Goal: Task Accomplishment & Management: Complete application form

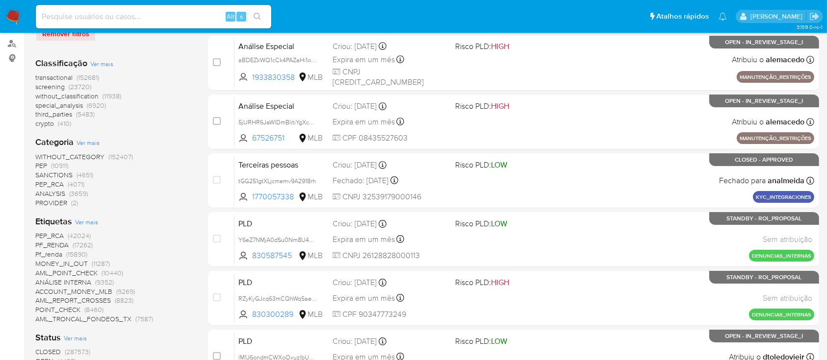
scroll to position [196, 0]
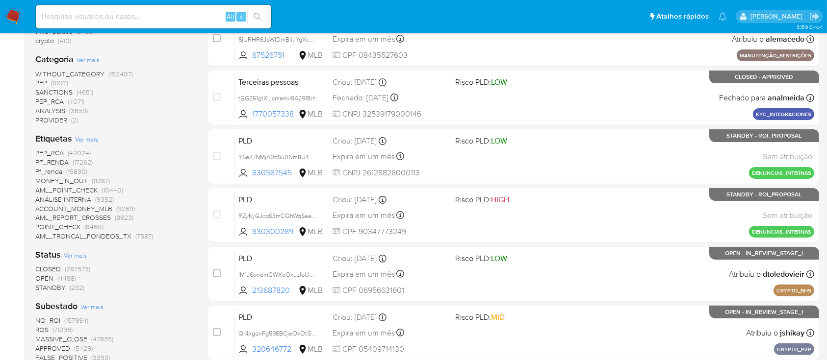
click at [51, 270] on span "OPEN" at bounding box center [44, 279] width 18 height 10
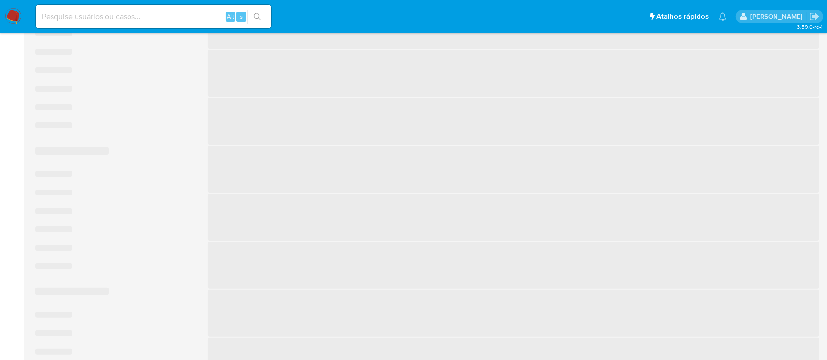
scroll to position [261, 0]
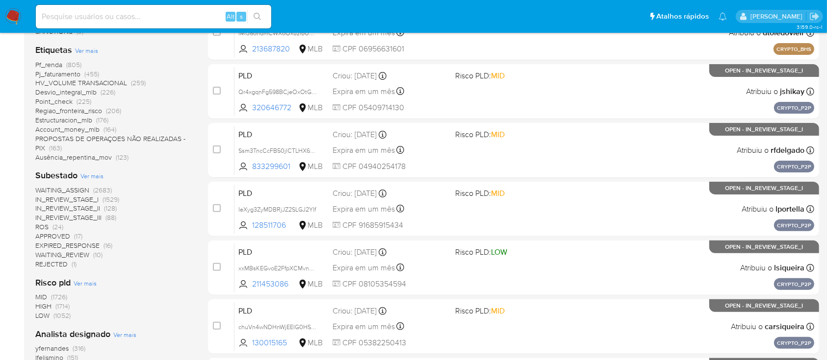
click at [50, 226] on span "ROS (24)" at bounding box center [49, 227] width 28 height 9
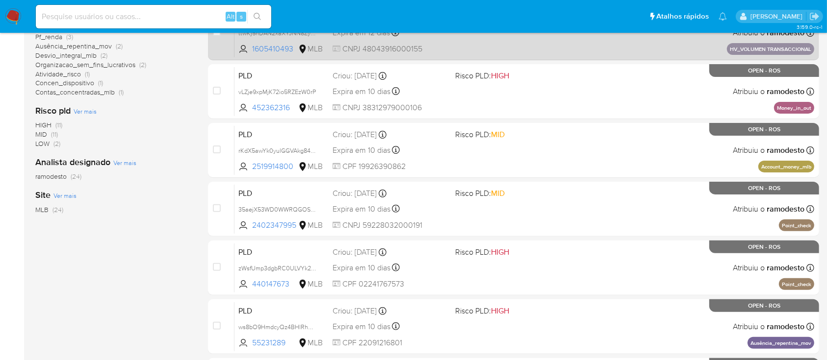
click at [596, 37] on div "PLD ttwKj5hDAN2xaXYJNN8Zy6Ky 1605410493 MLB Risco PLD: HIGH Criou: 14/08/2025 C…" at bounding box center [524, 33] width 580 height 50
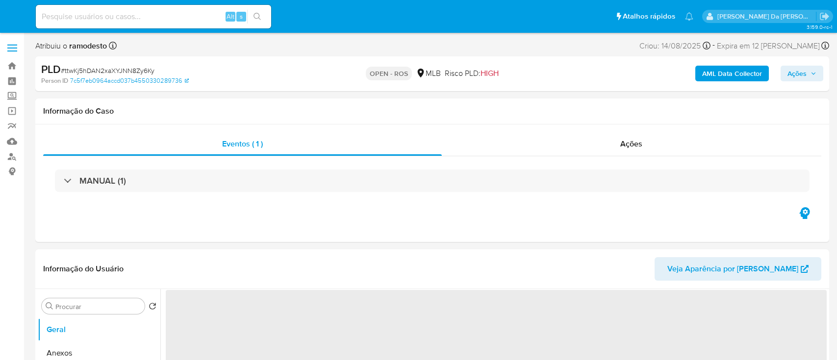
select select "10"
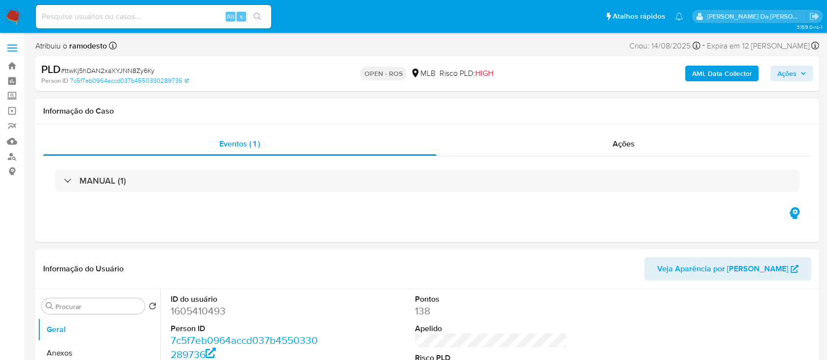
click at [16, 10] on img at bounding box center [13, 16] width 17 height 17
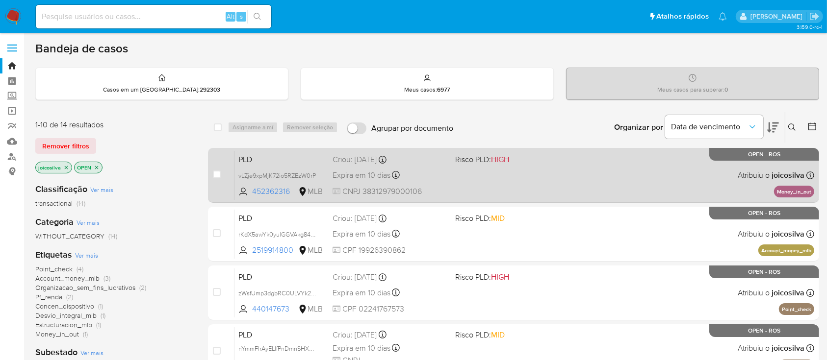
click at [551, 182] on div "PLD vLZje9xpMjK72io5RZEzW0rP 452362316 MLB Risco PLD: HIGH Criou: 12/08/2025 Cr…" at bounding box center [524, 176] width 580 height 50
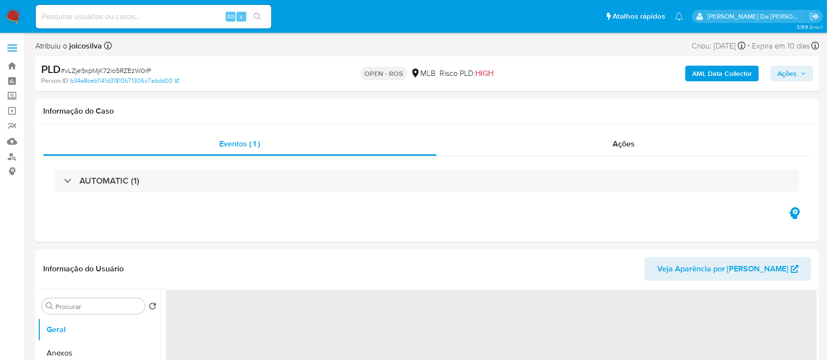
select select "10"
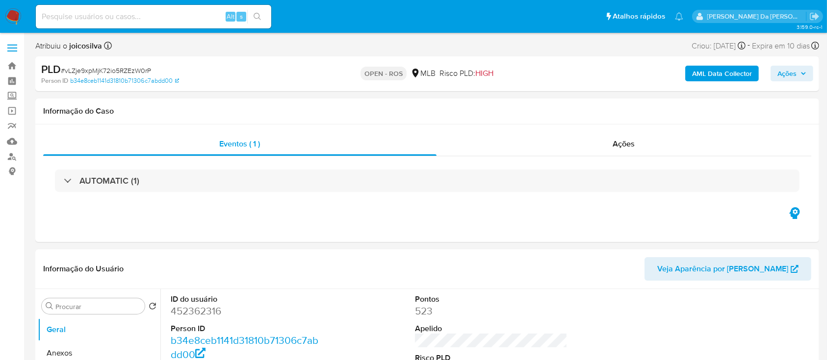
click at [16, 15] on img at bounding box center [13, 16] width 17 height 17
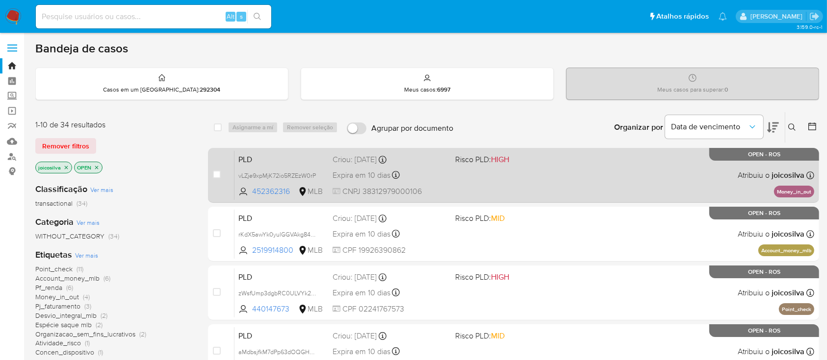
click at [527, 173] on div "PLD vLZje9xpMjK72io5RZEzW0rP 452362316 MLB Risco PLD: HIGH Criou: [DATE] Criou:…" at bounding box center [524, 176] width 580 height 50
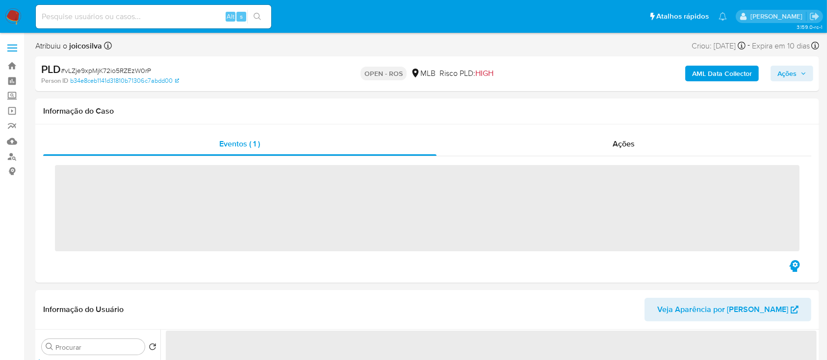
click at [126, 71] on span "# vLZje9xpMjK72io5RZEzW0rP" at bounding box center [106, 71] width 90 height 10
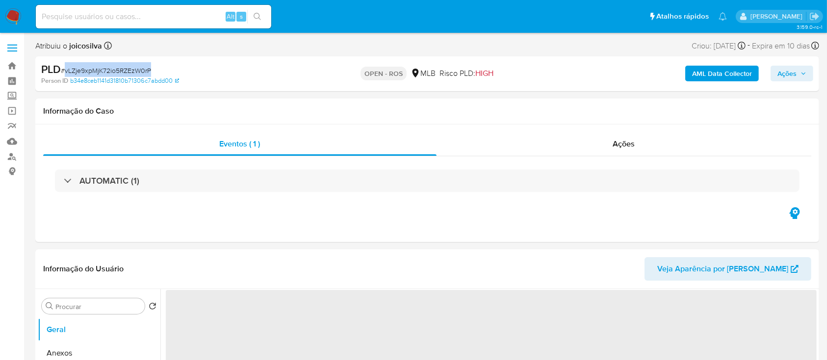
select select "10"
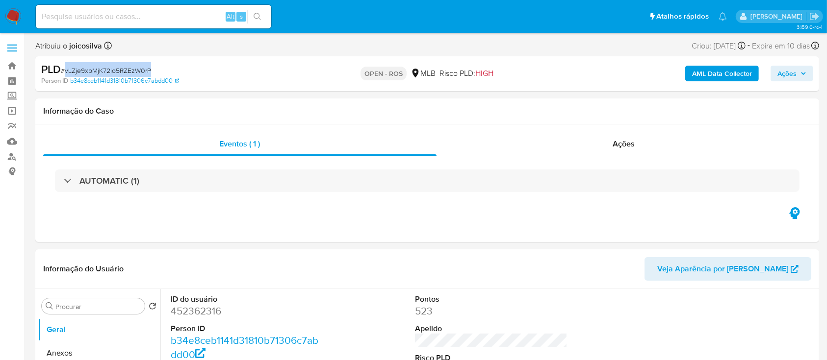
copy span "vLZje9xpMjK72io5RZEzW0rP"
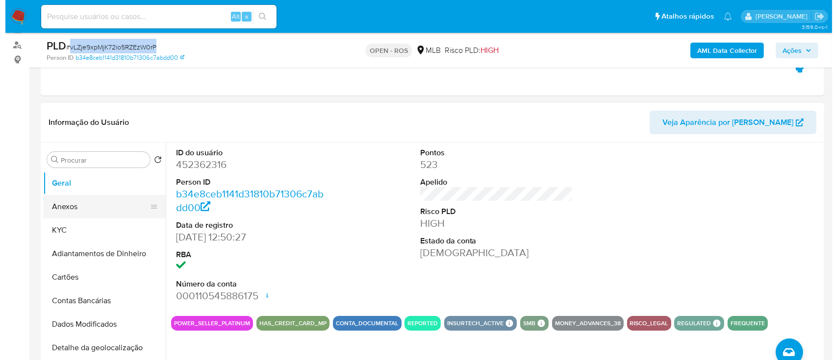
scroll to position [130, 0]
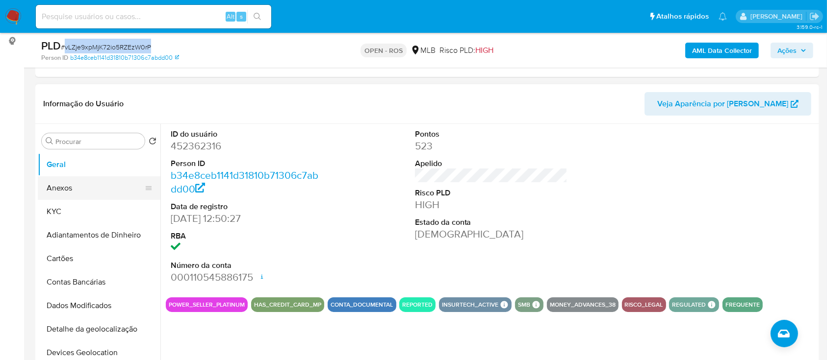
click at [82, 178] on button "Anexos" at bounding box center [95, 189] width 115 height 24
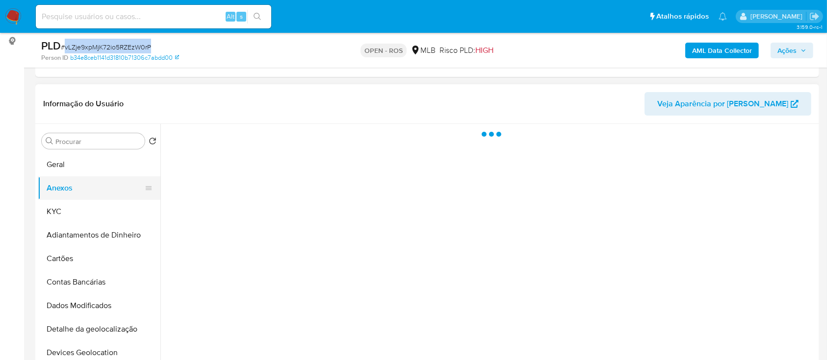
click at [82, 185] on button "Anexos" at bounding box center [95, 189] width 115 height 24
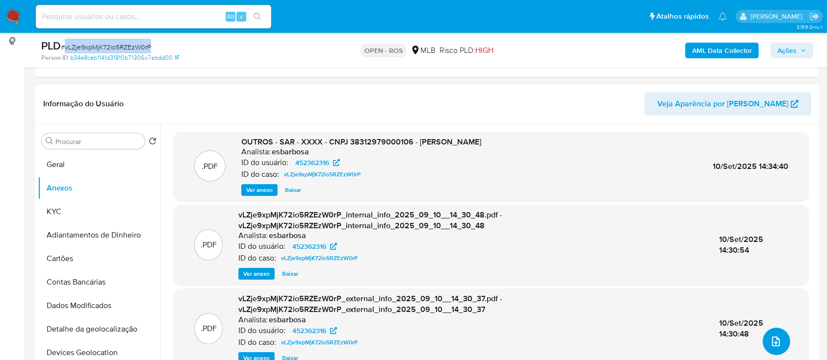
click at [781, 343] on button "upload-file" at bounding box center [775, 341] width 27 height 27
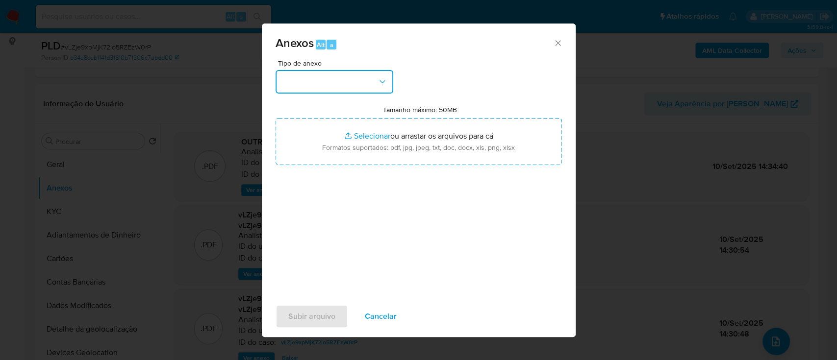
click at [369, 90] on button "button" at bounding box center [335, 82] width 118 height 24
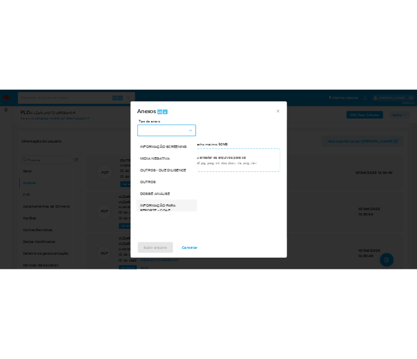
scroll to position [151, 0]
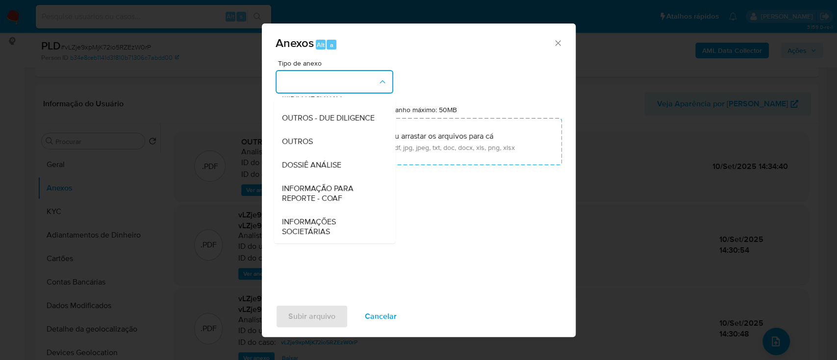
click at [338, 178] on div "INFORMAÇÃO PARA REPORTE - COAF" at bounding box center [331, 193] width 100 height 33
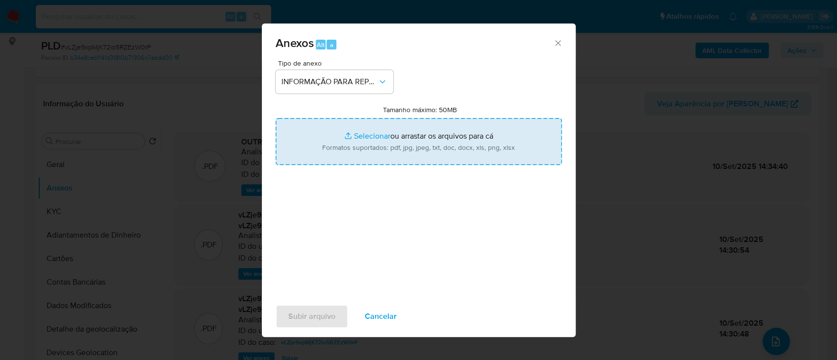
type input "C:\fakepath\SAR - vLZje9xpMjK72io5RZEzW0rP - CNPJ 38312979000106 - SIDNEY BESER…"
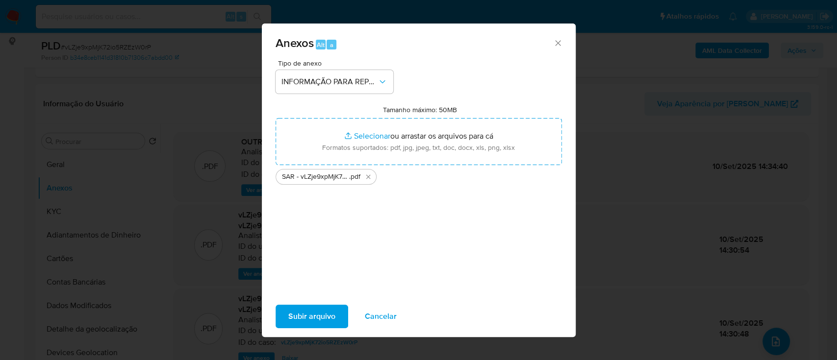
click at [332, 318] on span "Subir arquivo" at bounding box center [311, 317] width 47 height 22
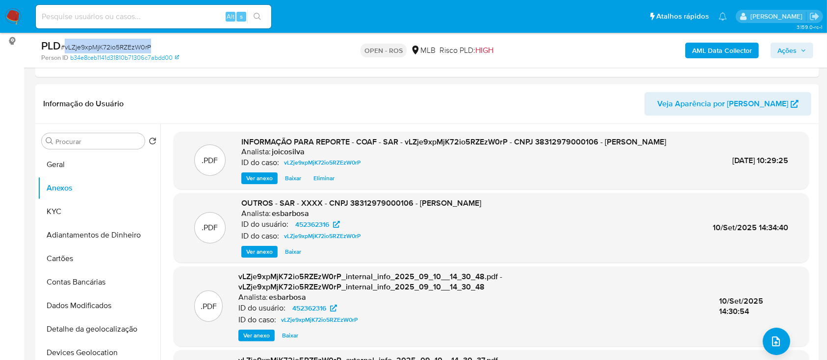
drag, startPoint x: 796, startPoint y: 55, endPoint x: 781, endPoint y: 59, distance: 15.6
click at [796, 56] on span "Ações" at bounding box center [786, 51] width 19 height 16
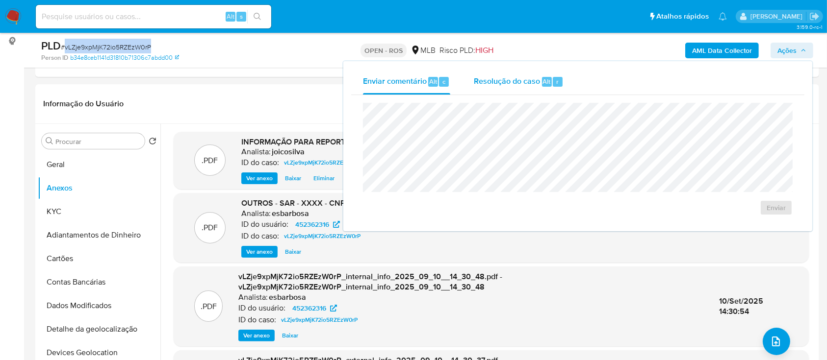
drag, startPoint x: 493, startPoint y: 81, endPoint x: 488, endPoint y: 88, distance: 8.2
click at [493, 81] on span "Resolução do caso" at bounding box center [507, 81] width 66 height 11
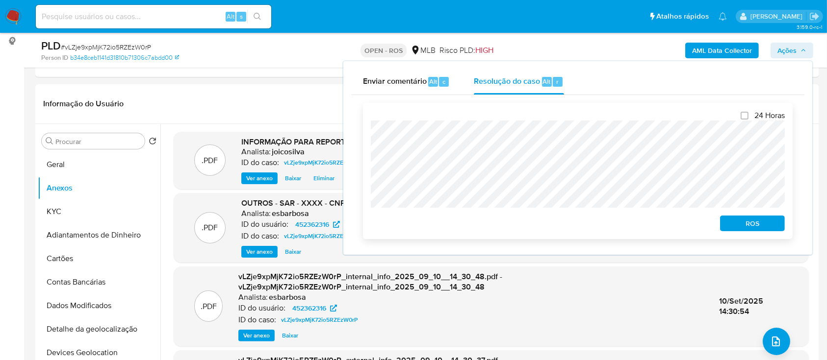
click at [736, 228] on span "ROS" at bounding box center [752, 224] width 51 height 14
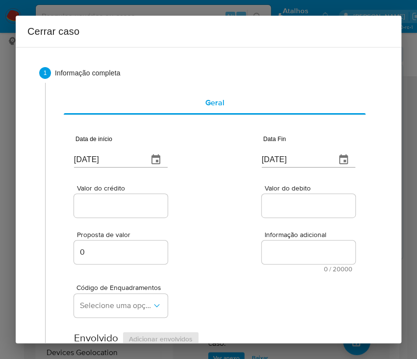
click at [114, 161] on input "[DATE]" at bounding box center [107, 160] width 66 height 16
paste input "01/07"
type input "[DATE]"
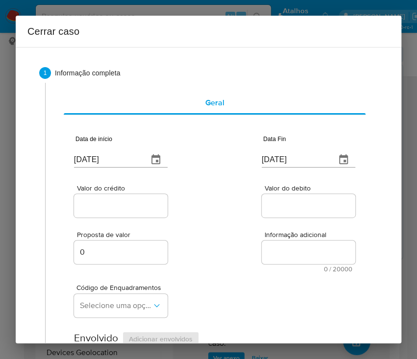
drag, startPoint x: 203, startPoint y: 246, endPoint x: 22, endPoint y: 307, distance: 191.5
click at [202, 248] on div "Proposta de valor 0 Informação adicional 0 / 20000 20000 caracteres restantes" at bounding box center [214, 246] width 281 height 53
click at [274, 160] on input "[DATE]" at bounding box center [295, 160] width 66 height 16
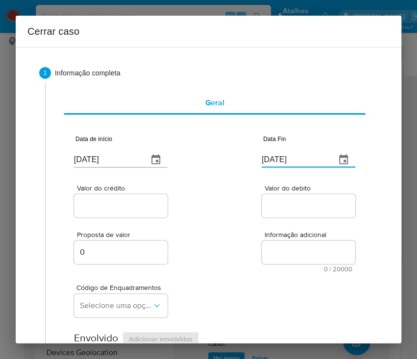
paste input "08"
type input "08/09/2025"
drag, startPoint x: 271, startPoint y: 218, endPoint x: 217, endPoint y: 218, distance: 53.9
click at [263, 218] on div "Valor do debito" at bounding box center [309, 202] width 94 height 35
drag, startPoint x: 114, startPoint y: 202, endPoint x: 71, endPoint y: 231, distance: 51.3
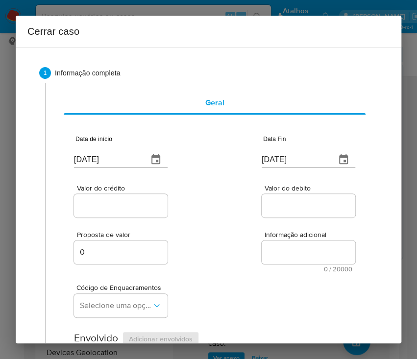
click at [114, 202] on input "Valor do crédito" at bounding box center [122, 206] width 96 height 13
click at [98, 212] on div at bounding box center [121, 206] width 94 height 24
paste input "R$1.913.616"
drag, startPoint x: 105, startPoint y: 205, endPoint x: 224, endPoint y: 253, distance: 128.0
click at [105, 205] on input "Valor do crédito" at bounding box center [122, 206] width 96 height 13
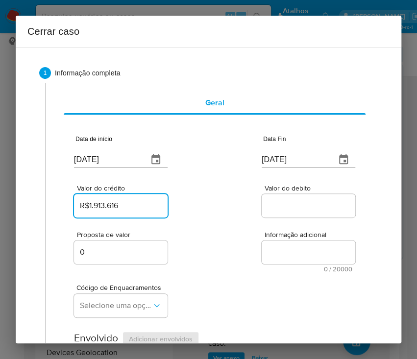
type input "R$1.913.616"
click at [227, 256] on div "Proposta de valor 0 Informação adicional 0 / 20000 20000 caracteres restantes" at bounding box center [214, 246] width 281 height 53
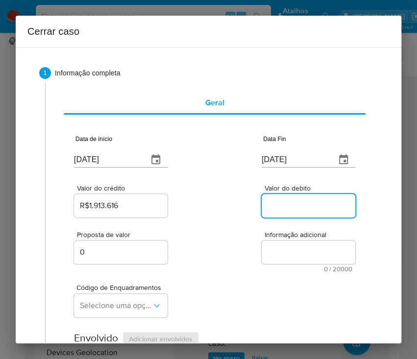
drag, startPoint x: 277, startPoint y: 202, endPoint x: 228, endPoint y: 282, distance: 94.4
click at [277, 202] on input "Valor do debito" at bounding box center [310, 206] width 96 height 13
paste input "R$1.466.660"
type input "R$1.466.660"
click at [228, 282] on div "Código de Enquadramentos Selecione uma opção" at bounding box center [214, 297] width 281 height 49
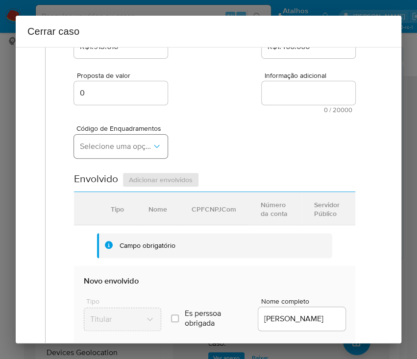
scroll to position [65, 0]
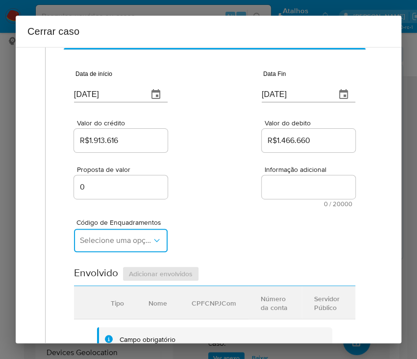
click at [112, 243] on span "Selecione uma opção" at bounding box center [116, 241] width 72 height 10
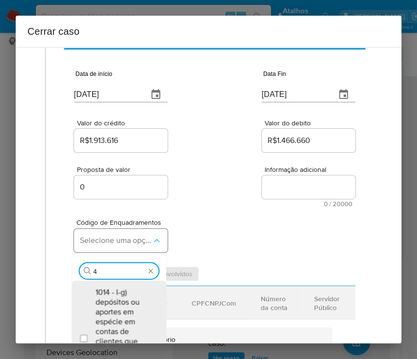
type input "47"
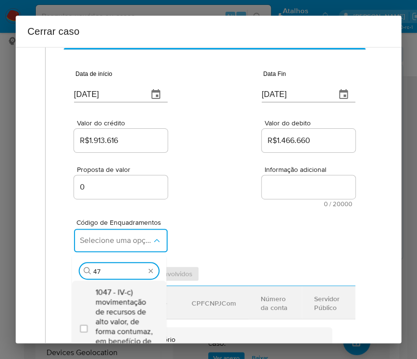
click at [117, 301] on span "1047 - IV-c) movimentação de recursos de alto valor, de forma contumaz, em bene…" at bounding box center [123, 327] width 57 height 78
checkbox input "true"
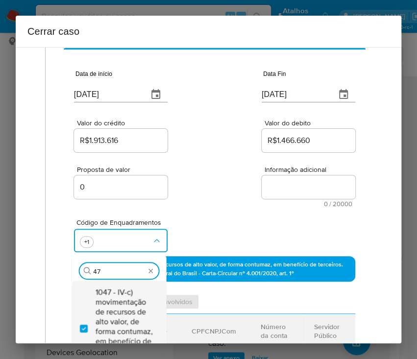
type input "4"
type input "73"
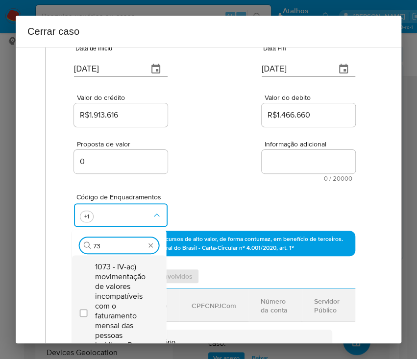
click at [112, 281] on span "1073 - IV-ac) movimentação de valores incompatíveis com o faturamento mensal da…" at bounding box center [123, 311] width 57 height 98
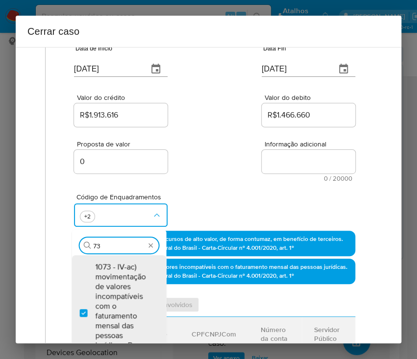
checkbox input "true"
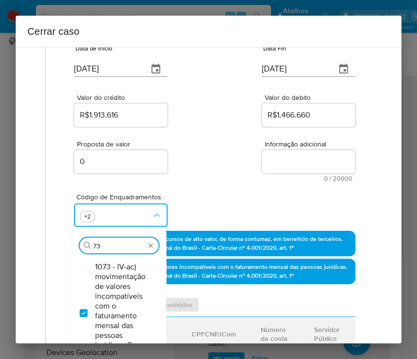
type input "73"
click at [197, 166] on div "Proposta de valor 0 Informação adicional 0 / 20000 20000 caracteres restantes" at bounding box center [214, 155] width 281 height 53
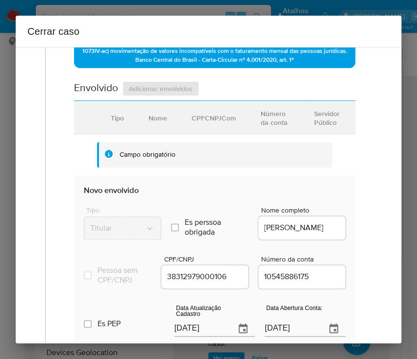
scroll to position [353, 0]
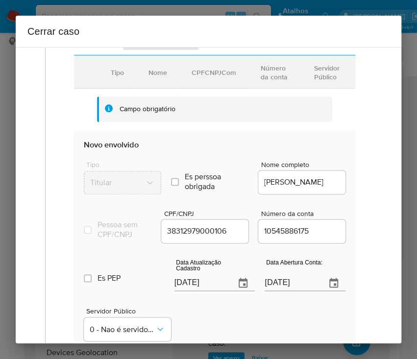
click at [191, 291] on input "16/09/2025" at bounding box center [201, 284] width 53 height 16
click at [191, 291] on input "[DATE]" at bounding box center [201, 284] width 53 height 16
paste input "09"
type input "09/09/2025"
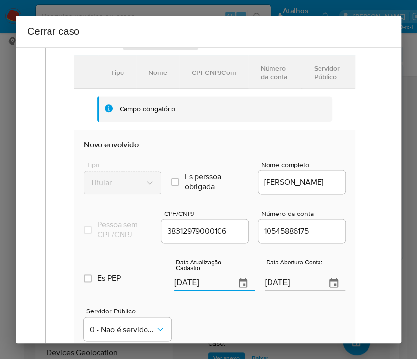
click at [194, 317] on div "Servidor Público 0 - Nao é servidor/Nao possui informacao" at bounding box center [215, 320] width 262 height 49
click at [292, 291] on input "14/02/2021" at bounding box center [291, 284] width 53 height 16
click at [271, 310] on div "Servidor Público 0 - Nao é servidor/Nao possui informacao" at bounding box center [215, 320] width 262 height 49
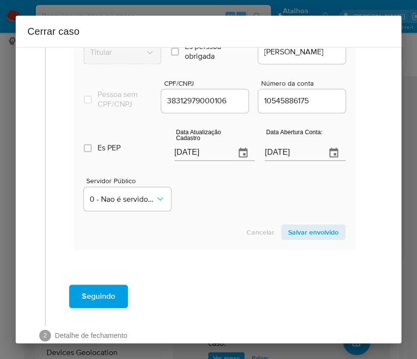
click at [293, 231] on section "Novo envolvido Tipo Titular Es perssoa obrigada Is PObrigada Nome completo SIDN…" at bounding box center [214, 125] width 281 height 251
click at [294, 234] on span "Salvar envolvido" at bounding box center [313, 233] width 51 height 14
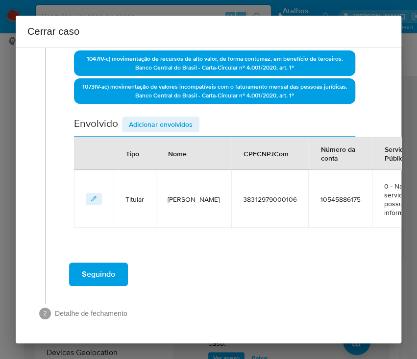
click at [170, 118] on span "Adicionar envolvidos" at bounding box center [161, 125] width 64 height 14
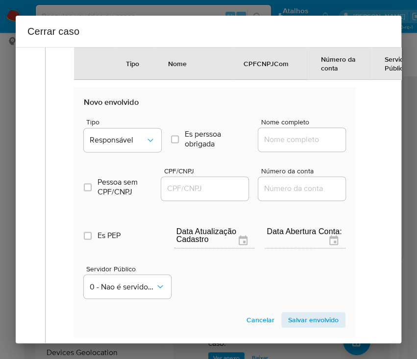
scroll to position [476, 0]
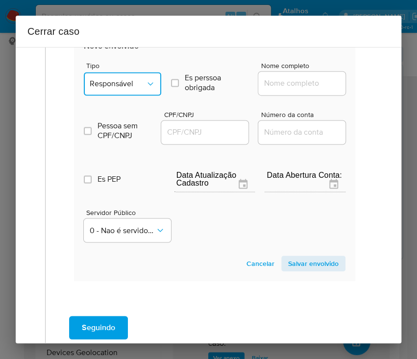
click at [130, 76] on button "Responsável" at bounding box center [122, 84] width 77 height 24
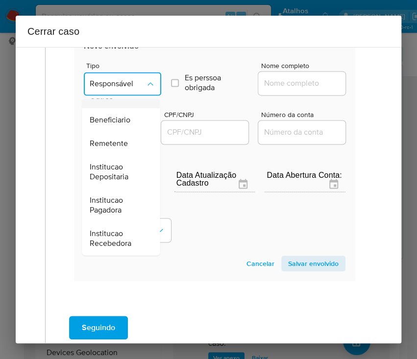
scroll to position [109, 0]
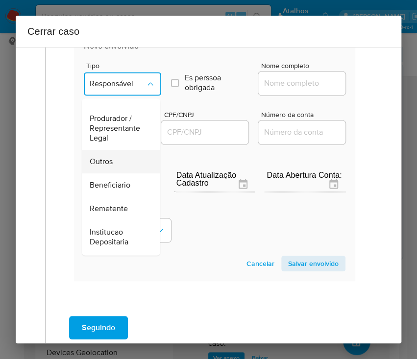
click at [110, 163] on span "Outros" at bounding box center [101, 162] width 23 height 10
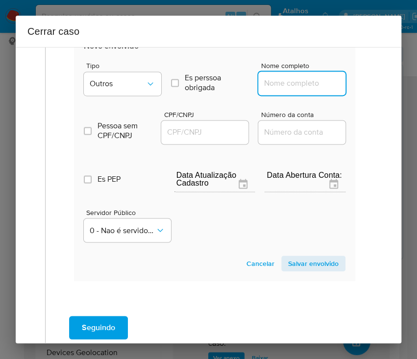
drag, startPoint x: 286, startPoint y: 83, endPoint x: 289, endPoint y: 88, distance: 5.0
click at [286, 83] on input "Nome completo" at bounding box center [306, 83] width 96 height 13
paste input "SIDNEY BESERRA DA SILVA, 30682549819"
drag, startPoint x: 290, startPoint y: 86, endPoint x: 357, endPoint y: 88, distance: 67.2
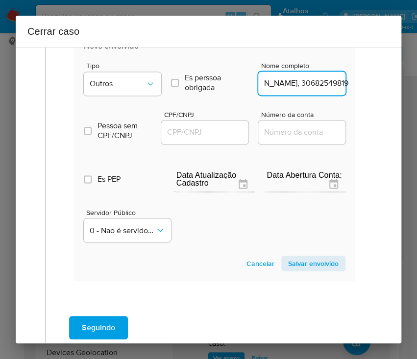
drag, startPoint x: 287, startPoint y: 82, endPoint x: 377, endPoint y: 89, distance: 90.0
type input "SIDNEY BESERRA DA SILVA"
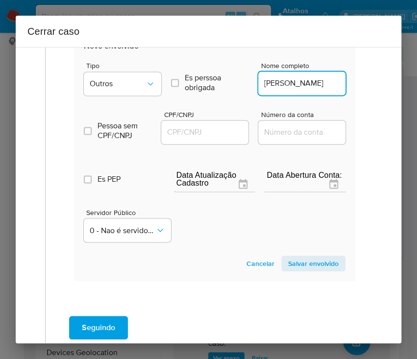
scroll to position [0, 0]
click at [202, 132] on input "CPF/CNPJ" at bounding box center [209, 132] width 96 height 13
paste input "30682549819"
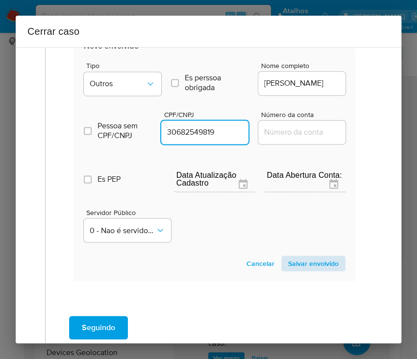
type input "30682549819"
click at [322, 259] on span "Salvar envolvido" at bounding box center [313, 264] width 51 height 14
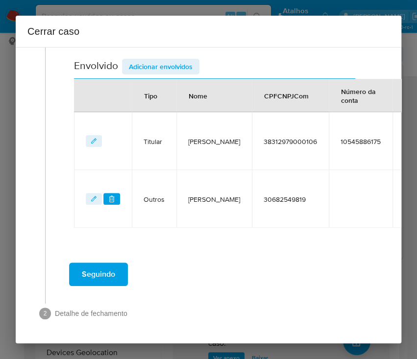
scroll to position [337, 0]
click at [165, 60] on span "Adicionar envolvidos" at bounding box center [161, 67] width 64 height 14
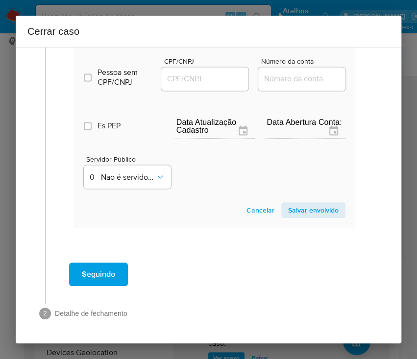
scroll to position [466, 0]
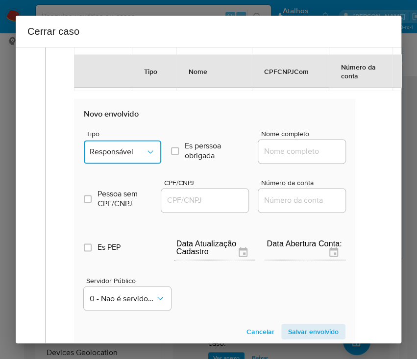
click at [127, 147] on span "Responsável" at bounding box center [118, 152] width 56 height 10
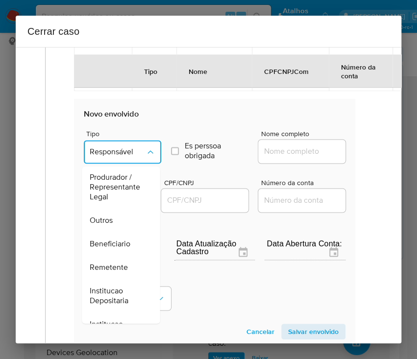
scroll to position [175, 0]
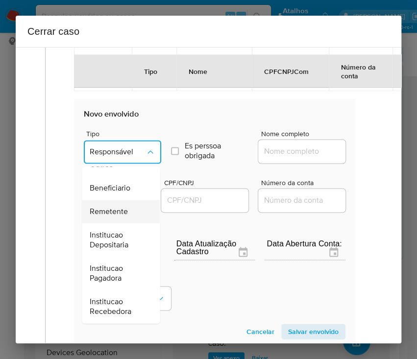
click at [111, 209] on span "Remetente" at bounding box center [109, 212] width 38 height 10
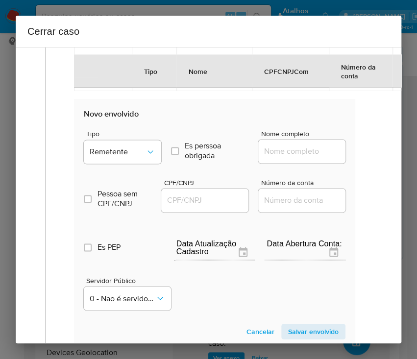
click at [272, 152] on input "Nome completo" at bounding box center [306, 151] width 96 height 13
paste input "Jonatas Liquida Musical Ltda, 50860542000102"
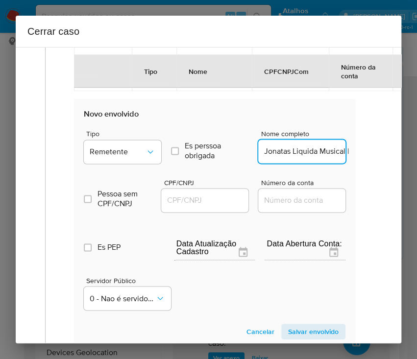
scroll to position [0, 83]
drag, startPoint x: 271, startPoint y: 152, endPoint x: 377, endPoint y: 159, distance: 106.2
click at [377, 159] on div "1 Informação completa Geral Data de início 01/07/2025 Data Fin 08/09/2025 Valor…" at bounding box center [208, 23] width 362 height 867
type input "Jonatas Liquida Musical Ltda"
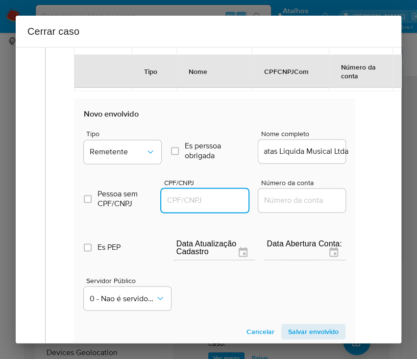
scroll to position [0, 0]
click at [181, 195] on input "CPF/CNPJ" at bounding box center [209, 200] width 96 height 13
paste input "50860542000102"
type input "50860542000102"
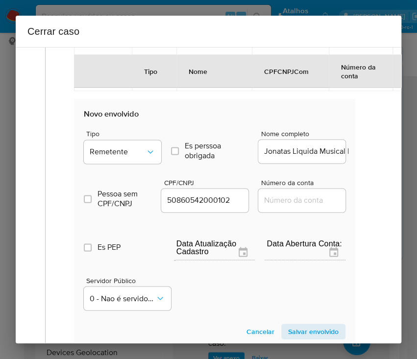
click at [288, 327] on span "Salvar envolvido" at bounding box center [313, 332] width 51 height 14
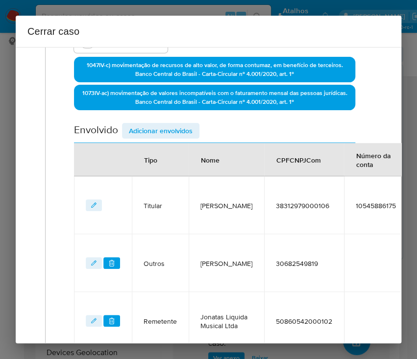
click at [171, 131] on span "Adicionar envolvidos" at bounding box center [161, 131] width 64 height 14
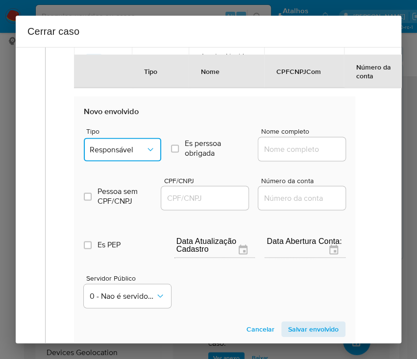
click at [126, 151] on span "Responsável" at bounding box center [118, 150] width 56 height 10
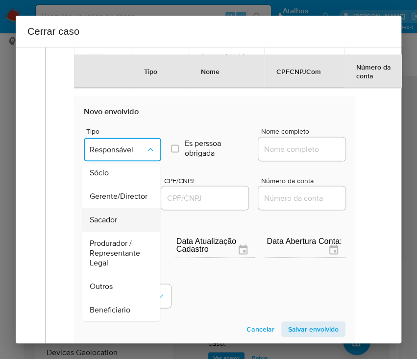
scroll to position [174, 0]
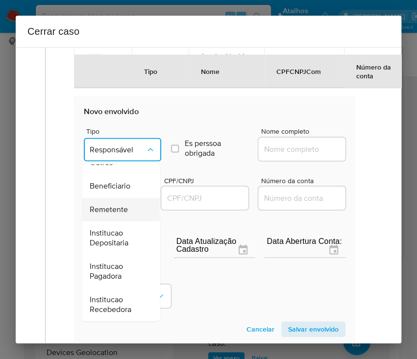
click at [110, 206] on span "Remetente" at bounding box center [109, 210] width 38 height 10
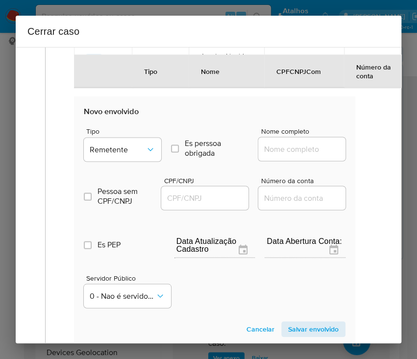
click at [290, 148] on input "Nome completo" at bounding box center [306, 149] width 96 height 13
paste input "S Liquida Mega Store Ltda, 40535003000144"
click at [274, 149] on input "S Liquida Mega Store Ltda, 40535003000144" at bounding box center [306, 149] width 96 height 13
drag, startPoint x: 274, startPoint y: 149, endPoint x: 362, endPoint y: 148, distance: 88.3
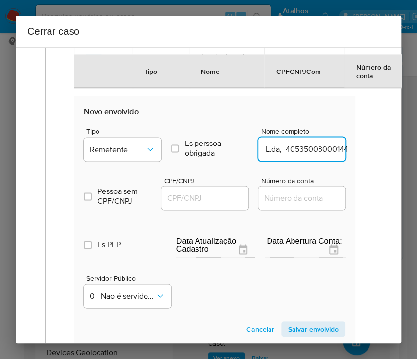
type input "S Liquida Mega Store Ltda"
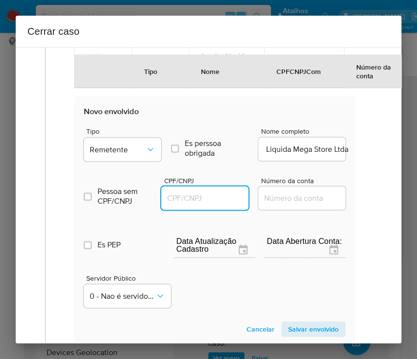
scroll to position [0, 0]
click at [174, 198] on input "CPF/CNPJ" at bounding box center [209, 198] width 96 height 13
paste input "40535003000144"
type input "40535003000144"
click at [290, 327] on span "Salvar envolvido" at bounding box center [313, 330] width 51 height 14
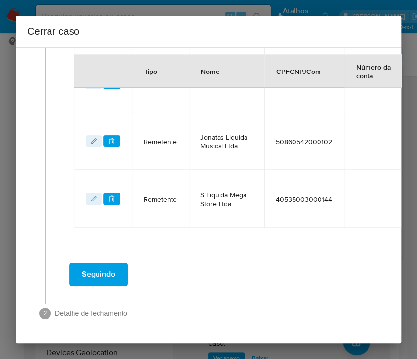
scroll to position [454, 0]
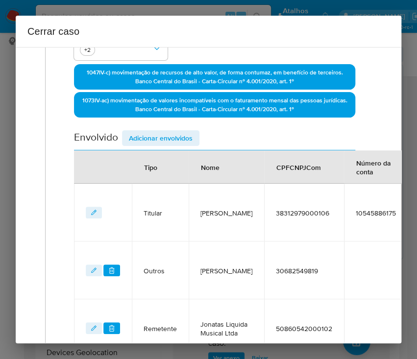
click at [175, 132] on span "Adicionar envolvidos" at bounding box center [161, 138] width 64 height 14
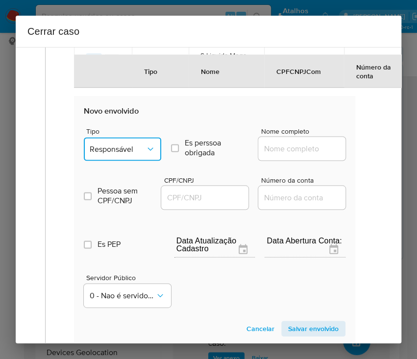
click at [124, 148] on span "Responsável" at bounding box center [118, 149] width 56 height 10
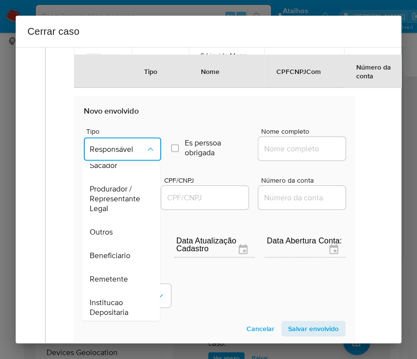
scroll to position [130, 0]
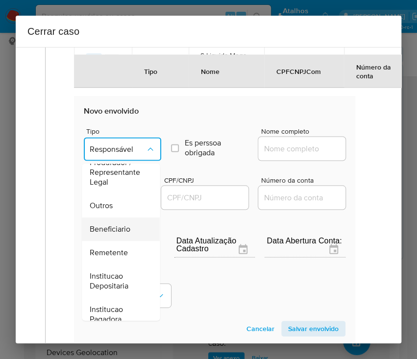
click at [115, 225] on span "Beneficiario" at bounding box center [110, 230] width 41 height 10
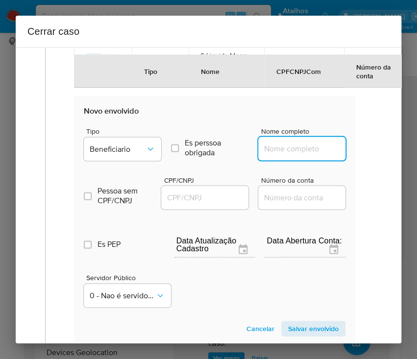
click at [274, 143] on input "Nome completo" at bounding box center [306, 148] width 96 height 13
paste input "Bianca De Souza Dare Pereira, 35062911818"
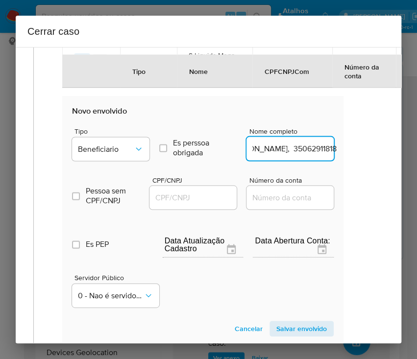
drag, startPoint x: 289, startPoint y: 150, endPoint x: 383, endPoint y: 153, distance: 93.7
click at [383, 153] on div "1 Informação completa Geral Data de início 01/07/2025 Data Fin 08/09/2025 Valor…" at bounding box center [209, 195] width 386 height 297
type input "Bianca De Souza Dare Pereira"
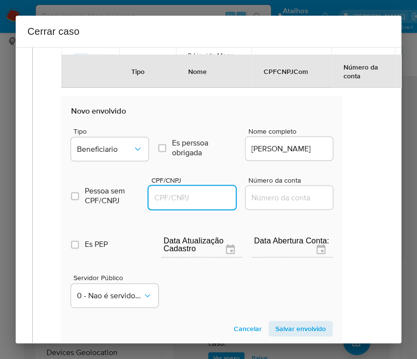
scroll to position [0, 0]
click at [199, 202] on input "CPF/CNPJ" at bounding box center [197, 197] width 96 height 13
paste input "35062911818"
type input "35062911818"
click at [287, 325] on span "Salvar envolvido" at bounding box center [301, 329] width 51 height 14
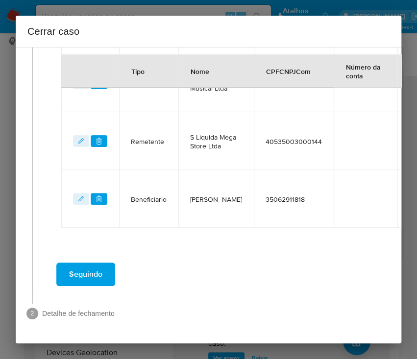
scroll to position [520, 13]
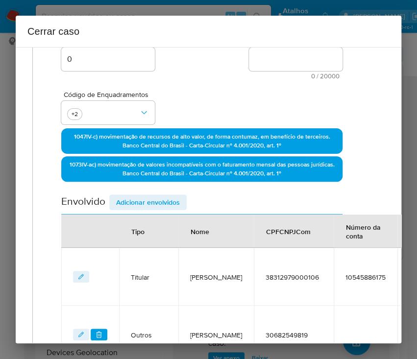
click at [153, 198] on span "Adicionar envolvidos" at bounding box center [148, 203] width 64 height 14
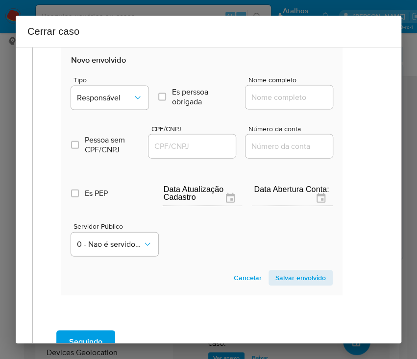
scroll to position [648, 13]
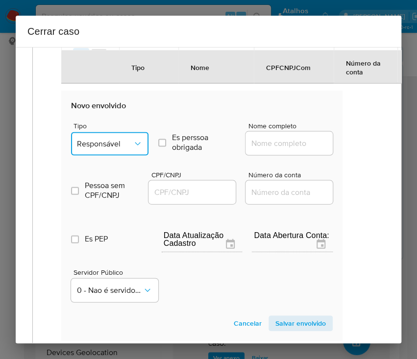
click at [123, 149] on span "Responsável" at bounding box center [105, 144] width 56 height 10
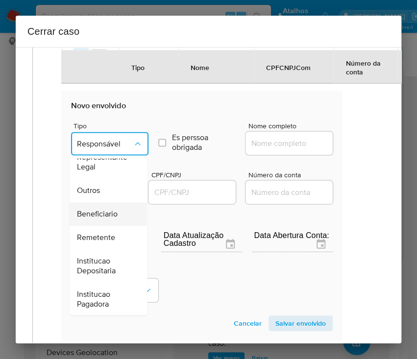
scroll to position [174, 0]
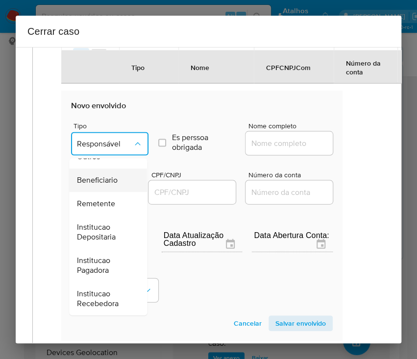
click at [101, 183] on span "Beneficiario" at bounding box center [97, 181] width 41 height 10
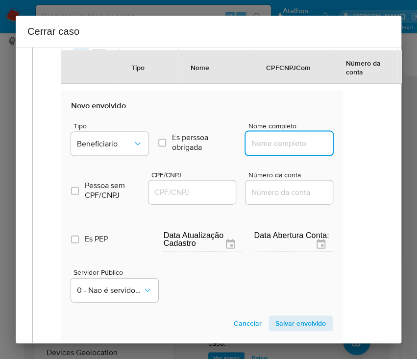
click at [299, 149] on input "Nome completo" at bounding box center [294, 143] width 96 height 13
paste input "Jonatas Postol M Fontes, 31534028846"
drag, startPoint x: 275, startPoint y: 154, endPoint x: 375, endPoint y: 153, distance: 100.5
click at [375, 153] on div "1 Informação completa Geral Data de início 01/07/2025 Data Fin 08/09/2025 Valor…" at bounding box center [209, 195] width 386 height 297
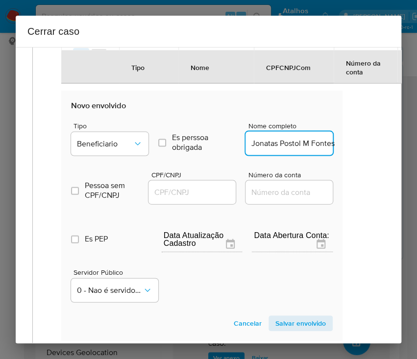
scroll to position [0, 0]
type input "Jonatas Postol M Fontes"
click at [190, 199] on input "CPF/CNPJ" at bounding box center [197, 192] width 96 height 13
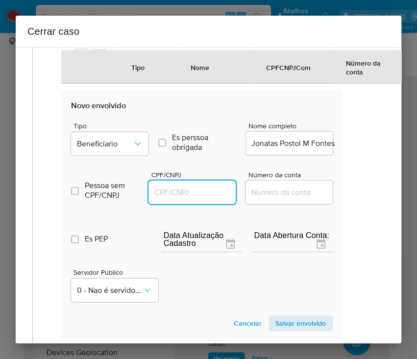
paste input "31534028846"
type input "31534028846"
click at [300, 330] on span "Salvar envolvido" at bounding box center [301, 324] width 51 height 14
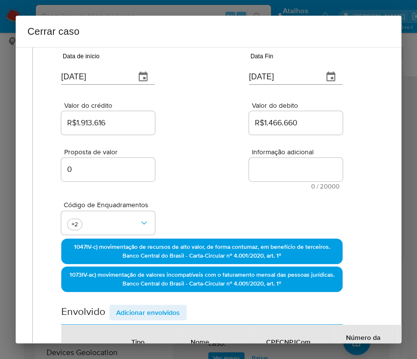
scroll to position [0, 13]
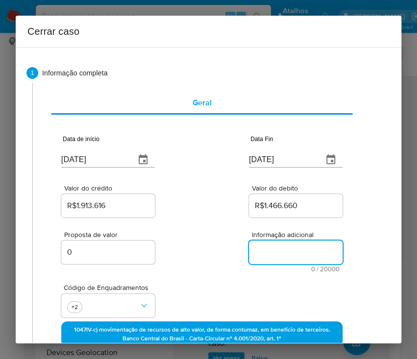
click at [271, 257] on textarea "Informação adicional" at bounding box center [296, 253] width 94 height 24
paste textarea "Informações do Cliente SIDNEY BESERRA DA SILVA, CNPJ 38312979000106, aberta 02/…"
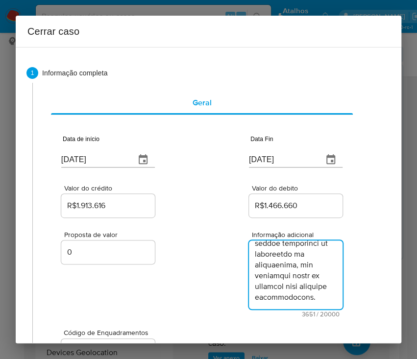
type textarea "Informações do Cliente SIDNEY BESERRA DA SILVA, CNPJ 38312979000106, aberta 02/…"
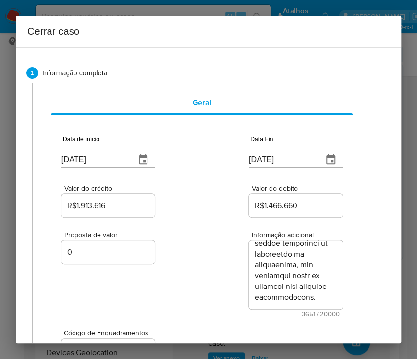
click at [197, 274] on div "Proposta de valor 0 Informação adicional 3651 / 20000 16349 caracteres restantes" at bounding box center [201, 269] width 281 height 98
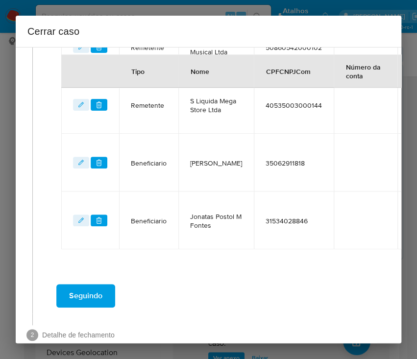
scroll to position [623, 13]
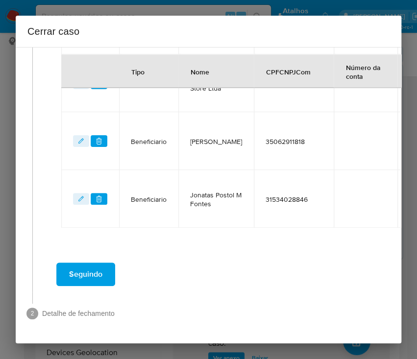
click at [97, 271] on span "Seguindo" at bounding box center [85, 275] width 33 height 22
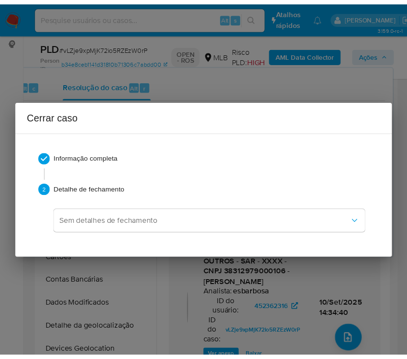
scroll to position [2742, 0]
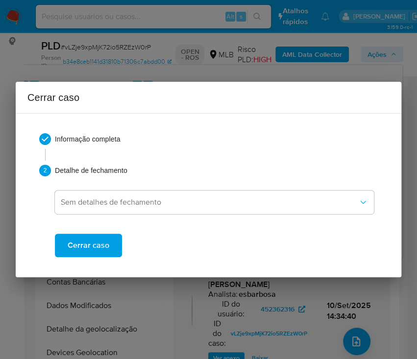
click at [96, 250] on span "Cerrar caso" at bounding box center [89, 246] width 42 height 22
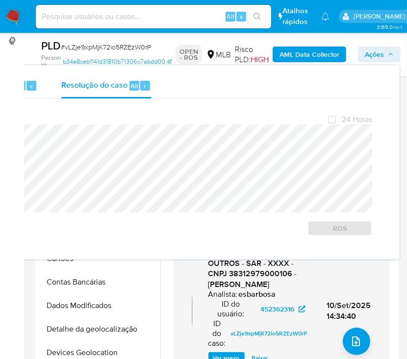
click at [83, 46] on span "# vLZje9xpMjK72io5RZEzW0rP" at bounding box center [106, 47] width 90 height 10
copy span "vLZje9xpMjK72io5RZEzW0rP"
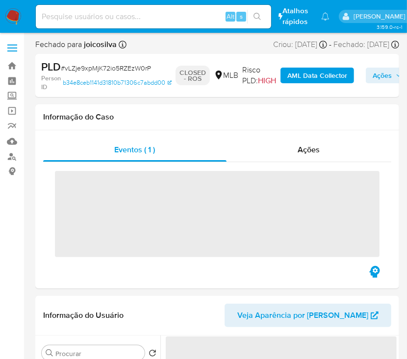
click at [15, 19] on img at bounding box center [13, 16] width 17 height 17
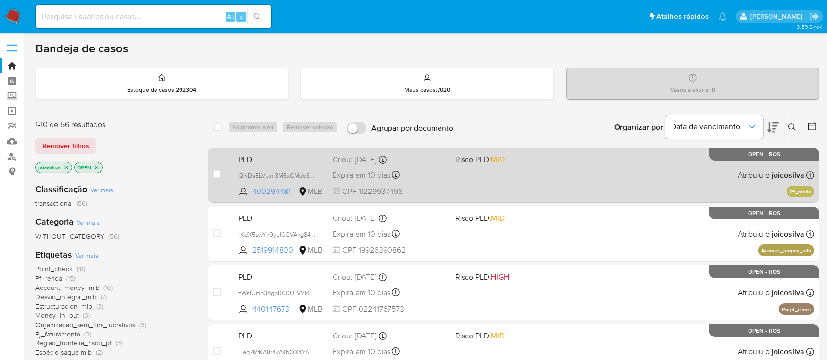
click at [604, 166] on div "PLD QNDsBLVUm3M5eGMdo3bpdj1o 400294481 MLB Risco PLD: MID Criou: 12/08/2025 Cri…" at bounding box center [524, 176] width 580 height 50
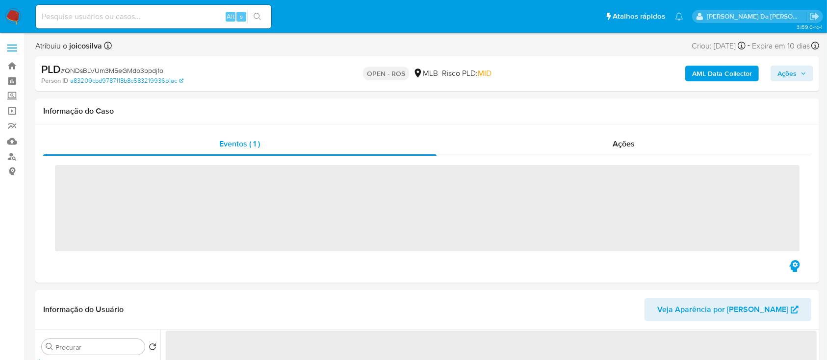
click at [157, 66] on span "# QNDsBLVUm3M5eGMdo3bpdj1o" at bounding box center [112, 71] width 102 height 10
click at [156, 69] on span "# QNDsBLVUm3M5eGMdo3bpdj1o" at bounding box center [112, 71] width 102 height 10
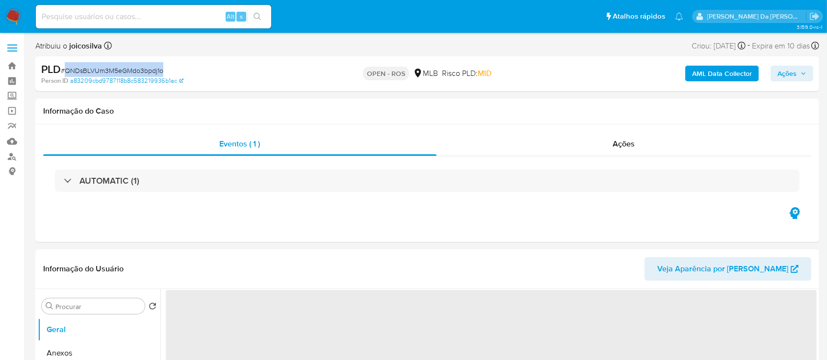
click at [156, 69] on span "# QNDsBLVUm3M5eGMdo3bpdj1o" at bounding box center [112, 71] width 102 height 10
select select "10"
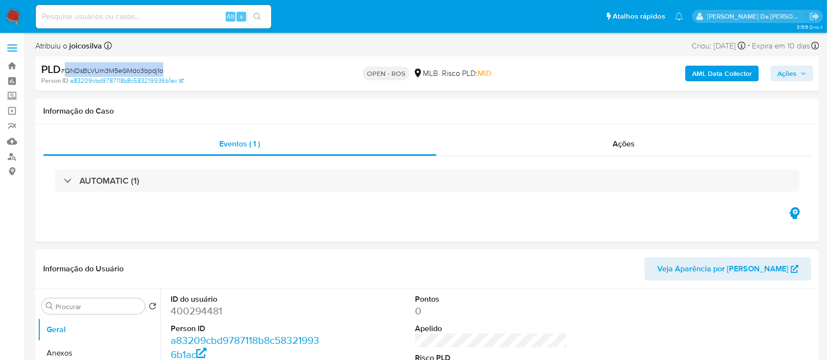
copy span "QNDsBLVUm3M5eGMdo3bpdj1o"
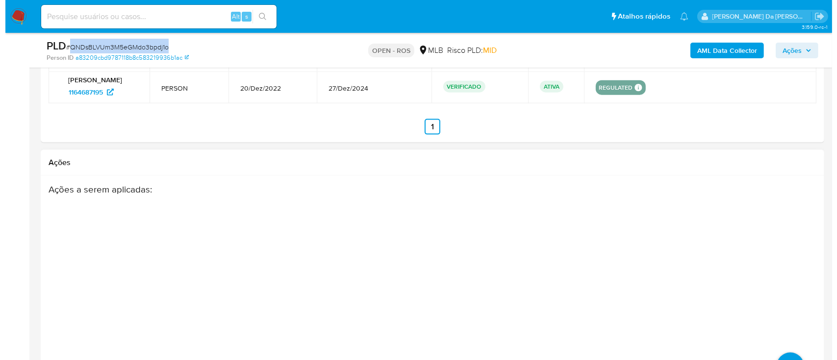
scroll to position [1371, 0]
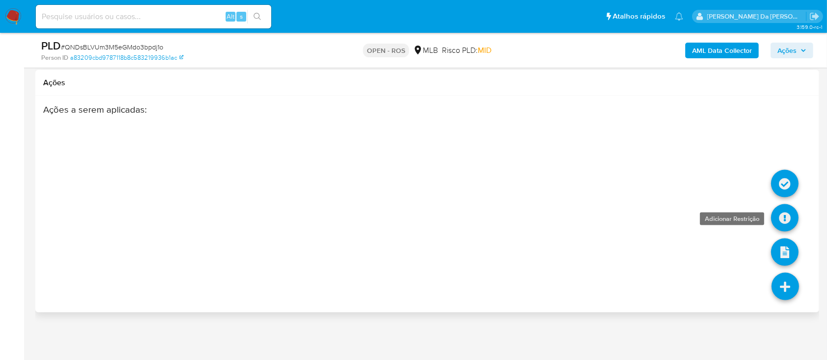
click at [781, 214] on icon at bounding box center [784, 217] width 27 height 27
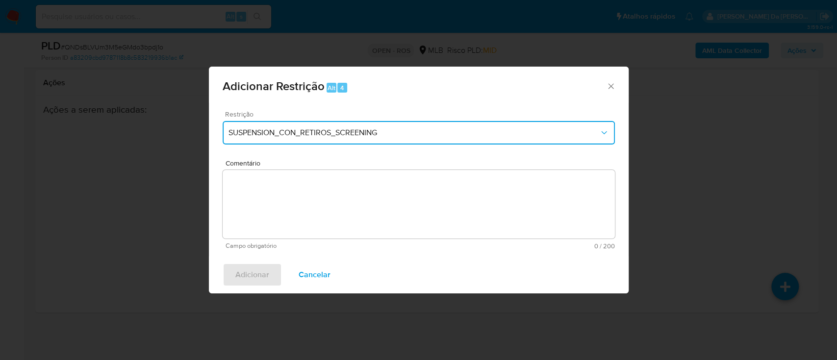
click at [518, 130] on span "SUSPENSION_CON_RETIROS_SCREENING" at bounding box center [413, 133] width 371 height 10
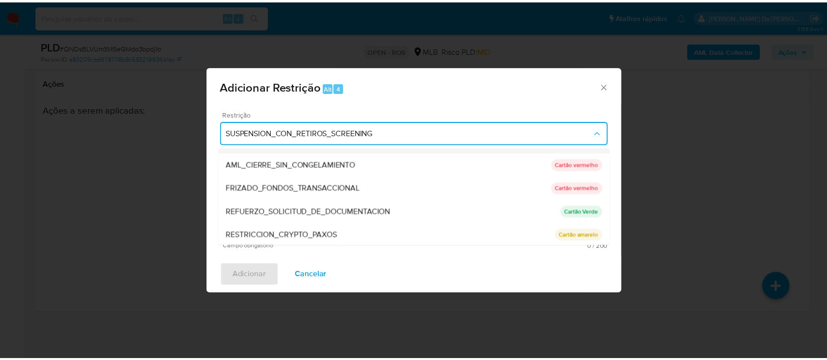
scroll to position [0, 0]
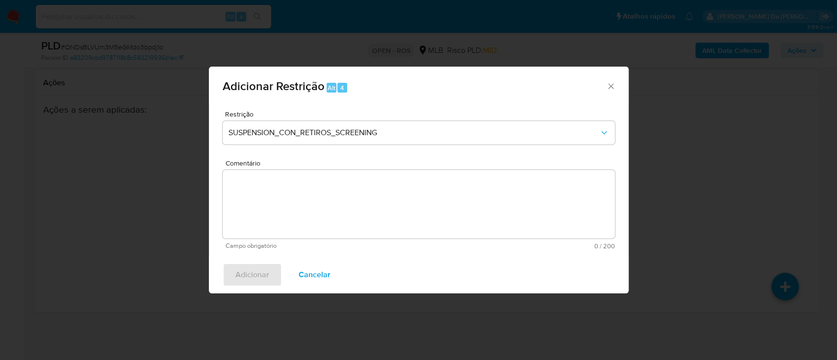
click at [607, 84] on icon "Fechar a janela" at bounding box center [611, 86] width 10 height 10
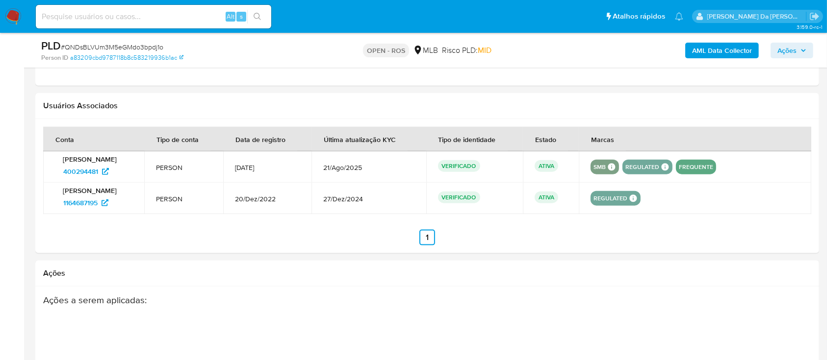
scroll to position [1371, 0]
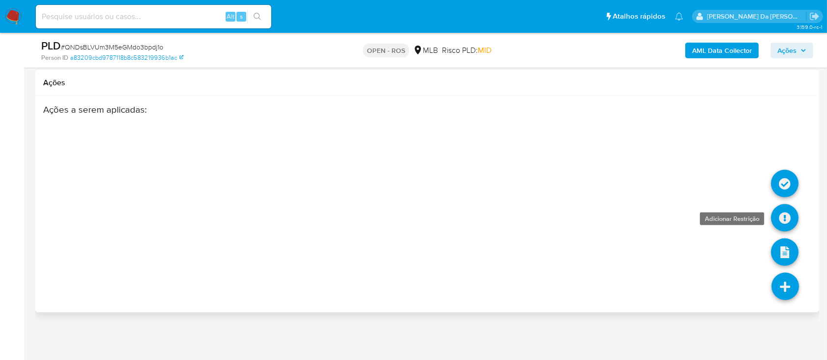
click at [781, 212] on icon at bounding box center [784, 217] width 27 height 27
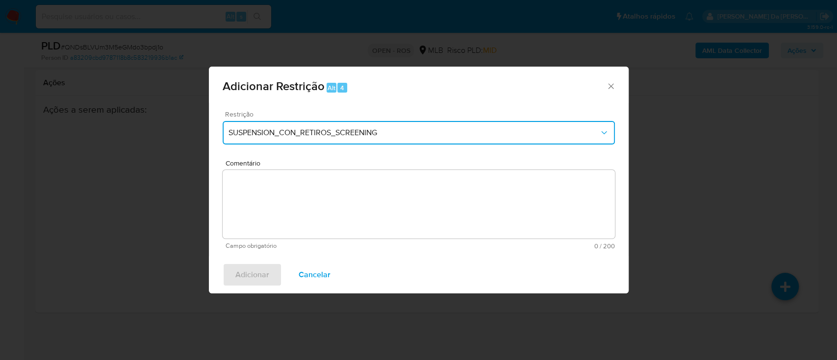
click at [598, 133] on span "SUSPENSION_CON_RETIROS_SCREENING" at bounding box center [413, 133] width 371 height 10
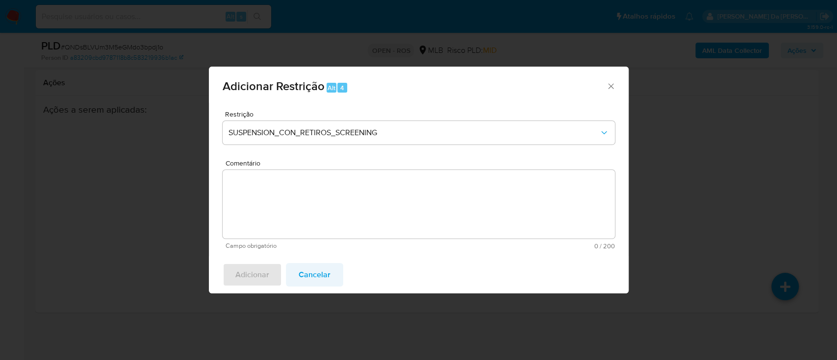
click at [310, 275] on span "Cancelar" at bounding box center [315, 275] width 32 height 22
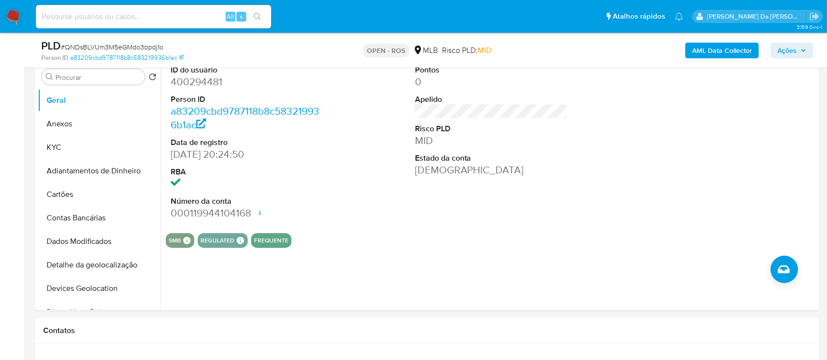
scroll to position [0, 0]
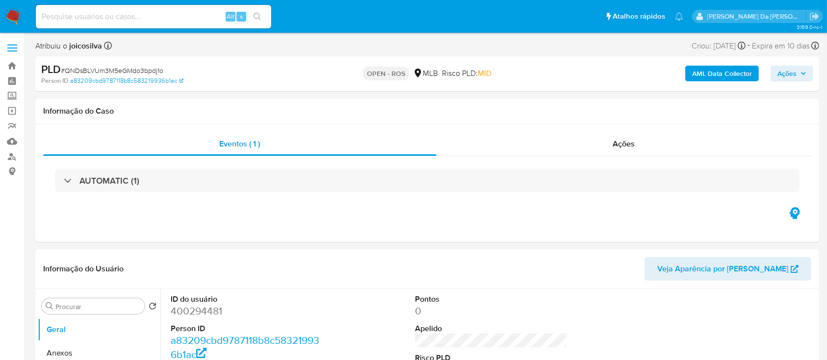
click at [20, 20] on img at bounding box center [13, 16] width 17 height 17
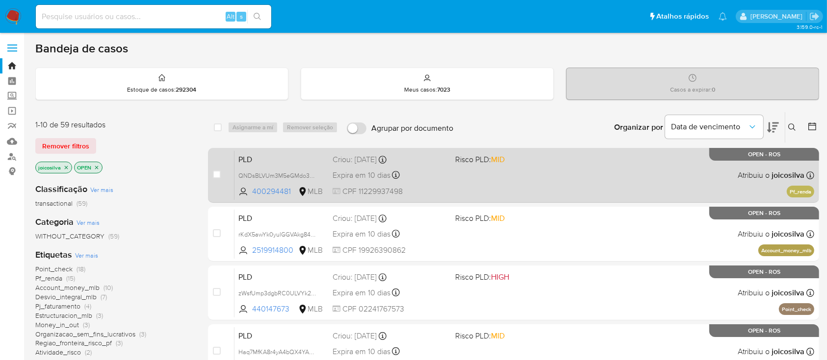
click at [492, 161] on span "MID" at bounding box center [498, 159] width 14 height 11
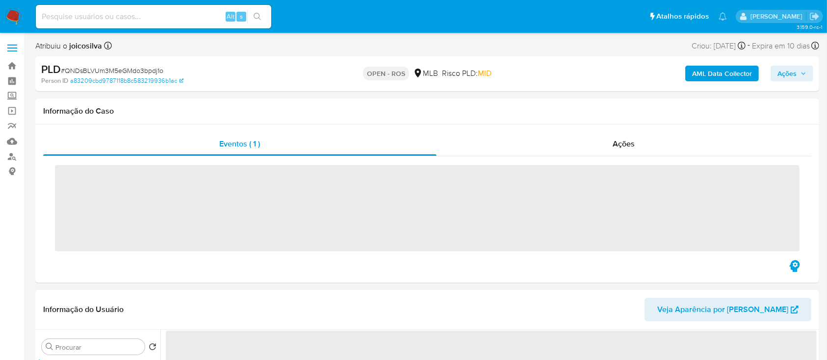
click at [149, 72] on span "# QNDsBLVUm3M5eGMdo3bpdj1o" at bounding box center [112, 71] width 102 height 10
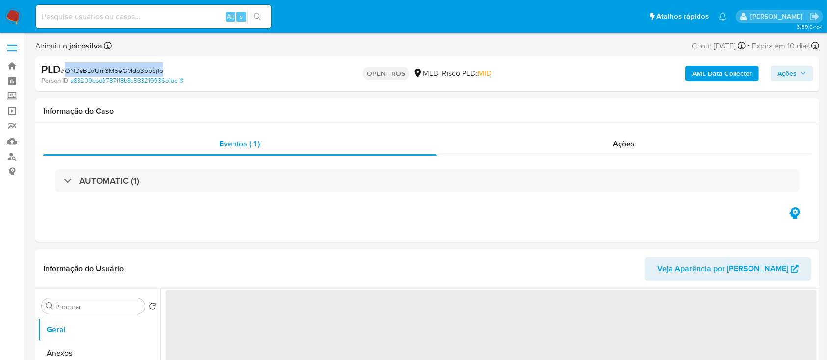
select select "10"
copy span "QNDsBLVUm3M5eGMdo3bpdj1o"
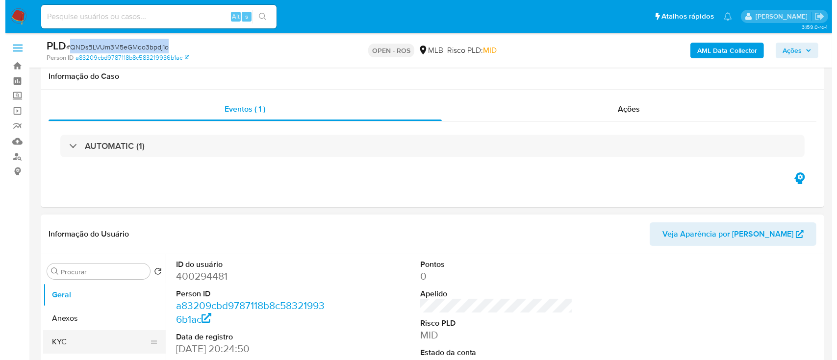
scroll to position [196, 0]
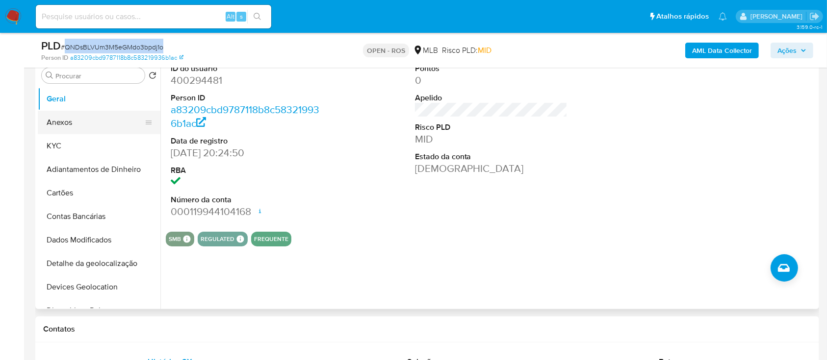
click at [67, 120] on button "Anexos" at bounding box center [95, 123] width 115 height 24
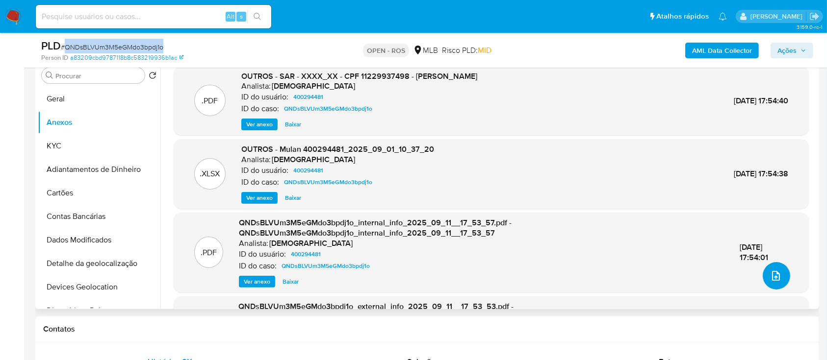
click at [770, 278] on icon "upload-file" at bounding box center [776, 276] width 12 height 12
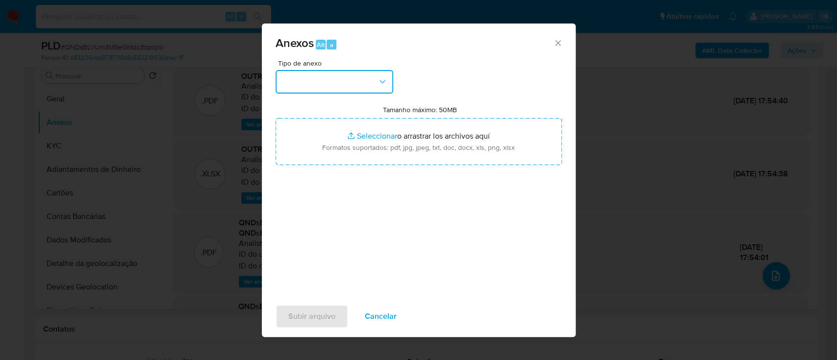
click at [380, 87] on button "button" at bounding box center [335, 82] width 118 height 24
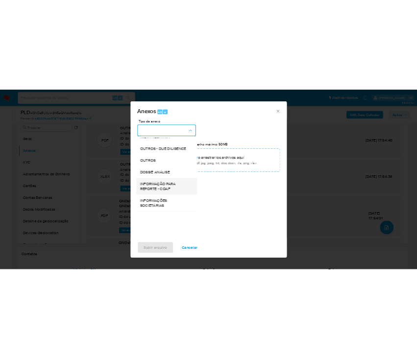
scroll to position [151, 0]
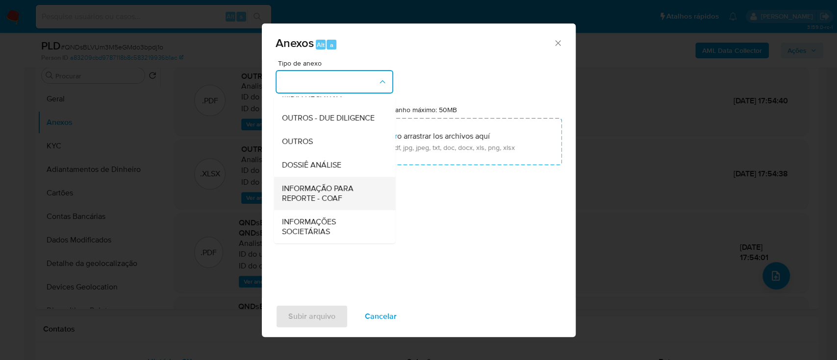
click at [355, 200] on span "INFORMAÇÃO PARA REPORTE - COAF" at bounding box center [331, 194] width 100 height 20
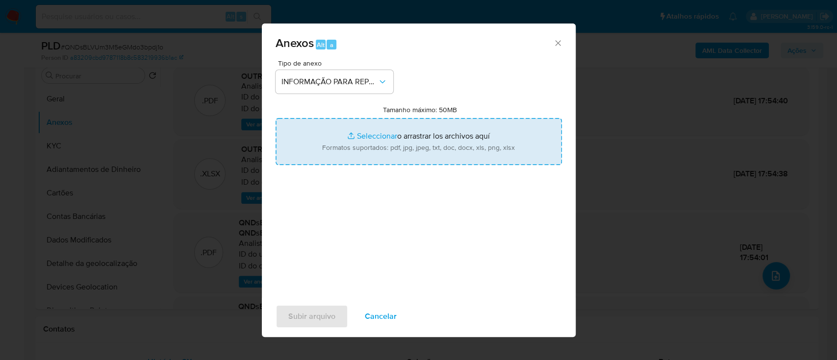
type input "C:\fakepath\SAR - QNDsBLVUm3M5eGMdo3bpdj1o - CPF 11229937498 - SERGIO ANTONIO D…"
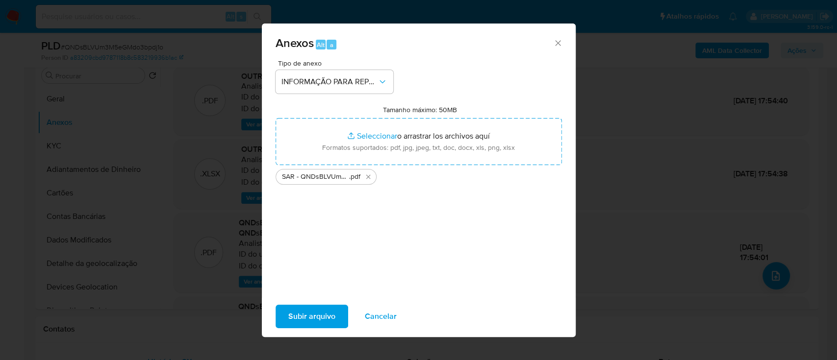
click at [322, 327] on span "Subir arquivo" at bounding box center [311, 317] width 47 height 22
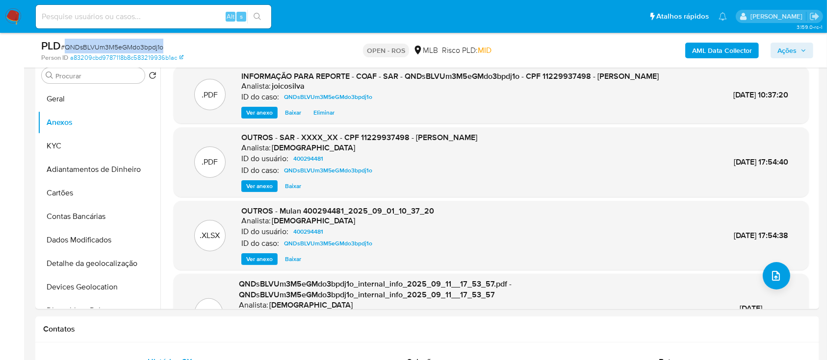
click at [791, 44] on span "Ações" at bounding box center [786, 51] width 19 height 16
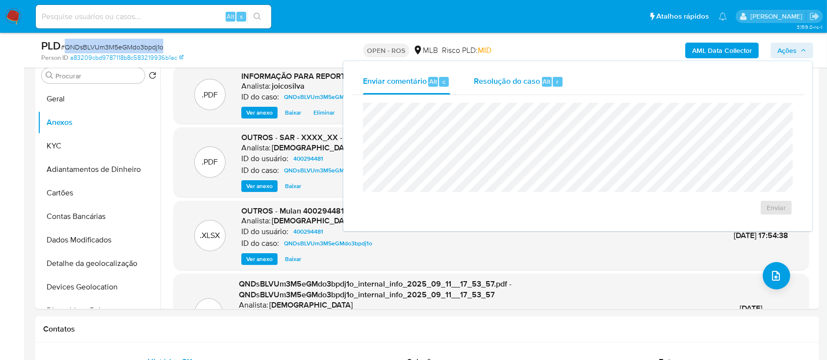
click at [489, 77] on span "Resolução do caso" at bounding box center [507, 81] width 66 height 11
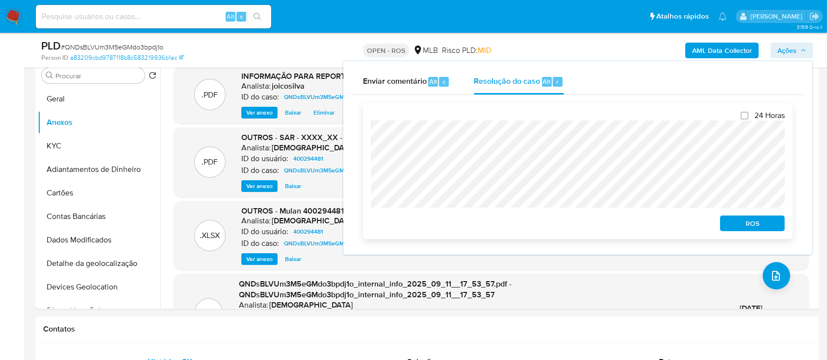
click at [724, 222] on button "ROS" at bounding box center [752, 224] width 65 height 16
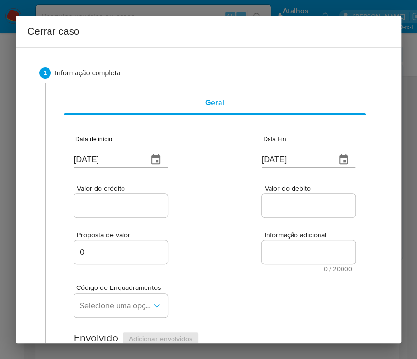
type input "01/11/2024"
click at [103, 160] on input "[DATE]" at bounding box center [107, 160] width 66 height 16
paste input "02/07"
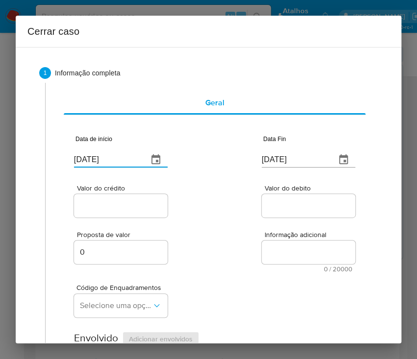
type input "02/07/2025"
click at [203, 184] on div "Valor do crédito Valor do debito" at bounding box center [214, 196] width 281 height 47
click at [283, 164] on input "[DATE]" at bounding box center [295, 160] width 66 height 16
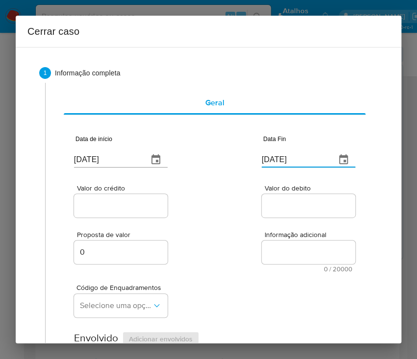
paste input "30/08"
type input "30/08/2025"
click at [330, 230] on div "Proposta de valor 0 Informação adicional 0 / 20000 20000 caracteres restantes" at bounding box center [214, 246] width 281 height 53
drag, startPoint x: 116, startPoint y: 208, endPoint x: 102, endPoint y: 228, distance: 23.5
click at [116, 208] on input "Valor do crédito" at bounding box center [122, 206] width 96 height 13
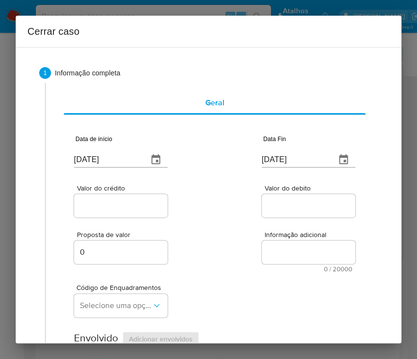
click at [100, 207] on input "Valor do crédito" at bounding box center [122, 206] width 96 height 13
paste input "R$176.273"
type input "R$176.273"
click at [286, 204] on input "Valor do debito" at bounding box center [310, 206] width 96 height 13
paste input "R$177.265"
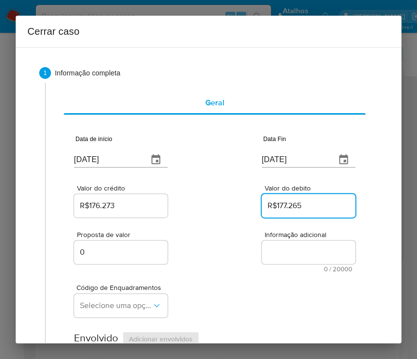
type input "R$177.265"
click at [170, 274] on div "Código de Enquadramentos Selecione uma opção" at bounding box center [214, 297] width 281 height 49
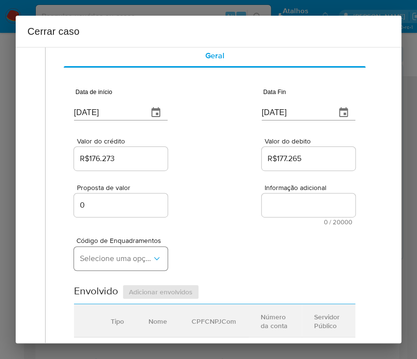
scroll to position [130, 0]
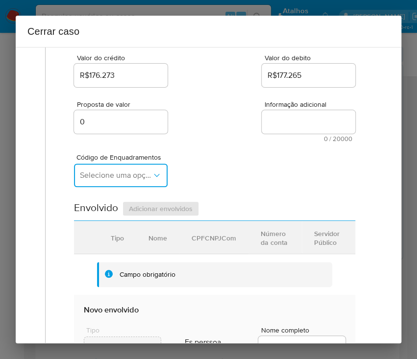
click at [134, 179] on span "Selecione uma opção" at bounding box center [116, 176] width 72 height 10
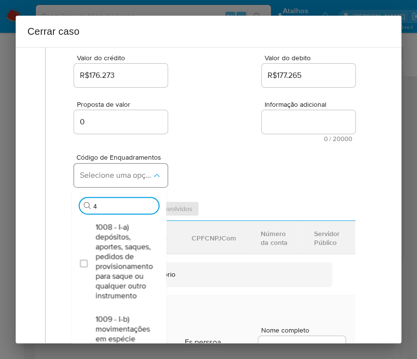
type input "45"
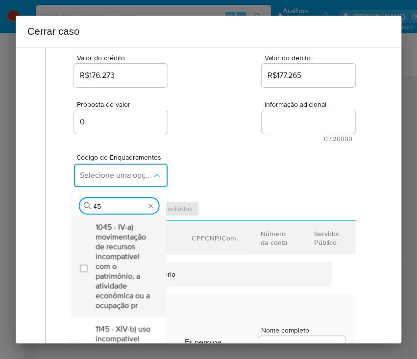
click at [113, 237] on span "1045 - IV-a) movimentação de recursos incompatível com o patrimônio, a atividad…" at bounding box center [123, 267] width 57 height 88
checkbox input "true"
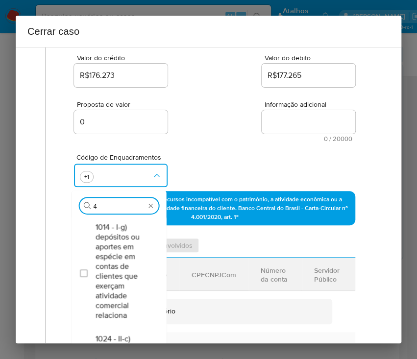
scroll to position [0, 0]
type input "47"
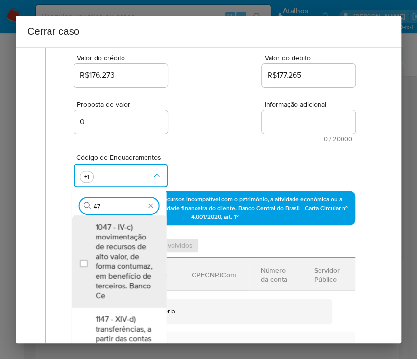
click at [114, 237] on span "1047 - IV-c) movimentação de recursos de alto valor, de forma contumaz, em bene…" at bounding box center [123, 262] width 57 height 78
checkbox input "true"
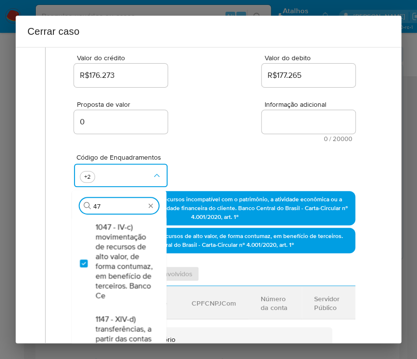
type input "4"
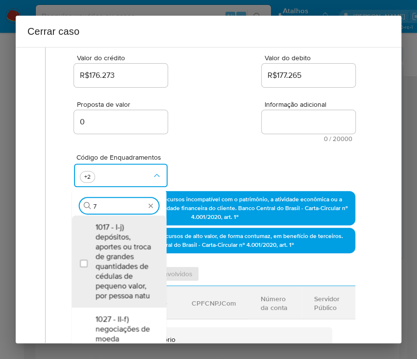
type input "74"
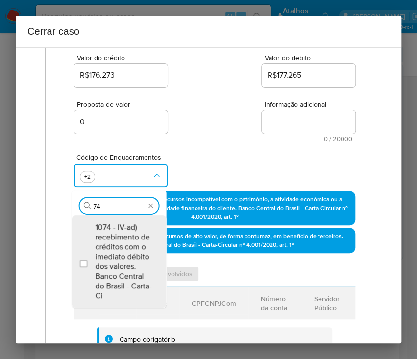
click at [114, 237] on span "1074 - IV-ad) recebimento de créditos com o imediato débito dos valores. Banco …" at bounding box center [123, 262] width 57 height 78
checkbox input "true"
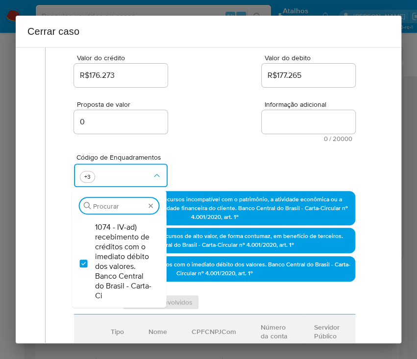
click at [201, 123] on div "Proposta de valor 0 Informação adicional 0 / 20000 20000 caracteres restantes" at bounding box center [214, 115] width 281 height 53
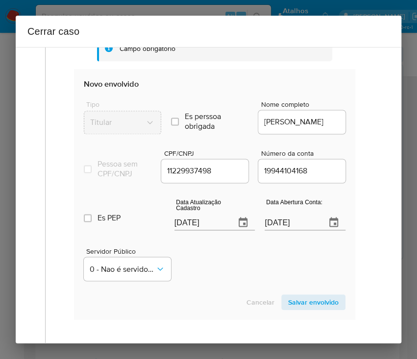
scroll to position [457, 0]
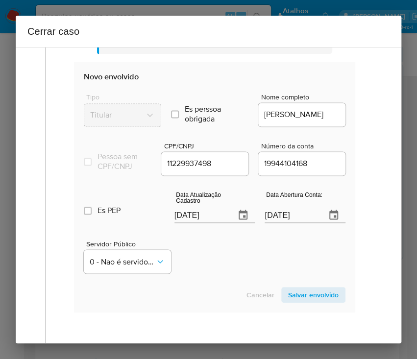
click at [185, 223] on input "[DATE]" at bounding box center [201, 215] width 53 height 16
paste input "21/08"
type input "21/08/2025"
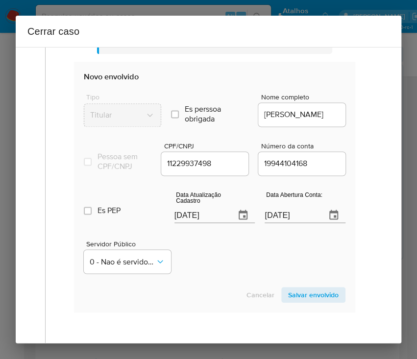
drag, startPoint x: 198, startPoint y: 250, endPoint x: 28, endPoint y: 265, distance: 170.8
click at [198, 252] on div "Servidor Público 0 - Nao é servidor/[PERSON_NAME] possui informacao" at bounding box center [215, 252] width 262 height 49
click at [274, 222] on input "01/11/2024" at bounding box center [291, 215] width 53 height 16
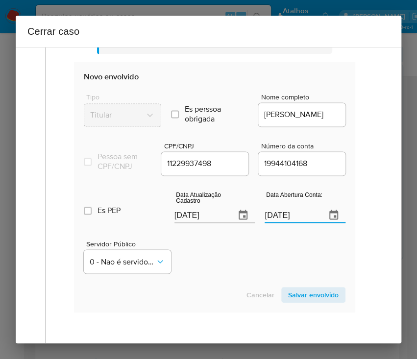
drag, startPoint x: 235, startPoint y: 258, endPoint x: 221, endPoint y: 250, distance: 16.7
click at [232, 257] on div "Servidor Público 0 - Nao é servidor/Nao possui informacao" at bounding box center [215, 252] width 262 height 49
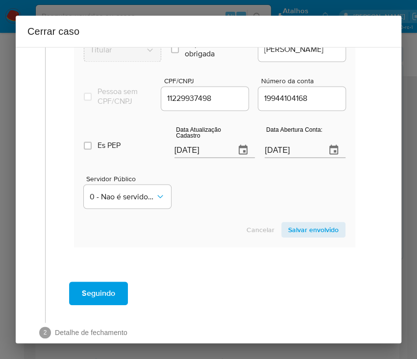
click at [291, 237] on span "Salvar envolvido" at bounding box center [313, 230] width 51 height 14
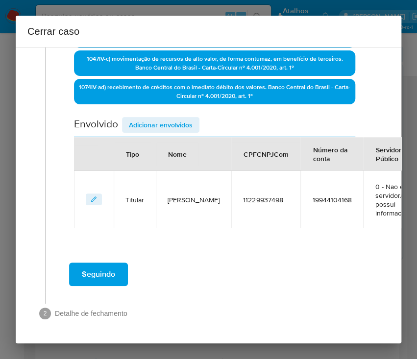
click at [151, 88] on div "1045 IV-a) movimentação de recursos incompatível com o patrimônio, a atividade …" at bounding box center [214, 61] width 281 height 94
drag, startPoint x: 149, startPoint y: 93, endPoint x: 149, endPoint y: 99, distance: 5.4
click at [149, 96] on div "Data de início 02/07/2025 Data Fin 30/08/2025 Valor do crédito R$176.273 Valor …" at bounding box center [214, 21] width 281 height 414
click at [149, 118] on span "Adicionar envolvidos" at bounding box center [161, 125] width 64 height 14
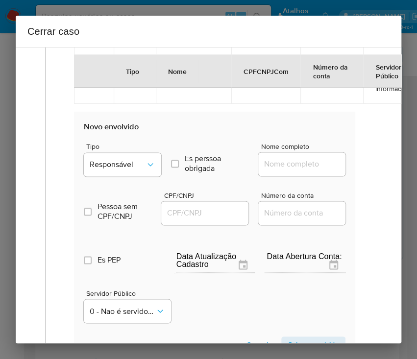
scroll to position [522, 0]
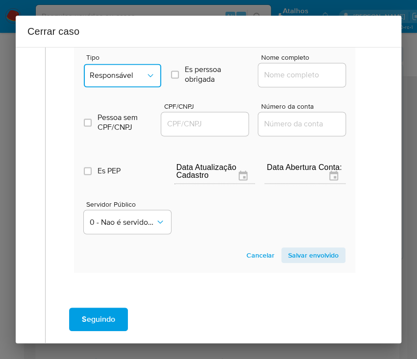
click at [131, 80] on span "Responsável" at bounding box center [118, 76] width 56 height 10
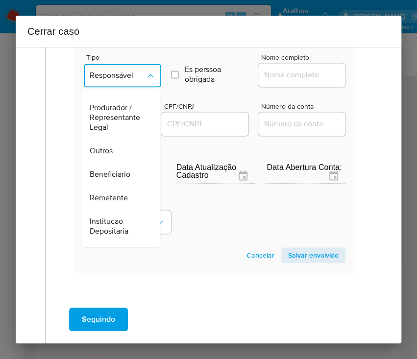
scroll to position [174, 0]
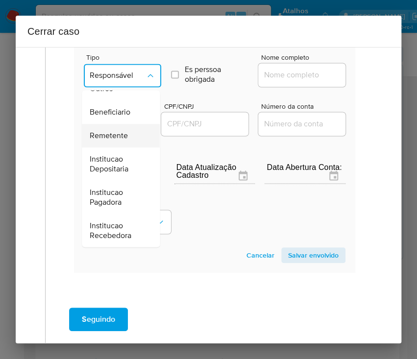
click at [120, 141] on span "Remetente" at bounding box center [109, 136] width 38 height 10
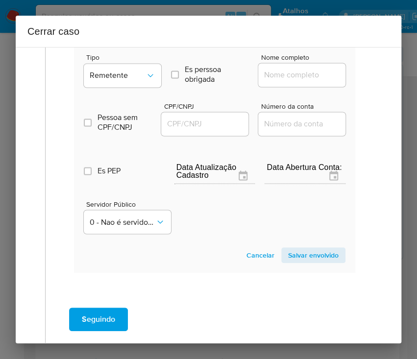
click at [298, 81] on input "Nome completo" at bounding box center [306, 75] width 96 height 13
paste input "Gangai Tecnologia Ltda, 37134104000107"
drag, startPoint x: 278, startPoint y: 84, endPoint x: 378, endPoint y: 85, distance: 99.5
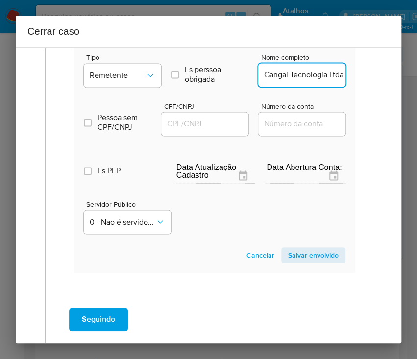
scroll to position [0, 0]
type input "Gangai Tecnologia Ltda"
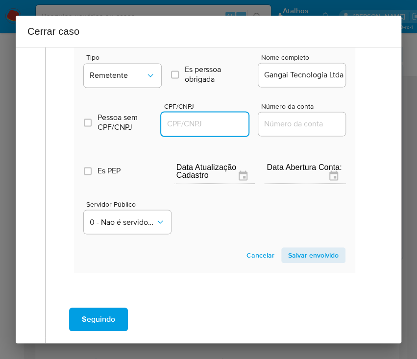
click at [194, 130] on input "CPF/CNPJ" at bounding box center [209, 124] width 96 height 13
paste input "37134104000107"
type input "37134104000107"
click at [313, 262] on span "Salvar envolvido" at bounding box center [313, 256] width 51 height 14
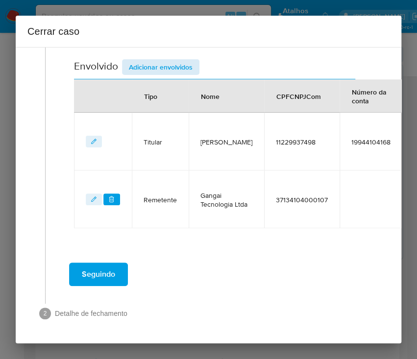
drag, startPoint x: 170, startPoint y: 57, endPoint x: 173, endPoint y: 51, distance: 7.0
click at [171, 59] on div "Envolvido Adicionar envolvidos" at bounding box center [214, 69] width 281 height 20
click at [173, 60] on span "Adicionar envolvidos" at bounding box center [161, 67] width 64 height 14
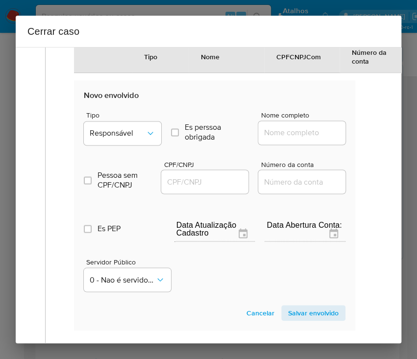
scroll to position [580, 0]
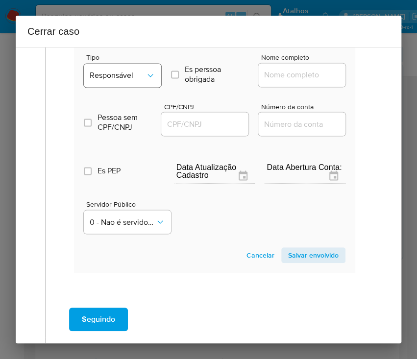
drag, startPoint x: 121, startPoint y: 64, endPoint x: 122, endPoint y: 76, distance: 11.4
click at [121, 73] on div "Tipo Responsável" at bounding box center [122, 72] width 77 height 37
click at [122, 76] on button "Responsável" at bounding box center [122, 76] width 77 height 24
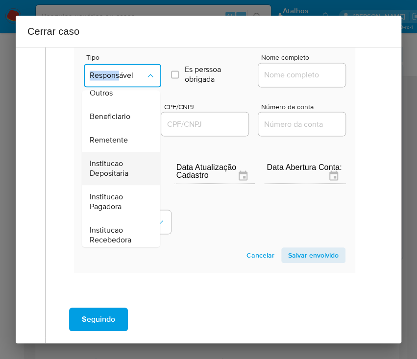
scroll to position [175, 0]
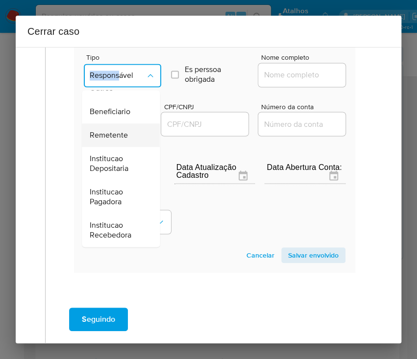
click at [123, 140] on span "Remetente" at bounding box center [109, 135] width 38 height 10
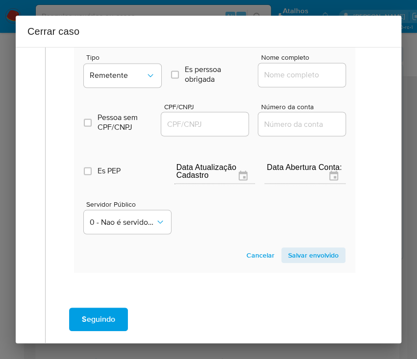
click at [275, 61] on span "Nome completo" at bounding box center [304, 57] width 87 height 7
click at [275, 69] on input "Nome completo" at bounding box center [306, 75] width 96 height 13
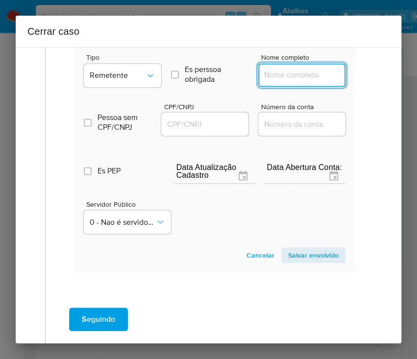
click at [278, 80] on input "Nome completo" at bounding box center [306, 75] width 96 height 13
paste input "Cassyana Patricia Rodrigues De Melo, 11404192425"
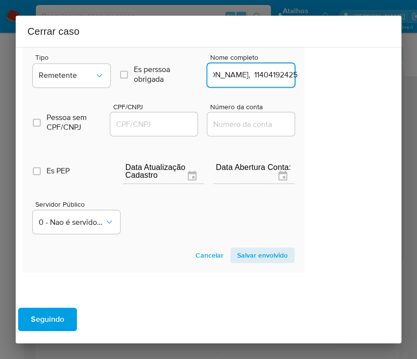
drag, startPoint x: 291, startPoint y: 83, endPoint x: 393, endPoint y: 85, distance: 102.5
click at [393, 85] on div "1 Informação completa Geral Data de início 02/07/2025 Data Fin 30/08/2025 Valor…" at bounding box center [209, 195] width 386 height 297
type input "Cassyana Patricia Rodrigues De Melo"
drag, startPoint x: 169, startPoint y: 138, endPoint x: 172, endPoint y: 134, distance: 5.3
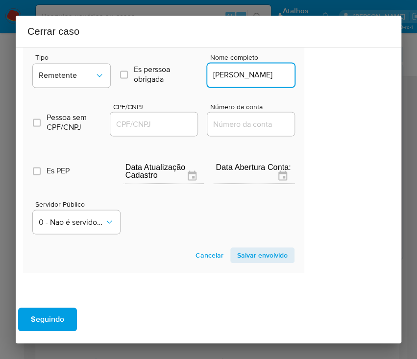
click at [170, 136] on div at bounding box center [153, 124] width 87 height 24
click at [172, 130] on input "CPF/CNPJ" at bounding box center [158, 124] width 96 height 13
paste input "11404192425"
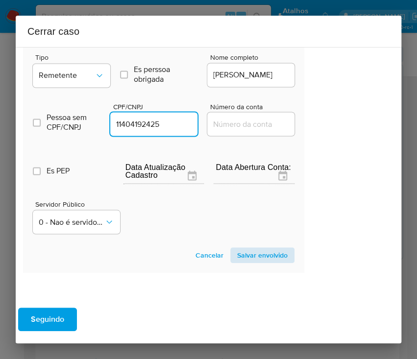
type input "11404192425"
click at [270, 262] on span "Salvar envolvido" at bounding box center [262, 256] width 51 height 14
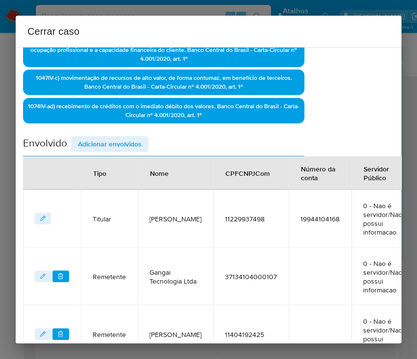
scroll to position [179, 51]
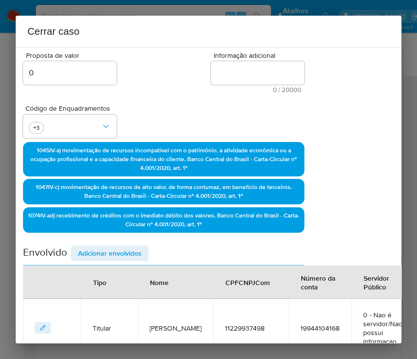
click at [129, 248] on span "Adicionar envolvidos" at bounding box center [110, 254] width 64 height 14
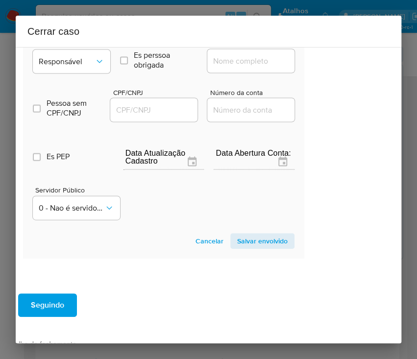
scroll to position [569, 51]
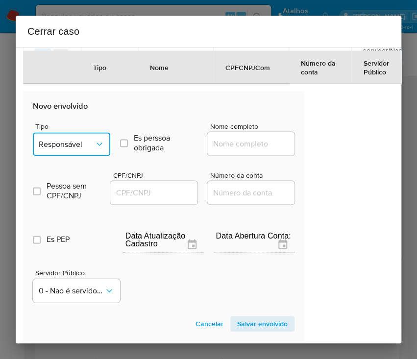
click at [86, 149] on span "Responsável" at bounding box center [67, 144] width 56 height 10
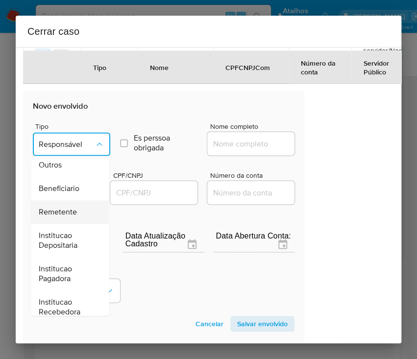
scroll to position [175, 0]
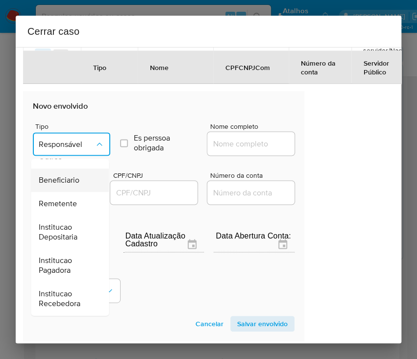
click at [68, 185] on span "Beneficiario" at bounding box center [59, 181] width 41 height 10
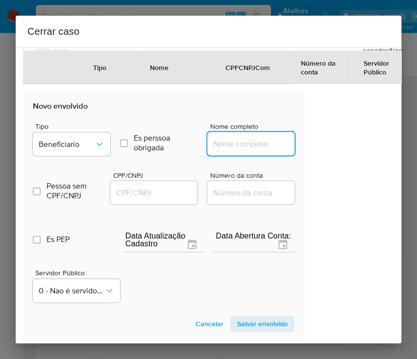
click at [263, 149] on input "Nome completo" at bounding box center [255, 143] width 96 height 13
paste input "Joao Paulo Da Silva Martins, 15948017460"
drag, startPoint x: 239, startPoint y: 154, endPoint x: 327, endPoint y: 155, distance: 87.8
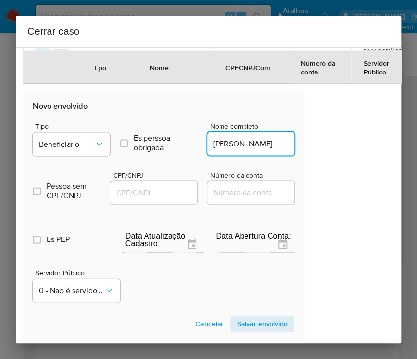
scroll to position [0, 11]
type input "Joao Paulo Da Silva Martins"
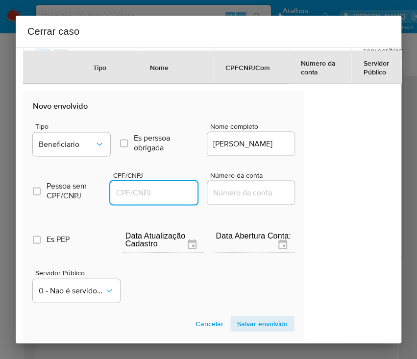
scroll to position [0, 0]
click at [114, 198] on input "CPF/CNPJ" at bounding box center [158, 192] width 96 height 13
paste input "15948017460"
type input "15948017460"
click at [263, 325] on span "Salvar envolvido" at bounding box center [262, 324] width 51 height 14
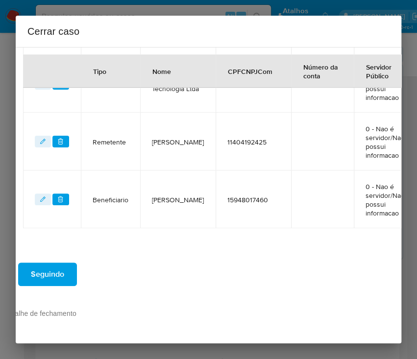
scroll to position [303, 51]
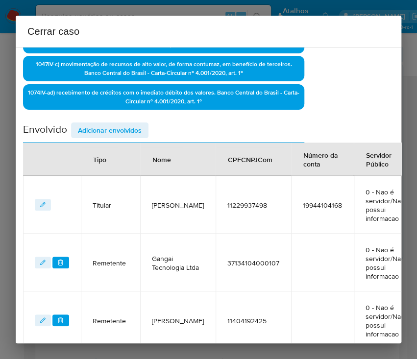
click at [125, 125] on span "Adicionar envolvidos" at bounding box center [110, 131] width 64 height 14
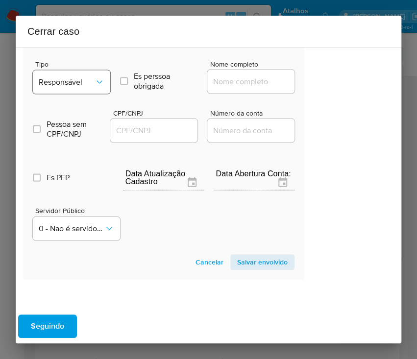
scroll to position [627, 51]
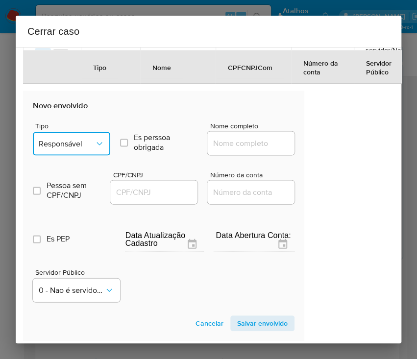
click at [98, 149] on icon "Tipo de envolvimento" at bounding box center [100, 144] width 10 height 10
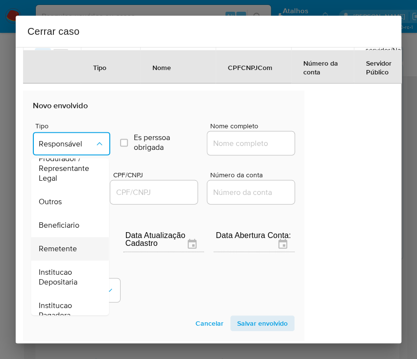
scroll to position [174, 0]
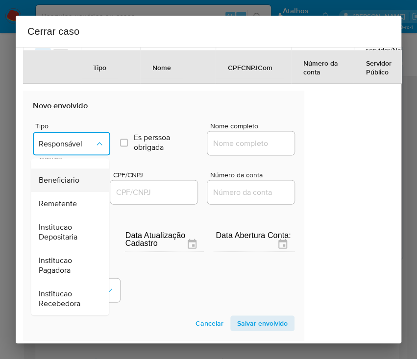
click at [69, 185] on span "Beneficiario" at bounding box center [59, 181] width 41 height 10
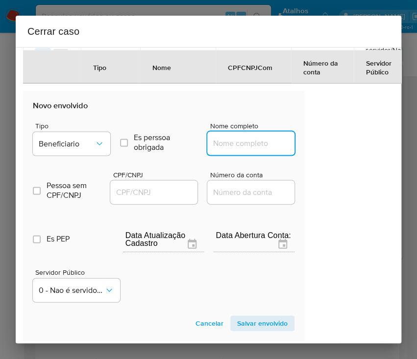
click at [240, 147] on input "Nome completo" at bounding box center [255, 143] width 96 height 13
paste input "Jose A. C. Roque-Mercadinho, 07840940000138"
drag, startPoint x: 220, startPoint y: 153, endPoint x: 352, endPoint y: 150, distance: 132.0
click at [352, 150] on div "1 Informação completa Geral Data de início 02/07/2025 Data Fin 30/08/2025 Valor…" at bounding box center [209, 195] width 386 height 297
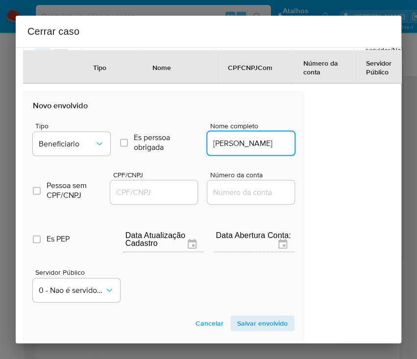
scroll to position [0, 18]
type input "Jose A. C. Roque-Mercadinho"
drag, startPoint x: 176, startPoint y: 203, endPoint x: 184, endPoint y: 202, distance: 8.9
click at [175, 199] on input "CPF/CNPJ" at bounding box center [158, 192] width 96 height 13
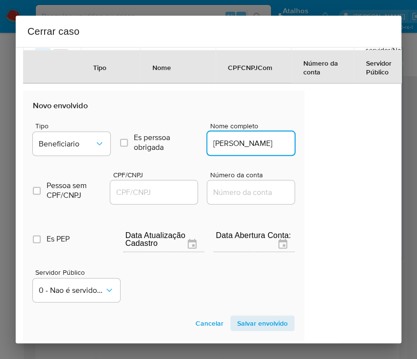
paste input "07840940000138"
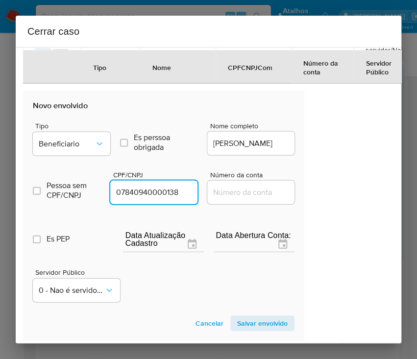
type input "7840940000138"
click at [251, 324] on span "Salvar envolvido" at bounding box center [262, 324] width 51 height 14
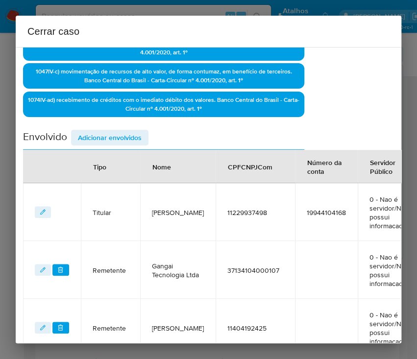
scroll to position [34, 51]
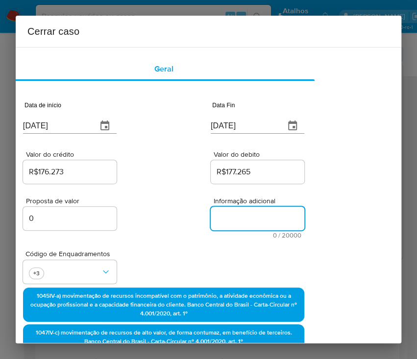
click at [239, 213] on textarea "Informação adicional" at bounding box center [258, 219] width 94 height 24
paste textarea "Informações do Cliente Sergio Antonio de Santana Filho, CPF 11229937498, 29 ano…"
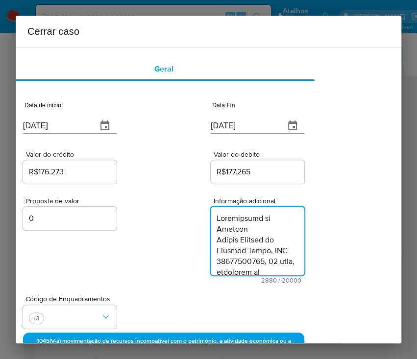
scroll to position [2246, 0]
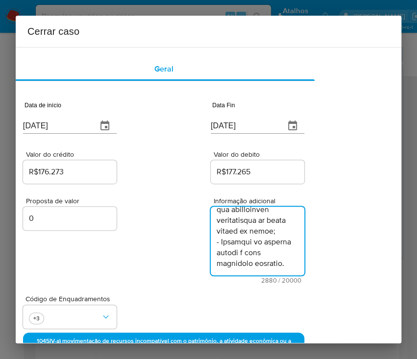
type textarea "Informações do Cliente Sergio Antonio de Santana Filho, CPF 11229937498, 29 ano…"
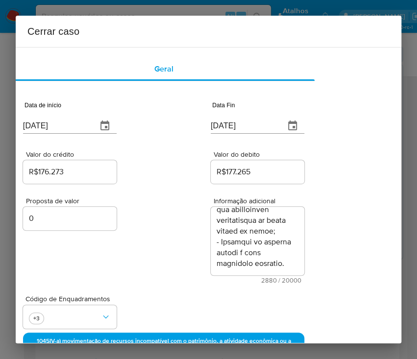
click at [145, 262] on div "Proposta de valor 0 Informação adicional 2880 / 20000 17120 caracteres restantes" at bounding box center [163, 235] width 281 height 98
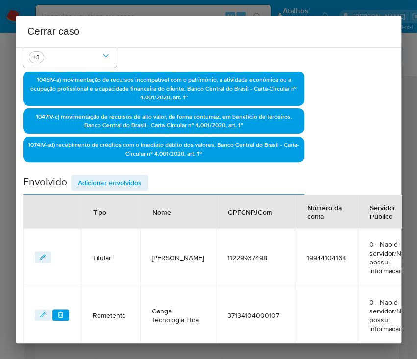
scroll to position [602, 51]
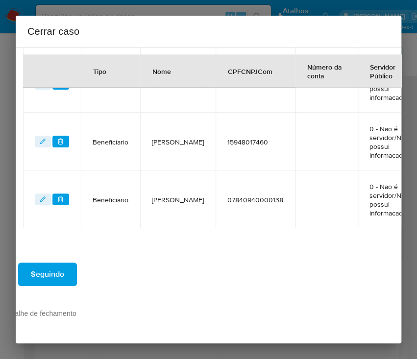
click at [54, 270] on span "Seguindo" at bounding box center [47, 275] width 33 height 22
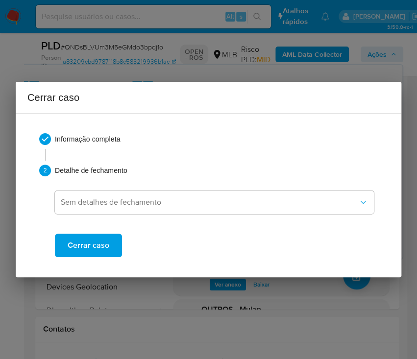
scroll to position [0, 0]
click at [82, 245] on span "Cerrar caso" at bounding box center [89, 246] width 42 height 22
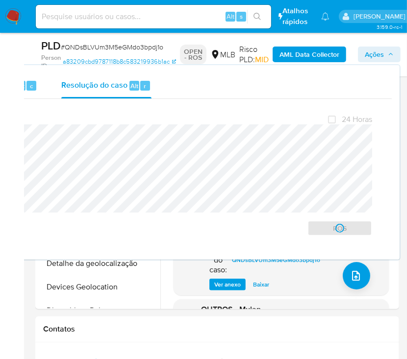
click at [100, 49] on span "# QNDsBLVUm3M5eGMdo3bpdj1o" at bounding box center [112, 47] width 102 height 10
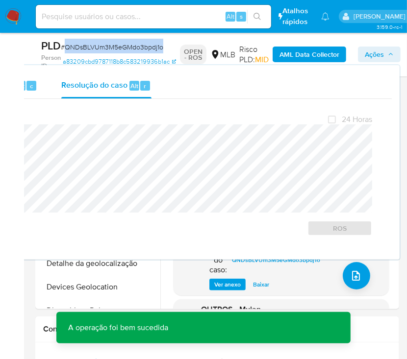
copy span "QNDsBLVUm3M5eGMdo3bpdj1o"
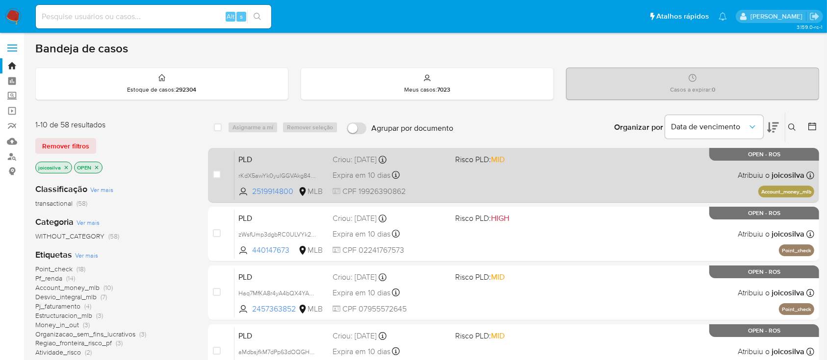
click at [543, 163] on span "Risco PLD: MID" at bounding box center [512, 158] width 114 height 13
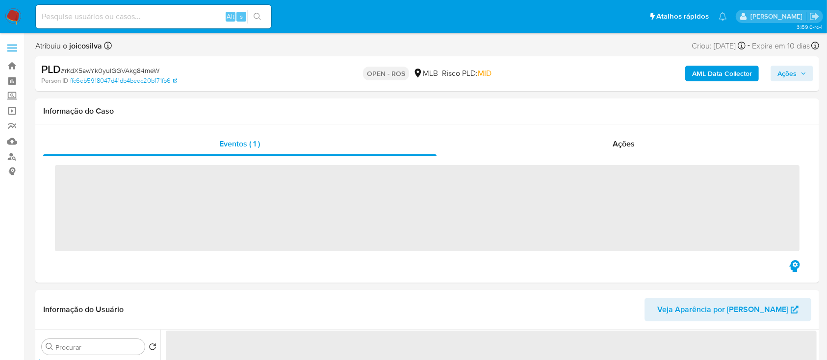
click at [152, 71] on span "# rKdX5awYk0yulGGVAkg84meW" at bounding box center [110, 71] width 99 height 10
select select "10"
copy span "rKdX5awYk0yulGGVAkg84meW"
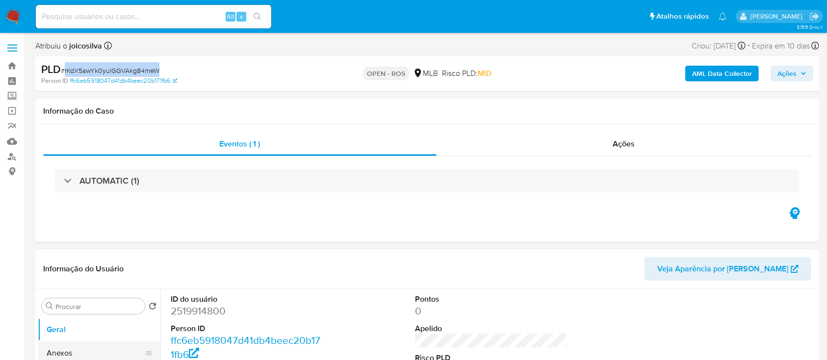
click at [92, 356] on button "Anexos" at bounding box center [95, 354] width 115 height 24
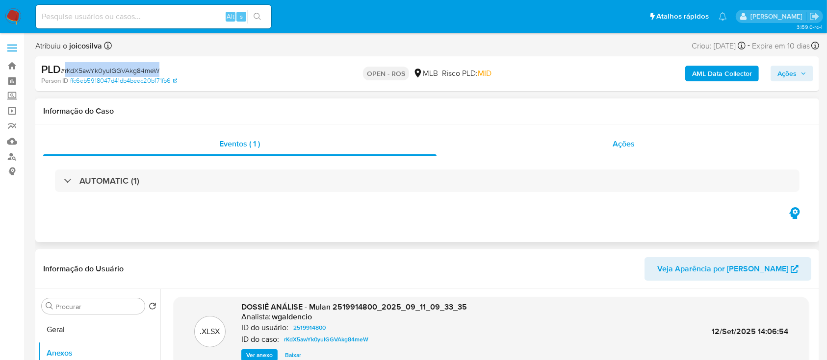
click at [612, 133] on div "Ações" at bounding box center [623, 144] width 375 height 24
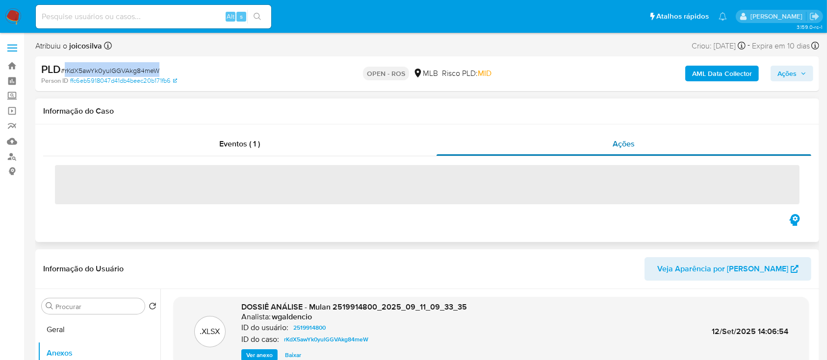
click at [622, 139] on span "Ações" at bounding box center [624, 143] width 22 height 11
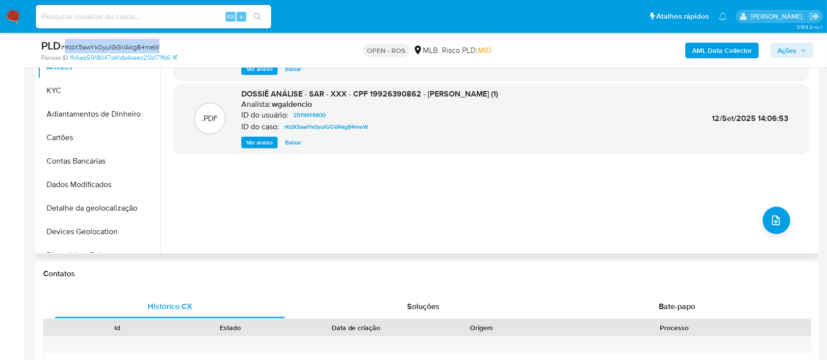
scroll to position [327, 0]
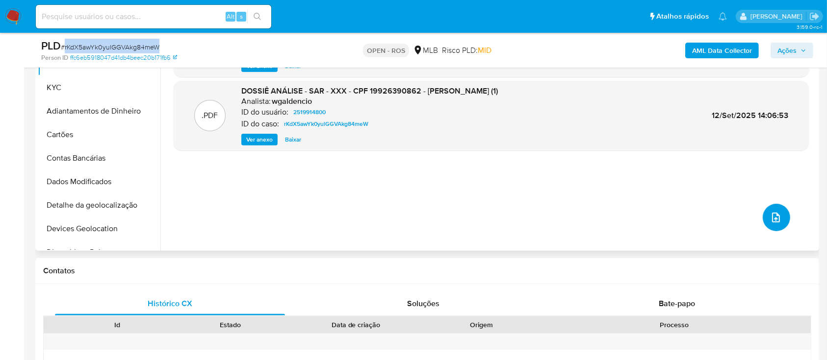
click at [780, 223] on button "upload-file" at bounding box center [775, 217] width 27 height 27
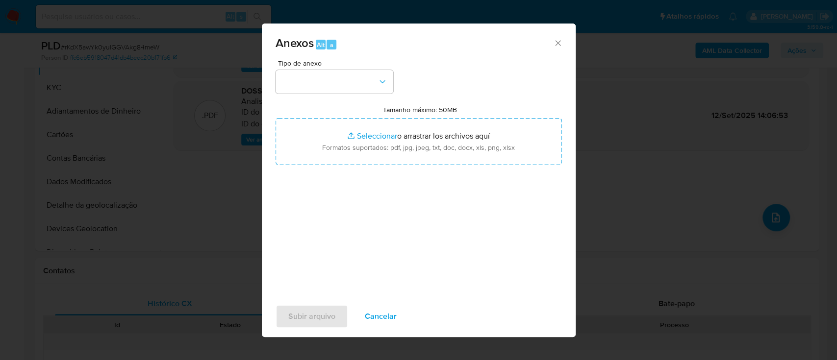
click at [556, 42] on icon "Cerrar" at bounding box center [558, 43] width 10 height 10
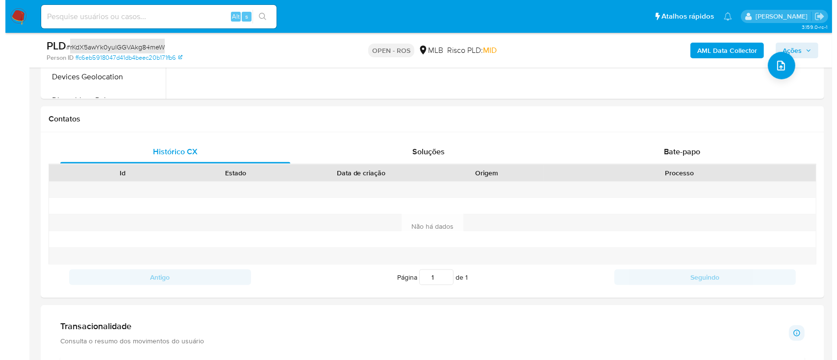
scroll to position [261, 0]
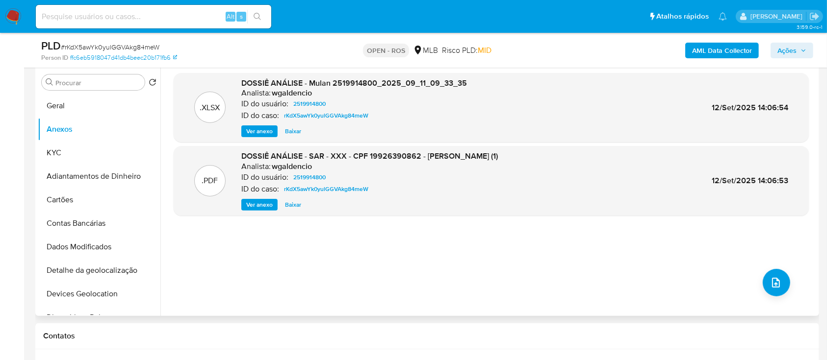
click at [447, 274] on div ".XLSX DOSSIÊ ANÁLISE - Mulan 2519914800_2025_09_11_09_33_35 Analista: wgaldenci…" at bounding box center [491, 190] width 635 height 235
click at [770, 280] on icon "upload-file" at bounding box center [776, 283] width 12 height 12
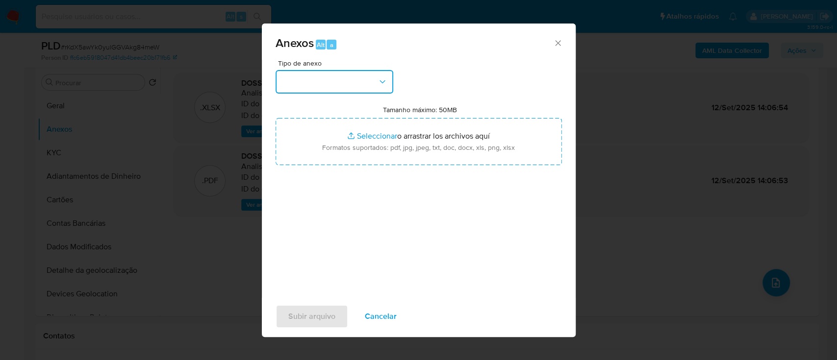
click at [376, 88] on button "button" at bounding box center [335, 82] width 118 height 24
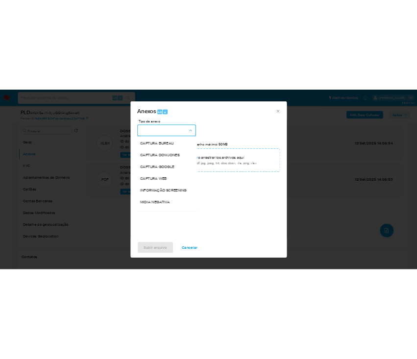
scroll to position [151, 0]
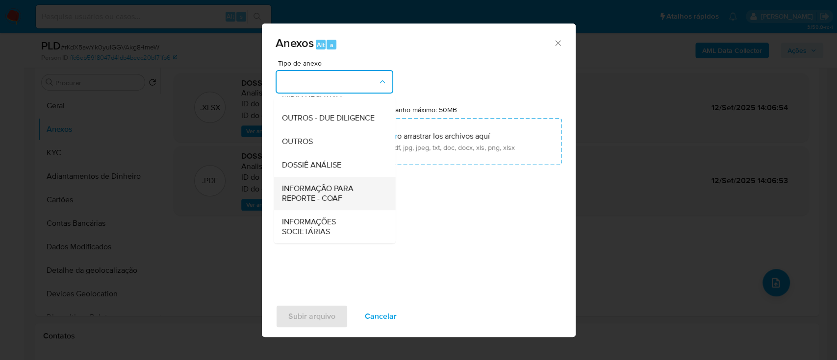
click at [338, 197] on span "INFORMAÇÃO PARA REPORTE - COAF" at bounding box center [331, 194] width 100 height 20
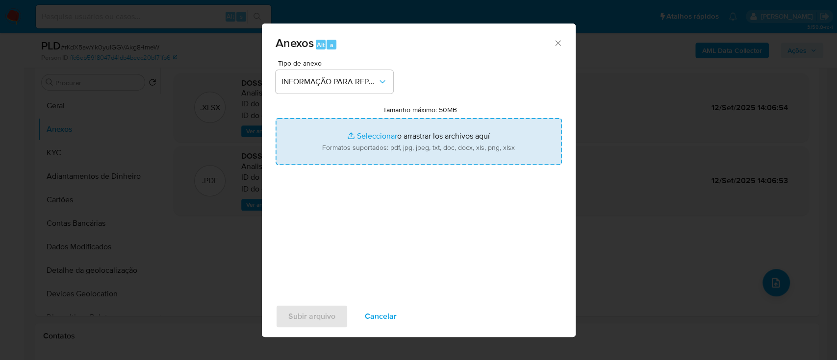
type input "C:\fakepath\SAR - rKdX5awYk0yulGGVAkg84meW - CPF 19926390862 - MARCELO VICENTE …"
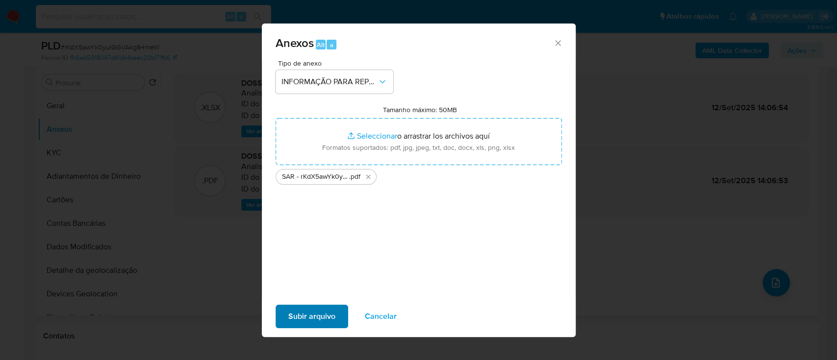
drag, startPoint x: 390, startPoint y: 274, endPoint x: 320, endPoint y: 325, distance: 86.4
click at [386, 278] on div "Tipo de anexo INFORMAÇÃO PARA REPORTE - COAF Tamanho máximo: 50MB Seleccionar a…" at bounding box center [419, 175] width 286 height 231
click at [319, 326] on span "Subir arquivo" at bounding box center [311, 317] width 47 height 22
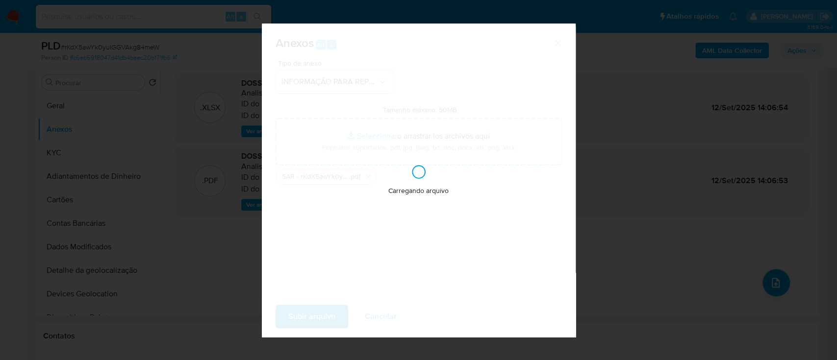
click at [323, 318] on div "Carregando arquivo" at bounding box center [419, 181] width 314 height 314
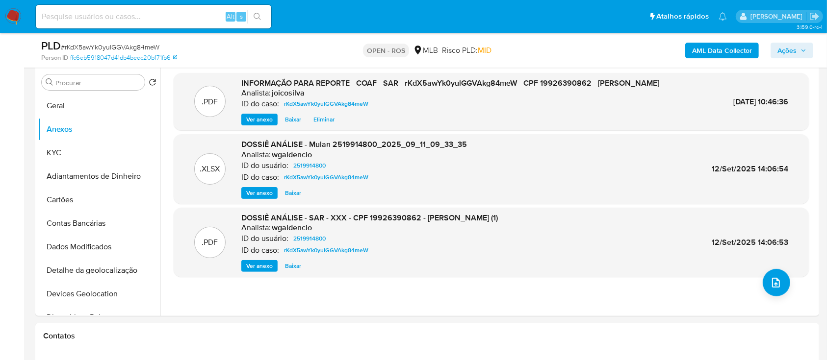
click at [799, 46] on span "Ações" at bounding box center [791, 51] width 29 height 14
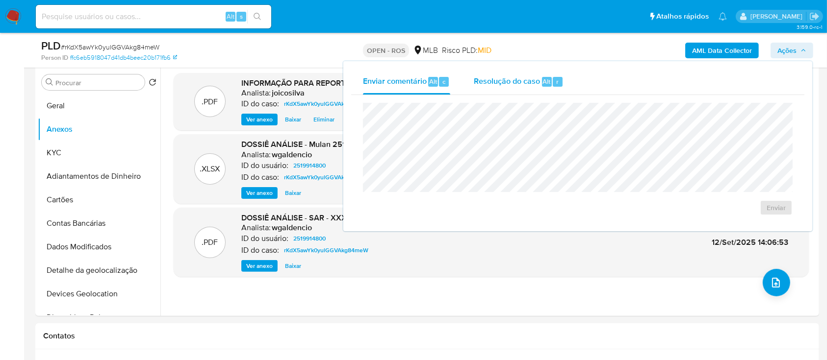
click at [519, 85] on span "Resolução do caso" at bounding box center [507, 81] width 66 height 11
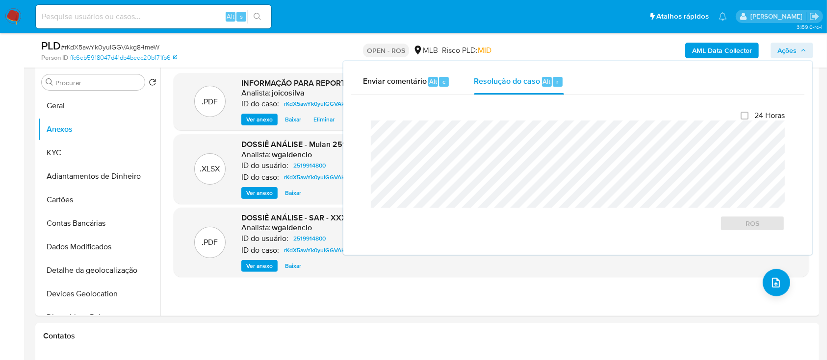
click at [487, 122] on div at bounding box center [578, 164] width 414 height 87
click at [357, 137] on div "Fechamento do caso 24 Horas ROS" at bounding box center [577, 171] width 453 height 152
click at [761, 227] on span "ROS" at bounding box center [752, 224] width 51 height 14
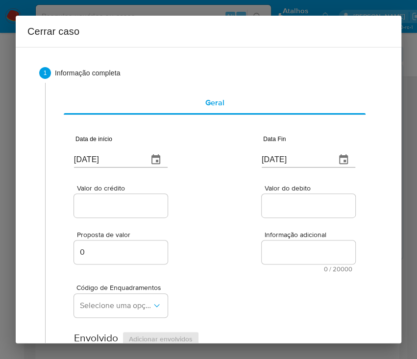
scroll to position [443, 0]
click at [101, 153] on input "[DATE]" at bounding box center [107, 160] width 66 height 16
click at [100, 157] on input "[DATE]" at bounding box center [107, 160] width 66 height 16
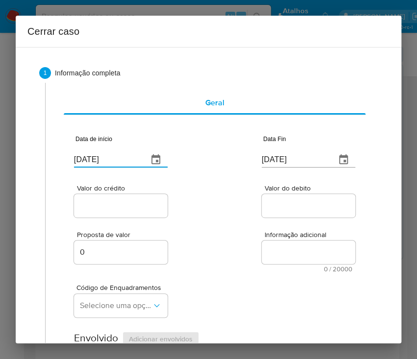
paste input "01/07"
type input "[DATE]"
click at [220, 214] on div "Valor do crédito Valor do debito" at bounding box center [214, 196] width 281 height 47
click at [283, 152] on input "[DATE]" at bounding box center [295, 160] width 66 height 16
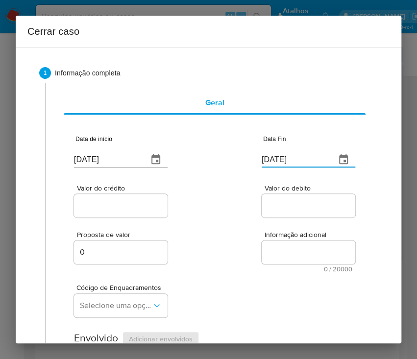
click at [283, 152] on input "[DATE]" at bounding box center [295, 160] width 66 height 16
paste input "0"
type input "10/09/2025"
drag, startPoint x: 268, startPoint y: 266, endPoint x: 255, endPoint y: 261, distance: 14.3
click at [262, 264] on div "Informação adicional 0 / 20000 20000 caracteres restantes" at bounding box center [309, 251] width 94 height 41
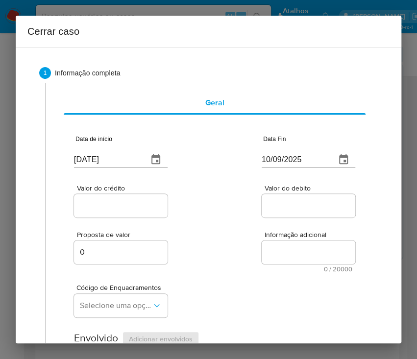
click at [102, 189] on span "Valor do crédito" at bounding box center [124, 188] width 94 height 7
click at [102, 200] on input "Valor do crédito" at bounding box center [122, 206] width 96 height 13
drag, startPoint x: 106, startPoint y: 204, endPoint x: 98, endPoint y: 217, distance: 15.1
click at [106, 205] on input "Valor do crédito" at bounding box center [122, 206] width 96 height 13
drag, startPoint x: 110, startPoint y: 209, endPoint x: 196, endPoint y: 212, distance: 86.3
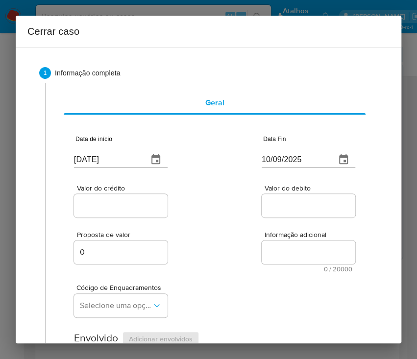
click at [110, 209] on input "Valor do crédito" at bounding box center [122, 206] width 96 height 13
paste input "R$499.574"
type input "R$499.574"
drag, startPoint x: 196, startPoint y: 212, endPoint x: 8, endPoint y: 283, distance: 201.3
click at [195, 214] on div "Valor do crédito R$499.574 Valor do debito" at bounding box center [214, 196] width 281 height 47
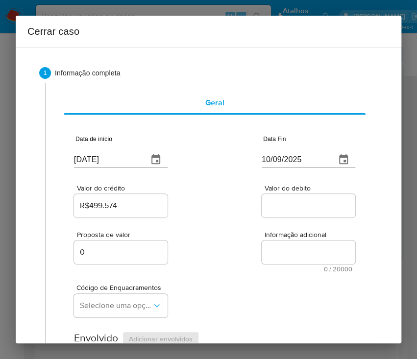
click at [303, 213] on div at bounding box center [309, 206] width 94 height 24
drag, startPoint x: 304, startPoint y: 206, endPoint x: 285, endPoint y: 277, distance: 73.0
click at [304, 206] on input "Valor do debito" at bounding box center [310, 206] width 96 height 13
paste input "R$500.471"
type input "R$500.471"
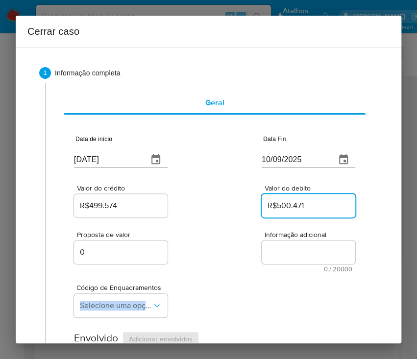
click at [271, 291] on div "Código de Enquadramentos Selecione uma opção" at bounding box center [214, 297] width 281 height 49
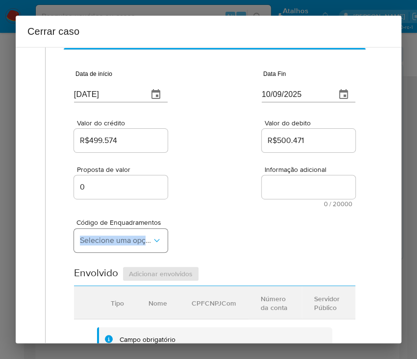
click at [104, 236] on span "Selecione uma opção" at bounding box center [116, 241] width 72 height 10
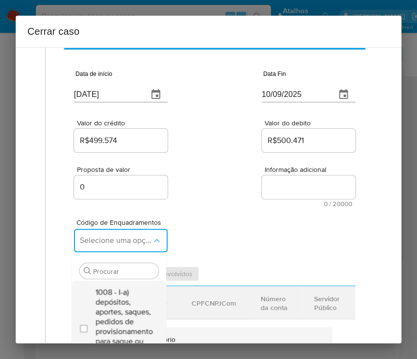
click at [110, 316] on span "1008 - I-a) depósitos, aportes, saques, pedidos de provisionamento para saque o…" at bounding box center [123, 327] width 57 height 78
checkbox input "true"
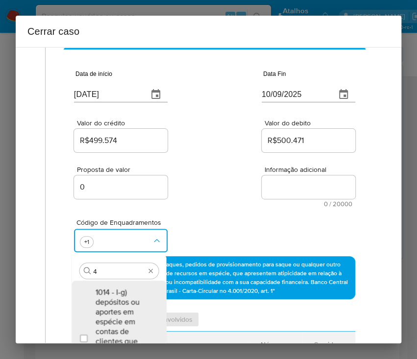
scroll to position [91, 0]
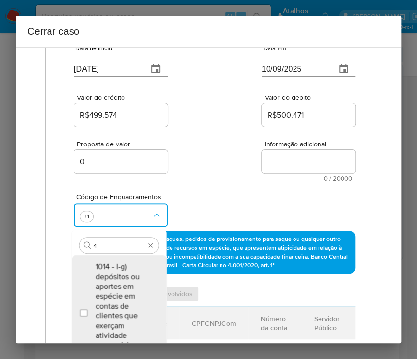
type input "45"
click at [114, 295] on span "1045 - IV-a) movimentação de recursos incompatível com o patrimônio, a atividad…" at bounding box center [123, 306] width 57 height 88
checkbox input "true"
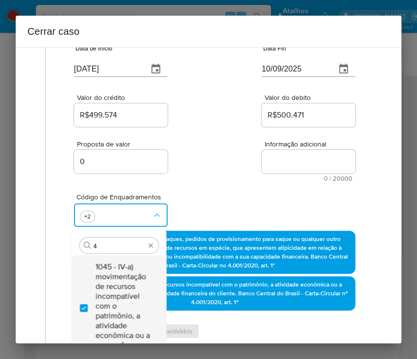
scroll to position [0, 0]
type input "47"
click at [118, 271] on span "1047 - IV-c) movimentação de recursos de alto valor, de forma contumaz, em bene…" at bounding box center [123, 301] width 57 height 78
checkbox input "true"
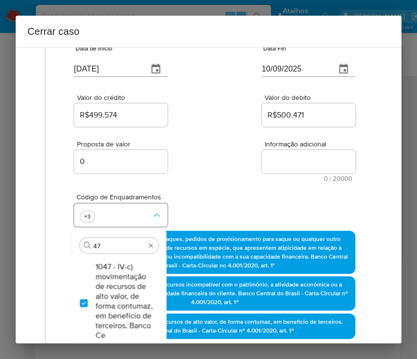
type input "47"
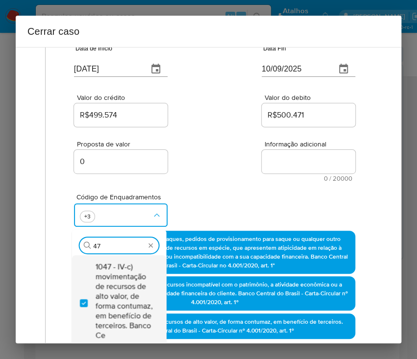
click at [114, 291] on span "1047 - IV-c) movimentação de recursos de alto valor, de forma contumaz, em bene…" at bounding box center [123, 301] width 57 height 78
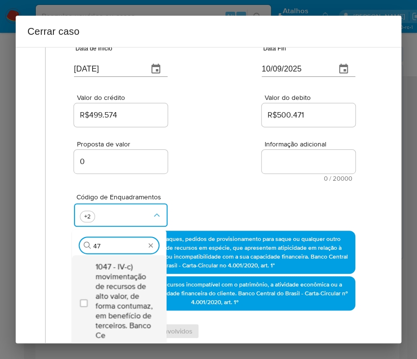
click at [114, 291] on span "1047 - IV-c) movimentação de recursos de alto valor, de forma contumaz, em bene…" at bounding box center [123, 301] width 57 height 78
checkbox input "true"
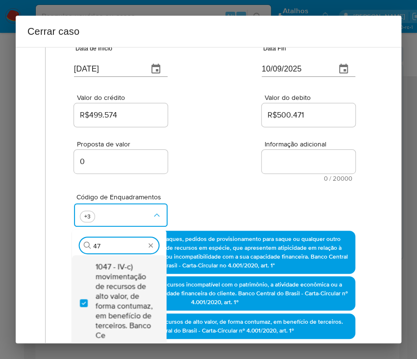
type input "4"
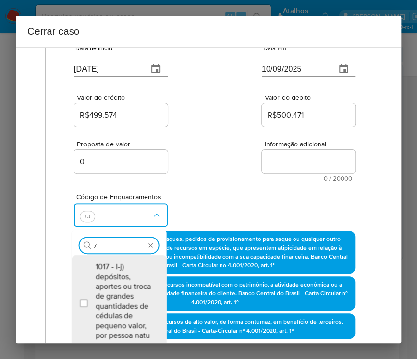
type input "74"
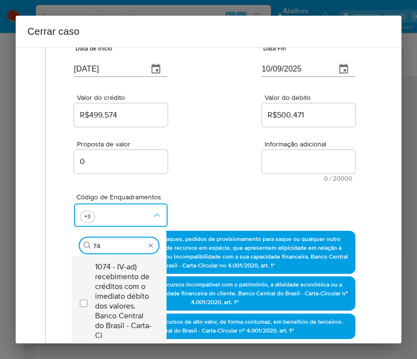
click at [124, 265] on span "1074 - IV-ad) recebimento de créditos com o imediato débito dos valores. Banco …" at bounding box center [123, 301] width 57 height 78
checkbox input "true"
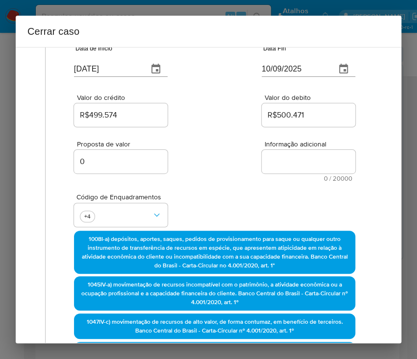
click at [228, 155] on div "Proposta de valor 0 Informação adicional 0 / 20000 20000 caracteres restantes" at bounding box center [214, 155] width 281 height 53
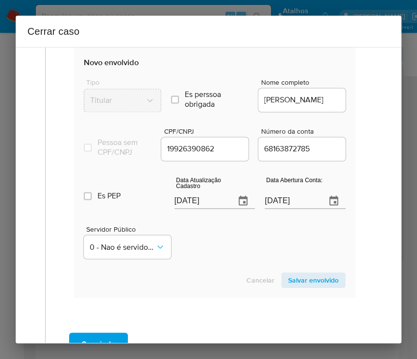
scroll to position [549, 0]
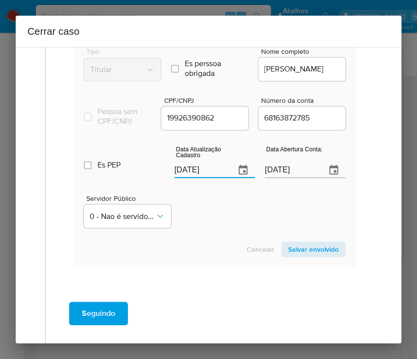
click at [198, 178] on input "16/09/2025" at bounding box center [201, 170] width 53 height 16
paste input "9/08"
type input "19/08/2025"
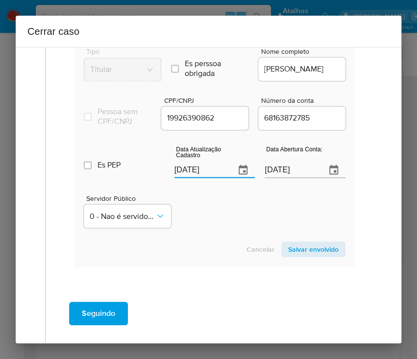
click at [234, 241] on section "Novo envolvido Tipo Titular Es perssoa obrigada Is PObrigada Nome completo MARC…" at bounding box center [214, 142] width 281 height 251
click at [277, 178] on input "25/06/2025" at bounding box center [291, 170] width 53 height 16
click at [269, 232] on div "Servidor Público 0 - Nao é servidor/Nao possui informacao" at bounding box center [215, 207] width 262 height 49
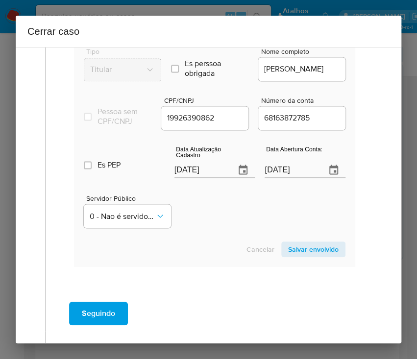
click at [315, 256] on span "Salvar envolvido" at bounding box center [313, 250] width 51 height 14
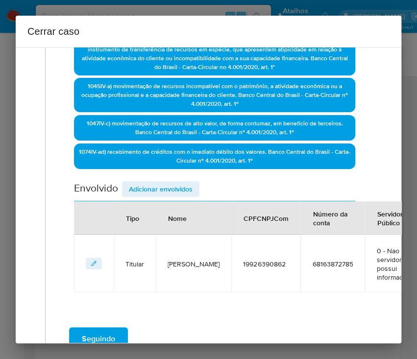
scroll to position [231, 0]
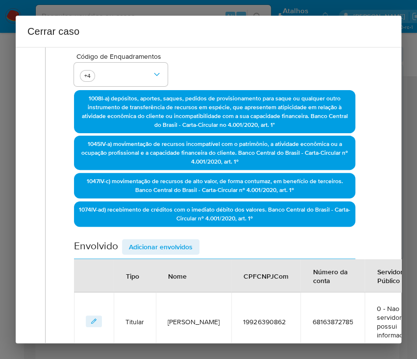
click at [161, 240] on span "Adicionar envolvidos" at bounding box center [161, 247] width 64 height 14
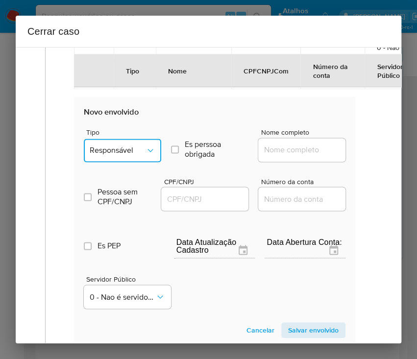
click at [136, 148] on span "Responsável" at bounding box center [118, 151] width 56 height 10
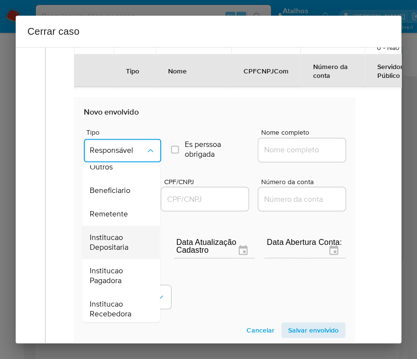
scroll to position [175, 0]
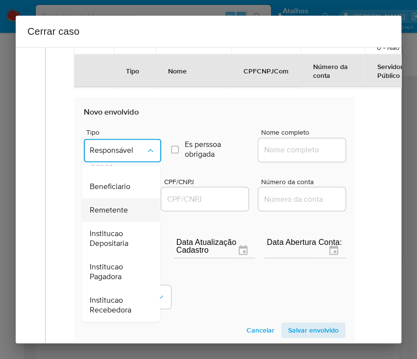
click at [127, 207] on span "Remetente" at bounding box center [109, 210] width 38 height 10
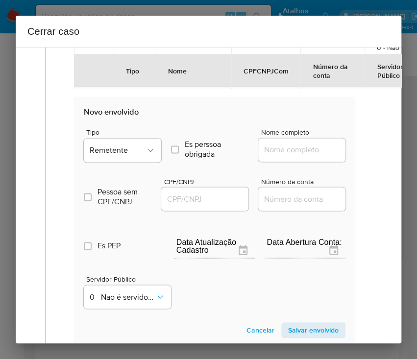
click at [288, 144] on input "Nome completo" at bounding box center [306, 150] width 96 height 13
paste input "Janiele Santos De Paula, 42064612874"
drag, startPoint x: 286, startPoint y: 151, endPoint x: 378, endPoint y: 150, distance: 91.2
click at [378, 150] on div "1 Informação completa Geral Data de início 01/07/2025 Data Fin 10/09/2025 Valor…" at bounding box center [208, 9] width 362 height 892
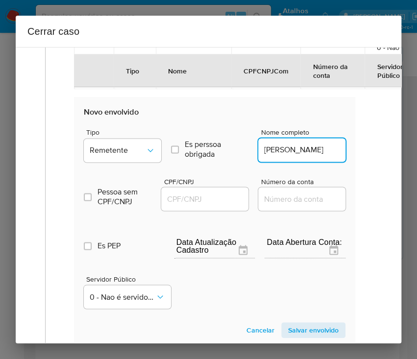
scroll to position [0, 0]
type input "Janiele Santos De Paula"
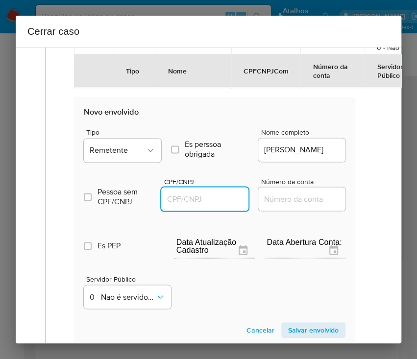
click at [212, 195] on input "CPF/CNPJ" at bounding box center [209, 199] width 96 height 13
paste input "42064612874"
type input "42064612874"
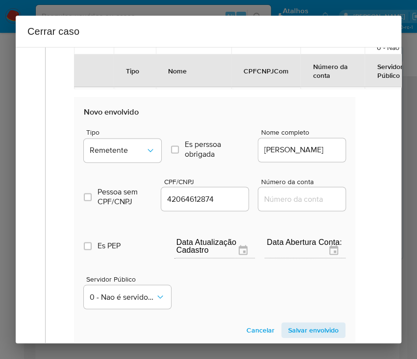
click at [319, 326] on span "Salvar envolvido" at bounding box center [313, 331] width 51 height 14
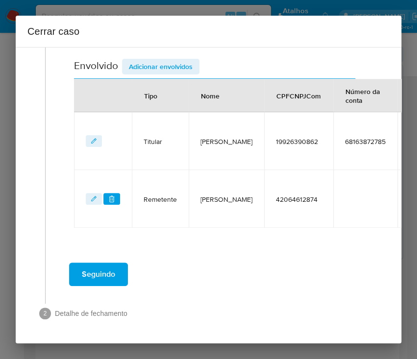
scroll to position [420, 0]
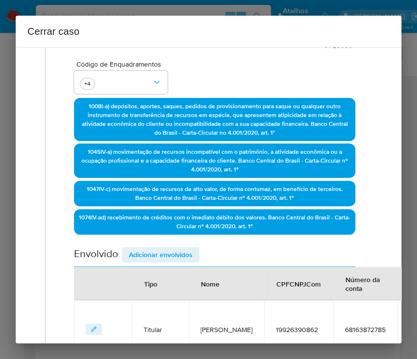
click at [182, 254] on span "Adicionar envolvidos" at bounding box center [161, 255] width 64 height 14
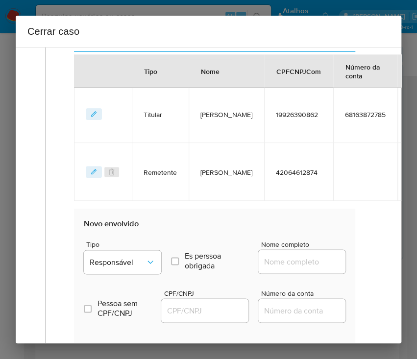
scroll to position [550, 0]
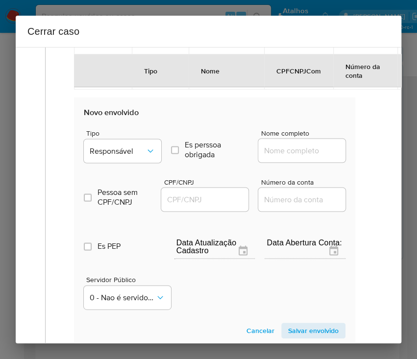
click at [143, 162] on div "Tipo Responsável" at bounding box center [122, 147] width 77 height 37
click at [143, 156] on button "Responsável" at bounding box center [122, 151] width 77 height 24
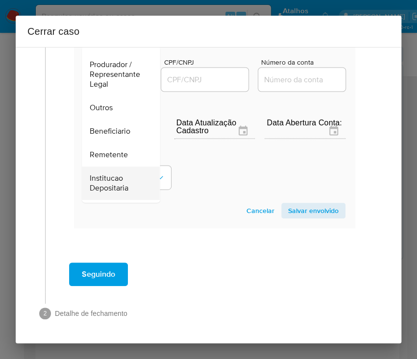
scroll to position [130, 0]
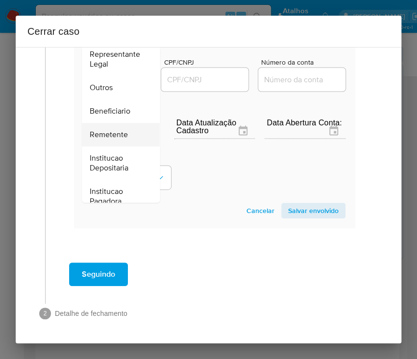
click at [122, 130] on span "Remetente" at bounding box center [109, 135] width 38 height 10
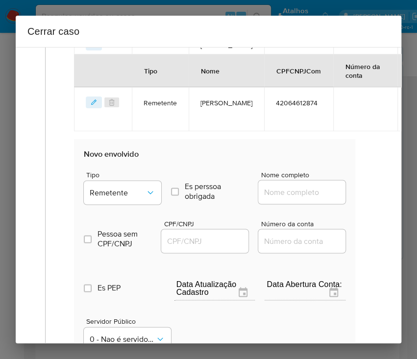
click at [284, 194] on input "Nome completo" at bounding box center [306, 192] width 96 height 13
paste input "Aparecida Santos Pinheiro, 34888144249"
drag, startPoint x: 286, startPoint y: 193, endPoint x: 369, endPoint y: 190, distance: 82.9
click at [369, 190] on div "1 Informação completa Geral Data de início 01/07/2025 Data Fin 10/09/2025 Valor…" at bounding box center [208, 22] width 362 height 950
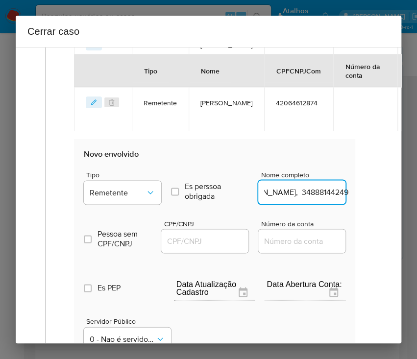
click at [319, 187] on input "Aparecida Santos Pinheiro, 34888144249" at bounding box center [306, 192] width 96 height 13
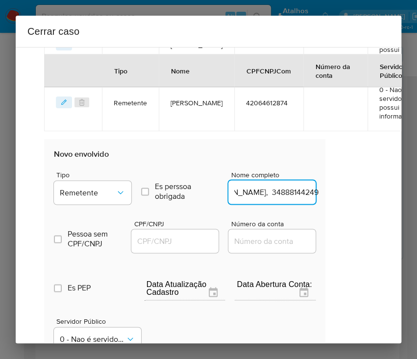
drag, startPoint x: 287, startPoint y: 192, endPoint x: 386, endPoint y: 193, distance: 99.0
click at [386, 193] on div "1 Informação completa Geral Data de início 01/07/2025 Data Fin 10/09/2025 Valor…" at bounding box center [209, 195] width 386 height 297
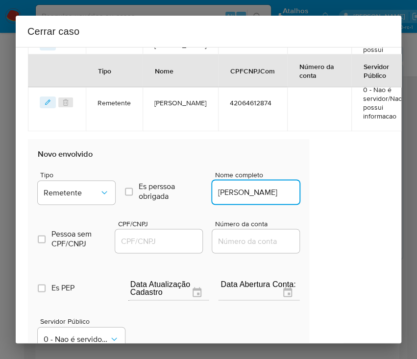
scroll to position [0, 7]
type input "Aparecida Santos Pinheiro"
click at [177, 241] on input "CPF/CNPJ" at bounding box center [163, 241] width 96 height 13
paste input "34888144249"
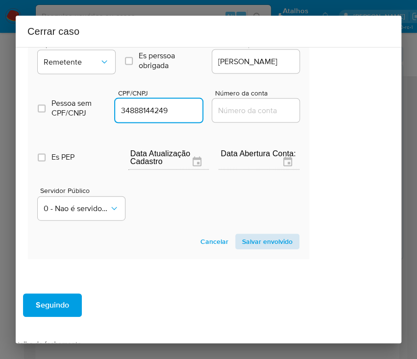
type input "34888144249"
click at [273, 235] on span "Salvar envolvido" at bounding box center [267, 242] width 51 height 14
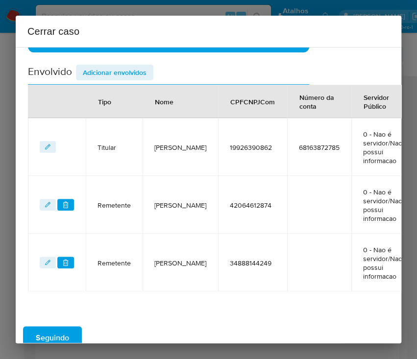
scroll to position [347, 46]
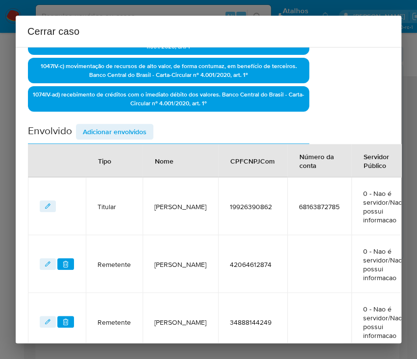
drag, startPoint x: 143, startPoint y: 122, endPoint x: 143, endPoint y: 129, distance: 6.9
click at [143, 125] on span "Adicionar envolvidos" at bounding box center [115, 132] width 64 height 14
click at [143, 129] on div "Envolvido Adicionar envolvidos" at bounding box center [168, 134] width 281 height 20
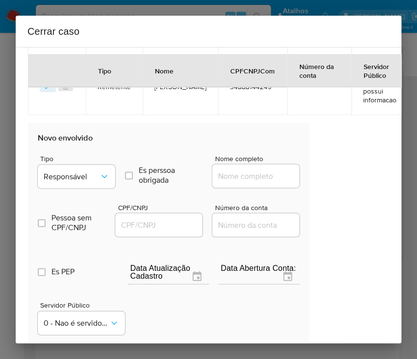
scroll to position [674, 46]
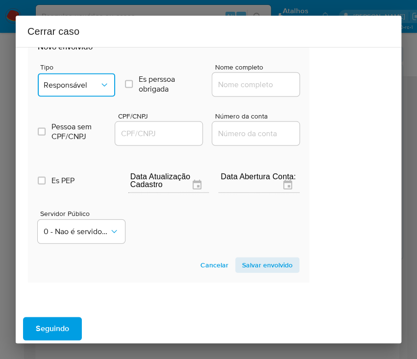
click at [96, 77] on button "Responsável" at bounding box center [76, 86] width 77 height 24
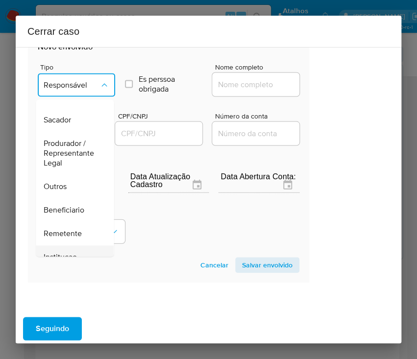
scroll to position [174, 0]
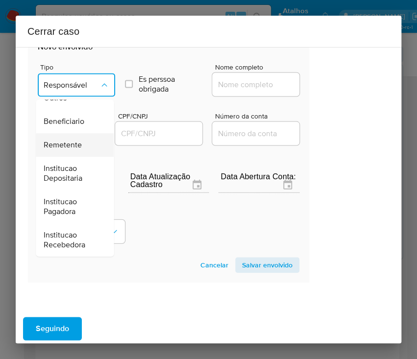
click at [71, 141] on span "Remetente" at bounding box center [63, 146] width 38 height 10
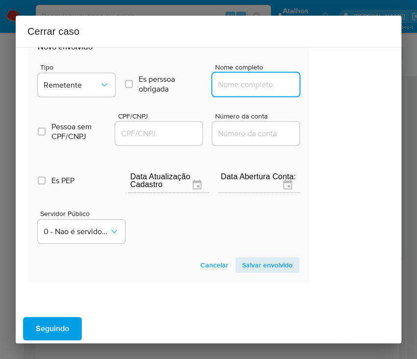
click at [230, 81] on input "Nome completo" at bounding box center [260, 84] width 96 height 13
paste input "Dominique De Moura Lorde Oliveira, 43326591802"
drag, startPoint x: 239, startPoint y: 85, endPoint x: 341, endPoint y: 85, distance: 101.5
click at [341, 85] on div "1 Informação completa Geral Data de início 01/07/2025 Data Fin 10/09/2025 Valor…" at bounding box center [209, 195] width 386 height 297
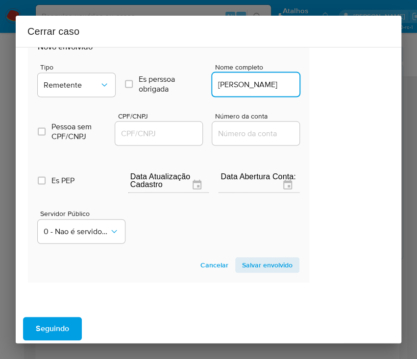
scroll to position [0, 39]
type input "Dominique De Moura Lorde Oliveira"
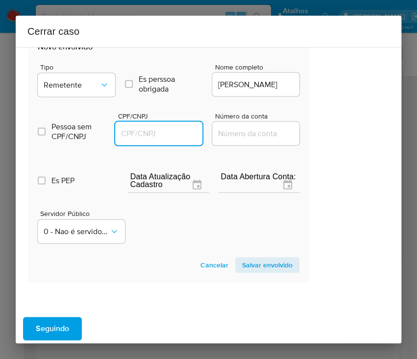
click at [161, 134] on input "CPF/CNPJ" at bounding box center [163, 133] width 96 height 13
paste input "43326591802"
type input "43326591802"
click at [285, 257] on button "Salvar envolvido" at bounding box center [267, 265] width 64 height 16
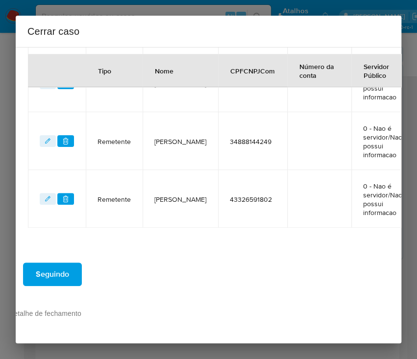
scroll to position [535, 46]
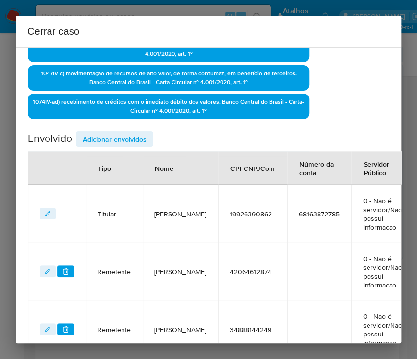
click at [140, 133] on span "Adicionar envolvidos" at bounding box center [115, 139] width 64 height 14
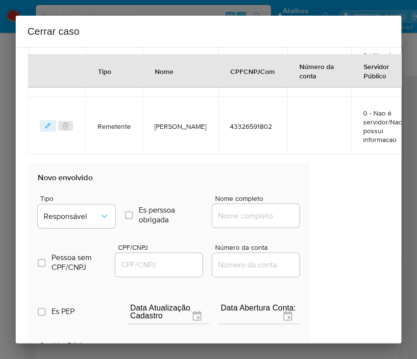
scroll to position [732, 46]
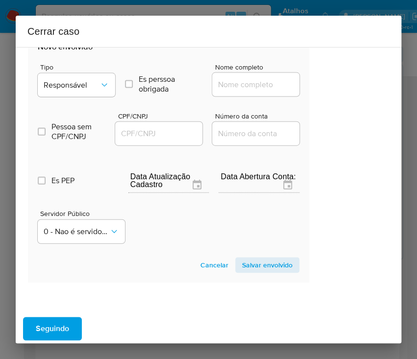
click at [83, 64] on span "Tipo" at bounding box center [78, 67] width 77 height 7
click at [87, 69] on div "Tipo Responsável" at bounding box center [76, 82] width 77 height 37
click at [102, 101] on div "Pessoa sem CPF/CNPJ Is CPFCNPJ CPF/CNPJ Número da conta" at bounding box center [169, 124] width 262 height 47
click at [101, 90] on button "Responsável" at bounding box center [76, 86] width 77 height 24
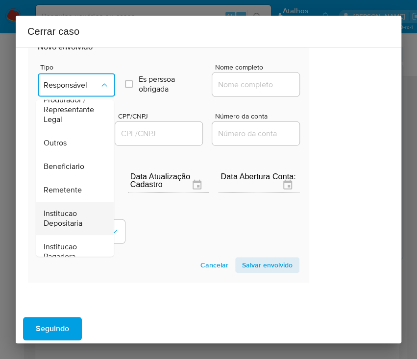
scroll to position [174, 0]
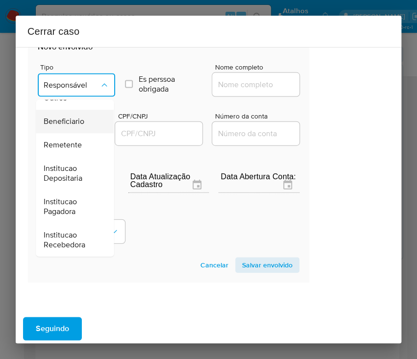
click at [74, 120] on span "Beneficiario" at bounding box center [64, 122] width 41 height 10
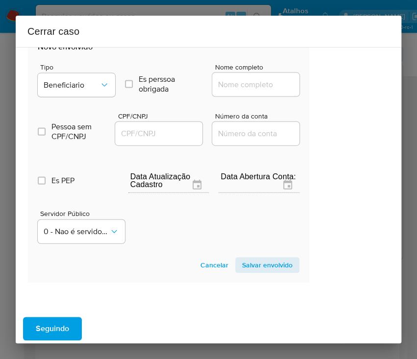
click at [248, 81] on input "Nome completo" at bounding box center [260, 84] width 96 height 13
paste input "Robnei Francisco Da Hora, 16242589800"
drag, startPoint x: 239, startPoint y: 85, endPoint x: 327, endPoint y: 84, distance: 87.8
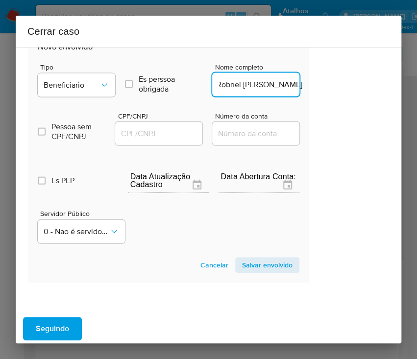
scroll to position [0, 5]
type input "Robnei Francisco Da Hora"
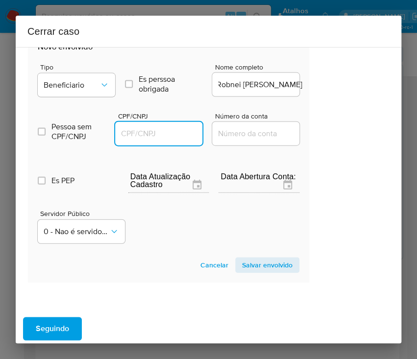
scroll to position [0, 0]
drag, startPoint x: 166, startPoint y: 130, endPoint x: 188, endPoint y: 137, distance: 22.6
click at [166, 130] on input "CPF/CNPJ" at bounding box center [163, 133] width 96 height 13
paste input "16242589800"
type input "16242589800"
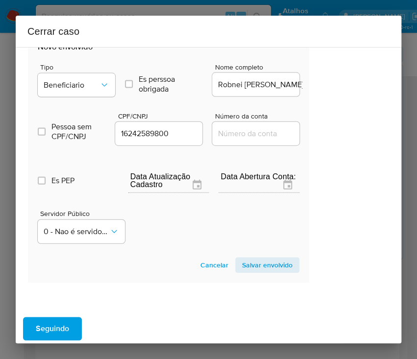
click at [255, 258] on span "Salvar envolvido" at bounding box center [267, 265] width 51 height 14
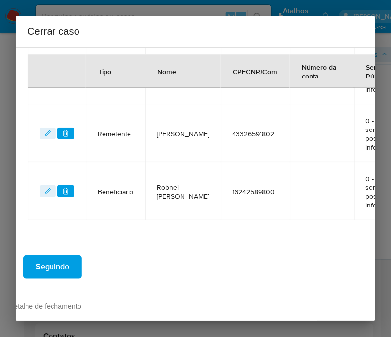
scroll to position [433, 43]
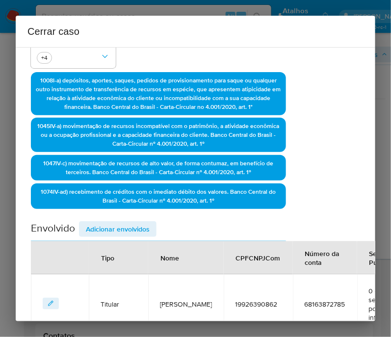
click at [138, 227] on span "Adicionar envolvidos" at bounding box center [118, 229] width 64 height 14
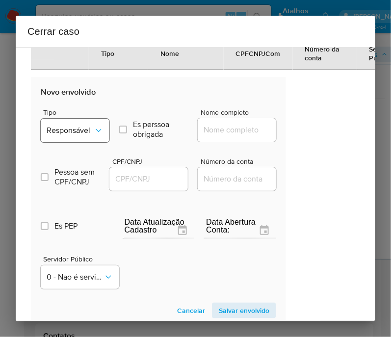
scroll to position [695, 43]
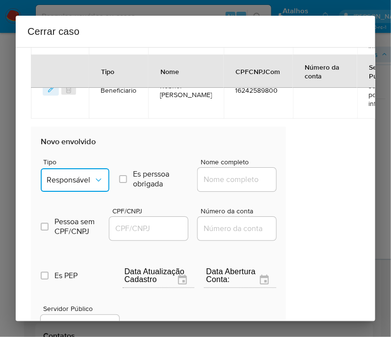
click at [96, 175] on button "Responsável" at bounding box center [75, 180] width 69 height 24
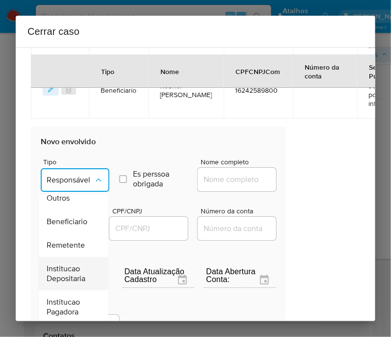
scroll to position [184, 0]
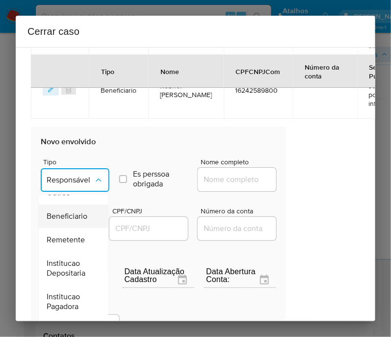
click at [66, 215] on span "Beneficiario" at bounding box center [67, 216] width 41 height 10
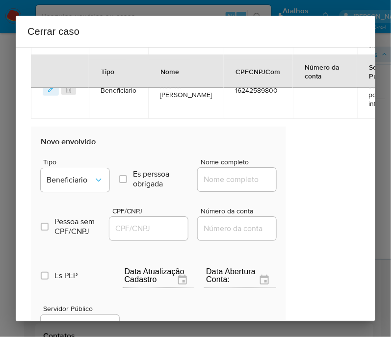
click at [217, 179] on input "Nome completo" at bounding box center [246, 179] width 96 height 13
paste input "Gessica Cristina Da Silva, 47367798880"
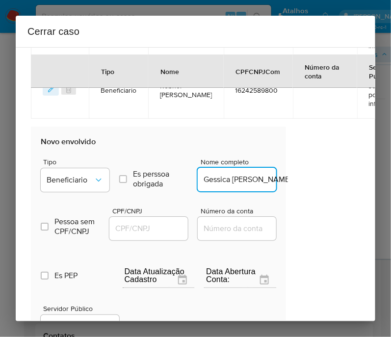
scroll to position [0, 57]
drag, startPoint x: 225, startPoint y: 185, endPoint x: 310, endPoint y: 183, distance: 85.3
type input "Gessica Cristina Da Silva"
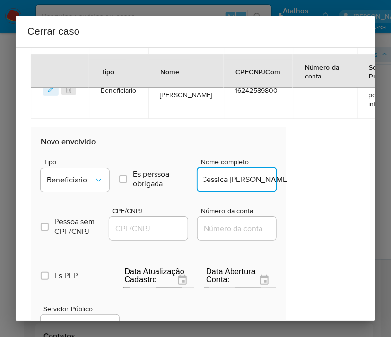
scroll to position [0, 0]
click at [164, 221] on div at bounding box center [148, 229] width 78 height 24
click at [160, 231] on input "CPF/CNPJ" at bounding box center [157, 228] width 96 height 13
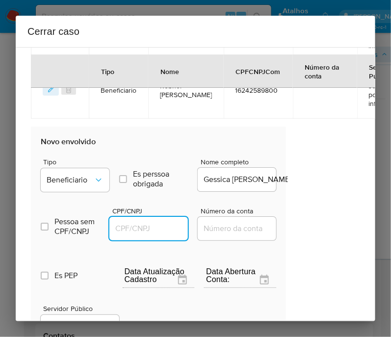
paste input "47367798880"
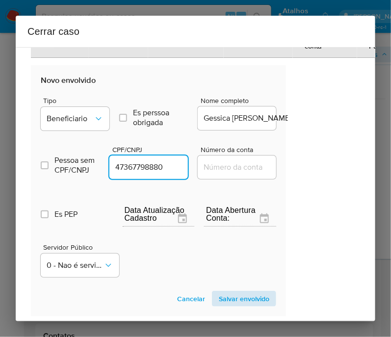
type input "47367798880"
drag, startPoint x: 235, startPoint y: 302, endPoint x: 226, endPoint y: 330, distance: 29.6
click at [236, 300] on span "Salvar envolvido" at bounding box center [244, 299] width 51 height 14
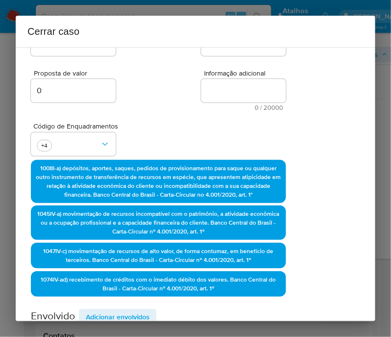
scroll to position [311, 43]
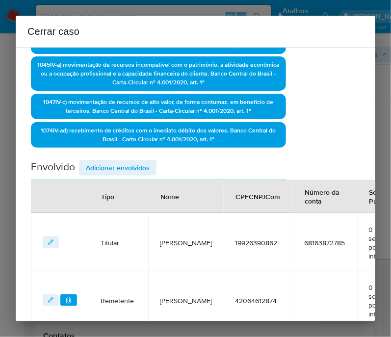
click at [142, 175] on span "Adicionar envolvidos" at bounding box center [118, 168] width 64 height 14
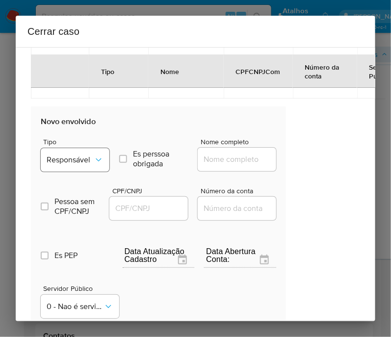
scroll to position [862, 43]
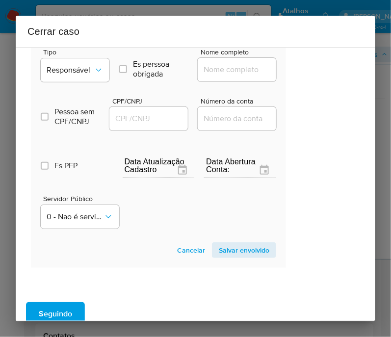
click at [79, 59] on div "Tipo Responsável" at bounding box center [75, 67] width 69 height 37
click at [78, 68] on span "Responsável" at bounding box center [70, 70] width 47 height 10
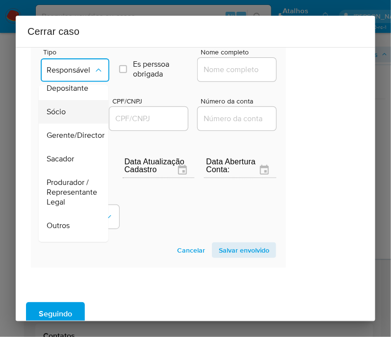
scroll to position [184, 0]
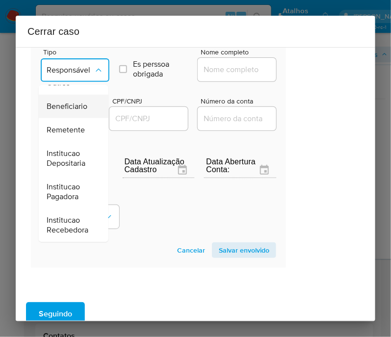
click at [74, 101] on span "Beneficiario" at bounding box center [67, 106] width 41 height 10
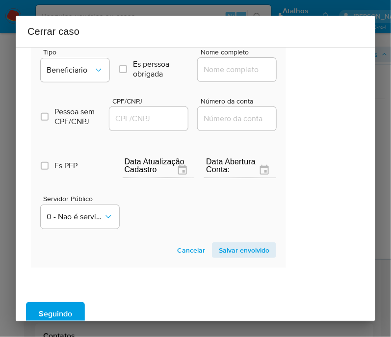
click at [230, 75] on input "Nome completo" at bounding box center [246, 69] width 96 height 13
paste input "Lukas Souza Dos Santos, 42855984858"
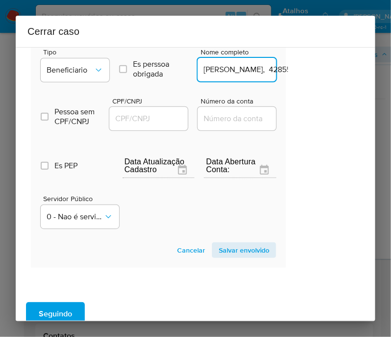
scroll to position [0, 58]
drag, startPoint x: 223, startPoint y: 77, endPoint x: 312, endPoint y: 82, distance: 89.4
click at [312, 82] on div "1 Informação completa Geral Data de início 01/07/2025 Data Fin 10/09/2025 Valor…" at bounding box center [195, 184] width 359 height 274
type input "Lukas Souza Dos Santos"
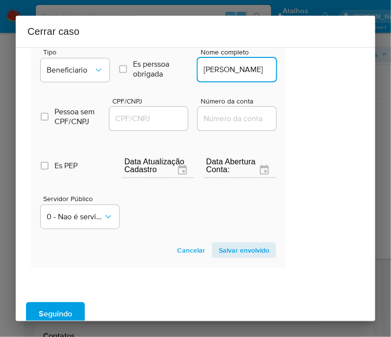
scroll to position [0, 0]
click at [149, 123] on input "CPF/CNPJ" at bounding box center [157, 118] width 96 height 13
paste input "42855984858"
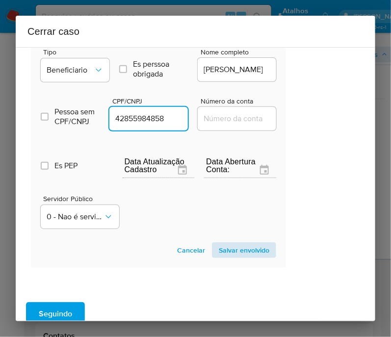
type input "42855984858"
click at [245, 248] on span "Salvar envolvido" at bounding box center [244, 250] width 51 height 14
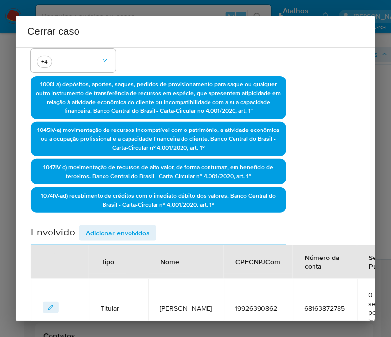
scroll to position [0, 43]
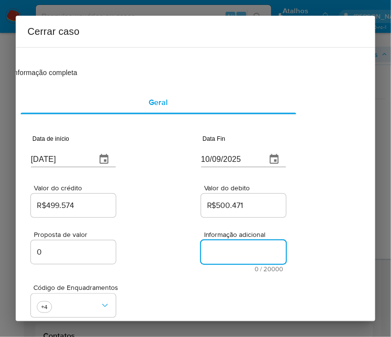
click at [231, 243] on textarea "Informação adicional" at bounding box center [243, 252] width 85 height 24
paste textarea "Informações do Cliente Marcelo Vicente da Silva, CPF 19926390862, 54 anos, resi…"
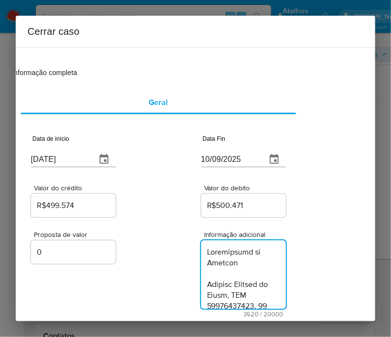
scroll to position [3056, 0]
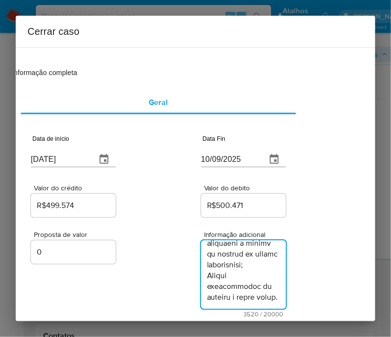
type textarea "Informações do Cliente Marcelo Vicente da Silva, CPF 19926390862, 54 anos, resi…"
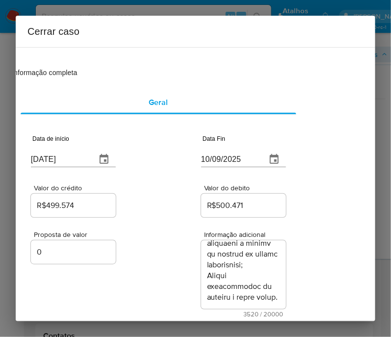
click at [188, 288] on div "Proposta de valor 0 Informação adicional 3520 / 20000 16480 caracteres restantes" at bounding box center [158, 268] width 255 height 98
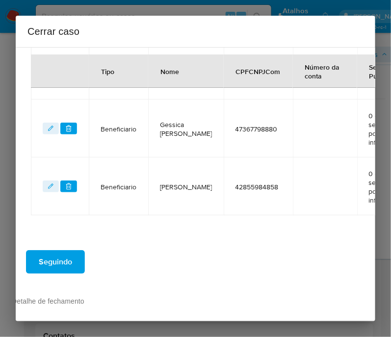
scroll to position [781, 43]
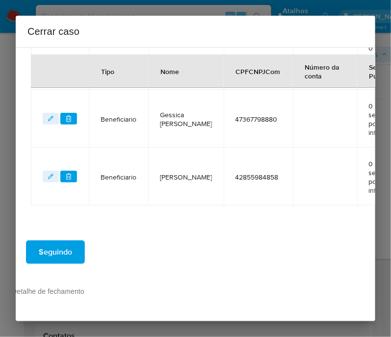
click at [58, 274] on div at bounding box center [155, 278] width 306 height 16
click at [65, 251] on span "Seguindo" at bounding box center [55, 252] width 33 height 22
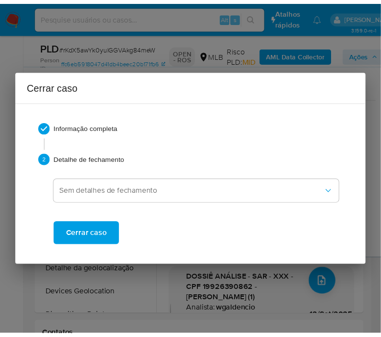
scroll to position [2835, 0]
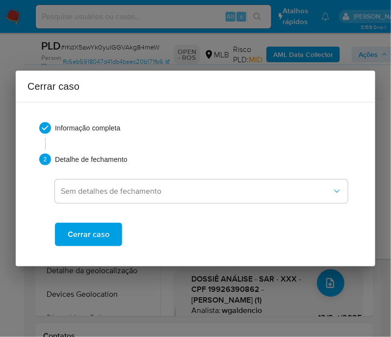
click at [100, 239] on span "Cerrar caso" at bounding box center [89, 235] width 42 height 22
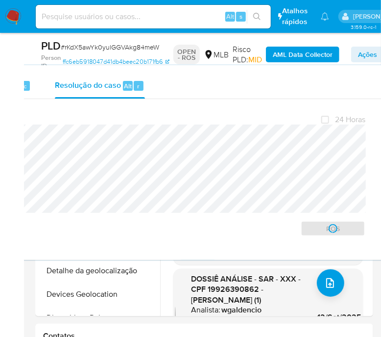
click at [87, 45] on span "# rKdX5awYk0yulGGVAkg84meW" at bounding box center [110, 47] width 99 height 10
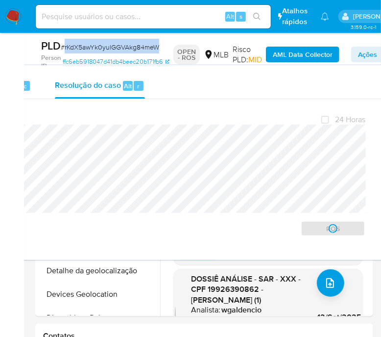
click at [87, 45] on span "# rKdX5awYk0yulGGVAkg84meW" at bounding box center [110, 47] width 99 height 10
copy span "rKdX5awYk0yulGGVAkg84meW"
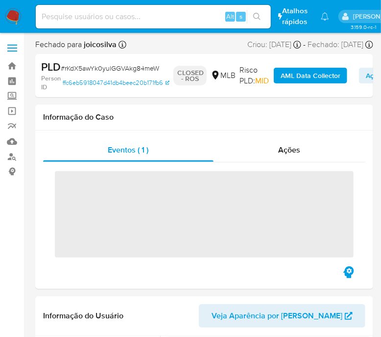
click at [14, 18] on img at bounding box center [13, 16] width 17 height 17
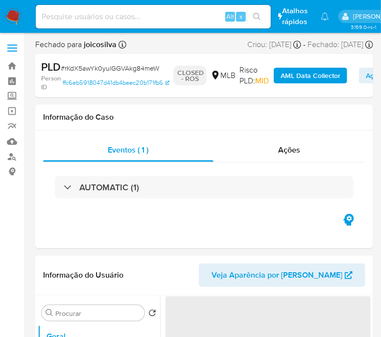
select select "10"
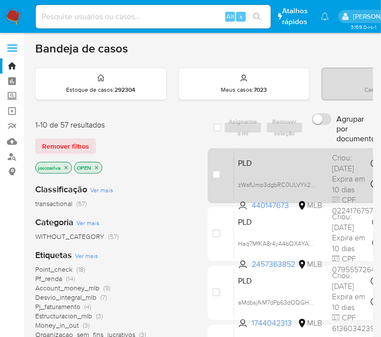
click at [282, 169] on div "PLD zWsfUmp3dgbRC0ULVYk2vEt8 440147673 MLB Risco PLD: HIGH Criou: [DATE] Criou:…" at bounding box center [387, 176] width 307 height 50
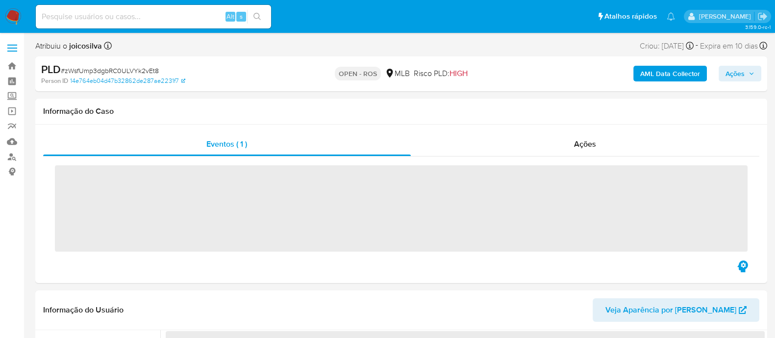
click at [145, 69] on span "# zWsfUmp3dgbRC0ULVYk2vEt8" at bounding box center [110, 71] width 98 height 10
copy span "zWsfUmp3dgbRC0ULVYk2vEt8"
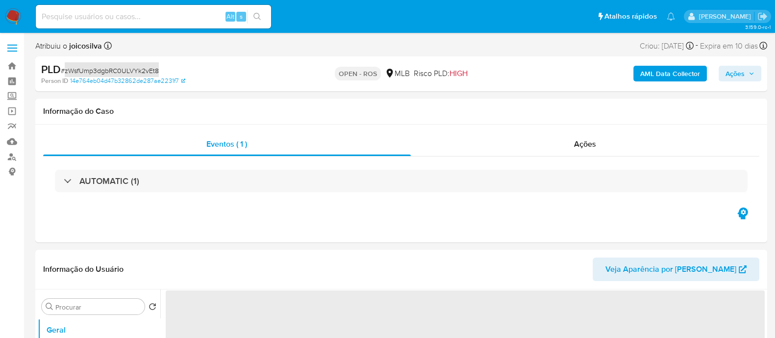
select select "10"
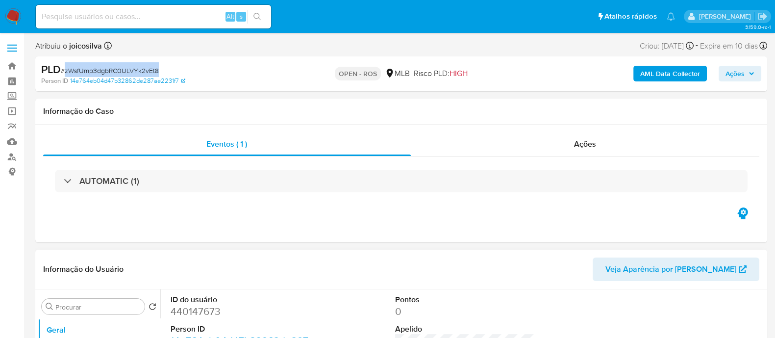
scroll to position [122, 0]
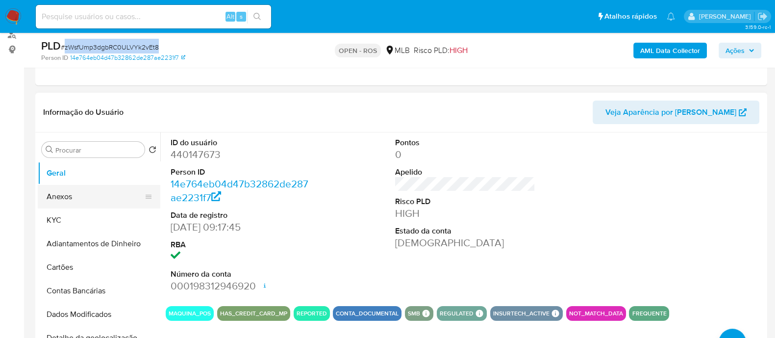
click at [77, 193] on button "Anexos" at bounding box center [95, 197] width 115 height 24
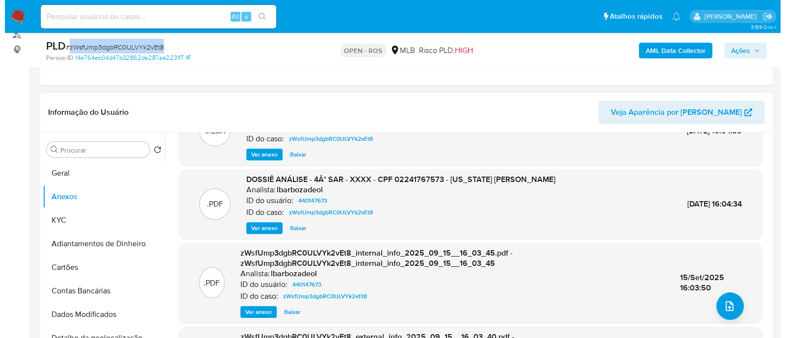
scroll to position [61, 0]
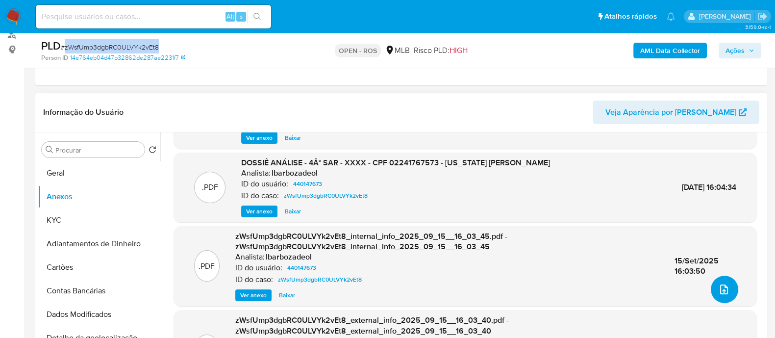
click at [720, 289] on icon "upload-file" at bounding box center [724, 289] width 8 height 10
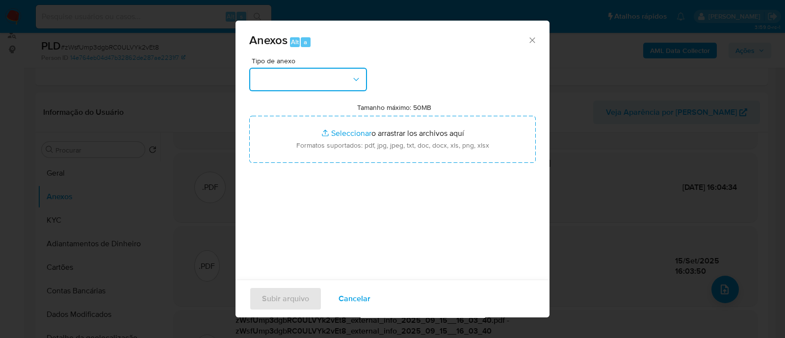
click at [342, 87] on button "button" at bounding box center [308, 80] width 118 height 24
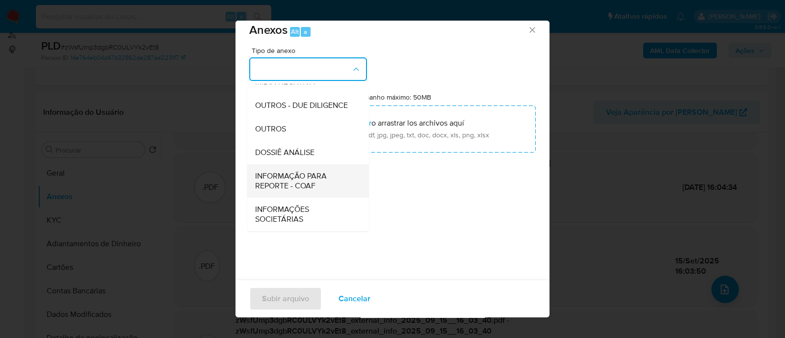
scroll to position [15, 0]
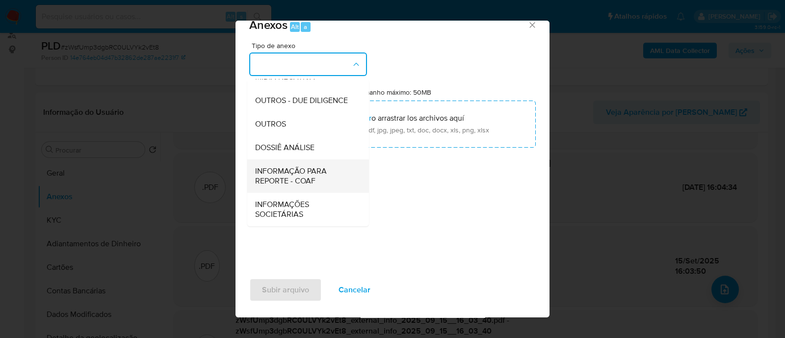
click at [314, 174] on span "INFORMAÇÃO PARA REPORTE - COAF" at bounding box center [305, 176] width 100 height 20
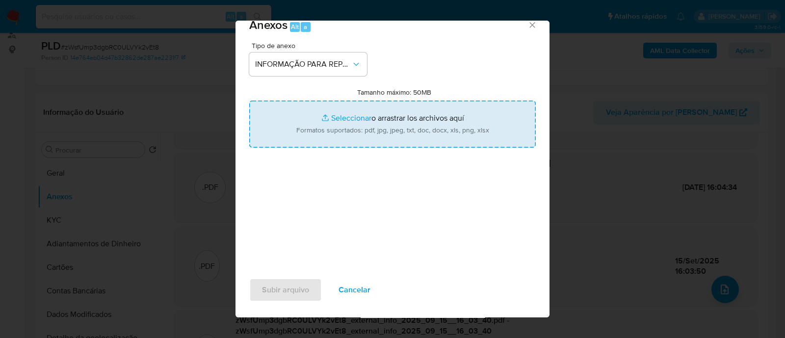
type input "C:\fakepath\4° SAR - zWsfUmp3dgbRC0ULVYk2vEt8 - CPF 02241767573 - [US_STATE] [P…"
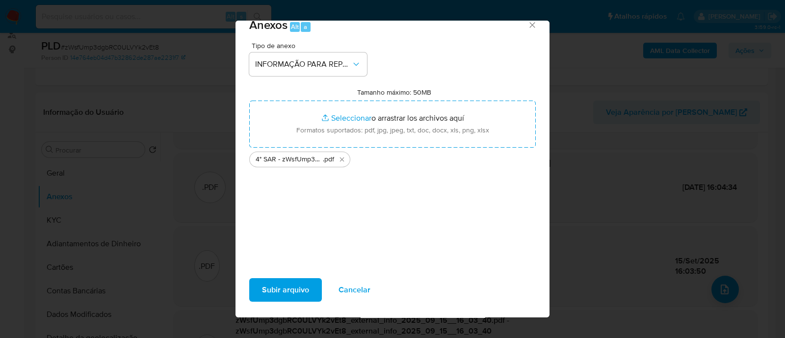
click at [303, 294] on span "Subir arquivo" at bounding box center [285, 290] width 47 height 22
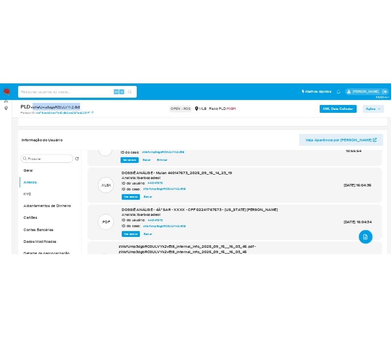
scroll to position [0, 0]
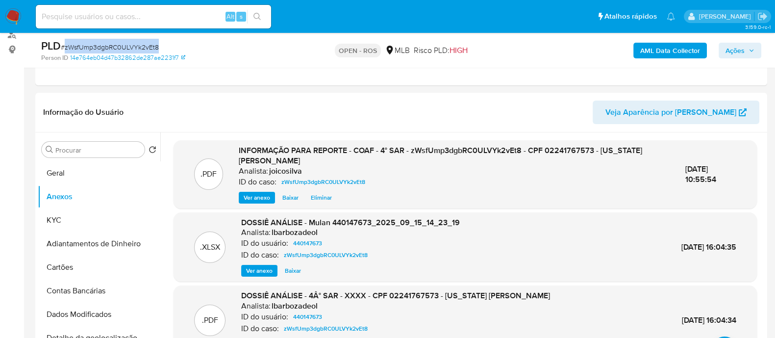
click at [749, 53] on span "Ações" at bounding box center [740, 51] width 29 height 14
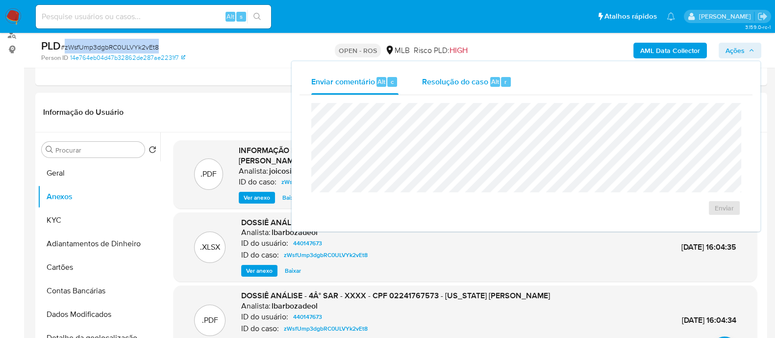
click at [458, 75] on div "Resolução do caso Alt r" at bounding box center [467, 81] width 90 height 25
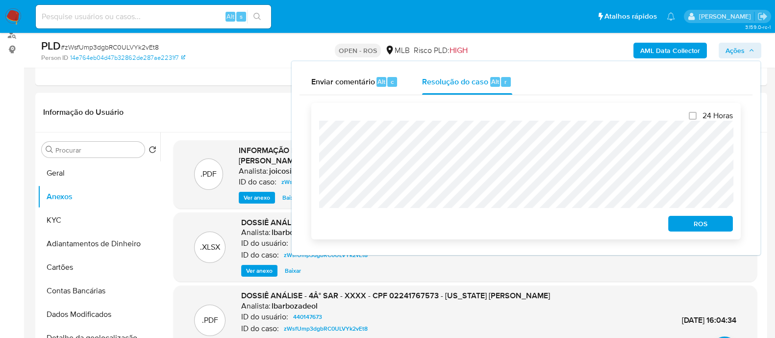
click at [689, 224] on span "ROS" at bounding box center [700, 224] width 51 height 14
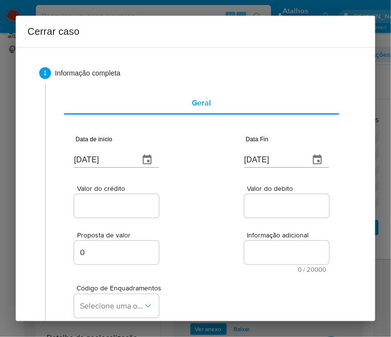
click at [101, 158] on input "[DATE]" at bounding box center [102, 160] width 57 height 16
paste input "01/07"
type input "[DATE]"
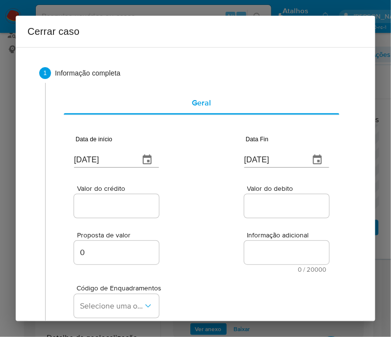
drag, startPoint x: 218, startPoint y: 224, endPoint x: 10, endPoint y: 306, distance: 223.3
click at [218, 225] on div "Proposta de valor 0 Informação adicional 0 / 20000 20000 caracteres restantes" at bounding box center [201, 246] width 255 height 53
click at [263, 153] on input "[DATE]" at bounding box center [272, 160] width 57 height 16
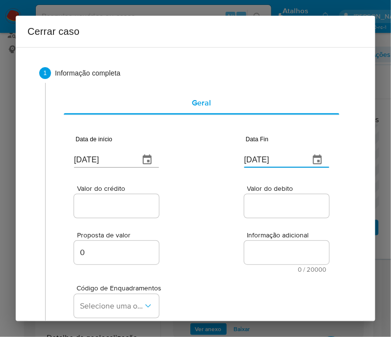
paste input "3"
type input "[DATE]"
drag, startPoint x: 237, startPoint y: 228, endPoint x: 134, endPoint y: 224, distance: 102.5
click at [227, 228] on div "Proposta de valor 0 Informação adicional 0 / 20000 20000 caracteres restantes" at bounding box center [201, 246] width 255 height 53
click at [123, 209] on input "Valor do crédito" at bounding box center [122, 206] width 96 height 13
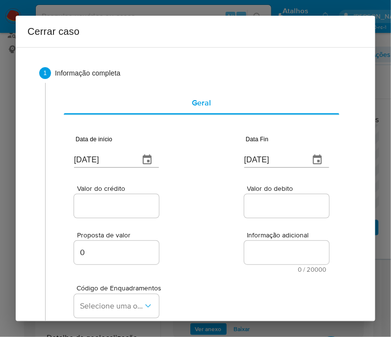
click at [107, 199] on div at bounding box center [116, 206] width 85 height 24
click at [121, 215] on div at bounding box center [116, 206] width 85 height 24
click at [127, 207] on input "Valor do crédito" at bounding box center [122, 206] width 96 height 13
paste input "R$696.431"
type input "R$696.431"
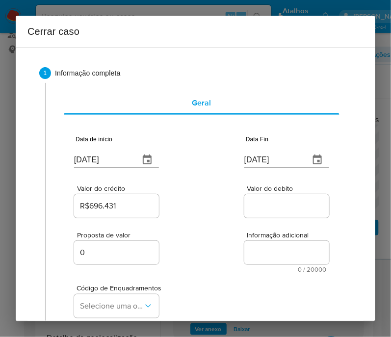
click at [189, 205] on div "Valor do crédito R$696.431 Valor do debito" at bounding box center [201, 196] width 255 height 47
drag, startPoint x: 255, startPoint y: 209, endPoint x: 245, endPoint y: 222, distance: 16.1
click at [255, 209] on input "Valor do debito" at bounding box center [292, 206] width 96 height 13
paste input "R$686.818"
type input "R$686.818"
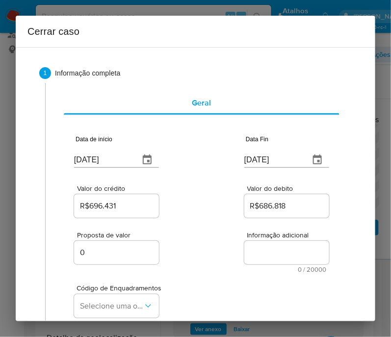
click at [218, 251] on div "Proposta de valor 0 Informação adicional 0 / 20000 20000 caracteres restantes" at bounding box center [201, 246] width 255 height 53
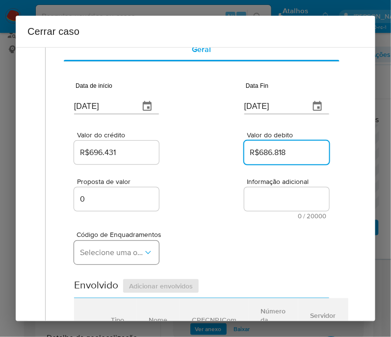
scroll to position [122, 0]
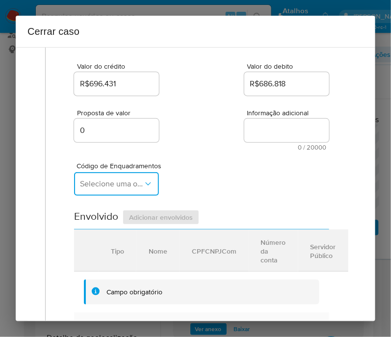
click at [115, 189] on span "Selecione uma opção" at bounding box center [111, 184] width 63 height 10
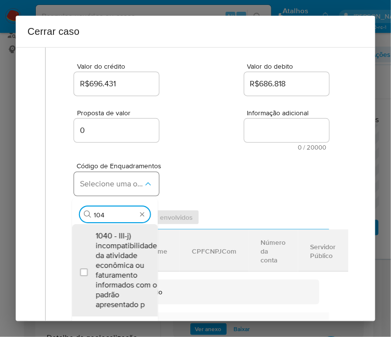
type input "1045"
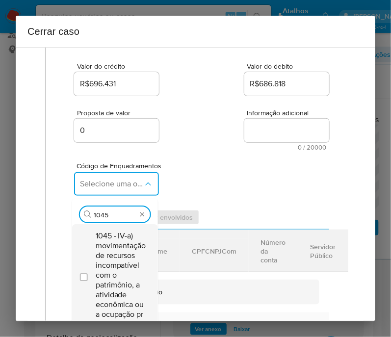
click at [107, 266] on span "1045 - IV-a) movimentação de recursos incompatível com o patrimônio, a atividad…" at bounding box center [121, 275] width 51 height 88
checkbox input "true"
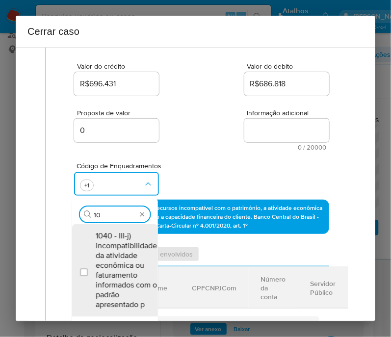
scroll to position [0, 0]
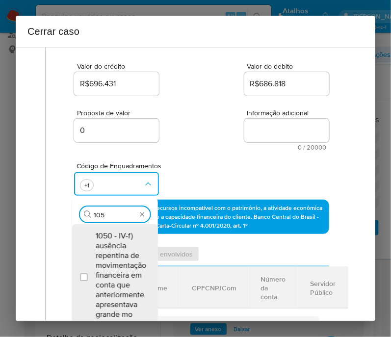
type input "1055"
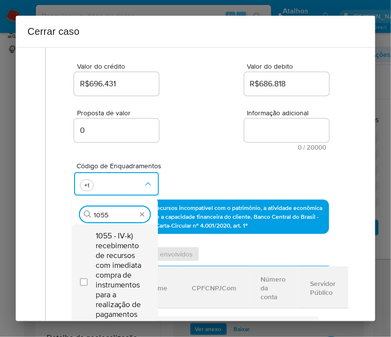
drag, startPoint x: 123, startPoint y: 258, endPoint x: 112, endPoint y: 256, distance: 11.0
click at [124, 258] on span "1055 - IV-k) recebimento de recursos com imediata compra de instrumentos para a…" at bounding box center [120, 280] width 49 height 98
checkbox input "true"
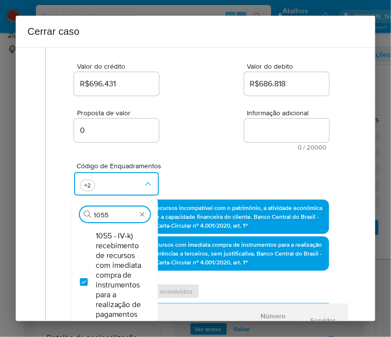
drag, startPoint x: 124, startPoint y: 219, endPoint x: -9, endPoint y: 217, distance: 132.9
type input "66"
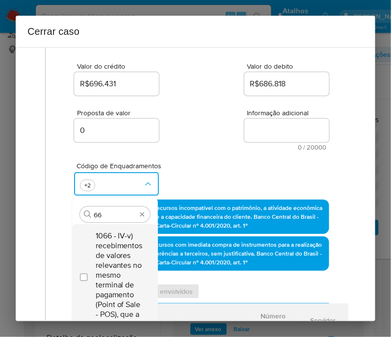
click at [134, 255] on span "1066 - IV-v) recebimentos de valores relevantes no mesmo terminal de pagamento …" at bounding box center [120, 275] width 49 height 88
checkbox input "true"
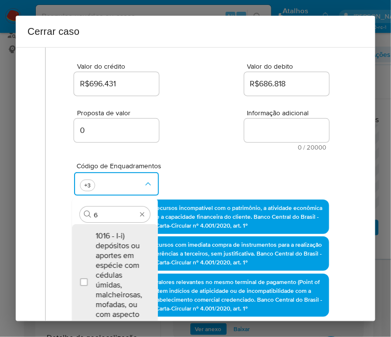
type input "67"
click at [135, 255] on span "1067 - IV-w) recebimentos de valores relevantes no mesmo terminal de pagamento …" at bounding box center [120, 275] width 49 height 88
checkbox input "true"
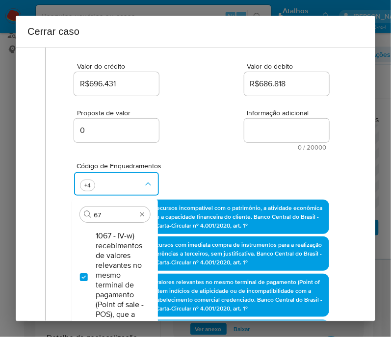
type input "6"
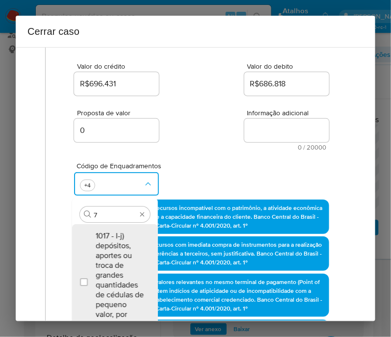
type input "74"
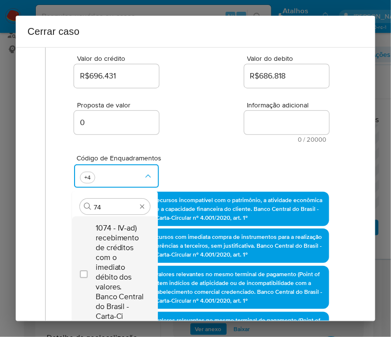
click at [127, 255] on span "1074 - IV-ad) recebimento de créditos com o imediato débito dos valores. Banco …" at bounding box center [120, 272] width 49 height 98
checkbox input "true"
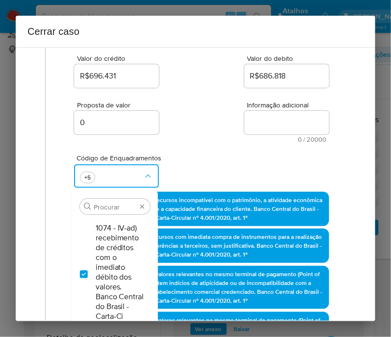
click at [220, 96] on div "Proposta de valor 0 Informação adicional 0 / 20000 20000 caracteres restantes" at bounding box center [201, 116] width 255 height 53
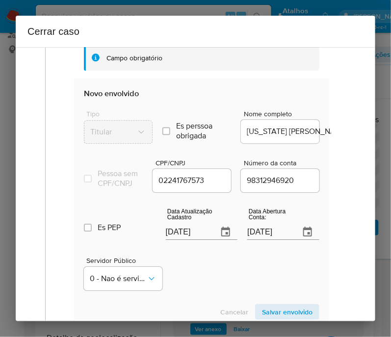
scroll to position [559, 0]
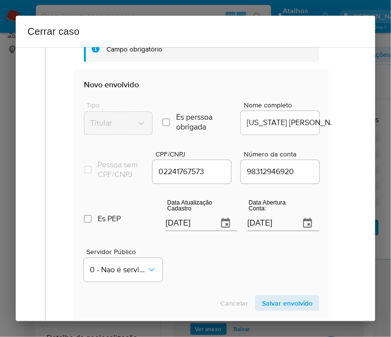
click at [197, 227] on input "[DATE]" at bounding box center [188, 223] width 45 height 16
paste input "08/08"
type input "[DATE]"
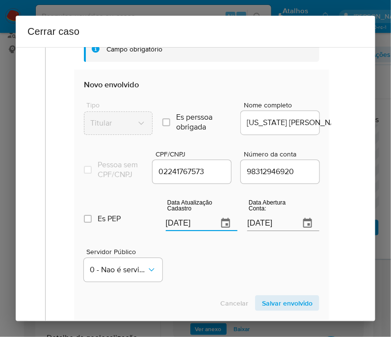
click at [179, 271] on div "Servidor Público 0 - Nao é servidor/[PERSON_NAME] possui informacao" at bounding box center [201, 260] width 235 height 49
click at [277, 228] on input "[DATE]" at bounding box center [269, 223] width 45 height 16
click at [260, 252] on div "Servidor Público 0 - Nao é servidor/[PERSON_NAME] possui informacao" at bounding box center [201, 260] width 235 height 49
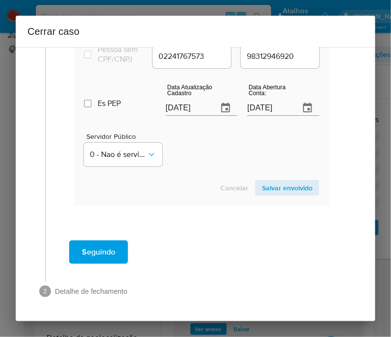
click at [285, 185] on span "Salvar envolvido" at bounding box center [287, 188] width 51 height 14
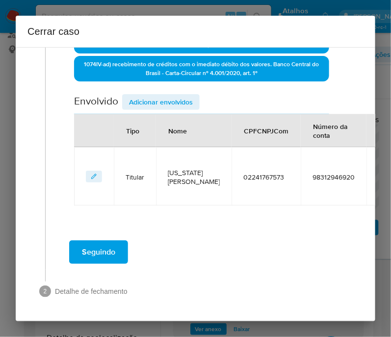
click at [163, 95] on span "Adicionar envolvidos" at bounding box center [161, 102] width 64 height 14
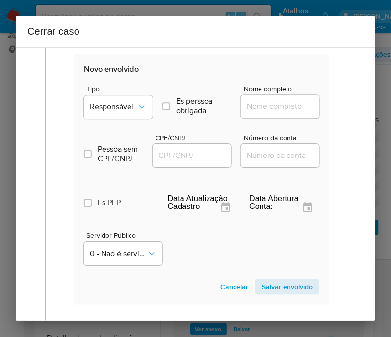
scroll to position [627, 0]
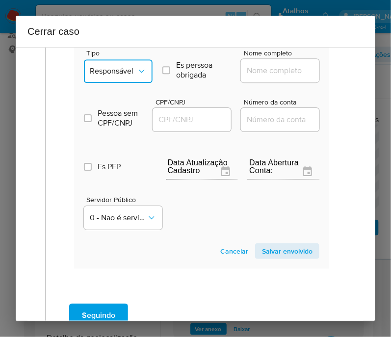
click at [130, 76] on span "Responsável" at bounding box center [113, 71] width 47 height 10
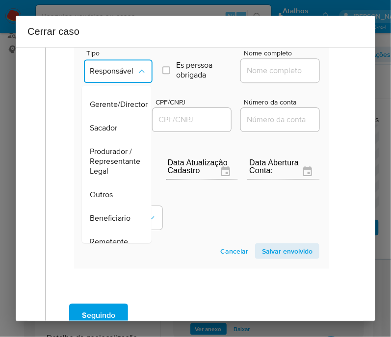
scroll to position [184, 0]
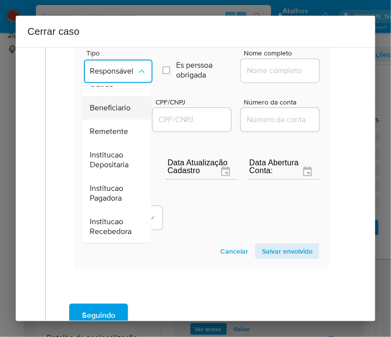
click at [127, 103] on span "Beneficiario" at bounding box center [110, 108] width 41 height 10
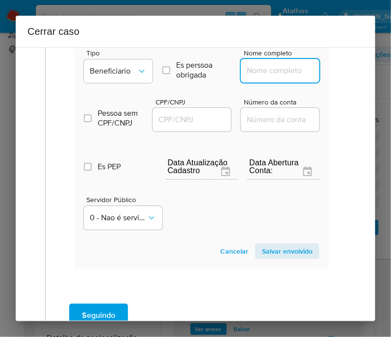
click at [275, 71] on input "Nome completo" at bounding box center [289, 70] width 96 height 13
paste input "[US_STATE] BOAVENTURA DOS SANTOS 02241767573, 43274038000165"
drag, startPoint x: 257, startPoint y: 75, endPoint x: 351, endPoint y: 76, distance: 93.7
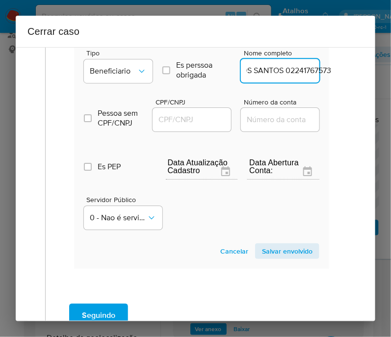
scroll to position [0, 120]
type input "[US_STATE] BOAVENTURA DOS SANTOS 02241767573"
click at [208, 124] on input "CPF/CNPJ" at bounding box center [200, 119] width 96 height 13
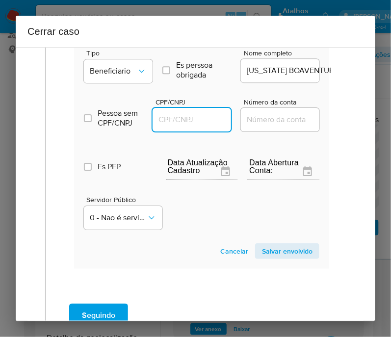
paste input "43274038000165"
type input "43274038000165"
click at [281, 253] on span "Salvar envolvido" at bounding box center [287, 251] width 51 height 14
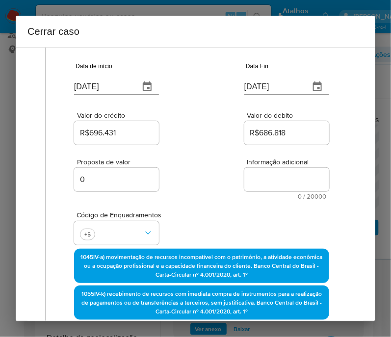
scroll to position [10, 0]
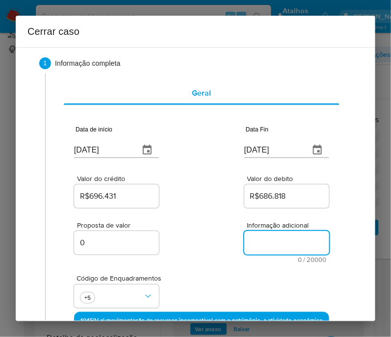
click at [265, 240] on textarea "Informação adicional" at bounding box center [286, 243] width 85 height 24
paste textarea "Loremipsumd si Ametcon Adipiscing Elitseddoe Tem Incidi, UTL 51047661836, 54 et…"
type textarea "Loremipsumd si Ametcon Adipiscing Elitseddoe Tem Incidi, UTL 51047661836, 54 et…"
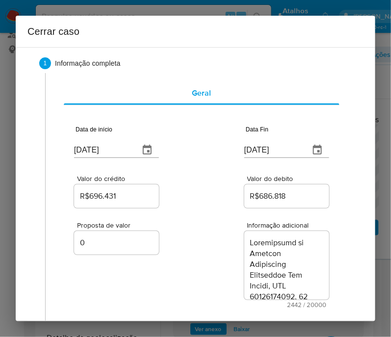
scroll to position [2128, 0]
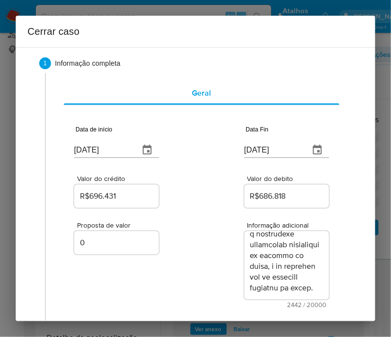
click at [209, 277] on div "Proposta de valor 0 Informação adicional 2442 / 20000 17558 caracteres restantes" at bounding box center [201, 259] width 255 height 98
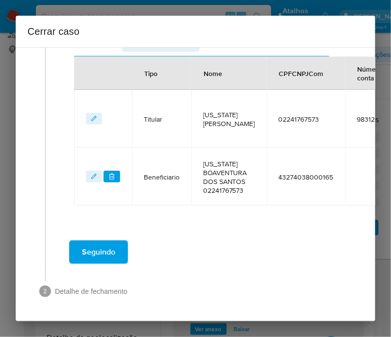
click at [96, 241] on span "Seguindo" at bounding box center [98, 252] width 33 height 22
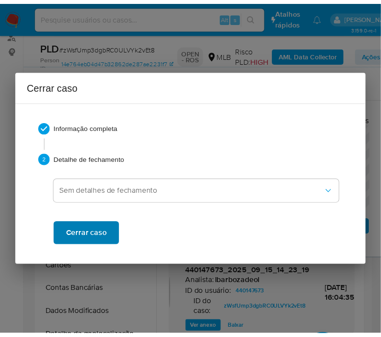
scroll to position [2048, 0]
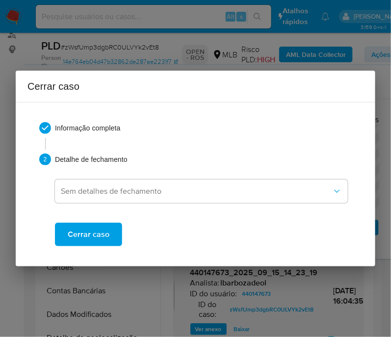
click at [105, 234] on span "Cerrar caso" at bounding box center [89, 235] width 42 height 22
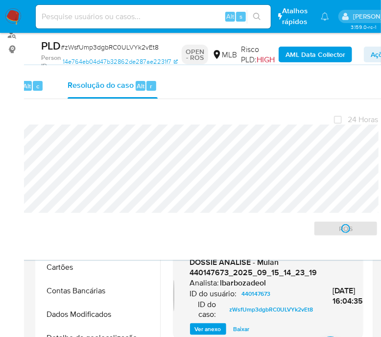
click at [83, 48] on span "# zWsfUmp3dgbRC0ULVYk2vEt8" at bounding box center [110, 47] width 98 height 10
copy span "zWsfUmp3dgbRC0ULVYk2vEt8"
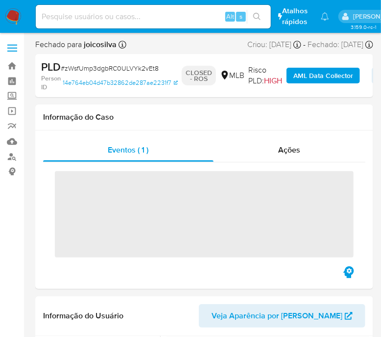
click at [16, 18] on img at bounding box center [13, 16] width 17 height 17
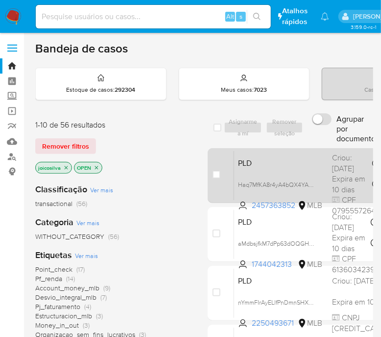
click at [331, 162] on div "PLD Haq7MfKA8r4yA4bQX4YA7lt8 2457363852 MLB Risco PLD: MID Criou: [DATE] Criou:…" at bounding box center [387, 176] width 307 height 50
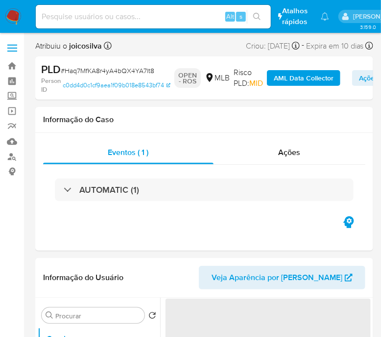
select select "10"
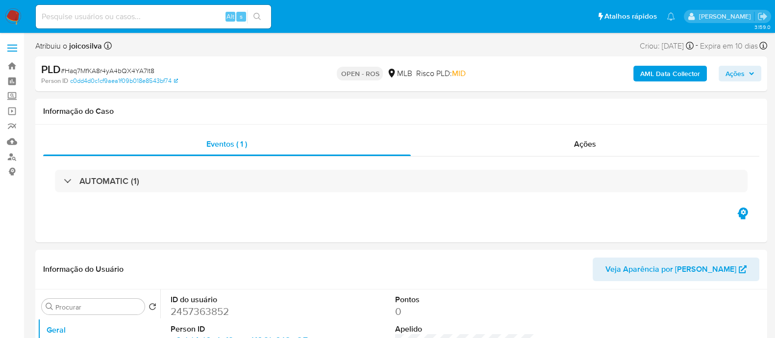
click at [141, 68] on span "# Haq7MfKA8r4yA4bQX4YA7lt8" at bounding box center [108, 71] width 94 height 10
copy span "Haq7MfKA8r4yA4bQX4YA7lt8"
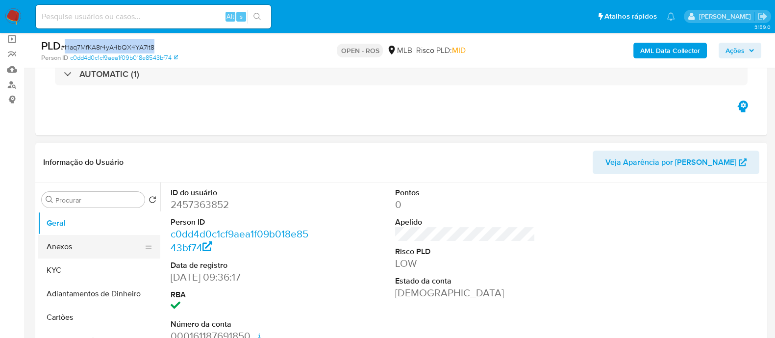
scroll to position [122, 0]
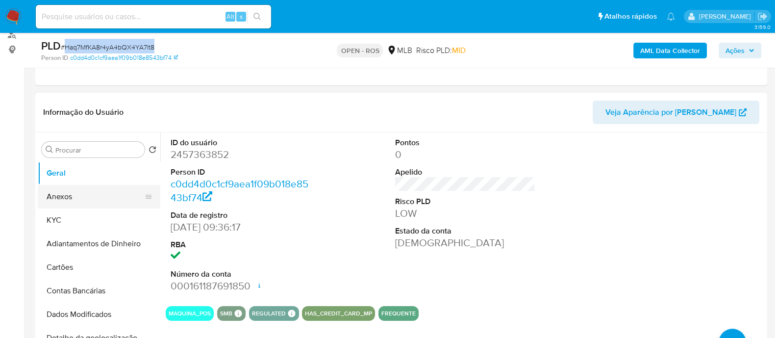
drag, startPoint x: 84, startPoint y: 191, endPoint x: 88, endPoint y: 194, distance: 5.2
click at [84, 191] on button "Anexos" at bounding box center [95, 197] width 115 height 24
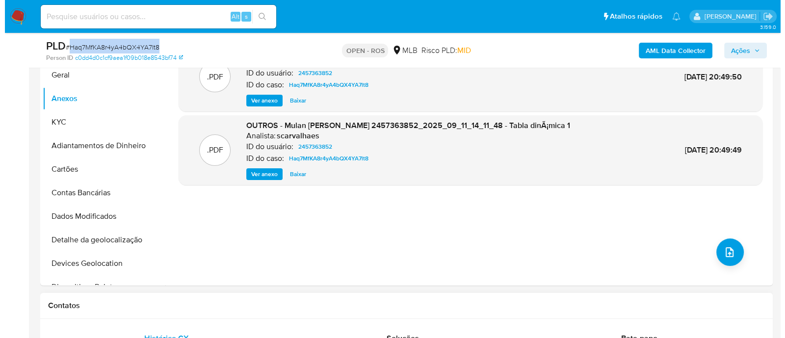
scroll to position [245, 0]
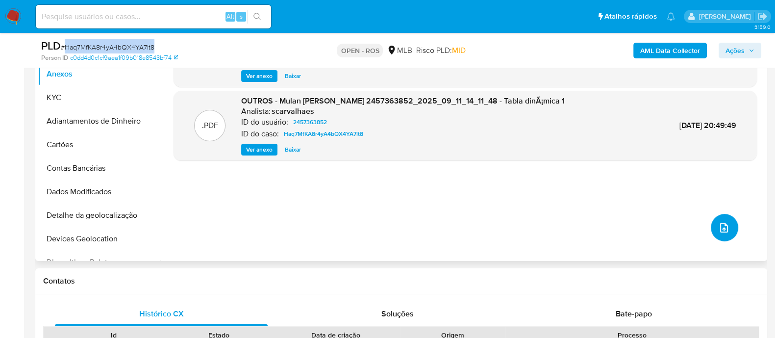
click at [390, 223] on icon "upload-file" at bounding box center [724, 228] width 12 height 12
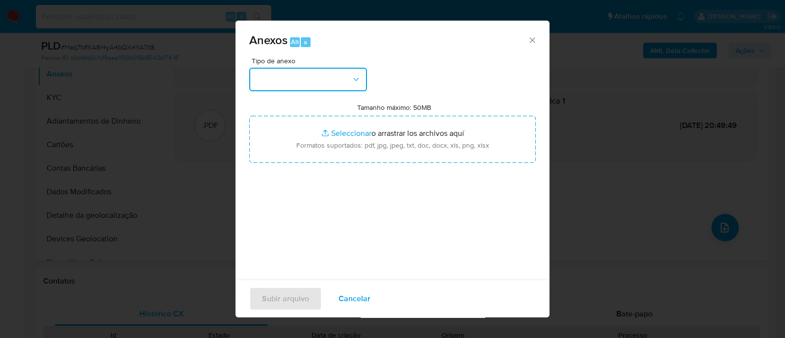
click at [340, 83] on button "button" at bounding box center [308, 80] width 118 height 24
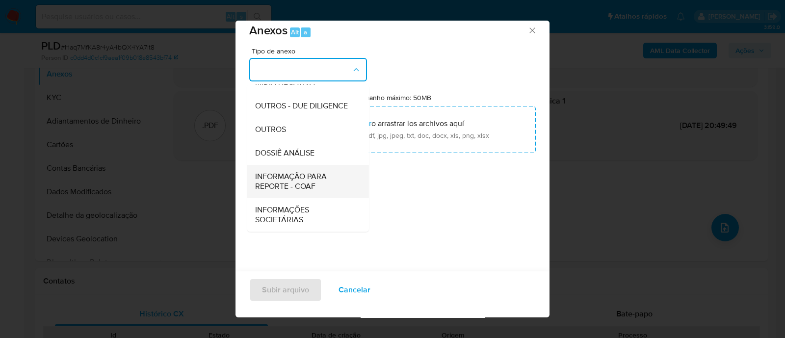
scroll to position [15, 0]
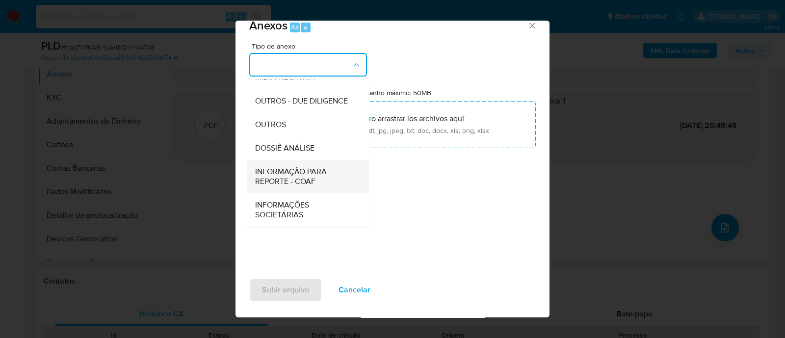
click at [321, 175] on span "INFORMAÇÃO PARA REPORTE - COAF" at bounding box center [305, 177] width 100 height 20
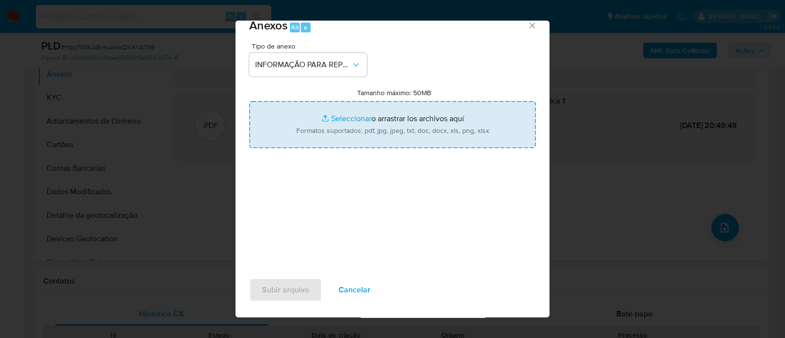
type input "C:\fakepath\SAR - Haq7MfKA8r4yA4bQX4YA7lt8 - CPF 07955572645 - [PERSON_NAME].pdf"
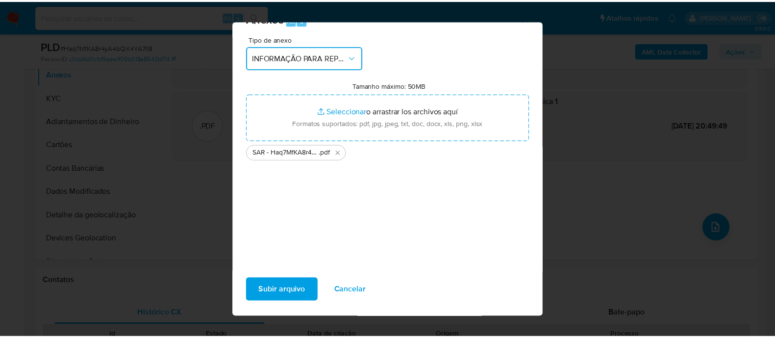
scroll to position [24, 0]
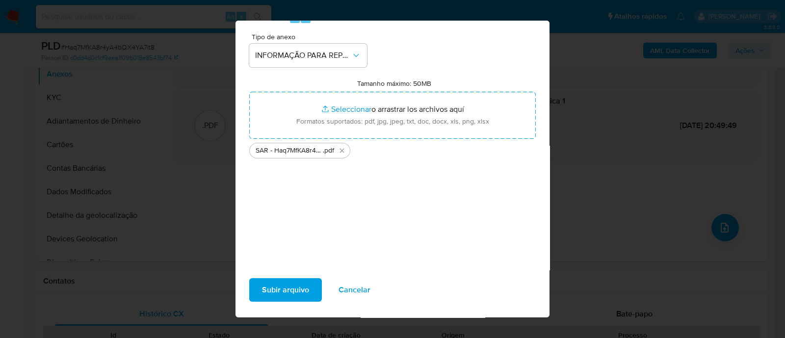
click at [295, 297] on span "Subir arquivo" at bounding box center [285, 290] width 47 height 22
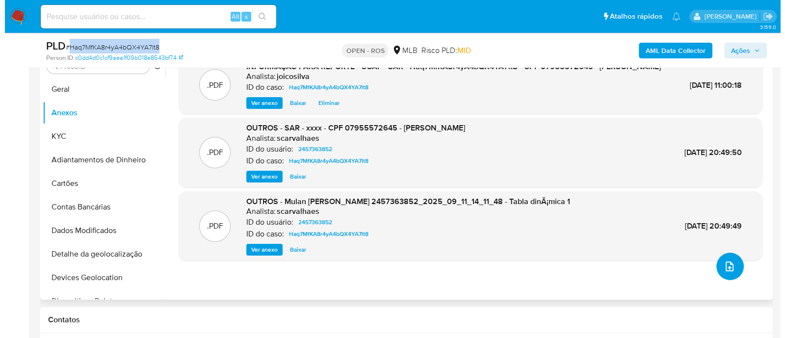
scroll to position [122, 0]
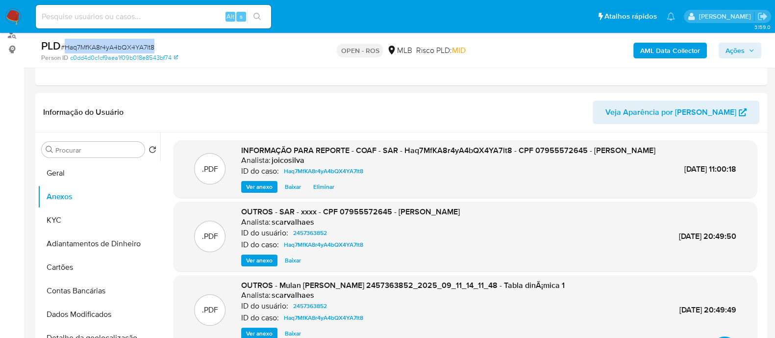
click at [390, 48] on span "Ações" at bounding box center [740, 51] width 29 height 14
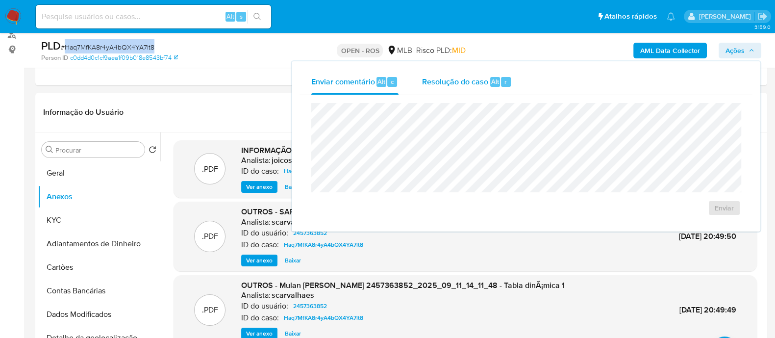
click at [390, 86] on span "Resolução do caso" at bounding box center [455, 81] width 66 height 11
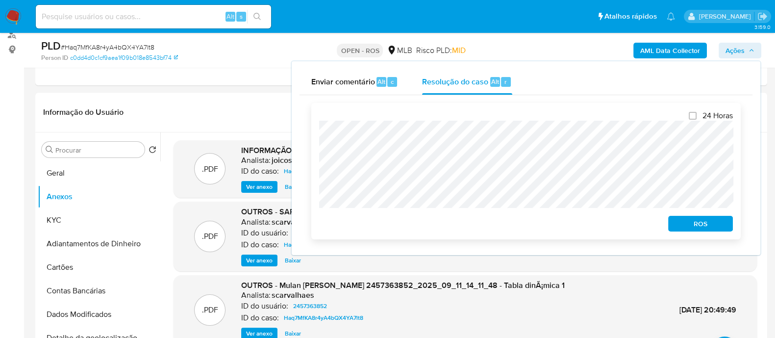
click at [390, 223] on span "ROS" at bounding box center [700, 224] width 51 height 14
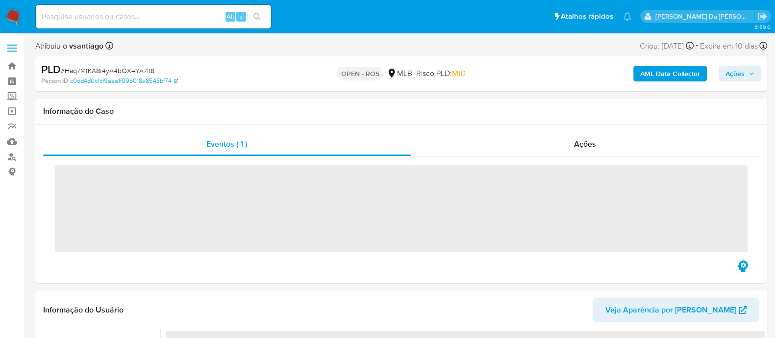
select select "10"
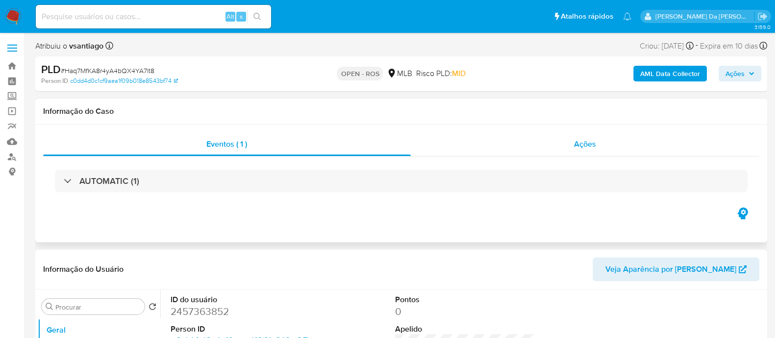
click at [584, 143] on span "Ações" at bounding box center [585, 143] width 22 height 11
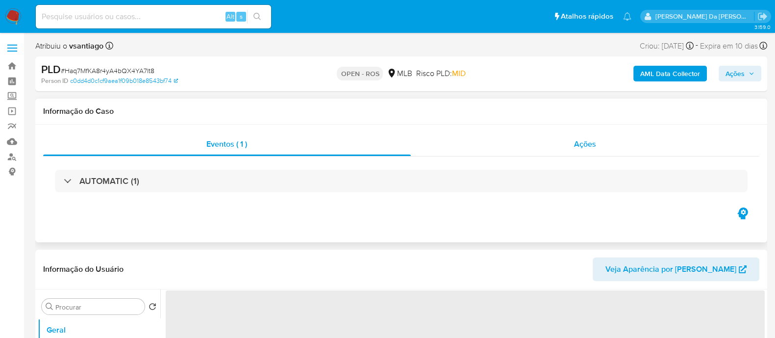
select select "10"
click at [589, 147] on span "Ações" at bounding box center [585, 143] width 22 height 11
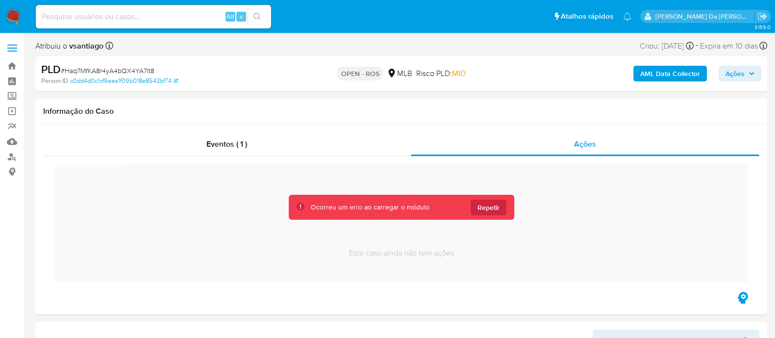
click at [17, 11] on img at bounding box center [13, 16] width 17 height 17
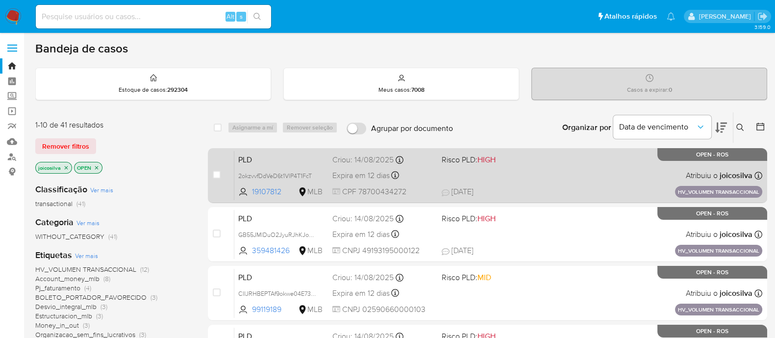
click at [521, 175] on span at bounding box center [492, 175] width 101 height 2
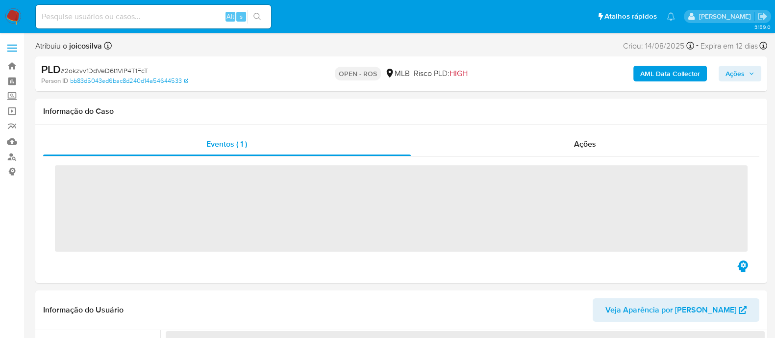
click at [125, 70] on span "# 2okzvvfDdVeD6t1VlP4T1FcT" at bounding box center [104, 71] width 87 height 10
copy span "2okzvvfDdVeD6t1VlP4T1FcT"
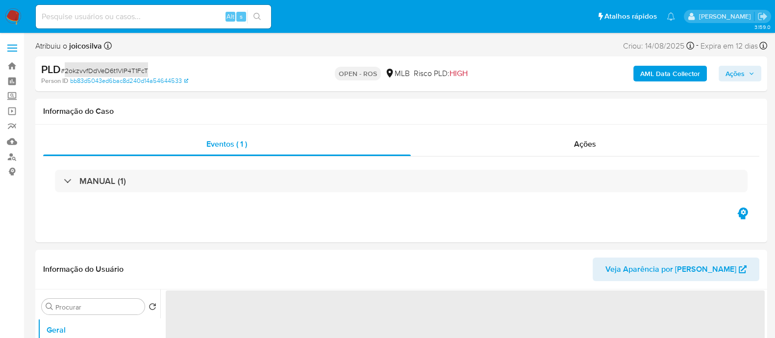
select select "10"
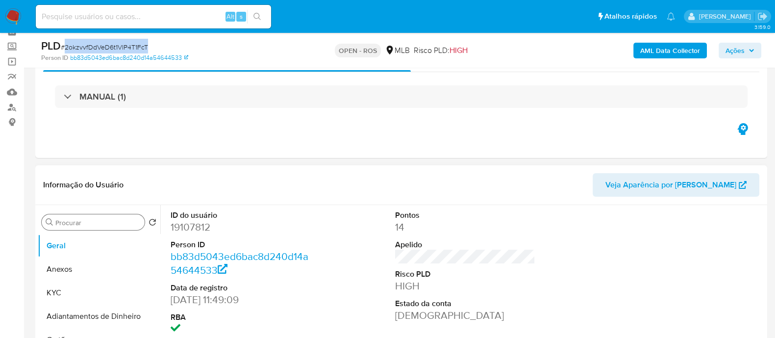
scroll to position [61, 0]
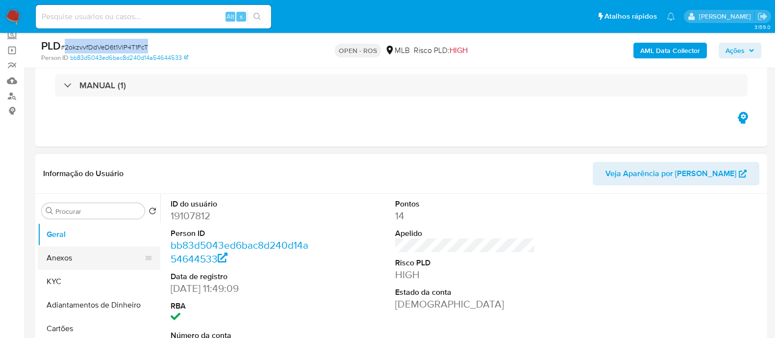
click at [83, 248] on button "Anexos" at bounding box center [95, 258] width 115 height 24
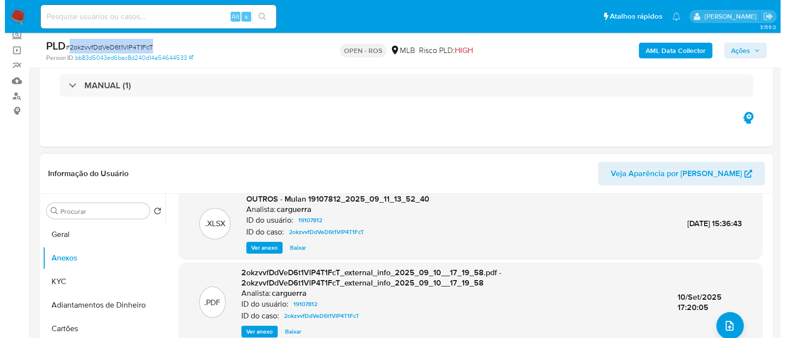
scroll to position [103, 0]
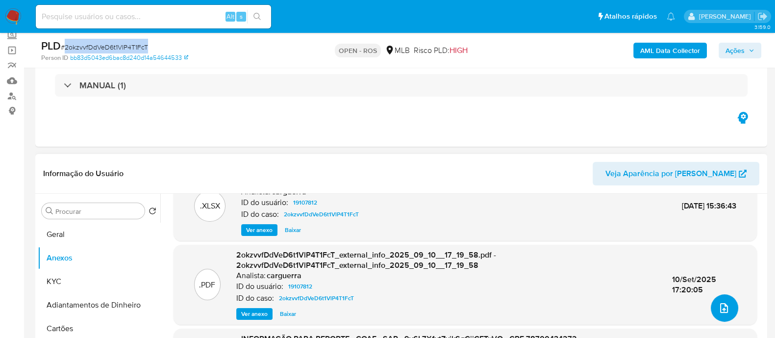
click at [711, 309] on button "upload-file" at bounding box center [724, 307] width 27 height 27
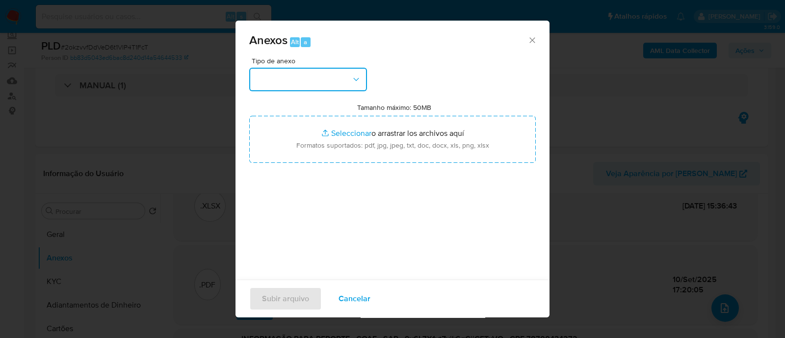
click at [317, 90] on button "button" at bounding box center [308, 80] width 118 height 24
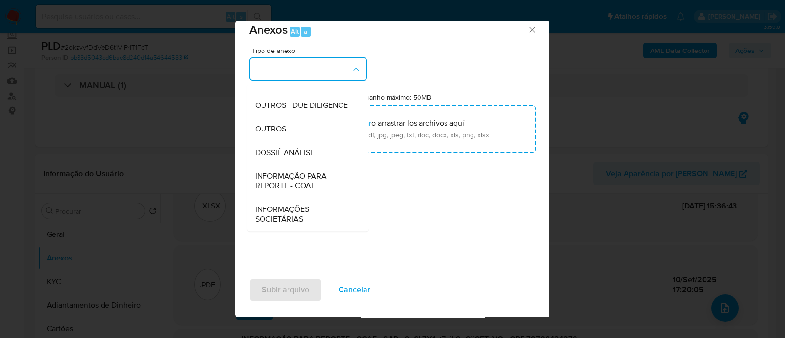
scroll to position [15, 0]
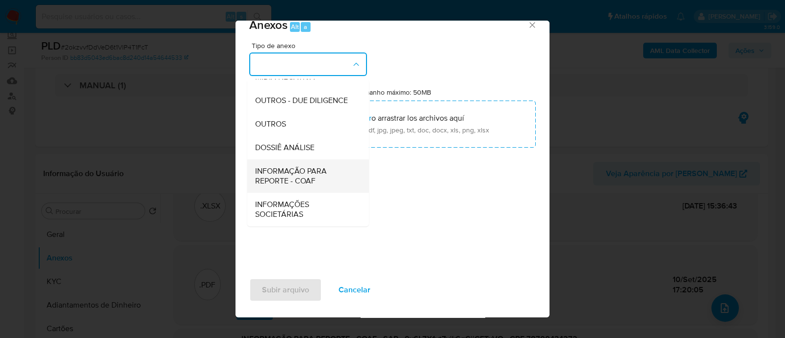
click at [317, 174] on span "INFORMAÇÃO PARA REPORTE - COAF" at bounding box center [305, 176] width 100 height 20
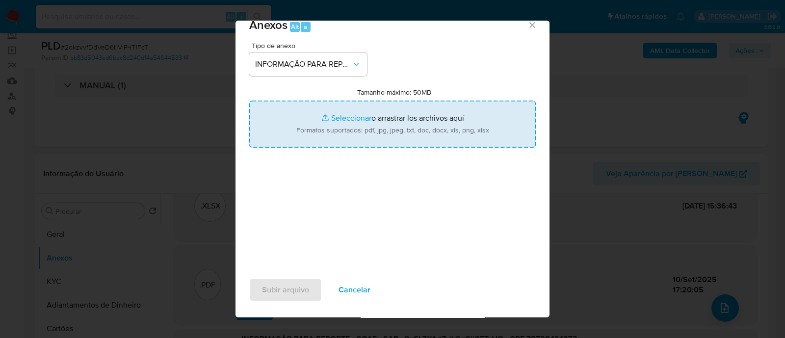
type input "C:\fakepath\SAR - 2okzvvfDdVeD6t1VlP4T1FcT - CPF 78700434272 - [PERSON_NAME].pdf"
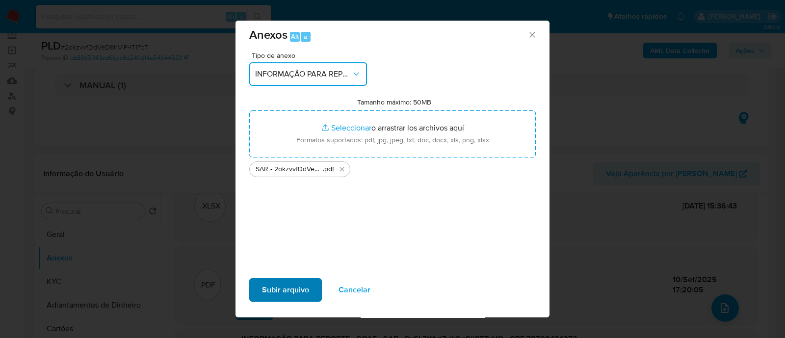
scroll to position [0, 0]
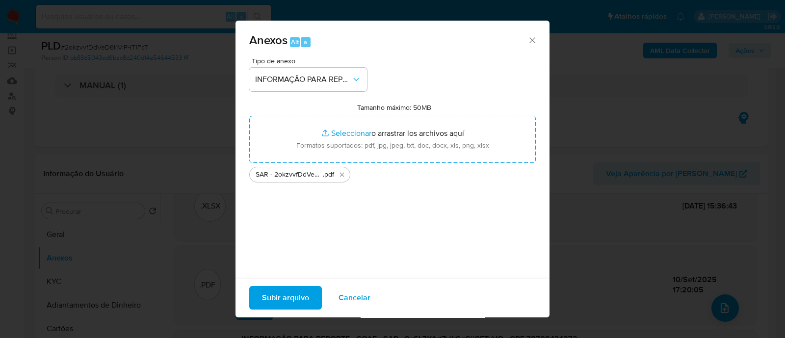
click at [299, 295] on span "Subir arquivo" at bounding box center [285, 298] width 47 height 22
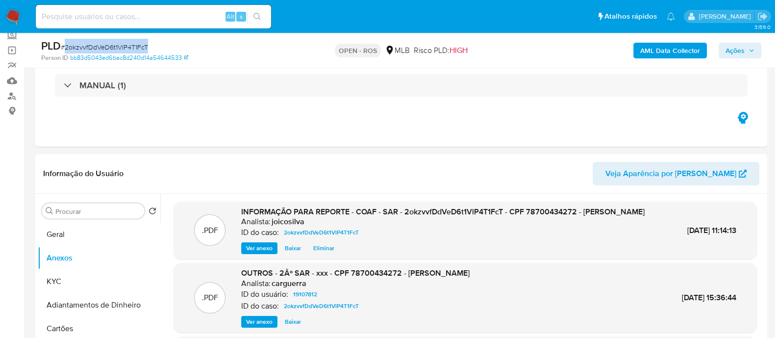
click at [750, 48] on icon "button" at bounding box center [752, 51] width 6 height 6
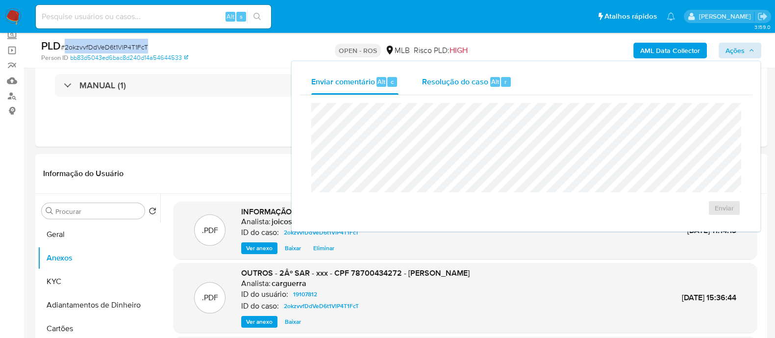
click at [456, 84] on span "Resolução do caso" at bounding box center [455, 81] width 66 height 11
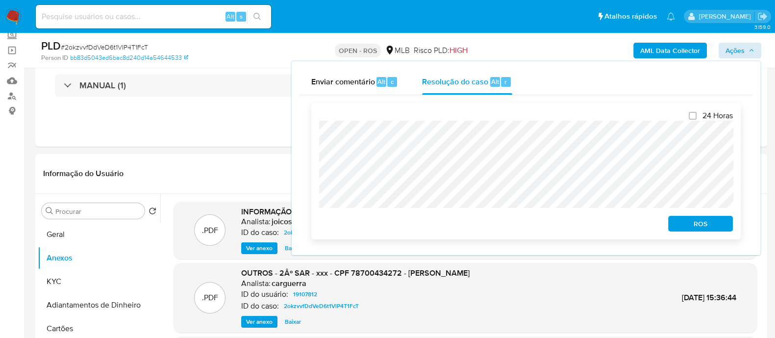
click at [698, 222] on span "ROS" at bounding box center [700, 224] width 51 height 14
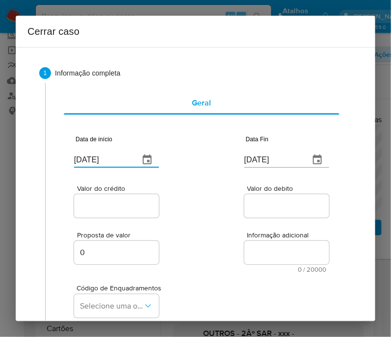
click at [108, 163] on input "[DATE]" at bounding box center [102, 160] width 57 height 16
paste input "02/01"
type input "[DATE]"
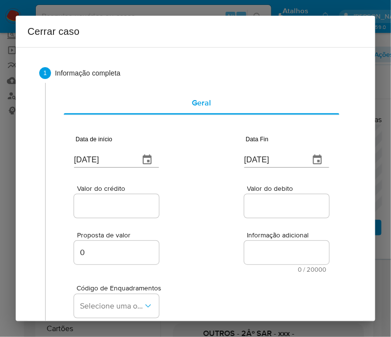
click at [204, 200] on div "Valor do crédito Valor do debito" at bounding box center [201, 196] width 255 height 47
click at [268, 162] on input "[DATE]" at bounding box center [272, 160] width 57 height 16
paste input "0"
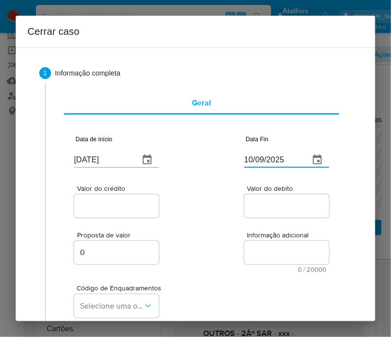
type input "10/09/2025"
drag, startPoint x: 282, startPoint y: 190, endPoint x: 155, endPoint y: 198, distance: 127.2
click at [280, 192] on div "Valor do debito" at bounding box center [286, 202] width 85 height 35
click at [143, 198] on div at bounding box center [116, 206] width 85 height 24
click at [130, 206] on input "Valor do crédito" at bounding box center [122, 206] width 96 height 13
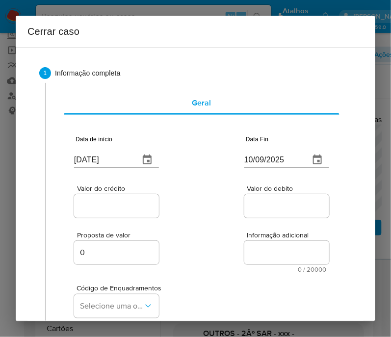
click at [104, 206] on input "Valor do crédito" at bounding box center [122, 206] width 96 height 13
paste input "R$1.444.450"
type input "R$1.444.450"
click at [201, 233] on div "Proposta de valor 0 Informação adicional 0 / 20000 20000 caracteres restantes" at bounding box center [201, 246] width 255 height 53
drag, startPoint x: 276, startPoint y: 208, endPoint x: 221, endPoint y: 233, distance: 60.5
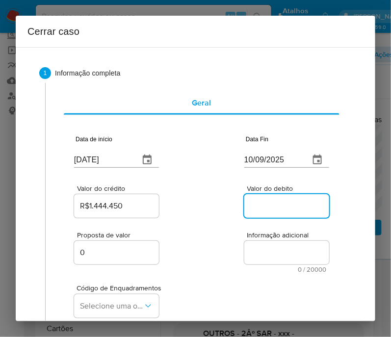
click at [276, 208] on input "Valor do debito" at bounding box center [292, 206] width 96 height 13
paste input "R$1.080.896"
type input "R$1.080.896"
click at [221, 233] on div "Proposta de valor 0 Informação adicional 0 / 20000 20000 caracteres restantes" at bounding box center [201, 246] width 255 height 53
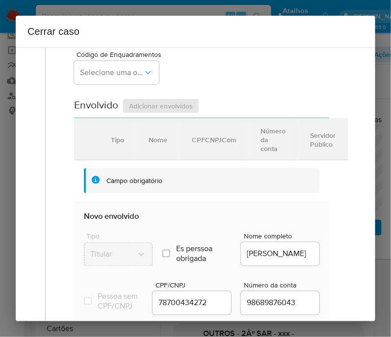
scroll to position [245, 0]
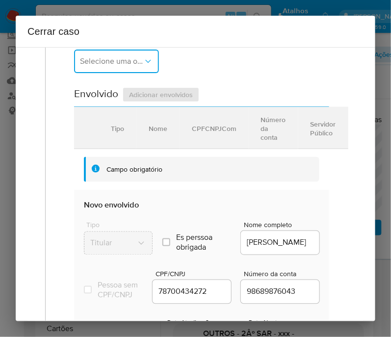
click at [128, 72] on button "Selecione uma opção" at bounding box center [116, 62] width 85 height 24
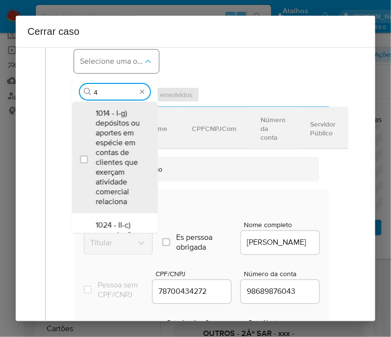
type input "45"
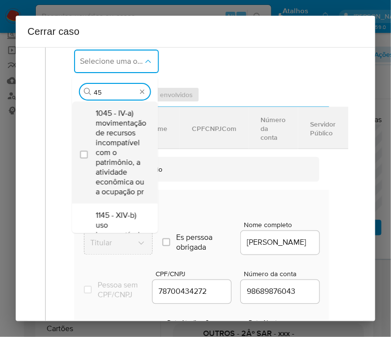
click at [122, 128] on span "1045 - IV-a) movimentação de recursos incompatível com o patrimônio, a atividad…" at bounding box center [121, 152] width 51 height 88
checkbox input "true"
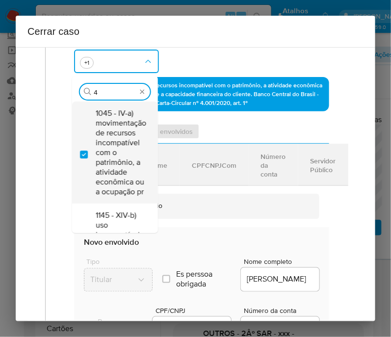
scroll to position [0, 0]
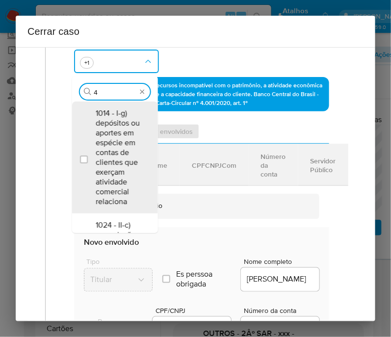
type input "47"
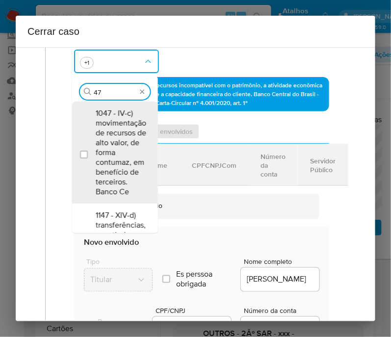
click at [122, 128] on span "1047 - IV-c) movimentação de recursos de alto valor, de forma contumaz, em bene…" at bounding box center [121, 152] width 51 height 88
checkbox input "true"
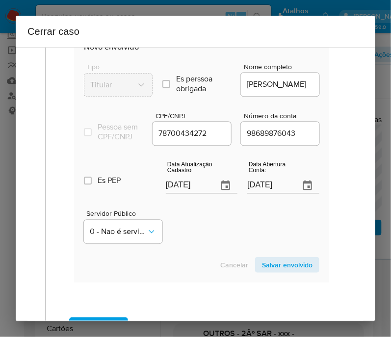
scroll to position [490, 0]
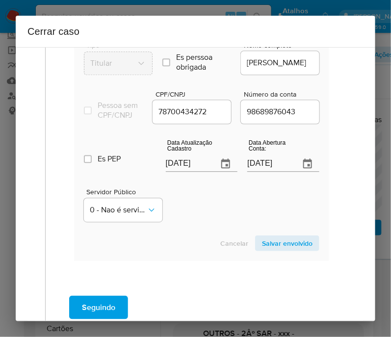
type input "47"
click at [177, 163] on section "Envolvido Adicionar envolvidos Tipo Nome CPFCNPJCom Número da conta Servidor Pú…" at bounding box center [201, 84] width 255 height 354
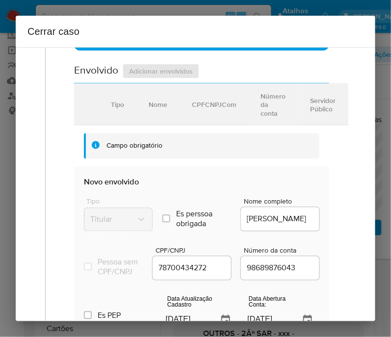
click at [177, 159] on div "Campo obrigatório" at bounding box center [201, 145] width 235 height 25
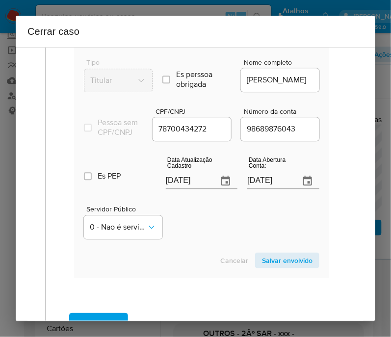
scroll to position [550, 0]
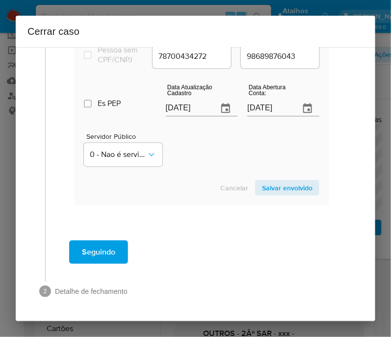
click at [181, 117] on div "Data Atualização Cadastro [DATE]" at bounding box center [202, 101] width 72 height 39
click at [184, 111] on input "[DATE]" at bounding box center [188, 109] width 45 height 16
paste input "20/05"
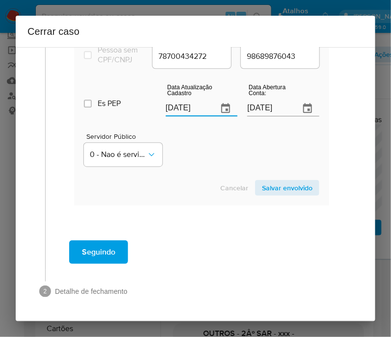
type input "[DATE]"
click at [178, 136] on div "Servidor Público 0 - Nao é servidor/[PERSON_NAME] possui informacao" at bounding box center [201, 145] width 235 height 49
click at [268, 114] on input "[DATE]" at bounding box center [269, 109] width 45 height 16
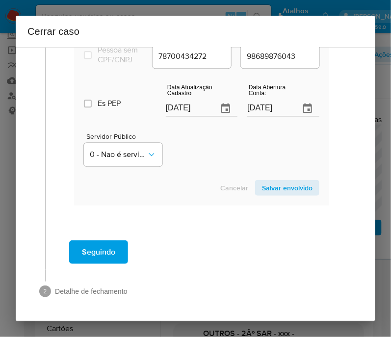
click at [243, 162] on div "Servidor Público 0 - Nao é servidor/[PERSON_NAME] possui informacao" at bounding box center [201, 145] width 235 height 49
click at [124, 151] on span "0 - Nao é servidor/Nao possui informacao" at bounding box center [118, 155] width 57 height 10
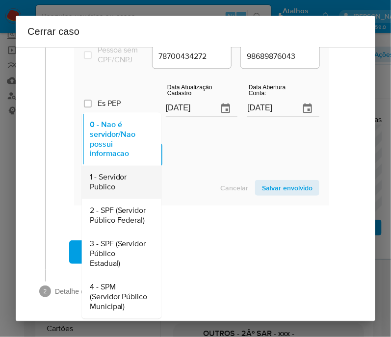
click at [116, 180] on span "1 - Servidor Publico" at bounding box center [119, 182] width 58 height 20
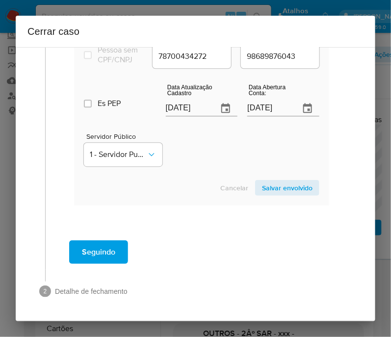
click at [231, 138] on div "Servidor Público 1 - Servidor Publico" at bounding box center [201, 145] width 235 height 49
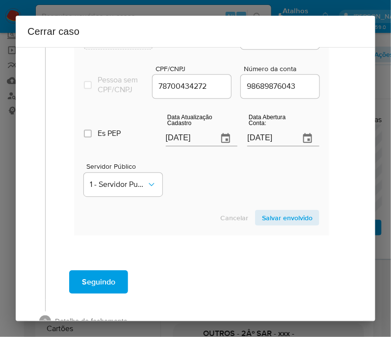
scroll to position [488, 0]
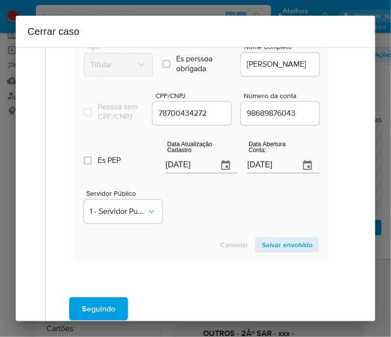
click at [246, 209] on div "Servidor Público 1 - Servidor Publico" at bounding box center [201, 202] width 235 height 49
click at [282, 250] on span "Salvar envolvido" at bounding box center [287, 245] width 51 height 14
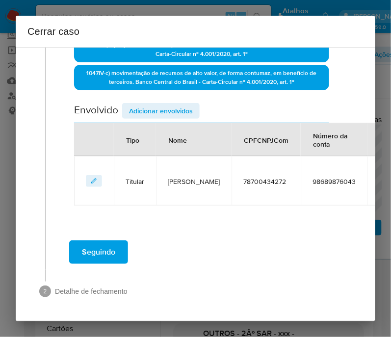
scroll to position [326, 0]
click at [178, 104] on span "Adicionar envolvidos" at bounding box center [161, 111] width 64 height 14
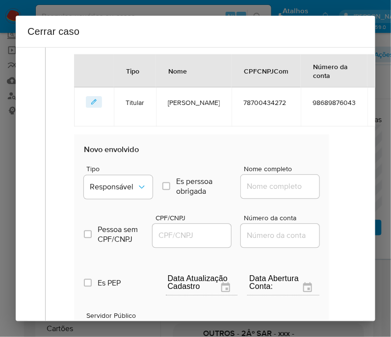
scroll to position [509, 0]
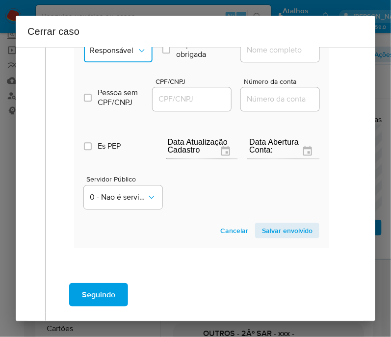
click at [132, 62] on button "Responsável" at bounding box center [118, 51] width 69 height 24
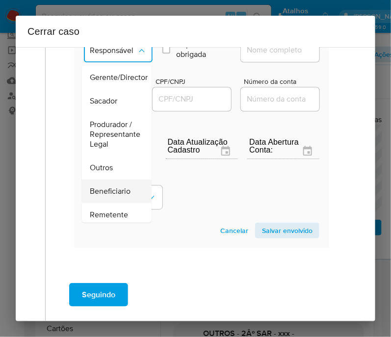
scroll to position [122, 0]
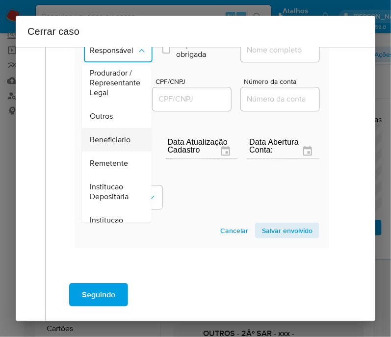
click at [121, 145] on span "Beneficiario" at bounding box center [110, 140] width 41 height 10
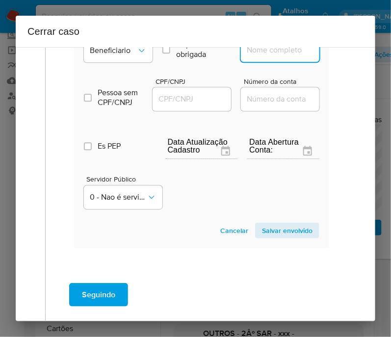
click at [259, 56] on input "Nome completo" at bounding box center [289, 50] width 96 height 13
paste input "Gowd Instituição De Pagamento Ltda"
type input "Gowd Instituição De Pagamento Ltda"
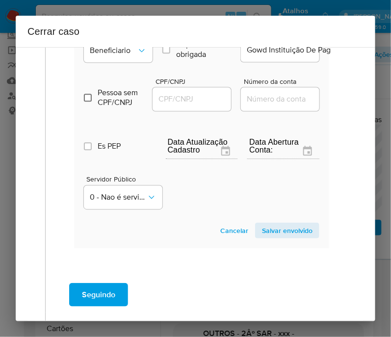
click at [90, 101] on input "Pessoa sem CPF/CNPJ Is CPFCNPJ" at bounding box center [88, 98] width 8 height 8
checkbox input "true"
click at [280, 237] on span "Salvar envolvido" at bounding box center [287, 231] width 51 height 14
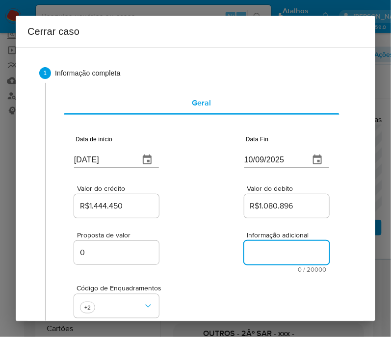
click at [253, 250] on textarea "Informação adicional" at bounding box center [286, 253] width 85 height 24
paste textarea "Loremipsumd si Ametcon Adipis Elitse Doeiusm te Incididu, UTL 28344901153, 43 e…"
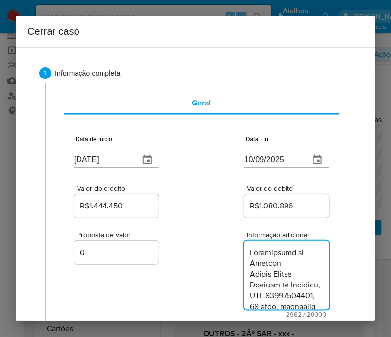
type textarea "Loremipsumd si Ametcon Adipis Elitse Doeiusm te Incididu, UTL 28344901153, 43 e…"
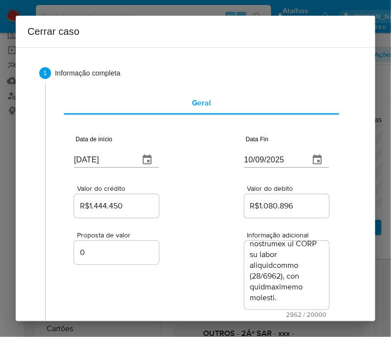
click at [219, 289] on div "Proposta de valor 0 Informação adicional 2962 / 20000 17038 caracteres restantes" at bounding box center [201, 269] width 255 height 98
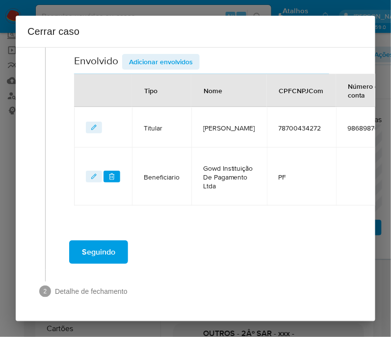
scroll to position [437, 0]
click at [101, 247] on span "Seguindo" at bounding box center [98, 252] width 33 height 22
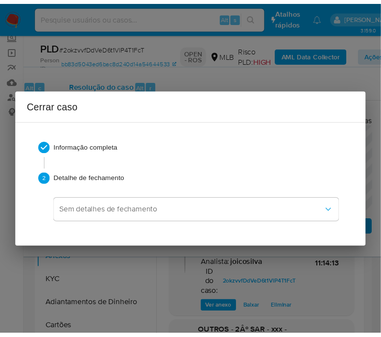
scroll to position [2430, 0]
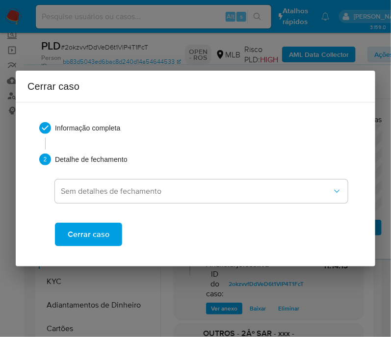
click at [105, 228] on span "Cerrar caso" at bounding box center [89, 235] width 42 height 22
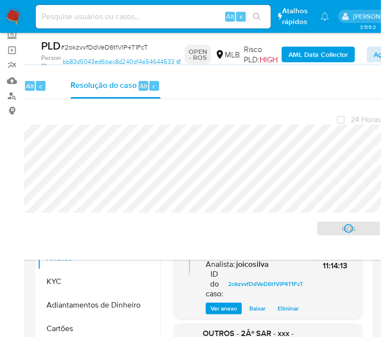
click at [92, 46] on span "# 2okzvvfDdVeD6t1VlP4T1FcT" at bounding box center [104, 47] width 87 height 10
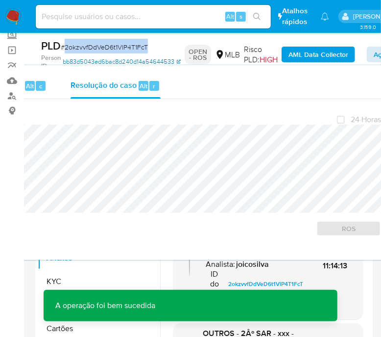
copy span "2okzvvfDdVeD6t1VlP4T1FcT"
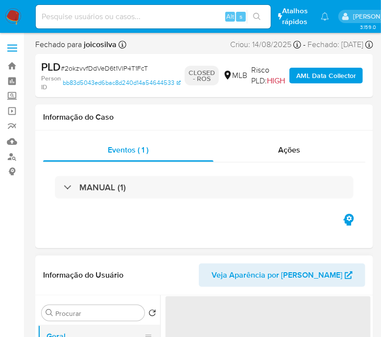
select select "10"
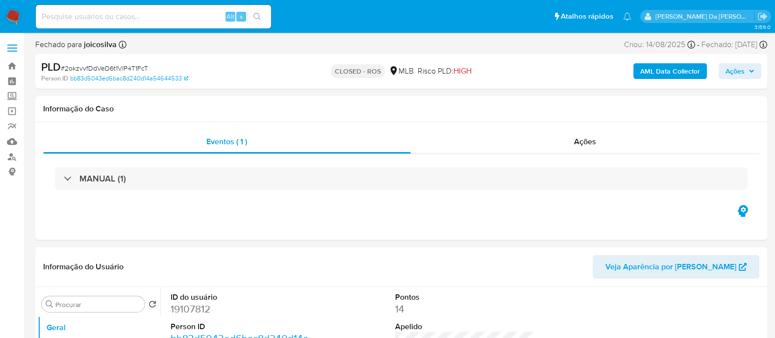
click at [146, 19] on input at bounding box center [153, 16] width 235 height 13
paste input "Haq7MfKA8r4yA4bQX4YA7lt8"
type input "Haq7MfKA8r4yA4bQX4YA7lt8"
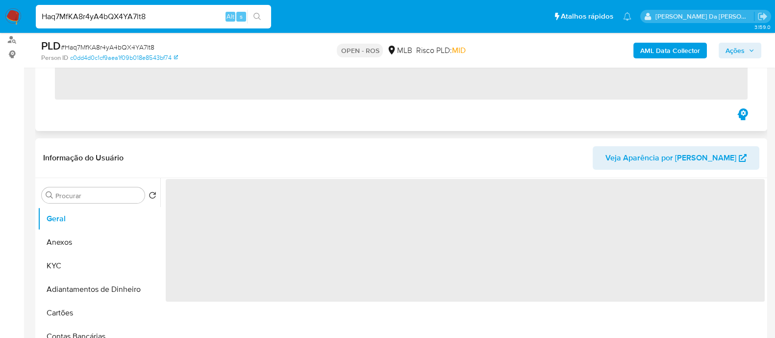
scroll to position [122, 0]
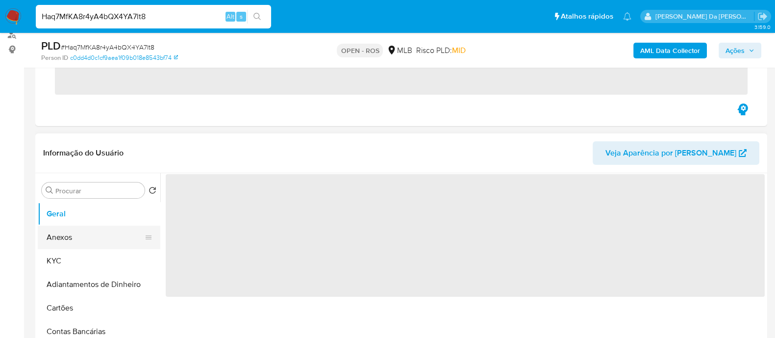
click at [83, 240] on button "Anexos" at bounding box center [95, 238] width 115 height 24
select select "10"
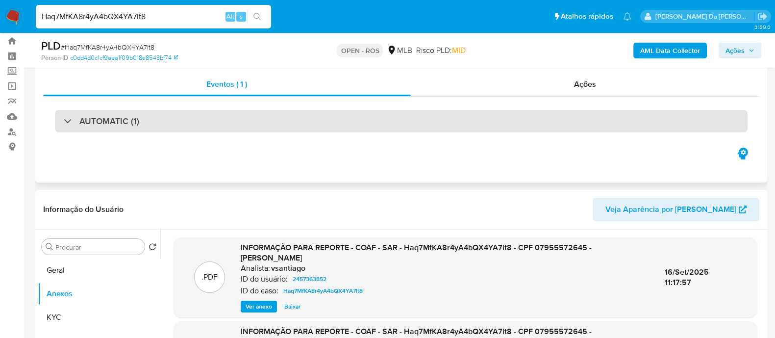
scroll to position [0, 0]
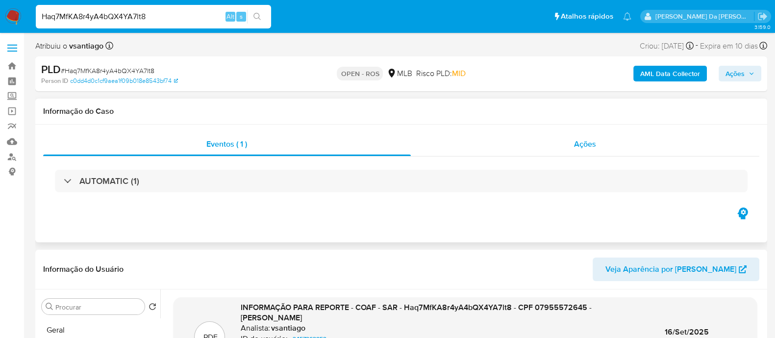
click at [390, 141] on span "Ações" at bounding box center [585, 143] width 22 height 11
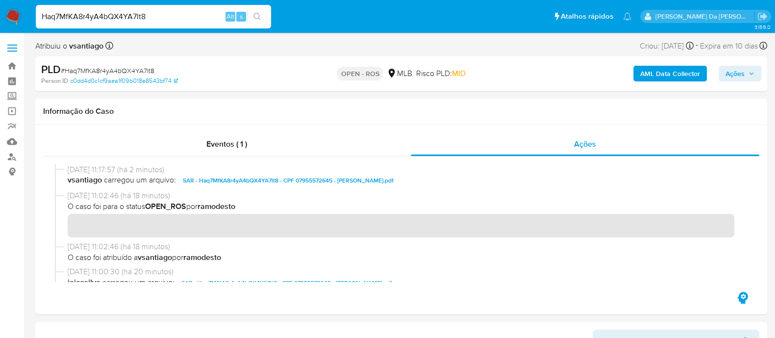
click at [177, 24] on div "Haq7MfKA8r4yA4bQX4YA7lt8 Alt s" at bounding box center [153, 17] width 235 height 24
click at [271, 225] on div "[DATE] 11:17:57 (há 2 minutos) vsantiago carregou um arquivo: SAR - Haq7MfKA8r4…" at bounding box center [401, 223] width 693 height 118
click at [390, 72] on icon "button" at bounding box center [752, 74] width 6 height 6
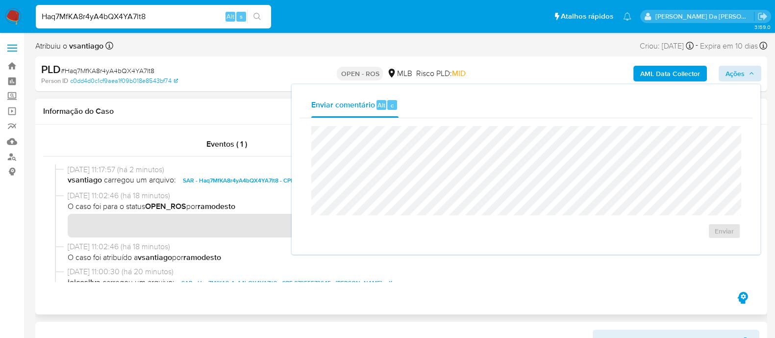
click at [209, 114] on h1 "Informação do Caso" at bounding box center [401, 111] width 716 height 10
click at [17, 15] on img at bounding box center [13, 16] width 17 height 17
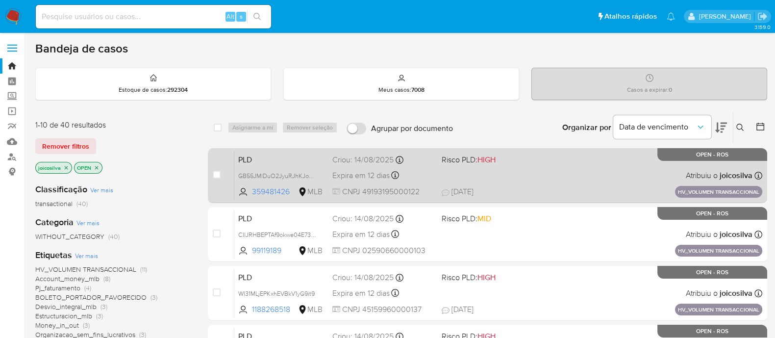
click at [558, 177] on div "PLD GB55JMlDuO2JyuRJhKJou0Cl 359481426 MLB Risco PLD: HIGH Criou: [DATE] Criou:…" at bounding box center [498, 176] width 528 height 50
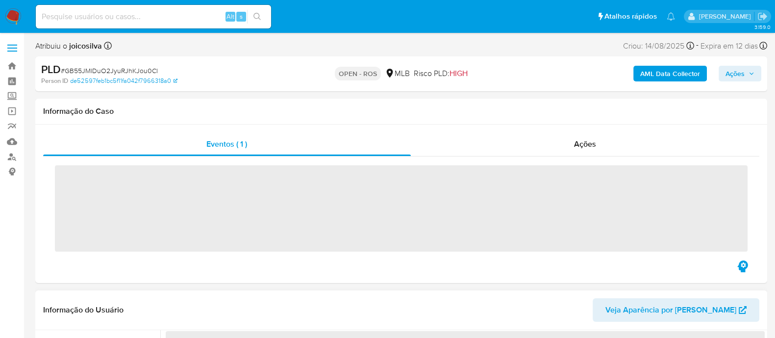
select select "10"
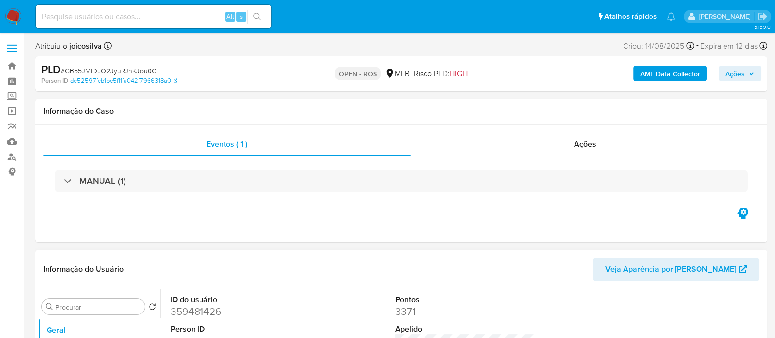
click at [145, 70] on span "# GB55JMlDuO2JyuRJhKJou0Cl" at bounding box center [109, 71] width 97 height 10
copy span "GB55JMlDuO2JyuRJhKJou0Cl"
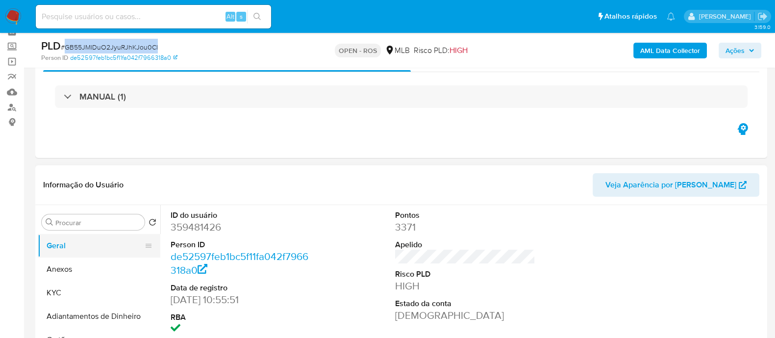
scroll to position [61, 0]
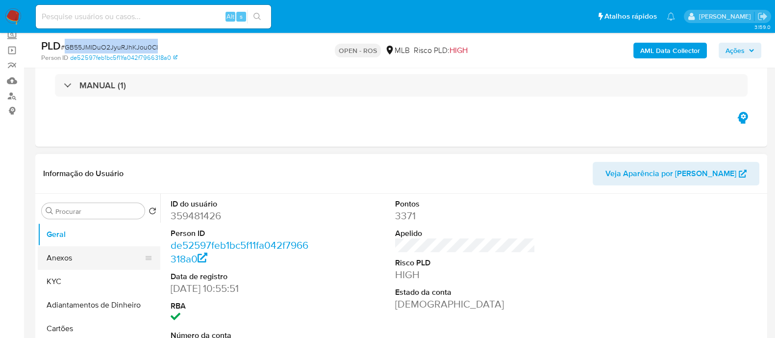
click at [73, 256] on button "Anexos" at bounding box center [95, 258] width 115 height 24
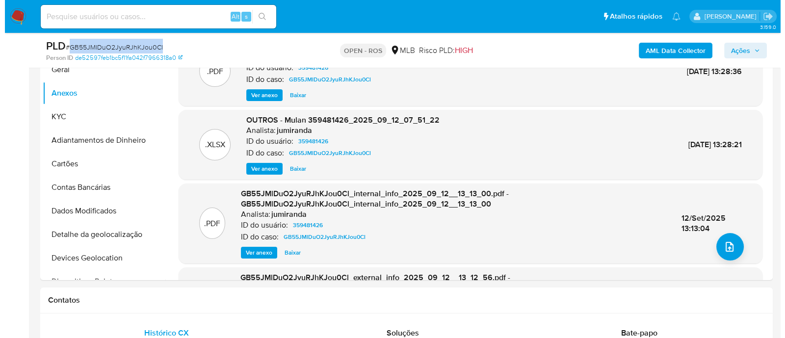
scroll to position [245, 0]
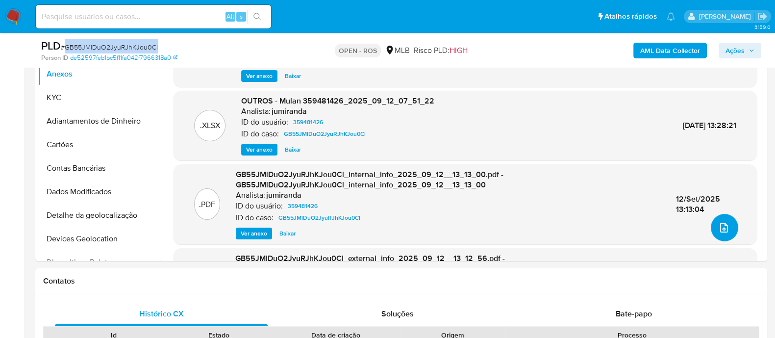
click at [718, 231] on icon "upload-file" at bounding box center [724, 228] width 12 height 12
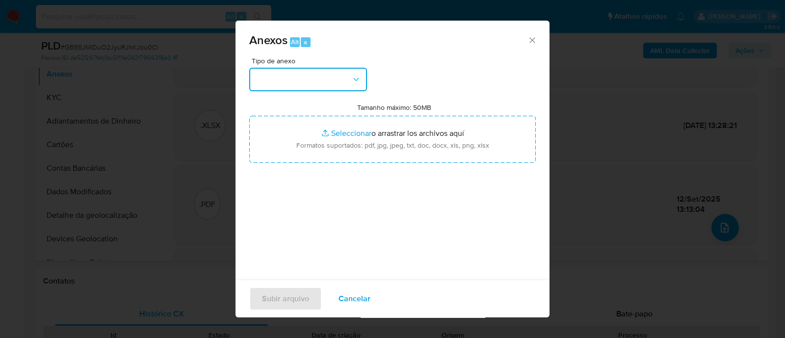
click at [331, 82] on button "button" at bounding box center [308, 80] width 118 height 24
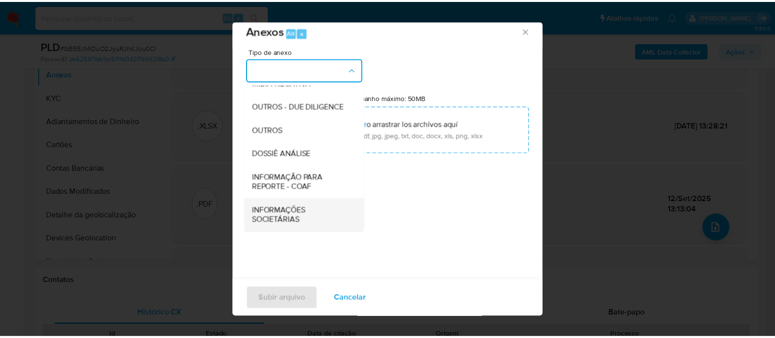
scroll to position [15, 0]
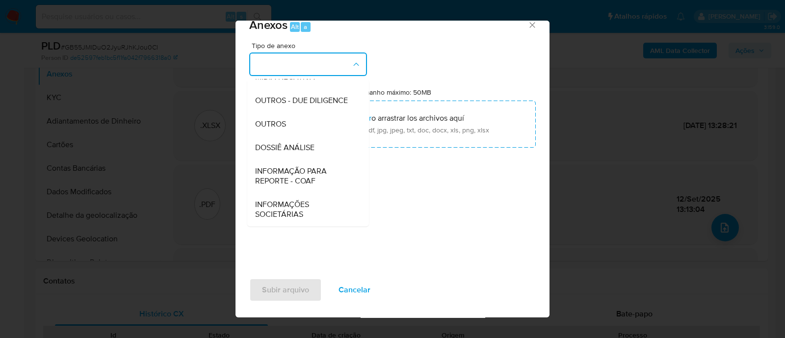
drag, startPoint x: 320, startPoint y: 177, endPoint x: 495, endPoint y: 75, distance: 202.8
click at [320, 177] on span "INFORMAÇÃO PARA REPORTE - COAF" at bounding box center [305, 176] width 100 height 20
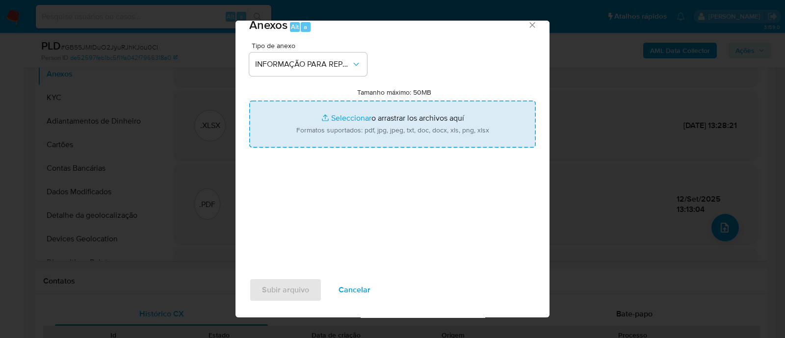
type input "C:\fakepath\2º SAR - XXX - CNPJ 49193195000122 - MARROCOS IMPORT. AUTO PECAS LT…"
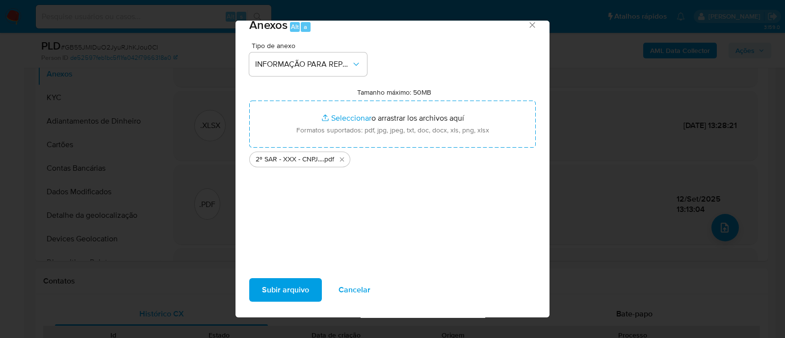
click at [284, 280] on span "Subir arquivo" at bounding box center [285, 290] width 47 height 22
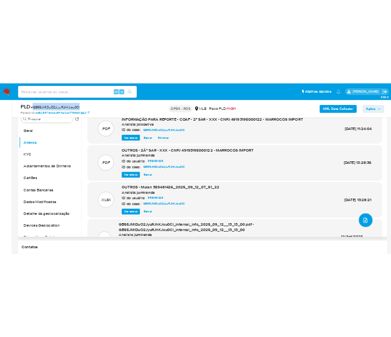
scroll to position [61, 0]
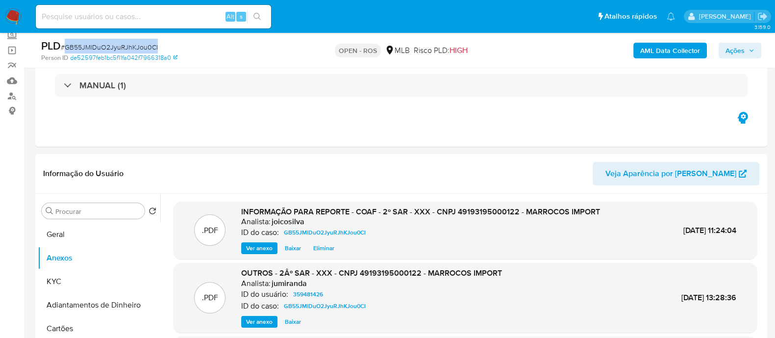
click at [738, 48] on span "Ações" at bounding box center [735, 51] width 19 height 16
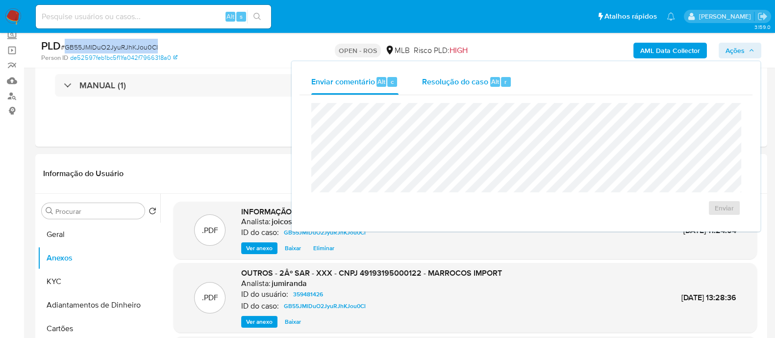
click at [447, 85] on span "Resolução do caso" at bounding box center [455, 81] width 66 height 11
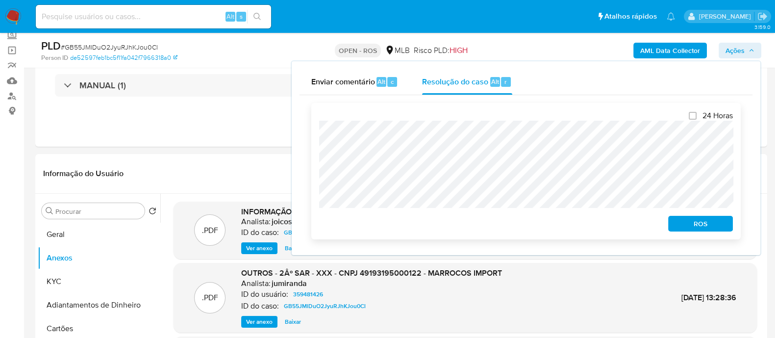
click at [679, 214] on div "ROS" at bounding box center [698, 222] width 69 height 20
click at [679, 216] on div "ROS" at bounding box center [698, 222] width 69 height 20
click at [679, 222] on span "ROS" at bounding box center [700, 224] width 51 height 14
click at [679, 224] on span "ROS" at bounding box center [700, 224] width 51 height 14
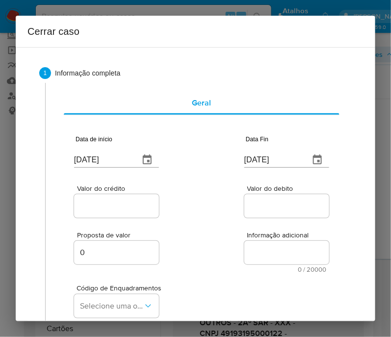
click at [110, 154] on input "16/09/2025" at bounding box center [102, 160] width 57 height 16
paste input "01/07"
type input "[DATE]"
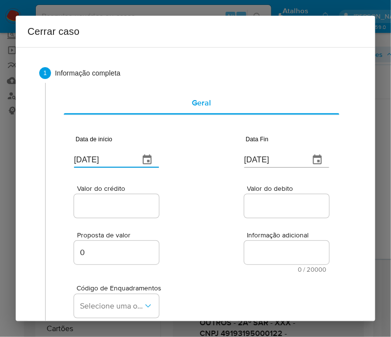
click at [181, 204] on div "Valor do crédito Valor do debito" at bounding box center [201, 196] width 255 height 47
click at [253, 155] on input "16/09/2025" at bounding box center [272, 160] width 57 height 16
paste input "1"
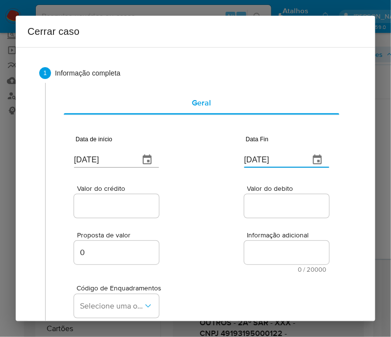
type input "11/09/2025"
drag, startPoint x: 243, startPoint y: 204, endPoint x: 210, endPoint y: 205, distance: 32.4
click at [244, 204] on input "Valor do debito" at bounding box center [292, 206] width 96 height 13
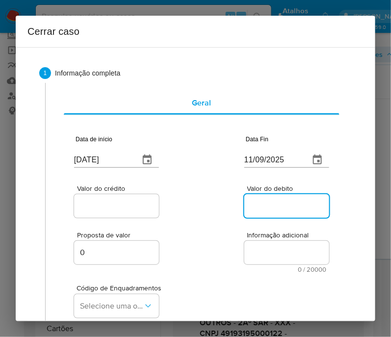
click at [133, 203] on input "Valor do crédito" at bounding box center [122, 206] width 96 height 13
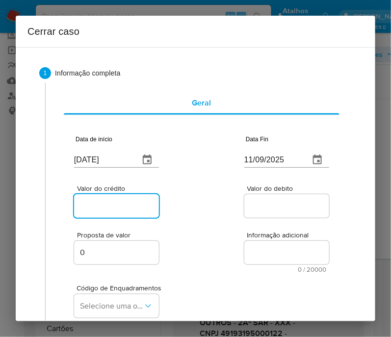
click at [117, 208] on input "Valor do crédito" at bounding box center [122, 206] width 96 height 13
paste input "R$2.601.658"
type input "R$2.601.658"
click at [288, 236] on span "Informação adicional" at bounding box center [289, 234] width 85 height 7
click at [244, 241] on textarea "Informação adicional" at bounding box center [286, 253] width 85 height 24
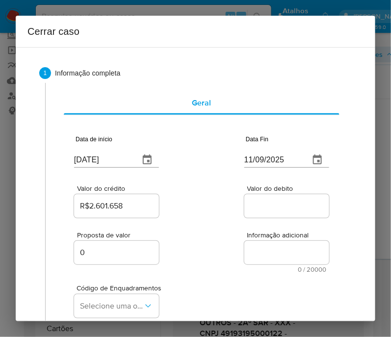
drag, startPoint x: 262, startPoint y: 205, endPoint x: 214, endPoint y: 260, distance: 73.0
click at [262, 205] on input "Valor do debito" at bounding box center [292, 206] width 96 height 13
paste input "R$2.029.324"
type input "R$2.029.324"
click at [214, 260] on div "Proposta de valor 0 Informação adicional 0 / 20000 20000 caracteres restantes" at bounding box center [201, 246] width 255 height 53
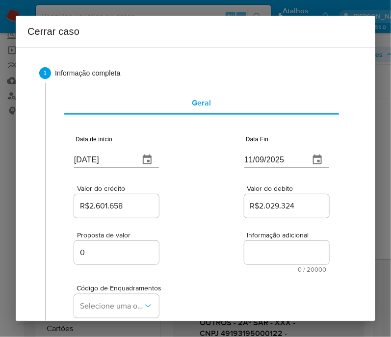
scroll to position [122, 0]
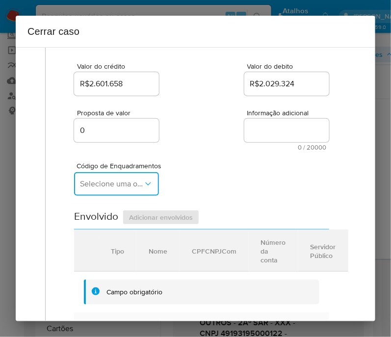
click at [102, 186] on span "Selecione uma opção" at bounding box center [111, 184] width 63 height 10
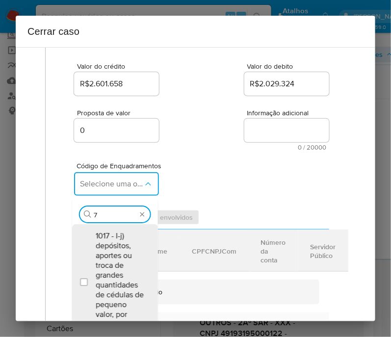
type input "73"
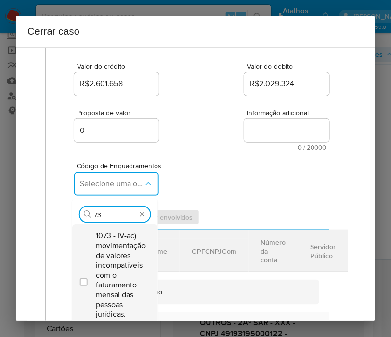
click at [125, 260] on span "1073 - IV-ac) movimentação de valores incompatíveis com o faturamento mensal da…" at bounding box center [121, 280] width 51 height 98
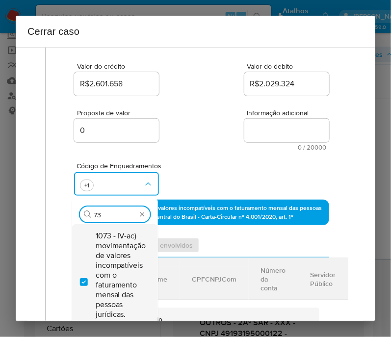
checkbox input "true"
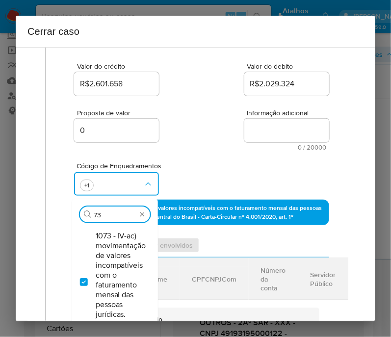
click at [208, 153] on div "Código de Enquadramentos Procurar 73 1073 - IV-ac) movimentação de valores inco…" at bounding box center [201, 175] width 255 height 49
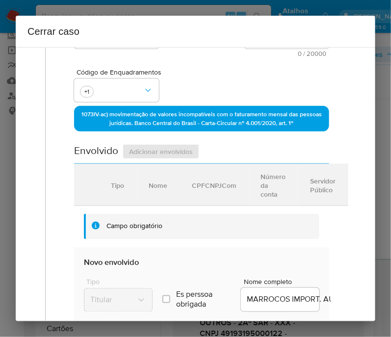
scroll to position [429, 0]
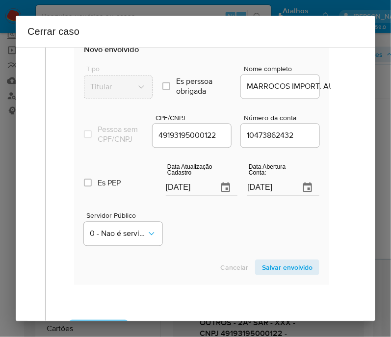
click at [187, 193] on input "16/09/2025" at bounding box center [188, 188] width 45 height 16
paste input "1"
type input "11/09/2025"
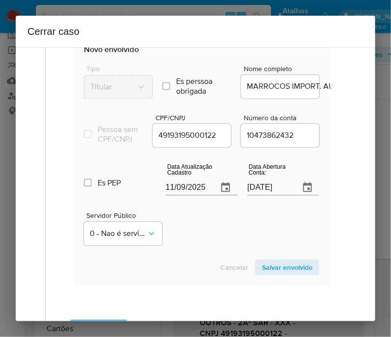
click at [262, 193] on input "09/02/2022" at bounding box center [269, 188] width 45 height 16
click at [230, 219] on div "Servidor Público 0 - Nao é servidor/[PERSON_NAME] possui informacao" at bounding box center [201, 225] width 235 height 49
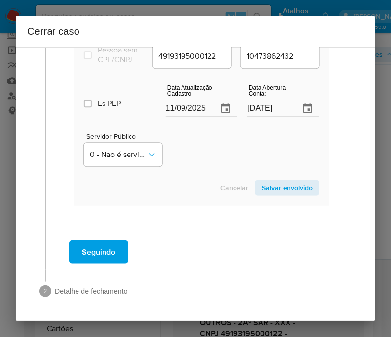
click at [288, 188] on span "Salvar envolvido" at bounding box center [287, 188] width 51 height 14
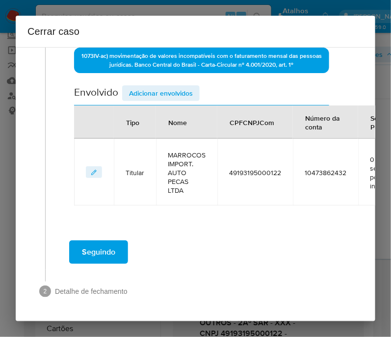
scroll to position [289, 0]
click at [165, 87] on span "Adicionar envolvidos" at bounding box center [161, 93] width 64 height 14
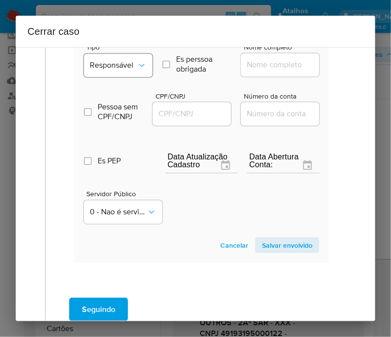
scroll to position [411, 0]
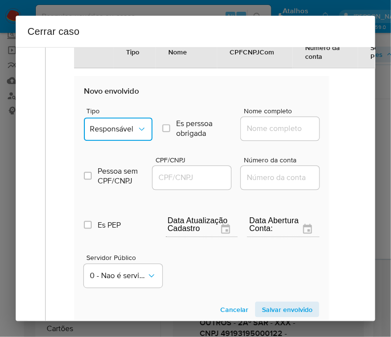
click at [140, 133] on icon "Tipo de envolvimento" at bounding box center [142, 130] width 10 height 10
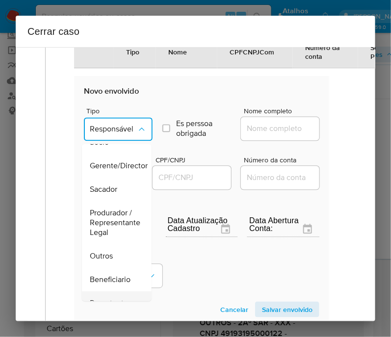
scroll to position [184, 0]
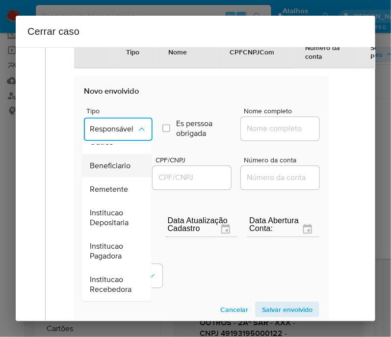
click at [116, 162] on span "Beneficiario" at bounding box center [110, 166] width 41 height 10
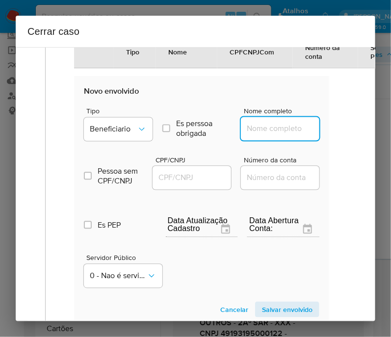
click at [266, 131] on input "Nome completo" at bounding box center [289, 129] width 96 height 13
paste input "BOX 7 COMERCIO DE PECAS LTDA - CNPJ 08103172000100"
drag, startPoint x: 264, startPoint y: 135, endPoint x: 331, endPoint y: 142, distance: 67.1
click at [331, 142] on div "Geral Data de início 01/07/2025 Data Fin 11/09/2025 Valor do crédito R$2.601.65…" at bounding box center [201, 13] width 292 height 684
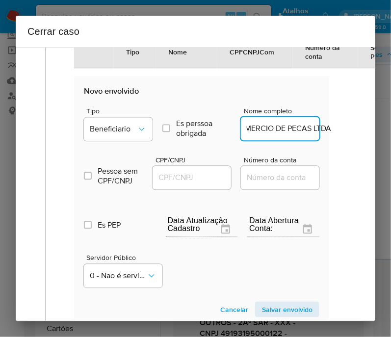
scroll to position [0, 40]
type input "BOX 7 COMERCIO DE PECAS LTDA"
click at [192, 181] on input "CPF/CNPJ" at bounding box center [200, 178] width 96 height 13
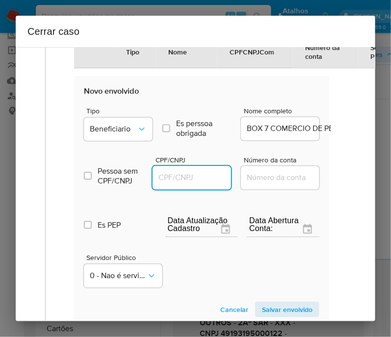
paste input "08103172000100"
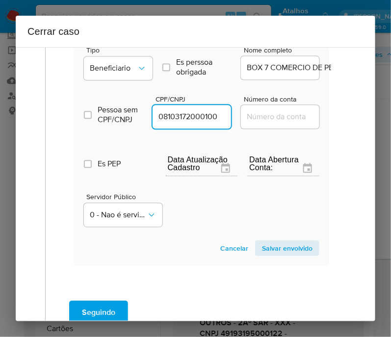
type input "8103172000100"
click at [276, 253] on span "Salvar envolvido" at bounding box center [287, 248] width 51 height 14
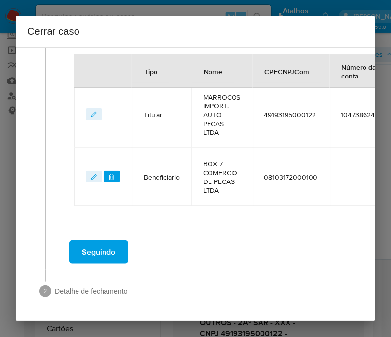
scroll to position [163, 0]
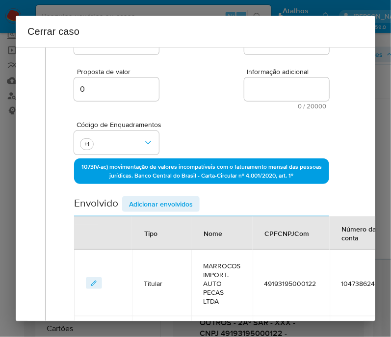
click at [151, 216] on div "Envolvido Adicionar envolvidos" at bounding box center [201, 206] width 255 height 20
click at [157, 211] on span "Adicionar envolvidos" at bounding box center [161, 204] width 64 height 14
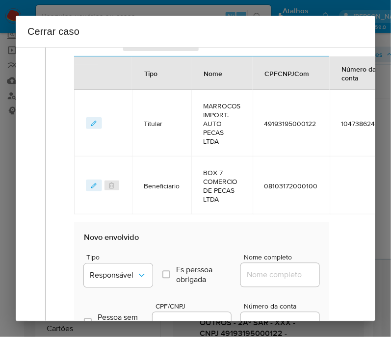
scroll to position [470, 0]
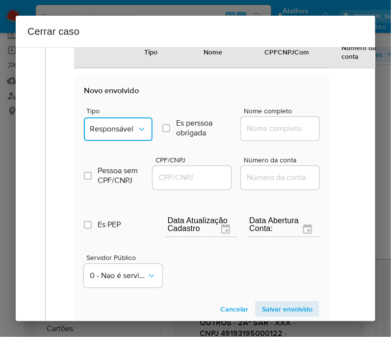
click at [140, 130] on icon "Tipo de envolvimento" at bounding box center [141, 128] width 5 height 3
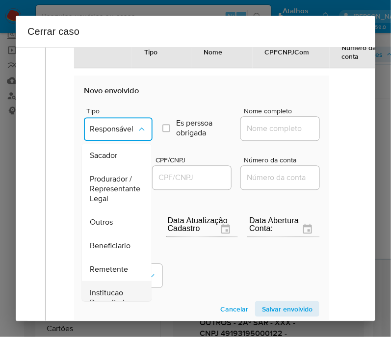
scroll to position [184, 0]
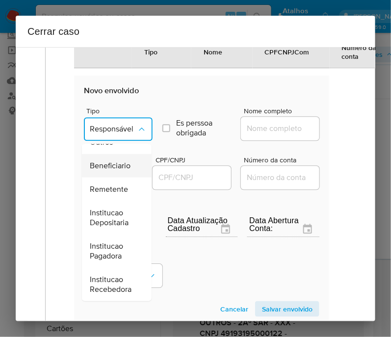
click at [115, 162] on span "Beneficiario" at bounding box center [110, 165] width 41 height 10
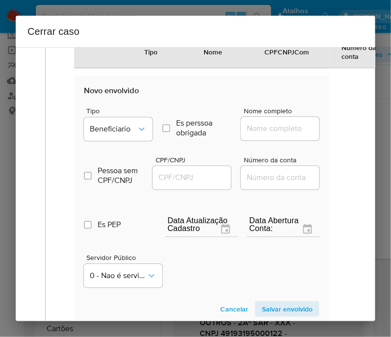
click at [294, 145] on div "Nome completo" at bounding box center [280, 125] width 78 height 37
click at [281, 140] on div at bounding box center [280, 129] width 78 height 24
click at [283, 140] on div at bounding box center [280, 129] width 78 height 24
click at [284, 135] on input "Nome completo" at bounding box center [289, 128] width 96 height 13
paste input "Marrocos Auto Pecas Ltda - CNPJ 01703373000191"
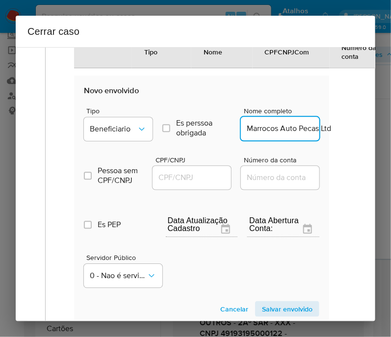
scroll to position [0, 92]
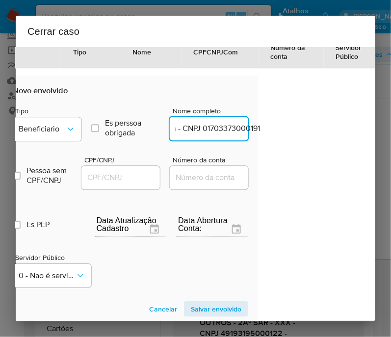
drag, startPoint x: 264, startPoint y: 134, endPoint x: 363, endPoint y: 141, distance: 99.3
click at [363, 141] on div "1 Informação completa Geral Data de início 01/07/2025 Data Fin 11/09/2025 Valor…" at bounding box center [195, 184] width 359 height 274
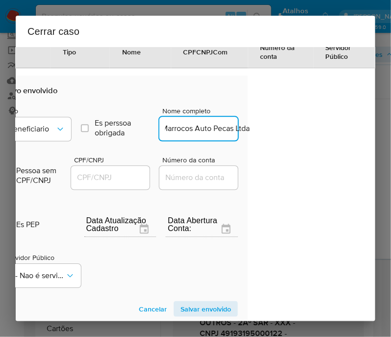
scroll to position [0, 7]
type input "Marrocos Auto Pecas Ltda"
click at [140, 184] on input "CPF/CNPJ" at bounding box center [119, 177] width 96 height 13
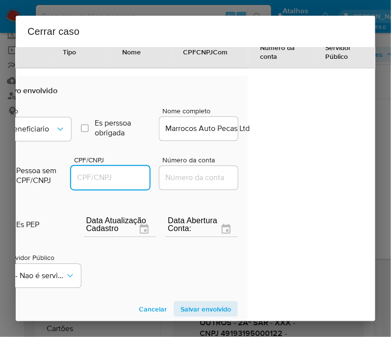
paste input "01703373000191"
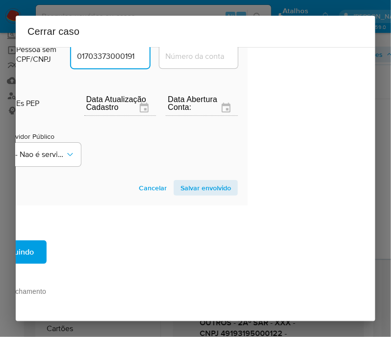
type input "1703373000191"
click at [209, 181] on span "Salvar envolvido" at bounding box center [205, 188] width 51 height 14
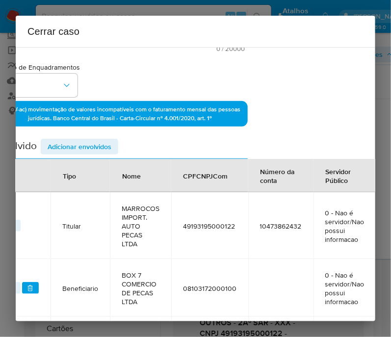
click at [94, 153] on span "Adicionar envolvidos" at bounding box center [80, 147] width 64 height 14
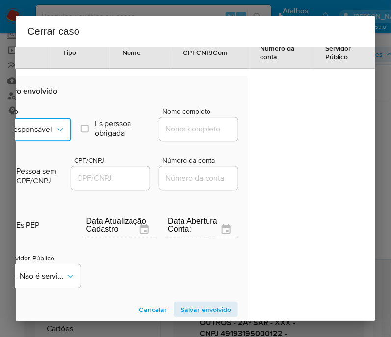
click at [61, 133] on icon "Tipo de envolvimento" at bounding box center [60, 130] width 10 height 10
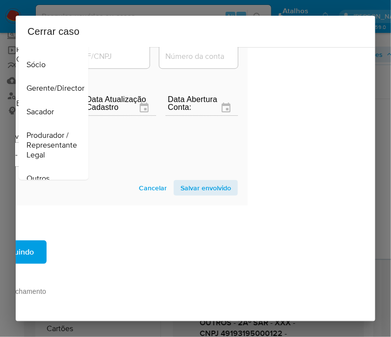
scroll to position [0, 0]
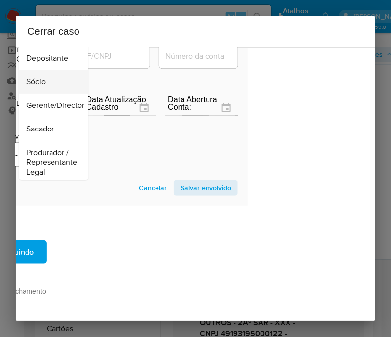
click at [48, 89] on div "Sócio" at bounding box center [50, 82] width 48 height 24
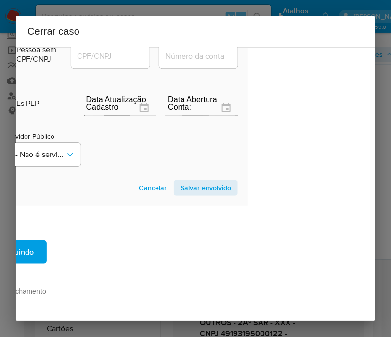
scroll to position [482, 81]
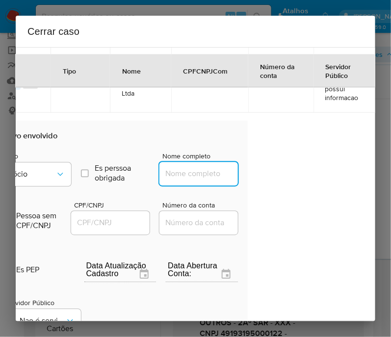
click at [166, 180] on input "Nome completo" at bounding box center [207, 173] width 96 height 13
paste input "CLEIDE REGINA RIBEIRO DA SILVA, CPF 26000488807"
drag, startPoint x: 190, startPoint y: 180, endPoint x: 292, endPoint y: 186, distance: 102.7
click at [292, 186] on div "1 Informação completa Geral Data de início 01/07/2025 Data Fin 11/09/2025 Valor…" at bounding box center [195, 184] width 359 height 274
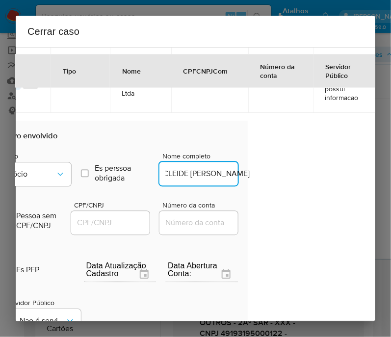
scroll to position [0, 37]
type input "CLEIDE REGINA RIBEIRO DA SILVA"
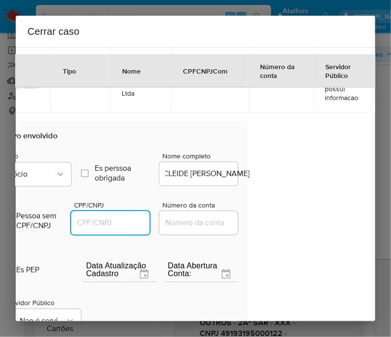
scroll to position [0, 0]
click at [132, 223] on input "CPF/CNPJ" at bounding box center [119, 222] width 96 height 13
click at [132, 229] on input "CPF/CNPJ" at bounding box center [119, 222] width 96 height 13
paste input "26000488807"
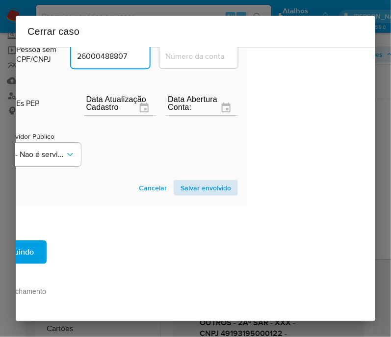
type input "26000488807"
click at [212, 181] on span "Salvar envolvido" at bounding box center [205, 188] width 51 height 14
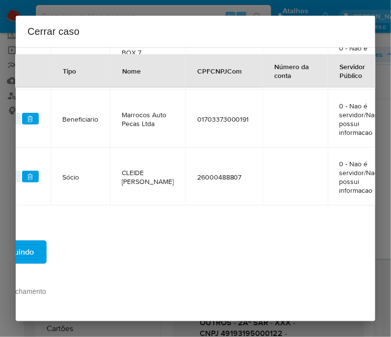
click at [209, 177] on td "26000488807" at bounding box center [223, 177] width 77 height 58
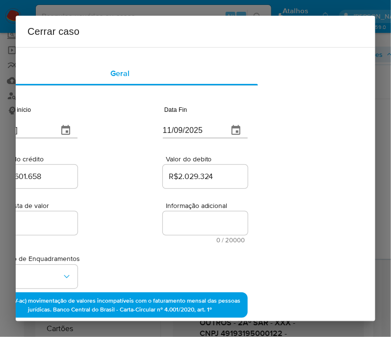
scroll to position [0, 81]
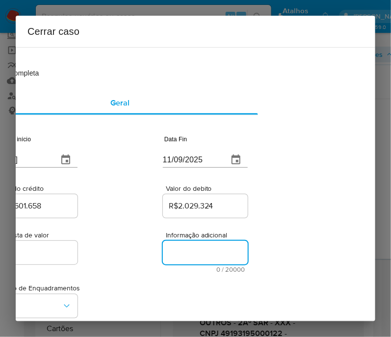
click at [189, 249] on textarea "Informação adicional" at bounding box center [205, 253] width 85 height 24
paste textarea "Informações do Cliente MARROCOS IMPORT. AUTO PECAS LTDA, CNPJ 49193195000122, s…"
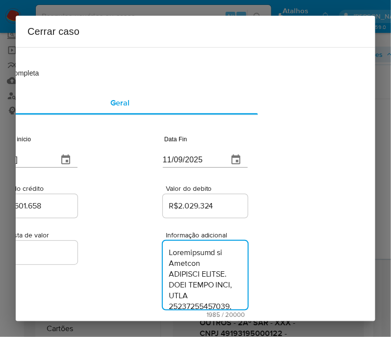
scroll to position [1772, 0]
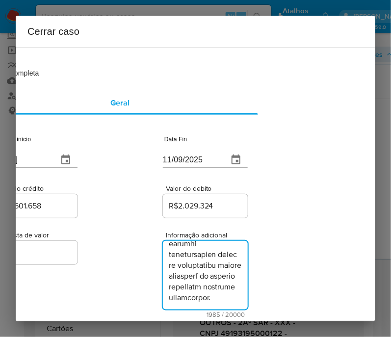
type textarea "Informações do Cliente MARROCOS IMPORT. AUTO PECAS LTDA, CNPJ 49193195000122, s…"
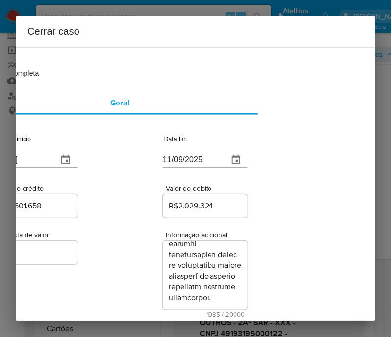
click at [121, 275] on div "Proposta de valor 0 Informação adicional 1985 / 20000 18015 caracteres restantes" at bounding box center [120, 269] width 255 height 98
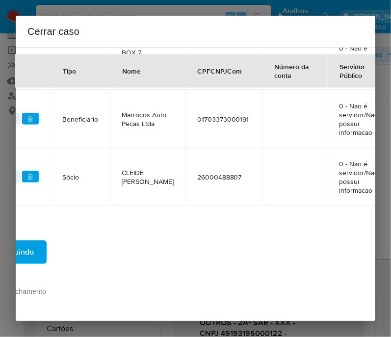
scroll to position [507, 0]
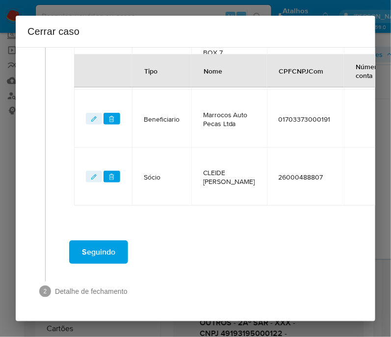
click at [92, 246] on span "Seguindo" at bounding box center [98, 252] width 33 height 22
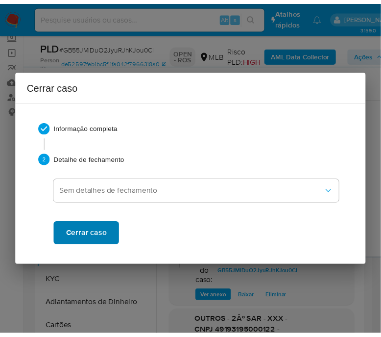
scroll to position [0, 0]
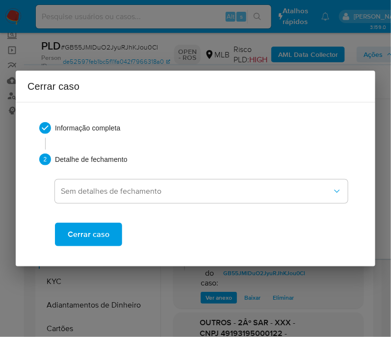
click at [105, 231] on span "Cerrar caso" at bounding box center [89, 235] width 42 height 22
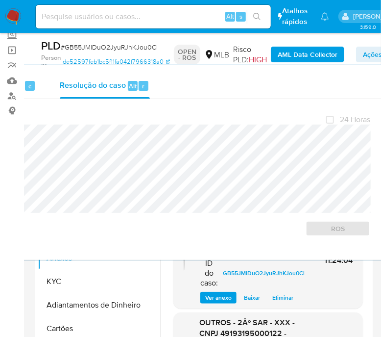
click at [109, 48] on span "# GB55JMlDuO2JyuRJhKJou0Cl" at bounding box center [109, 47] width 97 height 10
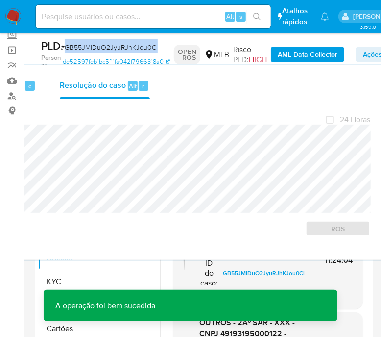
copy span "GB55JMlDuO2JyuRJhKJou0Cl"
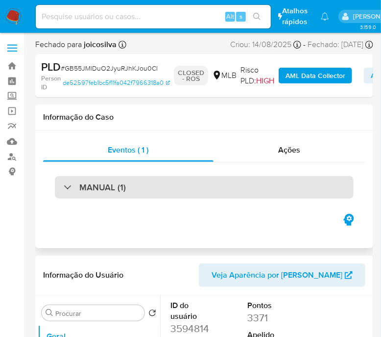
select select "10"
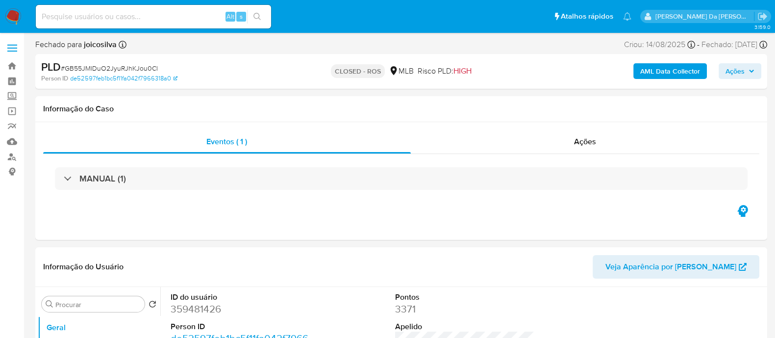
click at [13, 24] on img at bounding box center [13, 16] width 17 height 17
click at [14, 18] on img at bounding box center [13, 16] width 17 height 17
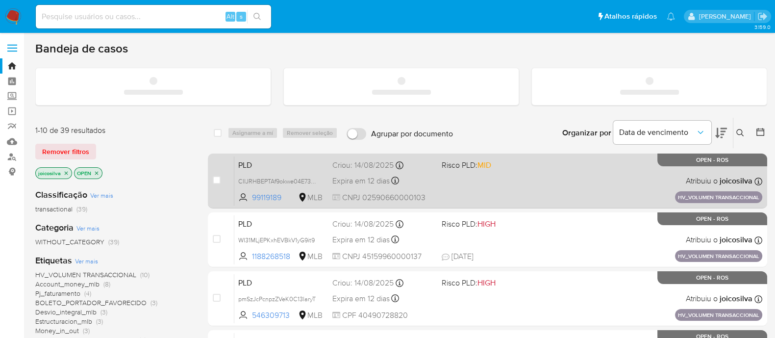
click at [499, 183] on div "PLD CIIJRHBEPTAf9okwe04E73U9 99119189 MLB Risco PLD: MID Criou: [DATE] Criou: […" at bounding box center [498, 181] width 528 height 50
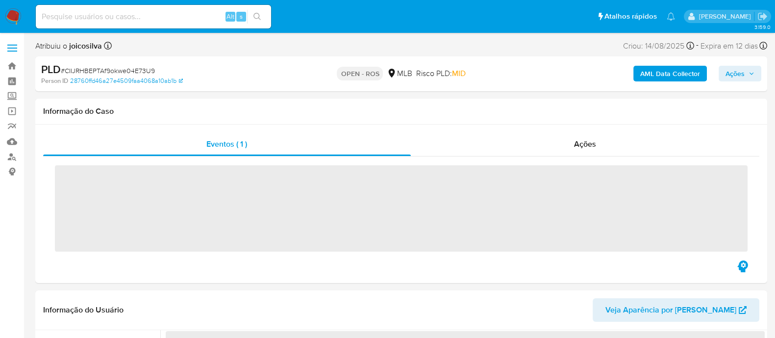
click at [126, 69] on span "# CIIJRHBEPTAf9okwe04E73U9" at bounding box center [108, 71] width 94 height 10
select select "10"
copy span "CIIJRHBEPTAf9okwe04E73U9"
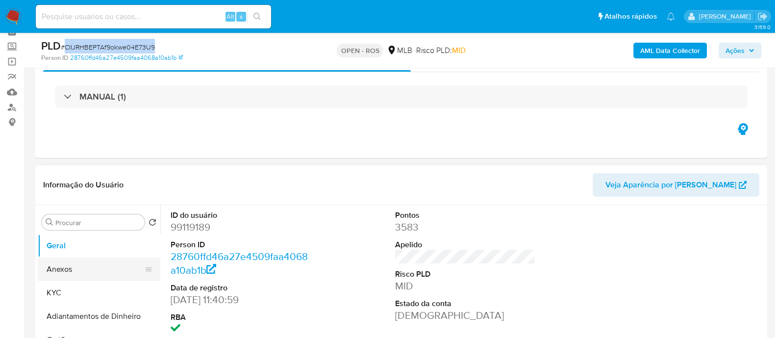
scroll to position [61, 0]
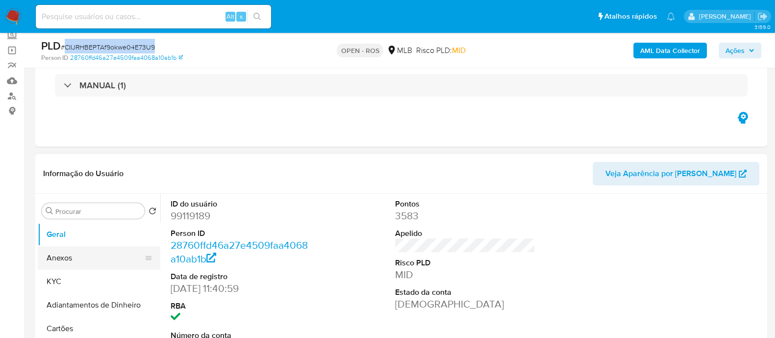
drag, startPoint x: 60, startPoint y: 267, endPoint x: 65, endPoint y: 260, distance: 8.6
click at [60, 267] on button "Anexos" at bounding box center [95, 258] width 115 height 24
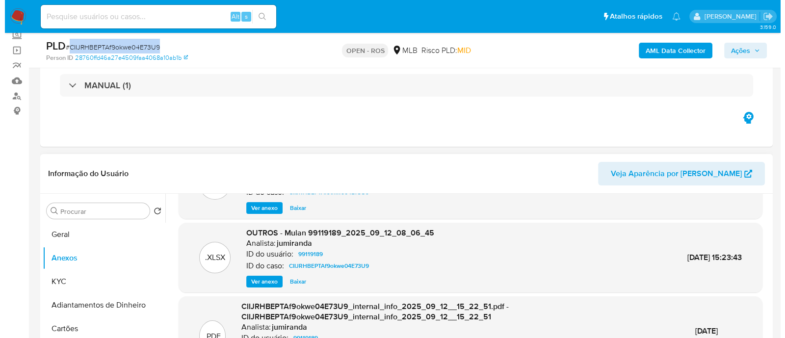
scroll to position [103, 0]
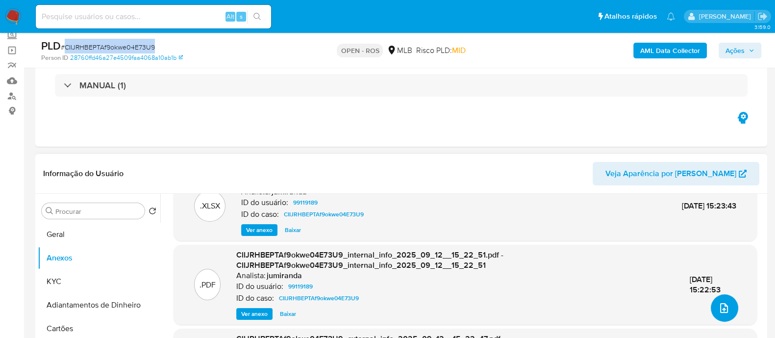
click at [711, 305] on button "upload-file" at bounding box center [724, 307] width 27 height 27
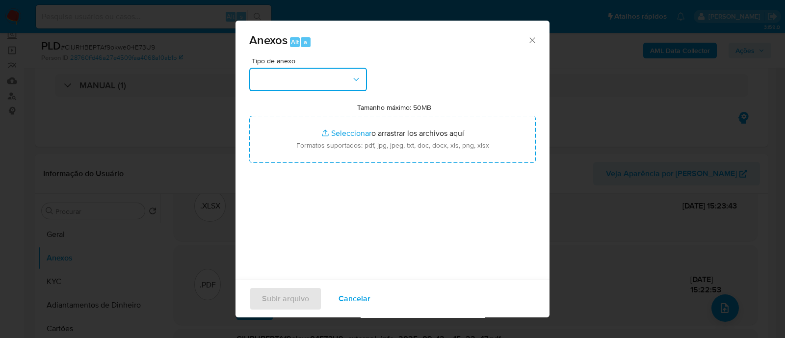
click at [354, 86] on button "button" at bounding box center [308, 80] width 118 height 24
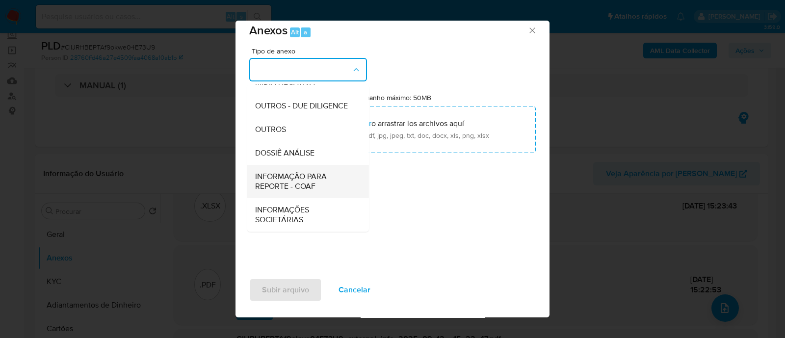
scroll to position [15, 0]
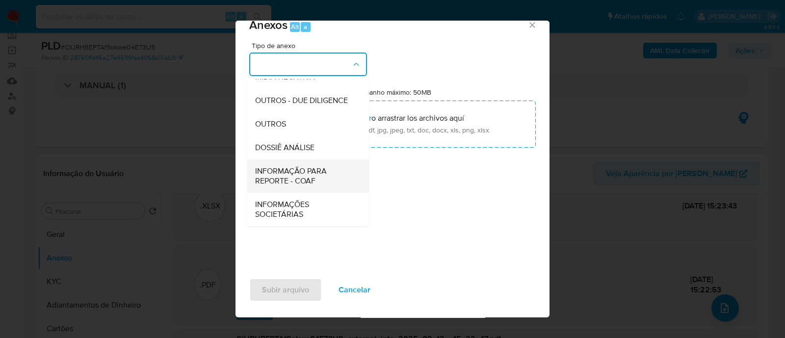
click at [325, 182] on span "INFORMAÇÃO PARA REPORTE - COAF" at bounding box center [305, 176] width 100 height 20
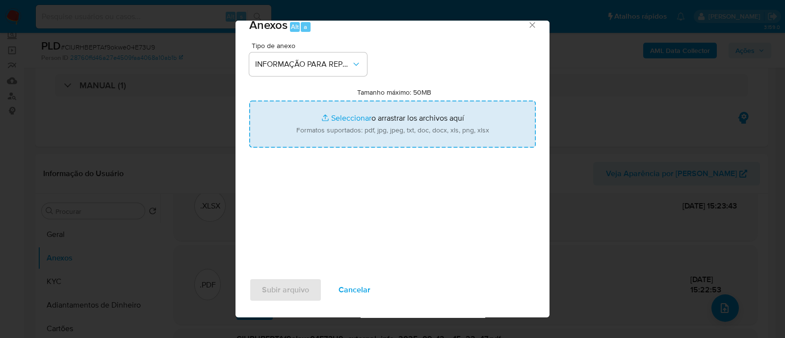
type input "C:\fakepath\SAR - CIIJRHBEPTAf9okwe04E73U9 - CNPJ 02590660000103 - VALTER AFONS…"
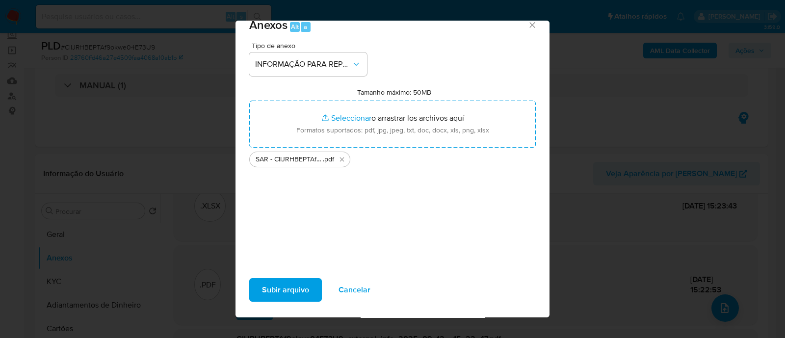
click at [284, 289] on span "Subir arquivo" at bounding box center [285, 290] width 47 height 22
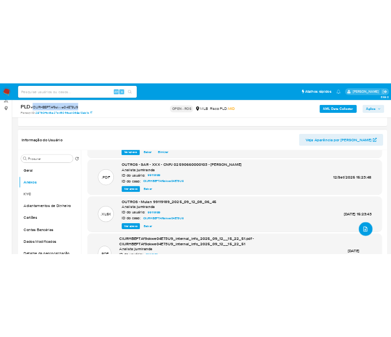
scroll to position [0, 0]
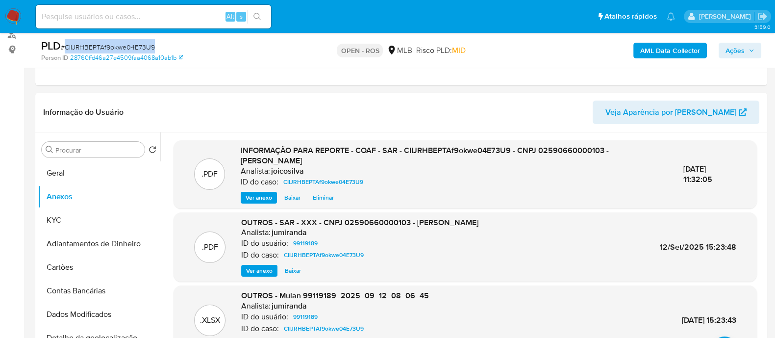
click at [741, 52] on span "Ações" at bounding box center [735, 51] width 19 height 16
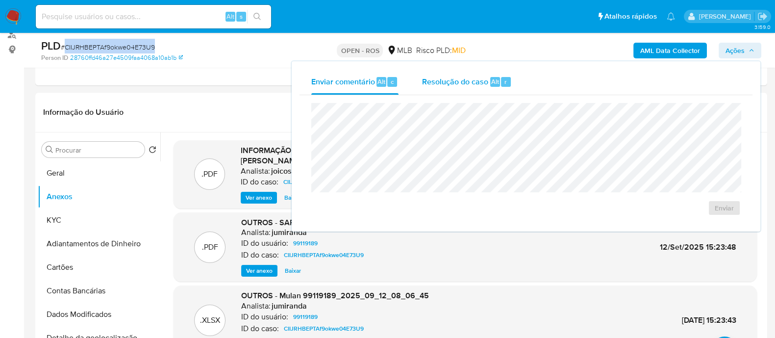
click at [460, 83] on span "Resolução do caso" at bounding box center [455, 81] width 66 height 11
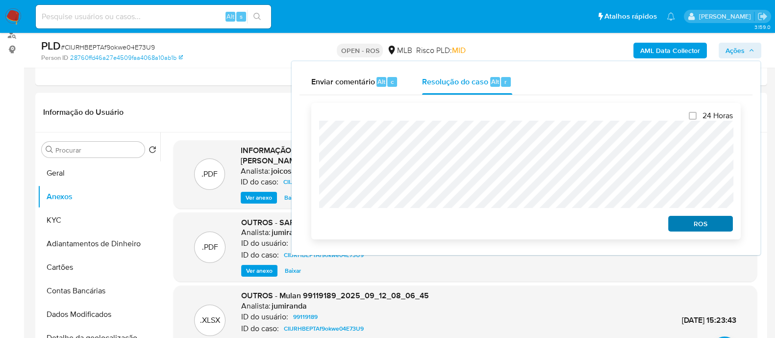
drag, startPoint x: 709, startPoint y: 212, endPoint x: 710, endPoint y: 220, distance: 7.9
click at [710, 212] on div "24 Horas ROS" at bounding box center [526, 171] width 414 height 121
click at [710, 223] on span "ROS" at bounding box center [700, 224] width 51 height 14
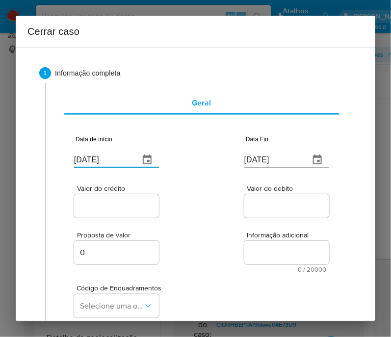
click at [102, 163] on input "[DATE]" at bounding box center [102, 160] width 57 height 16
paste input "01/07"
type input "[DATE]"
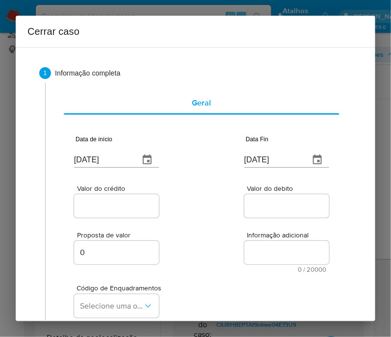
click at [200, 221] on div "Proposta de valor 0 Informação adicional 0 / 20000 20000 caracteres restantes" at bounding box center [201, 246] width 255 height 53
click at [269, 160] on input "[DATE]" at bounding box center [272, 160] width 57 height 16
paste input "1"
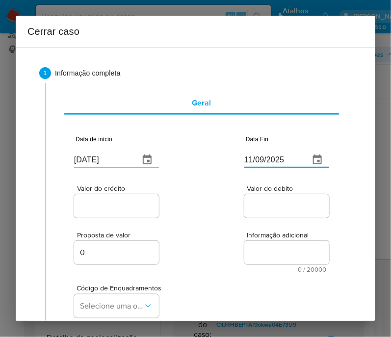
type input "11/09/2025"
click at [266, 186] on span "Valor do debito" at bounding box center [289, 188] width 85 height 7
click at [266, 200] on input "Valor do debito" at bounding box center [292, 206] width 96 height 13
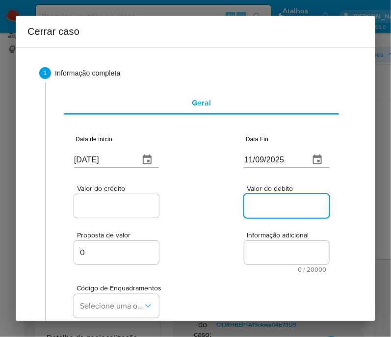
click at [96, 195] on div at bounding box center [116, 206] width 85 height 24
click at [93, 204] on input "Valor do crédito" at bounding box center [122, 206] width 96 height 13
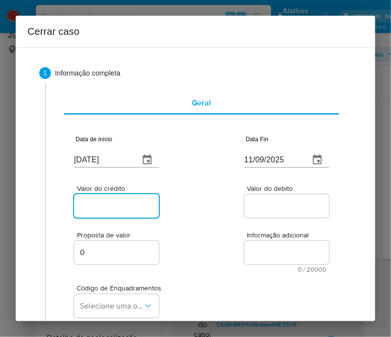
drag, startPoint x: 91, startPoint y: 208, endPoint x: 246, endPoint y: 235, distance: 157.7
click at [91, 208] on input "Valor do crédito" at bounding box center [122, 206] width 96 height 13
paste input "R$3.298.376"
type input "R$3.298.376"
drag, startPoint x: 246, startPoint y: 235, endPoint x: 31, endPoint y: 287, distance: 221.1
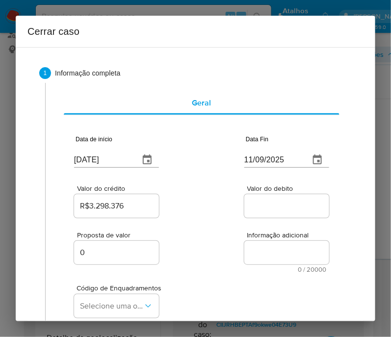
click at [244, 239] on div "Informação adicional 0 / 20000 20000 caracteres restantes" at bounding box center [286, 251] width 85 height 41
drag, startPoint x: 264, startPoint y: 205, endPoint x: 217, endPoint y: 250, distance: 65.2
click at [264, 205] on input "Valor do debito" at bounding box center [292, 206] width 96 height 13
paste input "R$2.289.247"
type input "R$2.289.247"
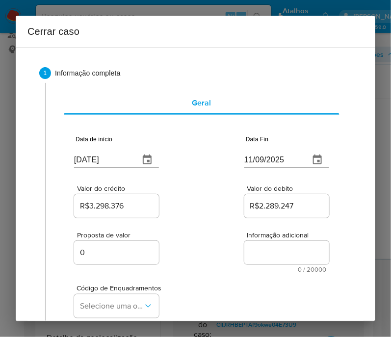
click at [217, 250] on div "Proposta de valor 0 Informação adicional 0 / 20000 20000 caracteres restantes" at bounding box center [201, 246] width 255 height 53
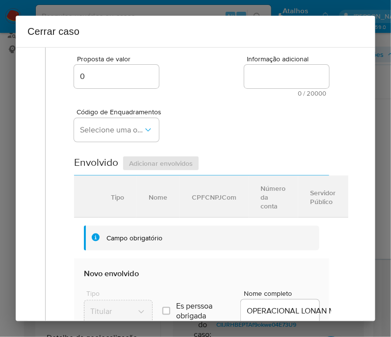
scroll to position [122, 0]
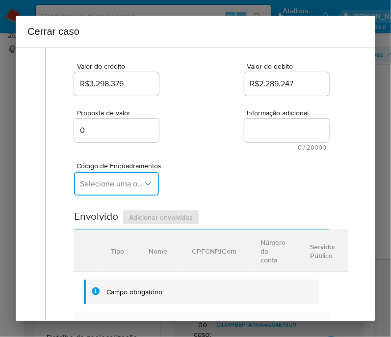
click at [98, 189] on span "Selecione uma opção" at bounding box center [111, 184] width 63 height 10
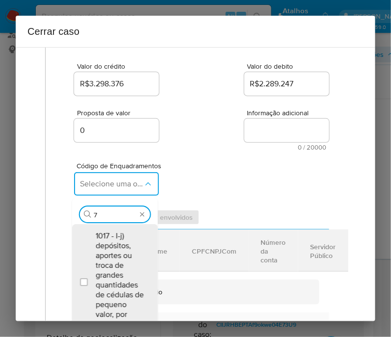
type input "73"
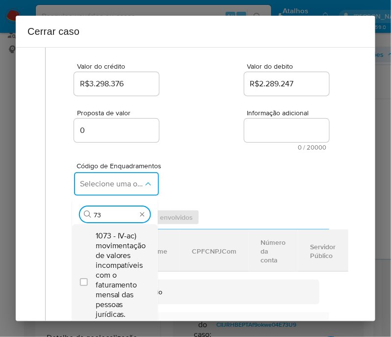
click at [120, 251] on span "1073 - IV-ac) movimentação de valores incompatíveis com o faturamento mensal da…" at bounding box center [121, 280] width 51 height 98
click at [247, 127] on textarea "Informação adicional" at bounding box center [286, 131] width 85 height 24
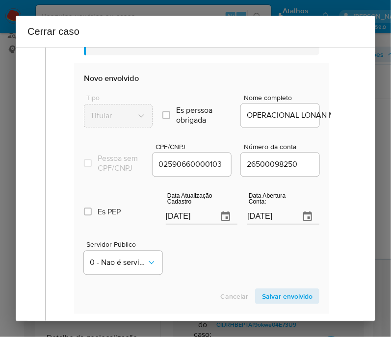
scroll to position [429, 0]
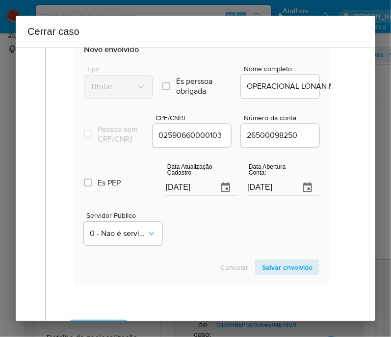
click at [194, 190] on input "[DATE]" at bounding box center [188, 188] width 45 height 16
paste input "1"
type input "11/09/2025"
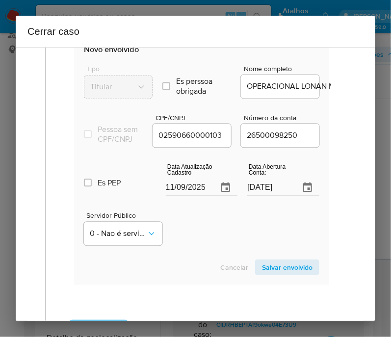
click at [183, 228] on div "Servidor Público 0 - Nao é servidor/[PERSON_NAME] possui informacao" at bounding box center [201, 225] width 235 height 49
click at [272, 192] on input "[DATE]" at bounding box center [269, 188] width 45 height 16
click at [222, 229] on div "Servidor Público 0 - Nao é servidor/[PERSON_NAME] possui informacao" at bounding box center [201, 225] width 235 height 49
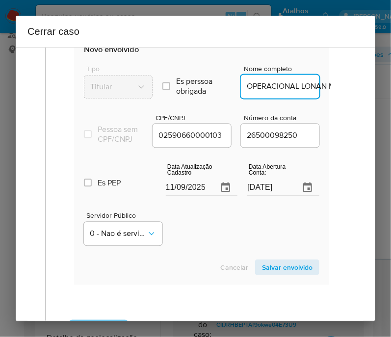
drag, startPoint x: 270, startPoint y: 96, endPoint x: 189, endPoint y: 92, distance: 81.0
click at [189, 92] on div "Tipo Titular Es perssoa obrigada Is PObrigada Nome completo OPERACIONAL LONAN M…" at bounding box center [201, 78] width 235 height 49
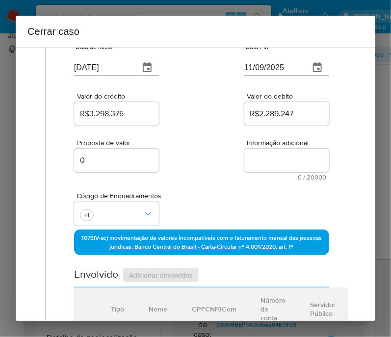
scroll to position [0, 0]
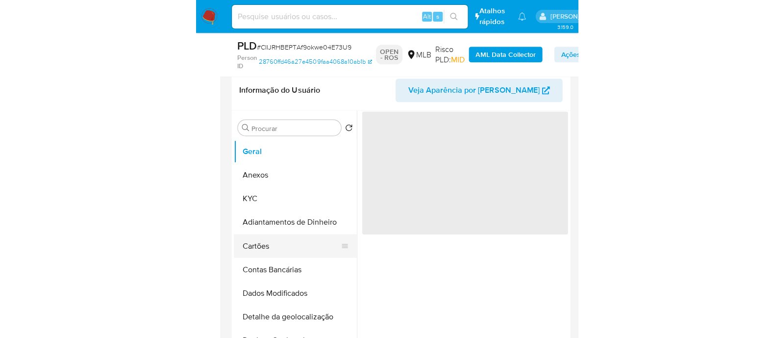
scroll to position [245, 0]
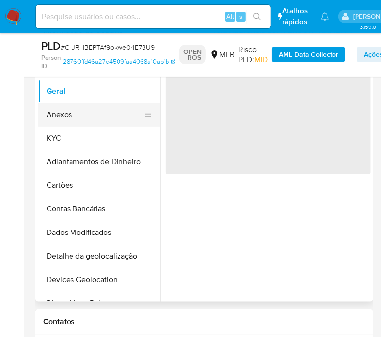
drag, startPoint x: 76, startPoint y: 116, endPoint x: 93, endPoint y: 109, distance: 18.2
click at [78, 116] on button "Anexos" at bounding box center [95, 115] width 115 height 24
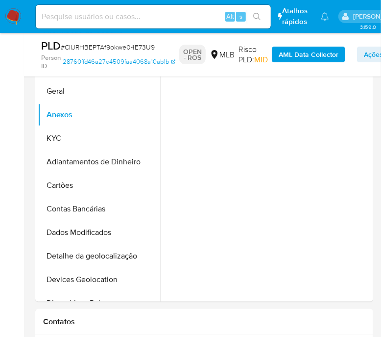
select select "10"
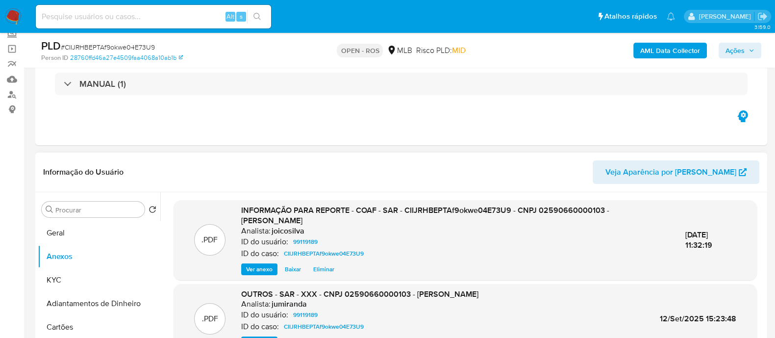
scroll to position [61, 0]
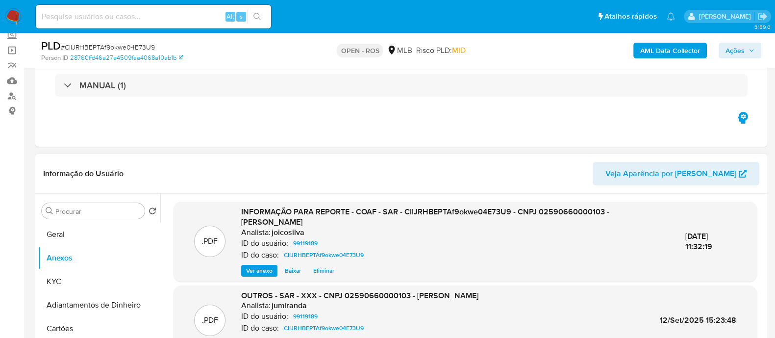
click at [390, 210] on span "INFORMAÇÃO PARA REPORTE - COAF - SAR - CIIJRHBEPTAf9okwe04E73U9 - CNPJ 02590660…" at bounding box center [425, 217] width 368 height 22
copy span "02590660000103"
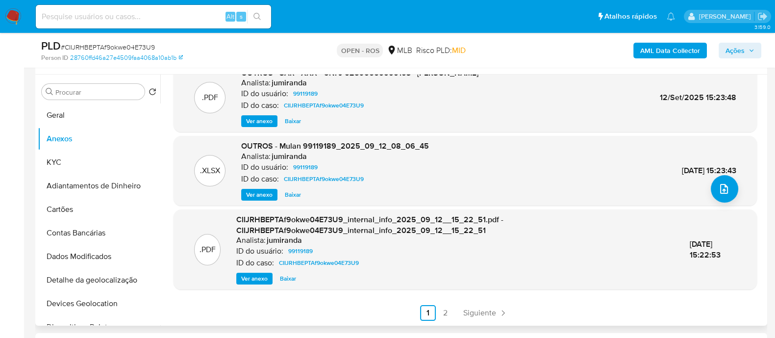
scroll to position [184, 0]
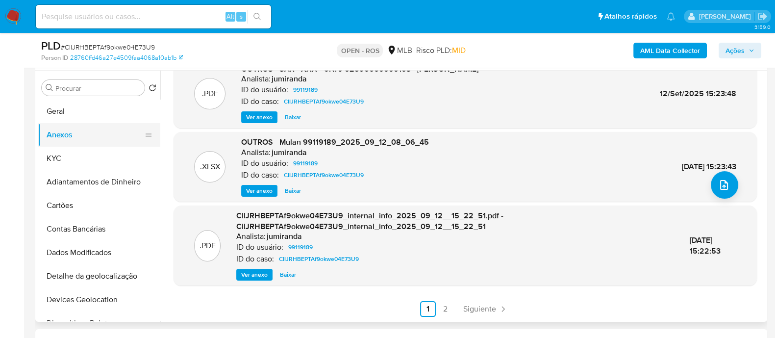
click at [88, 130] on button "Anexos" at bounding box center [95, 135] width 115 height 24
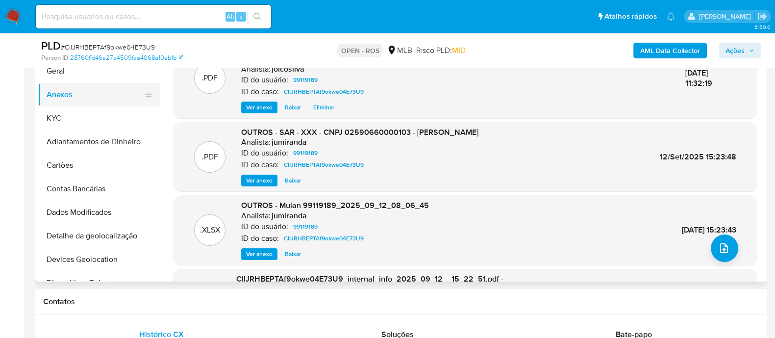
scroll to position [122, 0]
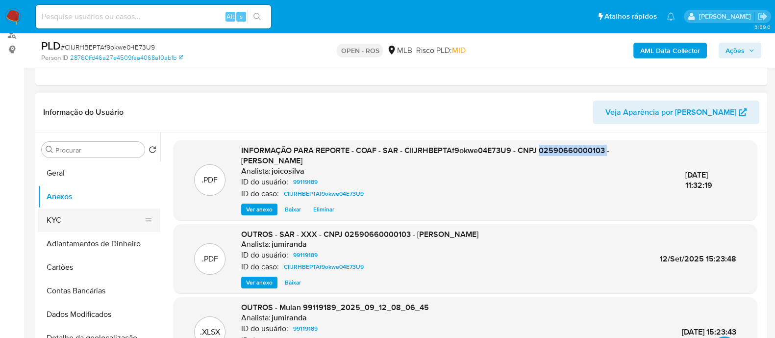
click at [66, 219] on button "KYC" at bounding box center [95, 220] width 115 height 24
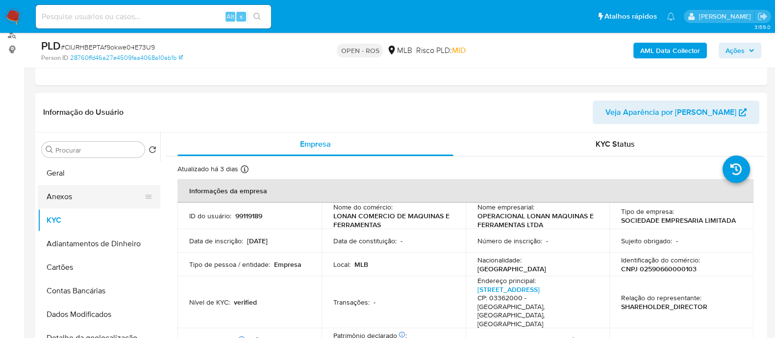
click at [98, 187] on button "Anexos" at bounding box center [95, 197] width 115 height 24
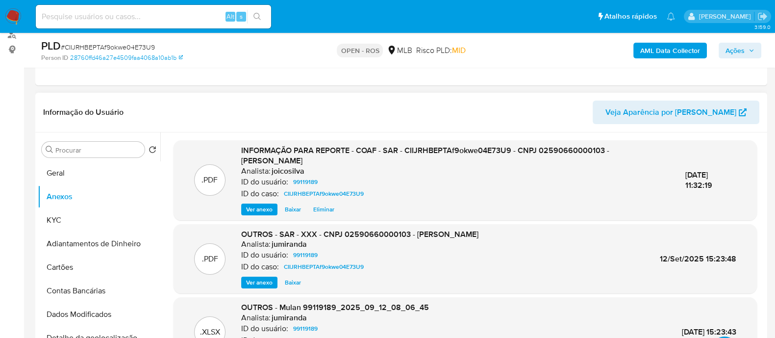
click at [320, 209] on span "Eliminar" at bounding box center [323, 209] width 21 height 10
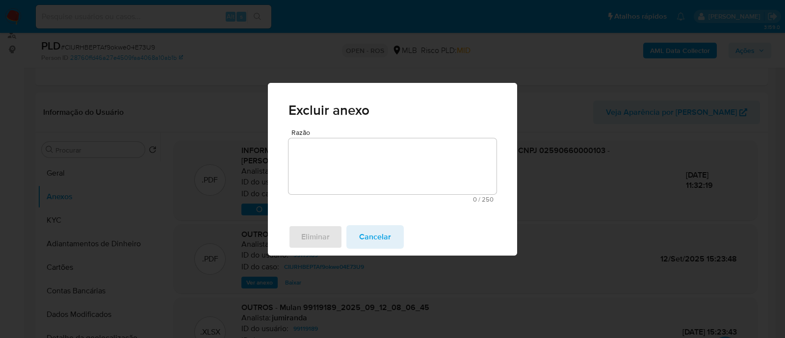
click at [329, 159] on textarea "Razão" at bounding box center [392, 166] width 208 height 56
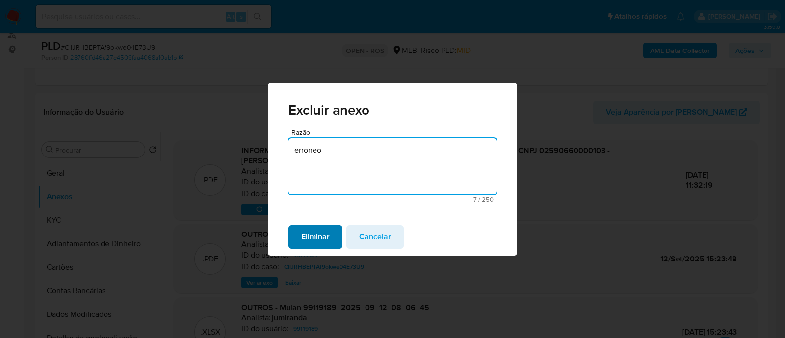
type textarea "erroneo"
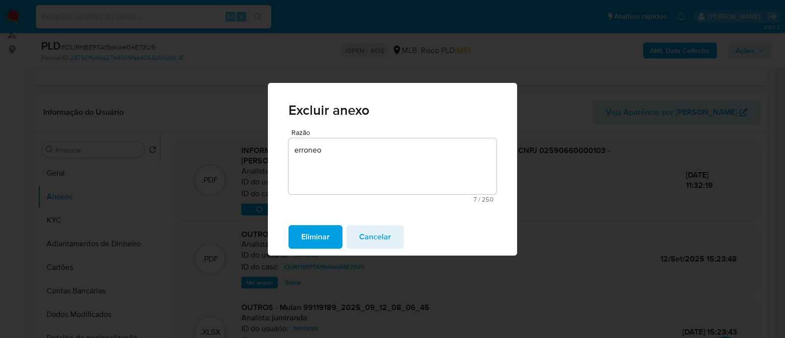
click at [329, 234] on span "Eliminar" at bounding box center [315, 237] width 28 height 22
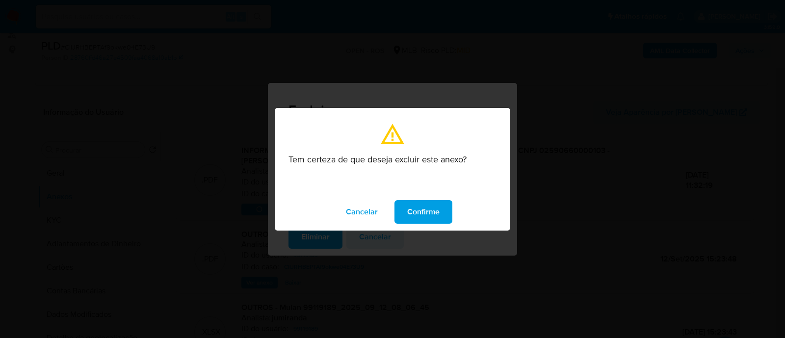
click at [390, 217] on span "Confirme" at bounding box center [423, 212] width 32 height 22
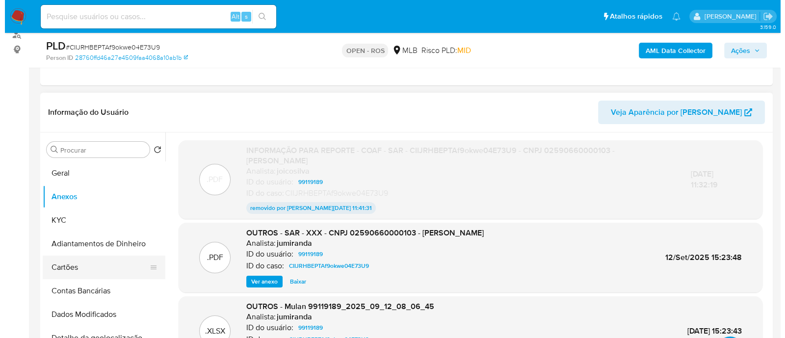
scroll to position [245, 0]
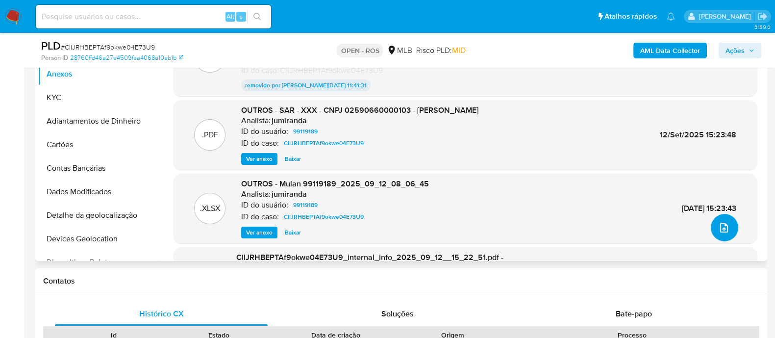
click at [390, 231] on icon "upload-file" at bounding box center [724, 228] width 12 height 12
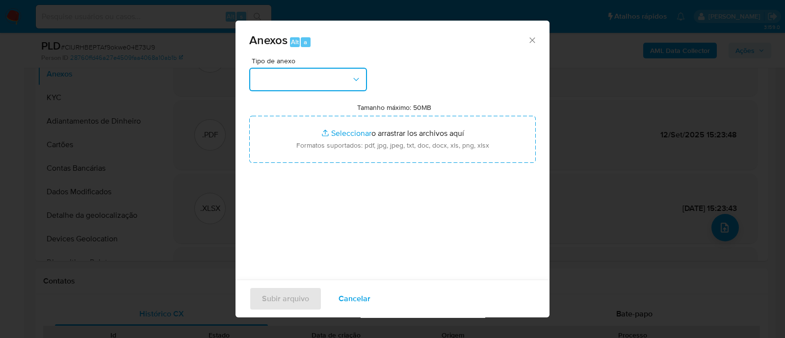
click at [327, 68] on button "button" at bounding box center [308, 80] width 118 height 24
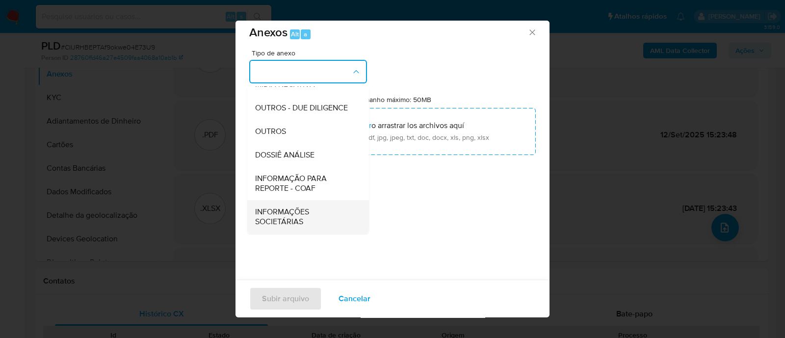
scroll to position [15, 0]
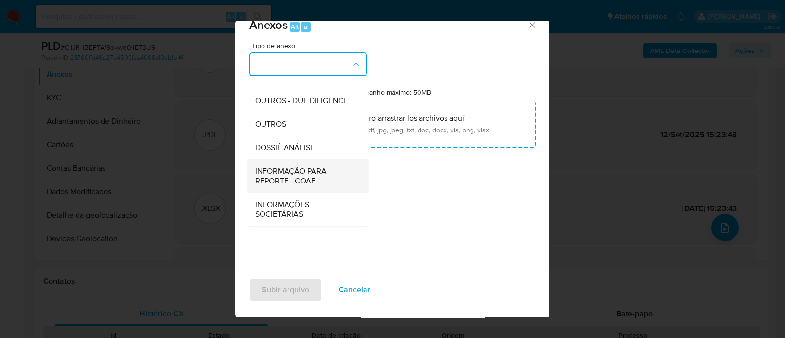
click at [304, 175] on span "INFORMAÇÃO PARA REPORTE - COAF" at bounding box center [305, 176] width 100 height 20
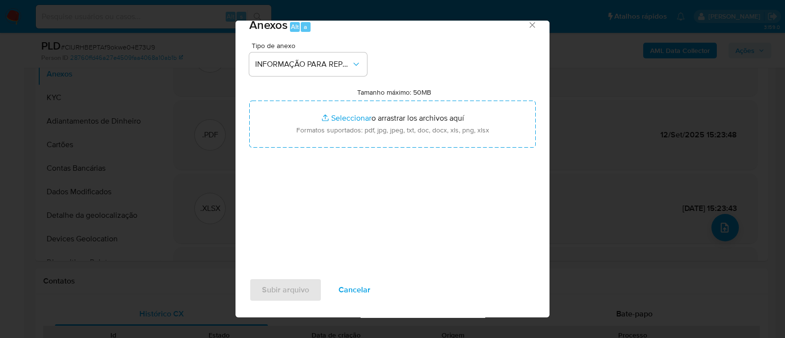
click at [390, 123] on div "Tipo de anexo INFORMAÇÃO PARA REPORTE - COAF Tamanho máximo: 50MB Seleccionar a…" at bounding box center [392, 161] width 314 height 238
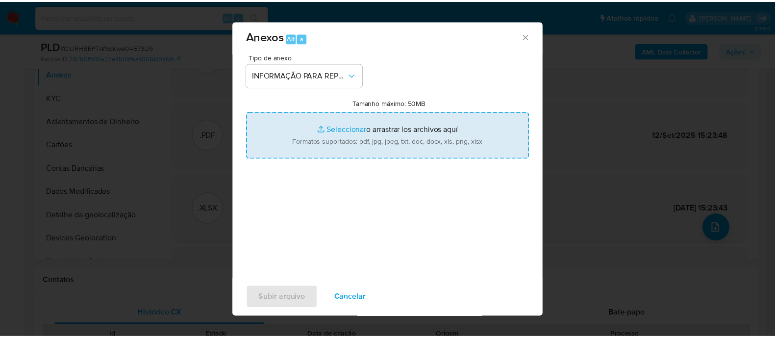
scroll to position [0, 0]
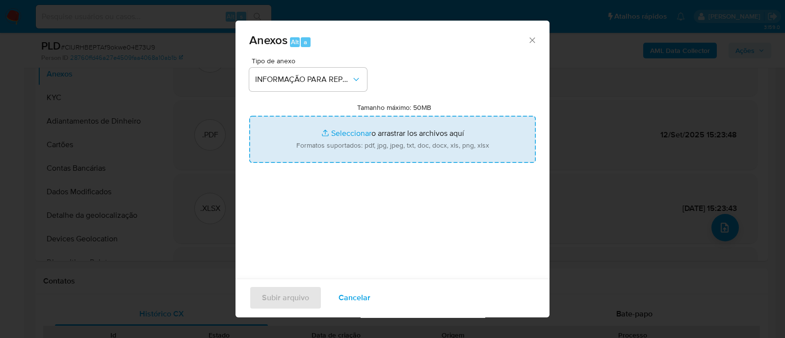
type input "C:\fakepath\SAR - CIIJRHBEPTAf9okwe04E73U9 - CNPJ 02590660000103 - OPERACIONAL …"
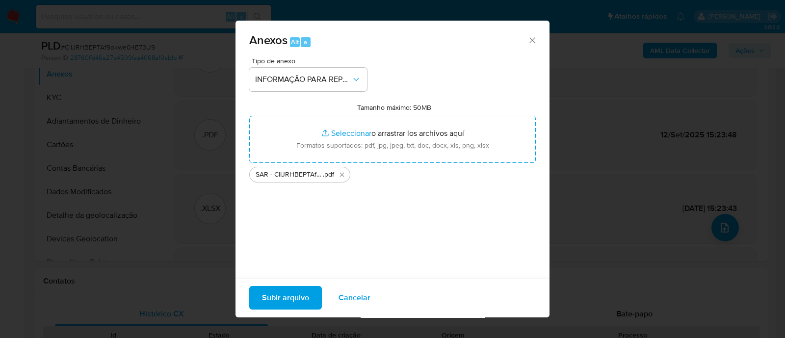
click at [341, 228] on div "Tipo de anexo INFORMAÇÃO PARA REPORTE - COAF Tamanho máximo: 50MB Seleccionar a…" at bounding box center [392, 172] width 286 height 231
click at [290, 304] on span "Subir arquivo" at bounding box center [285, 298] width 47 height 22
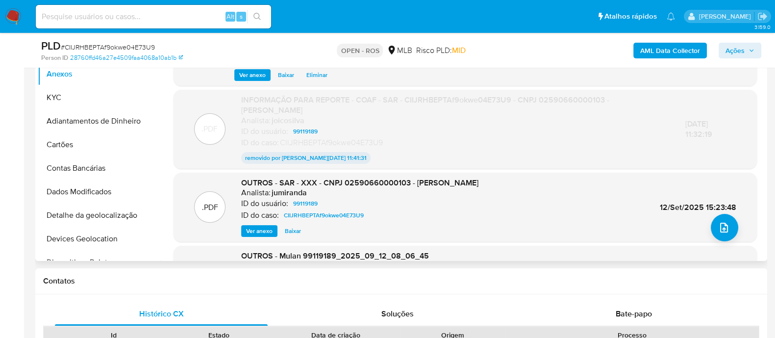
click at [390, 132] on div "ID do usuário: 99119189" at bounding box center [455, 132] width 429 height 12
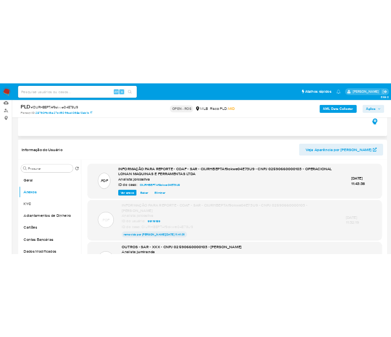
scroll to position [184, 0]
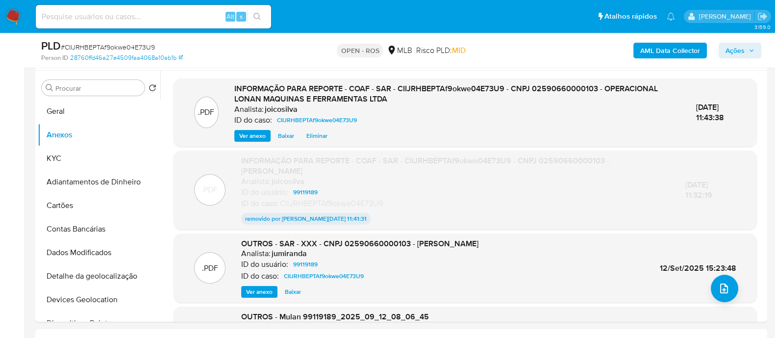
click at [390, 50] on icon "button" at bounding box center [752, 51] width 6 height 6
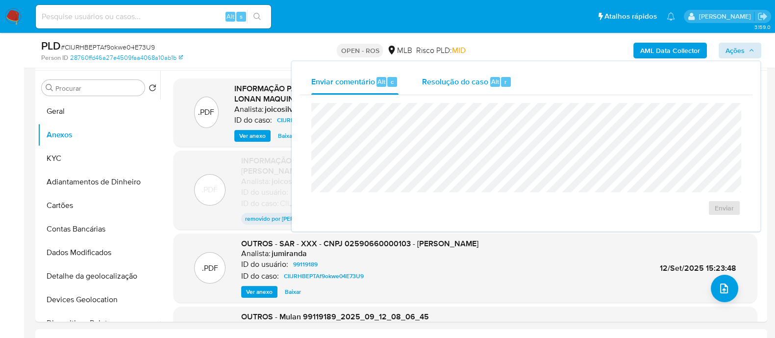
click at [390, 72] on div "Resolução do caso Alt r" at bounding box center [467, 81] width 90 height 25
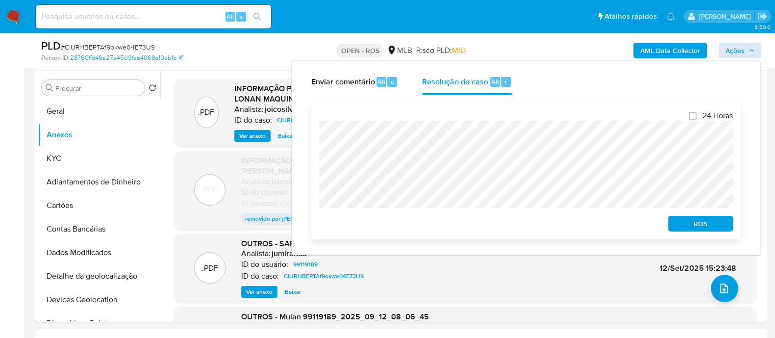
click at [390, 220] on span "ROS" at bounding box center [700, 224] width 51 height 14
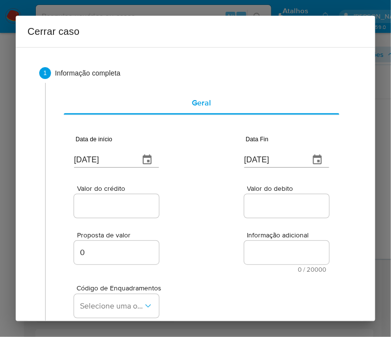
click at [111, 166] on input "[DATE]" at bounding box center [102, 160] width 57 height 16
click at [112, 165] on input "[DATE]" at bounding box center [102, 160] width 57 height 16
paste input "01/07"
type input "[DATE]"
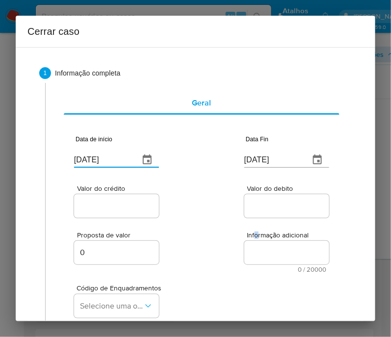
click at [244, 234] on div "Proposta de valor 0 Informação adicional 0 / 20000 20000 caracteres restantes" at bounding box center [201, 246] width 255 height 53
click at [279, 158] on input "[DATE]" at bounding box center [272, 160] width 57 height 16
paste input "1"
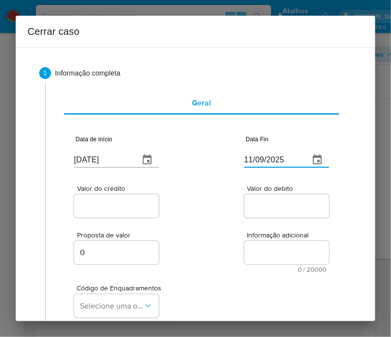
type input "11/09/2025"
click at [257, 218] on div "Valor do debito" at bounding box center [286, 202] width 85 height 35
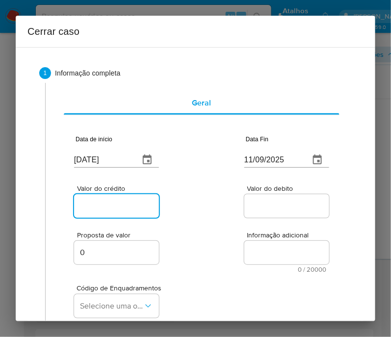
drag, startPoint x: 104, startPoint y: 208, endPoint x: 95, endPoint y: 213, distance: 10.8
click at [104, 208] on input "Valor do crédito" at bounding box center [122, 206] width 96 height 13
drag, startPoint x: 129, startPoint y: 204, endPoint x: 216, endPoint y: 207, distance: 86.3
click at [129, 204] on input "Valor do crédito" at bounding box center [122, 206] width 96 height 13
paste input "R$3.298.376"
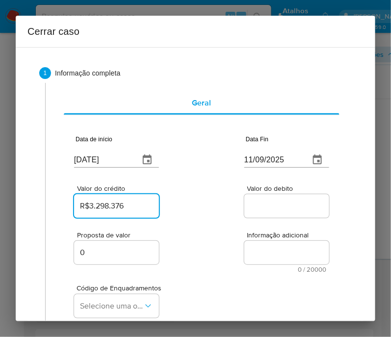
type input "R$3.298.376"
click at [218, 208] on div "Valor do crédito R$3.298.376 Valor do debito" at bounding box center [201, 196] width 255 height 47
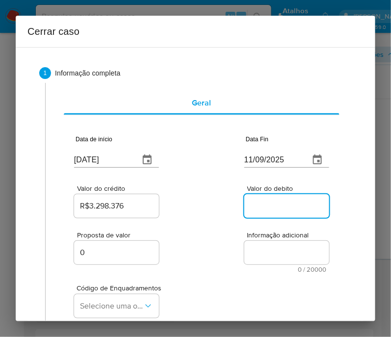
drag, startPoint x: 265, startPoint y: 204, endPoint x: 192, endPoint y: 261, distance: 91.9
click at [265, 204] on input "Valor do debito" at bounding box center [292, 206] width 96 height 13
paste input "R$2.289.247"
type input "R$2.289.247"
click at [192, 261] on div "Proposta de valor 0 Informação adicional 0 / 20000 20000 caracteres restantes" at bounding box center [201, 246] width 255 height 53
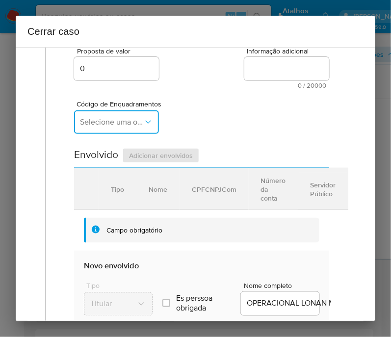
click at [101, 134] on button "Selecione uma opção" at bounding box center [116, 122] width 85 height 24
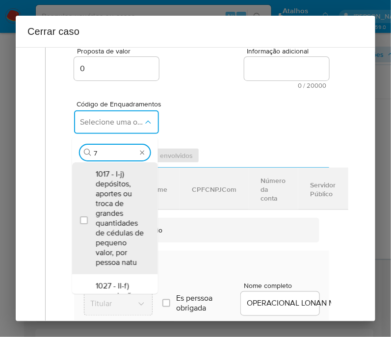
type input "73"
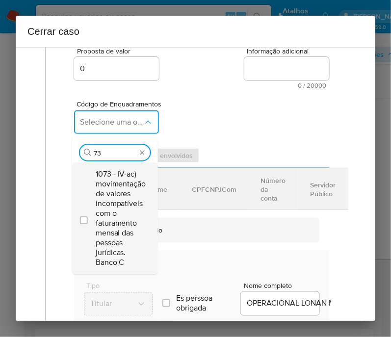
click at [109, 216] on span "1073 - IV-ac) movimentação de valores incompatíveis com o faturamento mensal da…" at bounding box center [121, 218] width 51 height 98
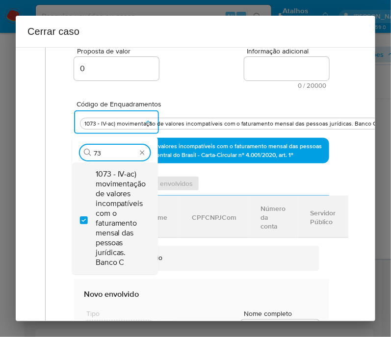
checkbox input "true"
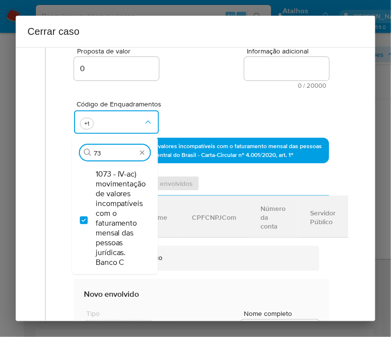
click at [213, 84] on div "Proposta de valor 0 Informação adicional 0 / 20000 20000 caracteres restantes" at bounding box center [201, 62] width 255 height 53
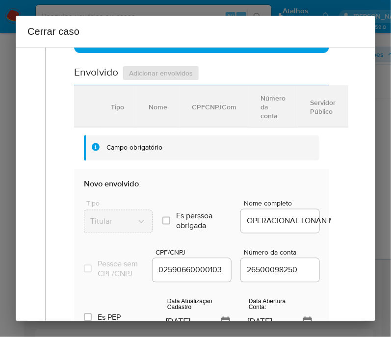
scroll to position [429, 0]
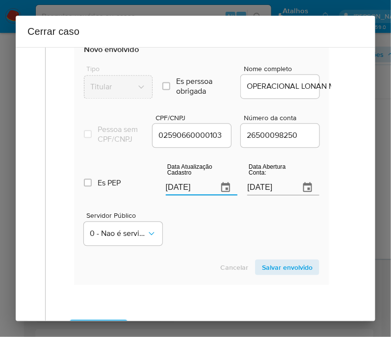
click at [172, 189] on input "[DATE]" at bounding box center [188, 188] width 45 height 16
paste input "1"
type input "11/09/2025"
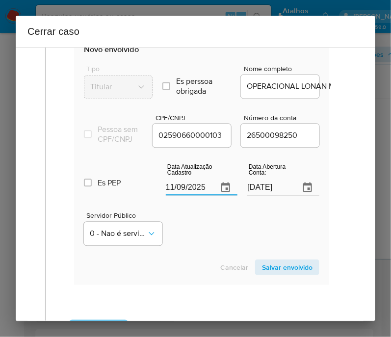
click at [178, 229] on div "Servidor Público 0 - Nao é servidor/[PERSON_NAME] possui informacao" at bounding box center [201, 225] width 235 height 49
click at [272, 193] on input "[DATE]" at bounding box center [269, 188] width 45 height 16
click at [208, 238] on div "Servidor Público 0 - Nao é servidor/[PERSON_NAME] possui informacao" at bounding box center [201, 225] width 235 height 49
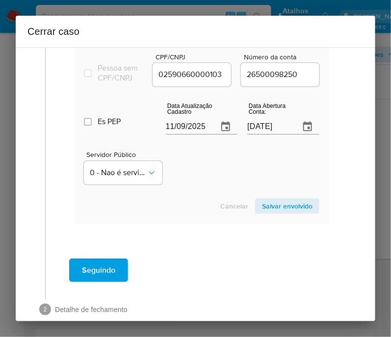
click at [282, 213] on span "Salvar envolvido" at bounding box center [287, 206] width 51 height 14
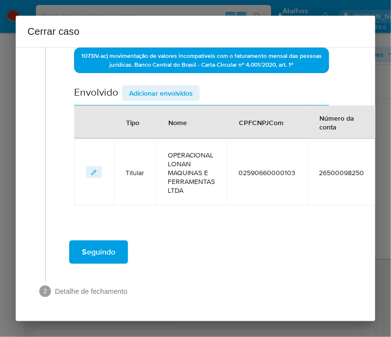
click at [174, 89] on span "Adicionar envolvidos" at bounding box center [161, 93] width 64 height 14
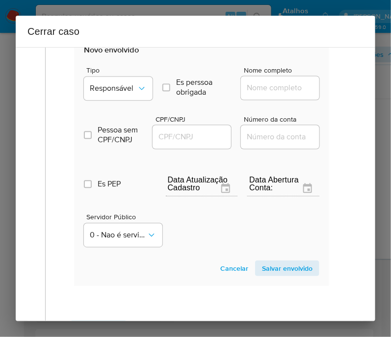
scroll to position [411, 0]
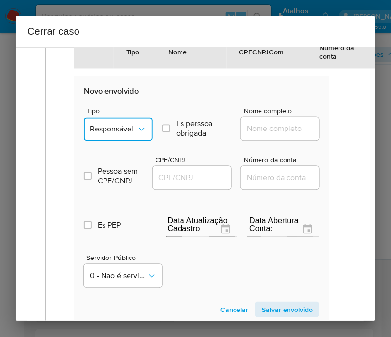
click at [136, 129] on button "Responsável" at bounding box center [118, 130] width 69 height 24
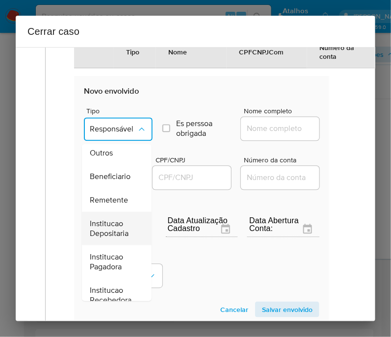
scroll to position [184, 0]
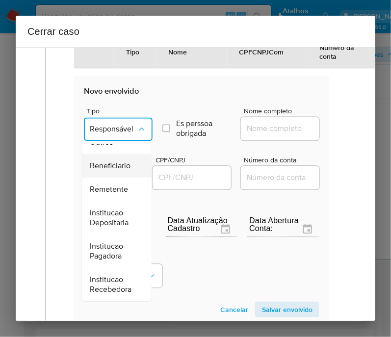
click at [118, 161] on span "Beneficiario" at bounding box center [110, 166] width 41 height 10
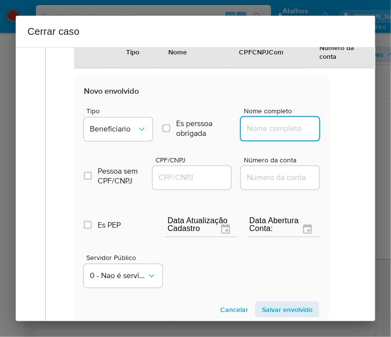
click at [272, 134] on input "Nome completo" at bounding box center [289, 129] width 96 height 13
paste input "Potente Industria De Equipamentos Hidraulicos Ltda - CNPJ 60522190000139"
drag, startPoint x: 255, startPoint y: 136, endPoint x: 355, endPoint y: 138, distance: 100.5
click at [355, 138] on div "1 Informação completa Geral Data de início 01/07/2025 Data Fin 11/09/2025 Valor…" at bounding box center [195, 184] width 359 height 274
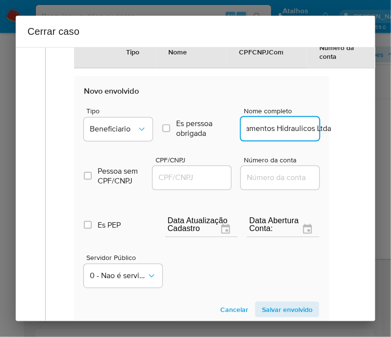
scroll to position [0, 96]
type input "Potente Industria De Equipamentos Hidraulicos Ltda"
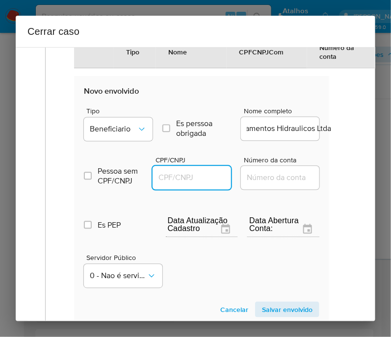
scroll to position [0, 0]
click at [220, 184] on input "CPF/CNPJ" at bounding box center [200, 178] width 96 height 13
paste input "60522190000139"
type input "60522190000139"
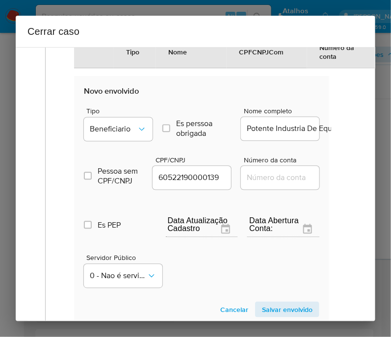
click at [296, 303] on section "Novo envolvido Tipo Beneficiario Es perssoa obrigada Is PObrigada Nome completo…" at bounding box center [201, 201] width 255 height 251
click at [296, 307] on span "Salvar envolvido" at bounding box center [287, 310] width 51 height 14
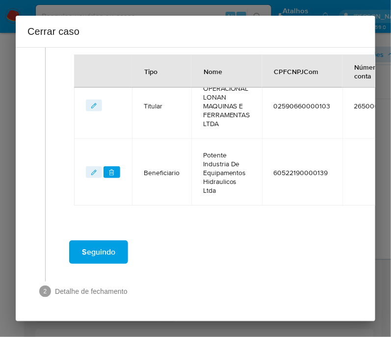
scroll to position [233, 0]
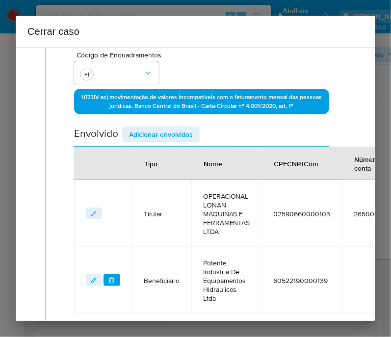
click at [167, 141] on span "Adicionar envolvidos" at bounding box center [161, 134] width 64 height 14
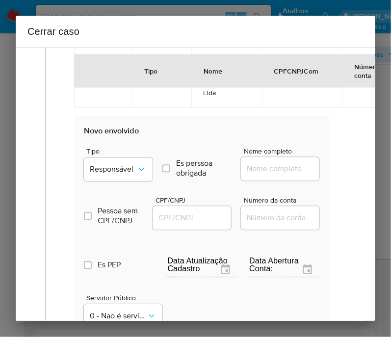
scroll to position [539, 0]
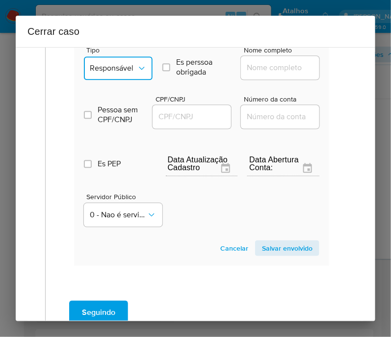
drag, startPoint x: 118, startPoint y: 71, endPoint x: 118, endPoint y: 80, distance: 9.3
click at [120, 70] on span "Responsável" at bounding box center [113, 68] width 47 height 10
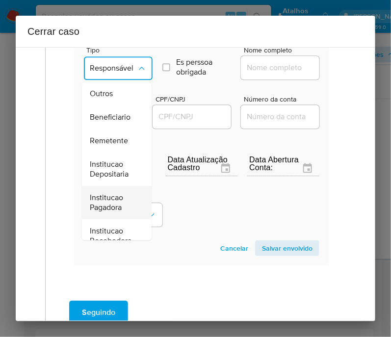
scroll to position [184, 0]
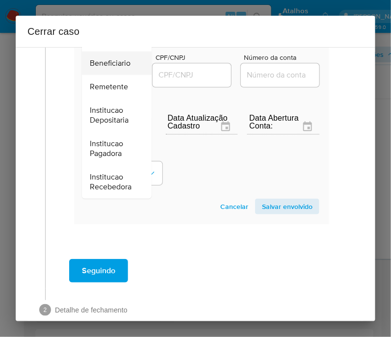
click at [121, 102] on ul "Responsável Depositante Sócio Gerente/Director Sacador Produrador / Representan…" at bounding box center [117, 32] width 70 height 331
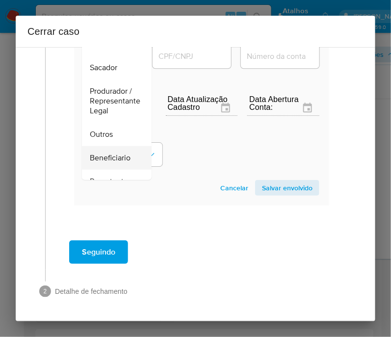
scroll to position [61, 0]
click at [104, 161] on span "Beneficiario" at bounding box center [110, 158] width 41 height 10
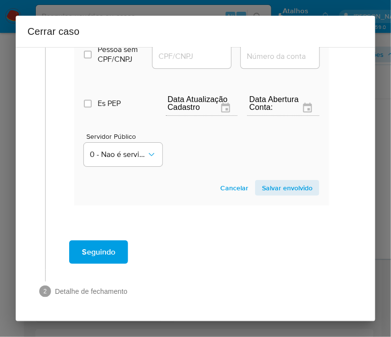
scroll to position [433, 0]
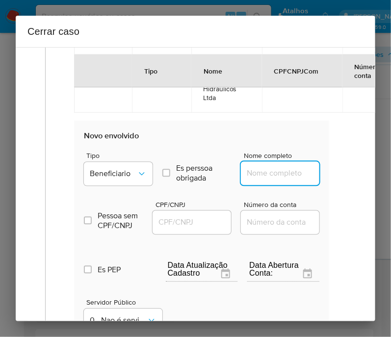
click at [277, 176] on input "Nome completo" at bounding box center [289, 173] width 96 height 13
paste input "City Travel Turismo E Servicos De Apoio Ltda - CNPJ 54804457000188"
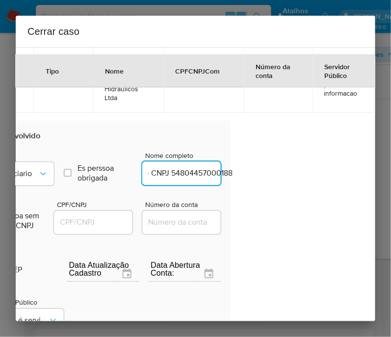
drag, startPoint x: 257, startPoint y: 178, endPoint x: 373, endPoint y: 182, distance: 115.3
click at [373, 182] on div "1 Informação completa Geral Data de início 01/07/2025 Data Fin 11/09/2025 Valor…" at bounding box center [195, 184] width 359 height 274
type input "City Travel Turismo E Servicos De Apoio Ltda"
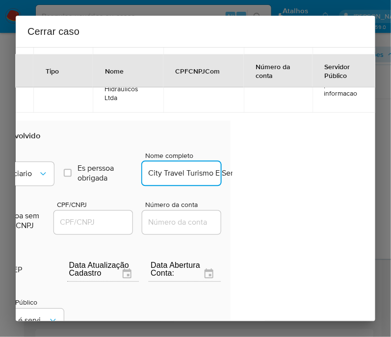
click at [94, 226] on input "CPF/CNPJ" at bounding box center [102, 222] width 96 height 13
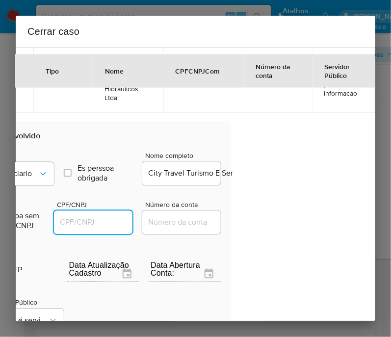
paste input "54804457000188"
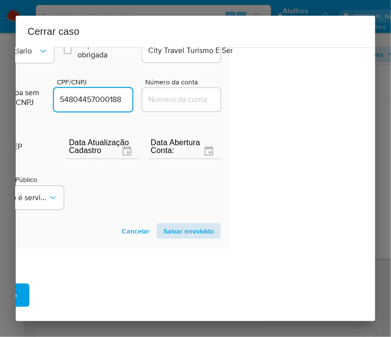
type input "54804457000188"
click at [179, 235] on span "Salvar envolvido" at bounding box center [188, 231] width 51 height 14
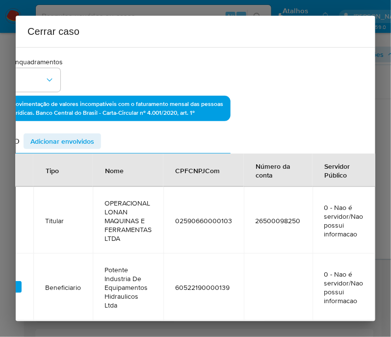
scroll to position [107, 104]
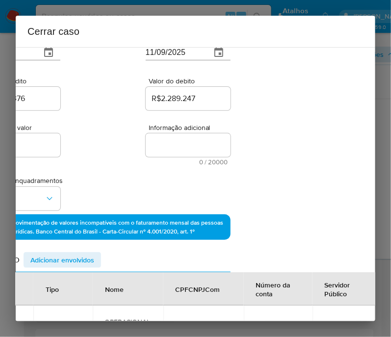
click at [66, 267] on span "Adicionar envolvidos" at bounding box center [62, 260] width 64 height 14
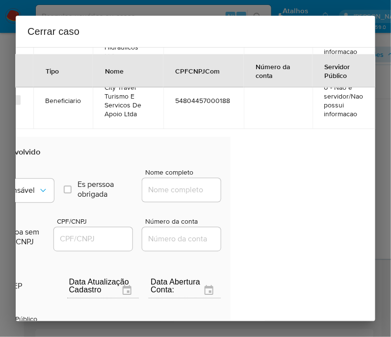
scroll to position [536, 104]
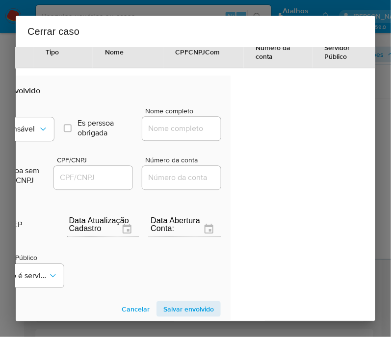
click at [32, 122] on div "Tipo Responsável" at bounding box center [19, 125] width 69 height 37
click at [38, 131] on icon "Tipo de envolvimento" at bounding box center [43, 129] width 10 height 10
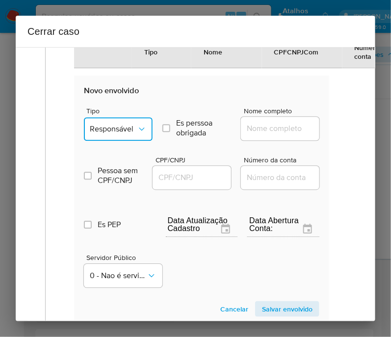
click at [124, 133] on span "Responsável" at bounding box center [113, 129] width 47 height 10
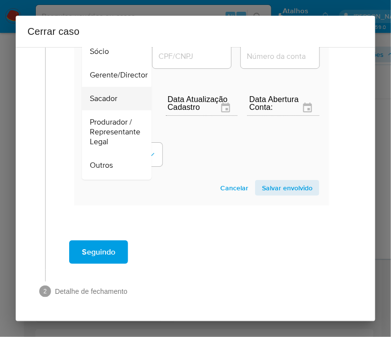
scroll to position [0, 0]
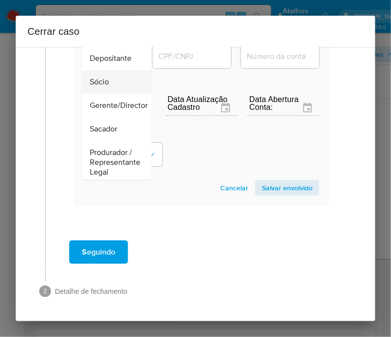
click at [108, 76] on span "Sócio" at bounding box center [99, 81] width 19 height 10
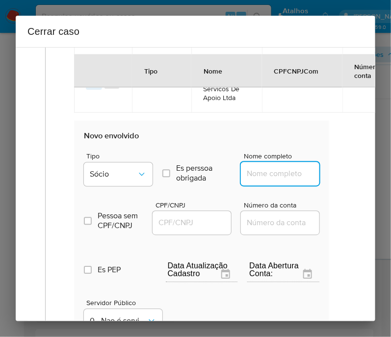
click at [258, 178] on input "Nome completo" at bounding box center [289, 173] width 96 height 13
paste input "TIAGO GUEDES RIBEIRO, CPF 45120499830"
drag, startPoint x: 276, startPoint y: 182, endPoint x: 341, endPoint y: 182, distance: 65.2
click at [341, 182] on div "Geral Data de início 01/07/2025 Data Fin 11/09/2025 Valor do crédito R$3.298.37…" at bounding box center [198, 14] width 306 height 844
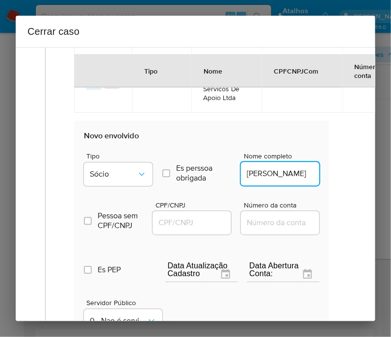
scroll to position [0, 3]
type input "TIAGO GUEDES RIBEIRO"
click at [174, 224] on input "CPF/CNPJ" at bounding box center [200, 222] width 96 height 13
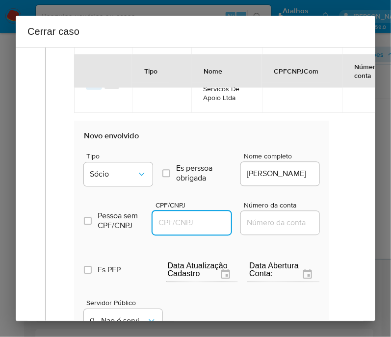
paste input "45120499830"
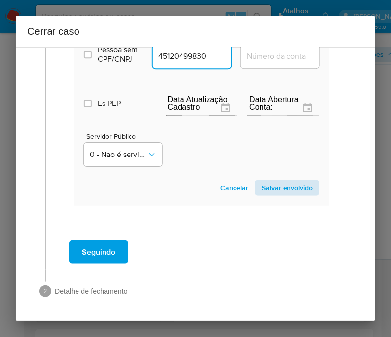
type input "45120499830"
click at [292, 181] on span "Salvar envolvido" at bounding box center [287, 188] width 51 height 14
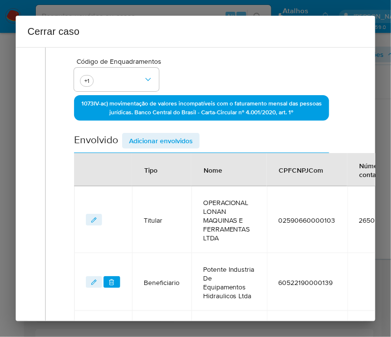
click at [190, 145] on span "Adicionar envolvidos" at bounding box center [161, 141] width 64 height 14
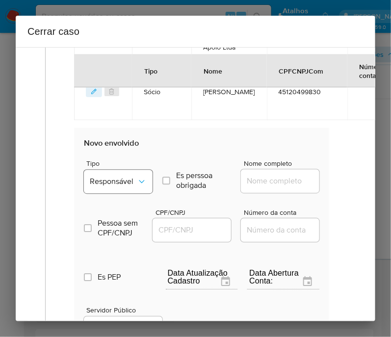
scroll to position [594, 0]
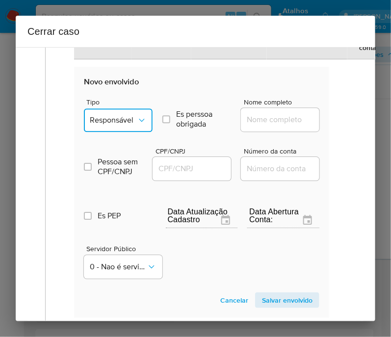
click at [125, 127] on button "Responsável" at bounding box center [118, 120] width 69 height 24
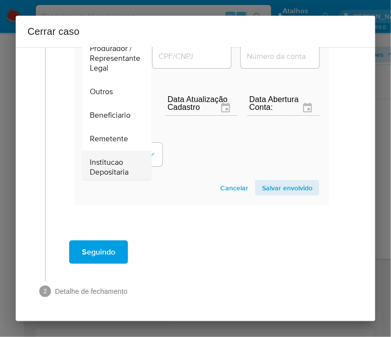
scroll to position [0, 0]
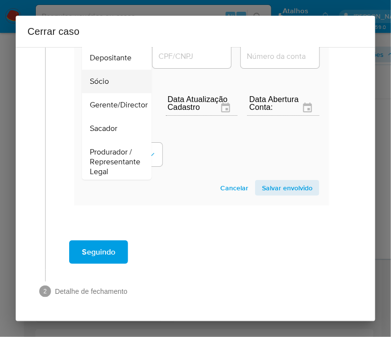
click at [114, 85] on div "Sócio" at bounding box center [114, 82] width 48 height 24
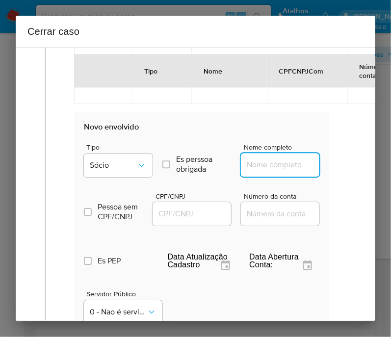
drag, startPoint x: 261, startPoint y: 173, endPoint x: 261, endPoint y: 178, distance: 5.4
click at [261, 171] on input "Nome completo" at bounding box center [289, 164] width 96 height 13
paste input "RODRIGO GUEDES RIBEIRO, CPF 39930526846"
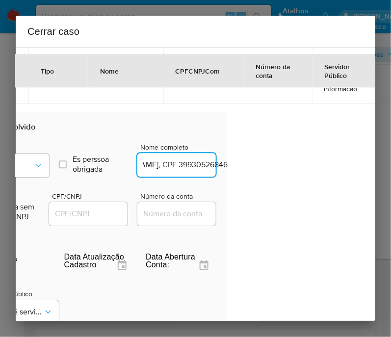
drag, startPoint x: 273, startPoint y: 180, endPoint x: 391, endPoint y: 185, distance: 118.3
type input "RODRIGO GUEDES RIBEIRO"
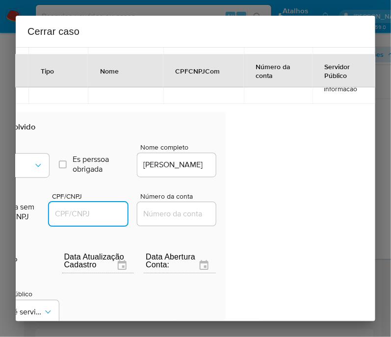
click at [88, 220] on input "CPF/CNPJ" at bounding box center [97, 213] width 96 height 13
paste input "39930526846"
type input "39930526846"
click at [256, 182] on div "1 Informação completa Geral Data de início 01/07/2025 Data Fin 11/09/2025 Valor…" at bounding box center [195, 184] width 359 height 274
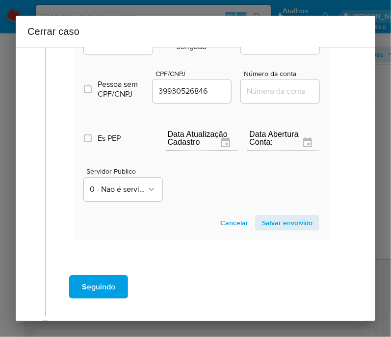
click at [277, 229] on span "Salvar envolvido" at bounding box center [287, 223] width 51 height 14
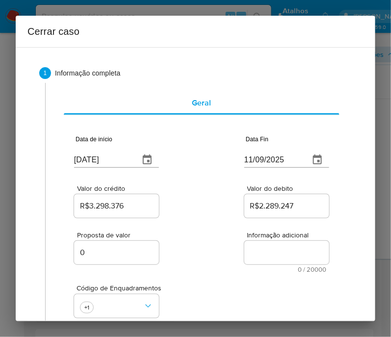
click at [264, 256] on textarea "Informação adicional" at bounding box center [286, 253] width 85 height 24
paste textarea "Informações do Cliente OPERACIONAL LONAN MAQUINAS E FERRAMENTAS LTDA, CNPJ 0259…"
type textarea "Informações do Cliente OPERACIONAL LONAN MAQUINAS E FERRAMENTAS LTDA, CNPJ 0259…"
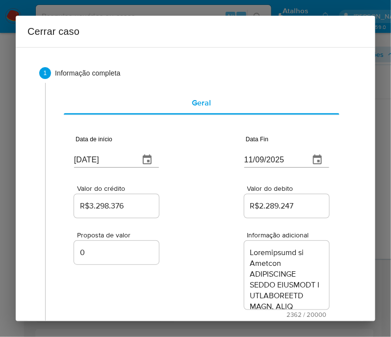
scroll to position [2074, 0]
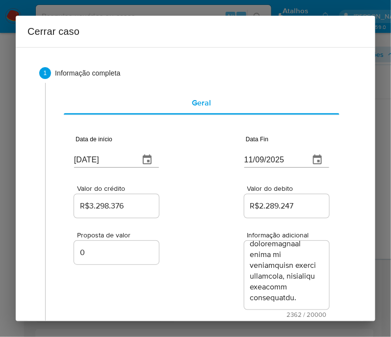
click at [223, 291] on div "Proposta de valor 0 Informação adicional 2362 / 20000 17638 caracteres restantes" at bounding box center [201, 269] width 255 height 98
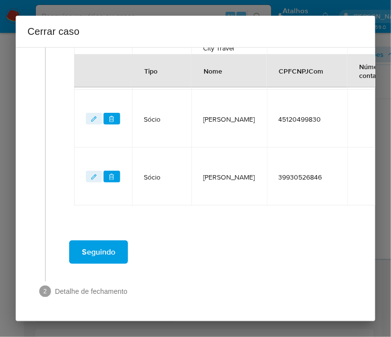
scroll to position [574, 0]
click at [114, 251] on span "Seguindo" at bounding box center [98, 252] width 33 height 22
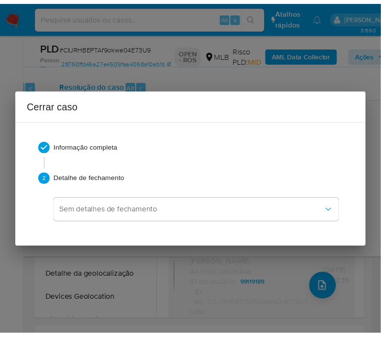
scroll to position [1983, 0]
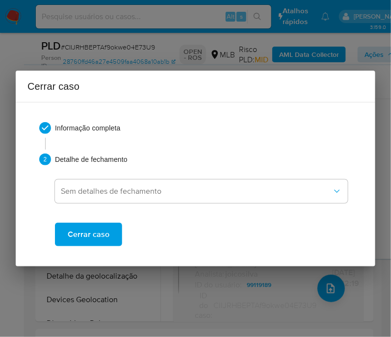
click at [113, 233] on button "Cerrar caso" at bounding box center [88, 235] width 67 height 24
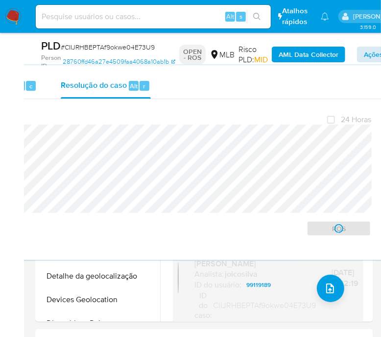
click at [102, 45] on span "# CIIJRHBEPTAf9okwe04E73U9" at bounding box center [108, 47] width 94 height 10
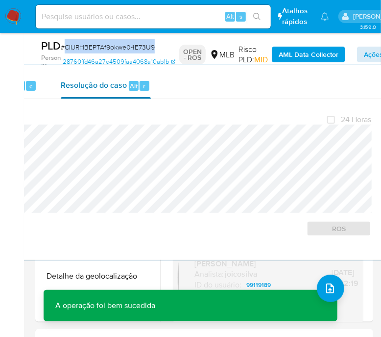
copy span "CIIJRHBEPTAf9okwe04E73U9"
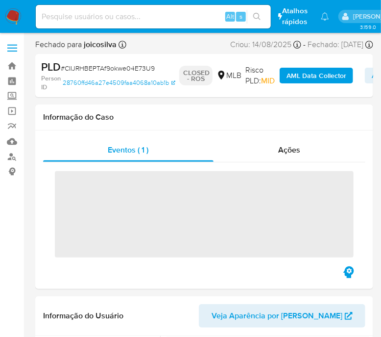
click at [12, 18] on img at bounding box center [13, 16] width 17 height 17
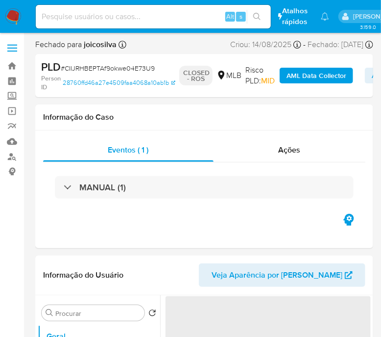
select select "10"
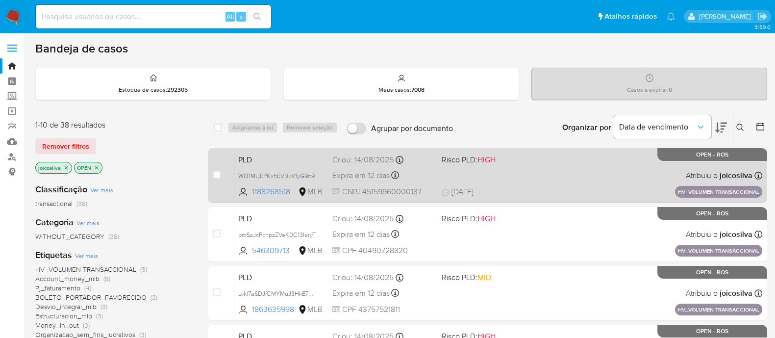
click at [544, 180] on div "PLD WI31MLjEPKxhEVBkV1yG9it9 1188268518 MLB Risco PLD: HIGH Criou: [DATE] Criou…" at bounding box center [498, 176] width 528 height 50
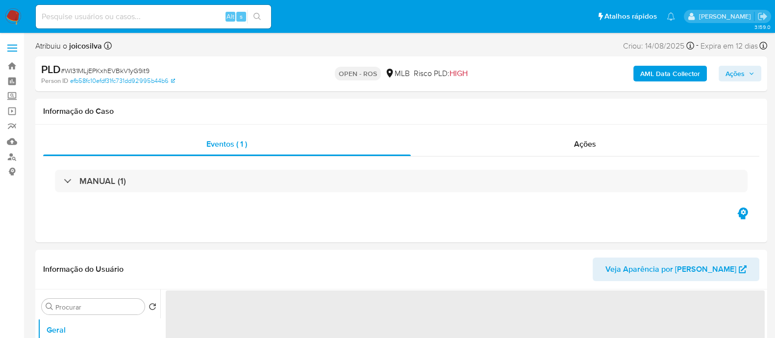
click at [132, 69] on span "# WI31MLjEPKxhEVBkV1yG9it9" at bounding box center [105, 71] width 89 height 10
select select "10"
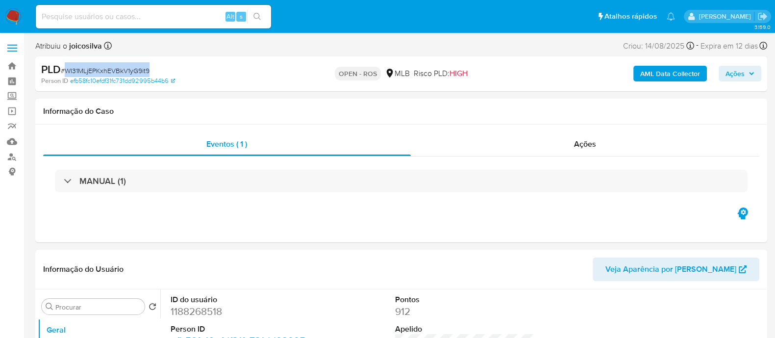
copy span "WI31MLjEPKxhEVBkV1yG9it9"
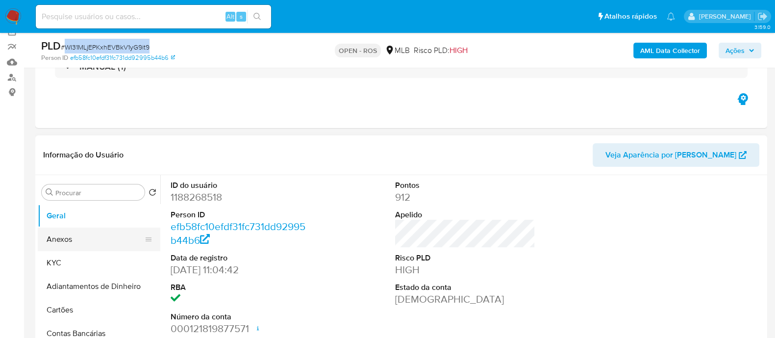
scroll to position [122, 0]
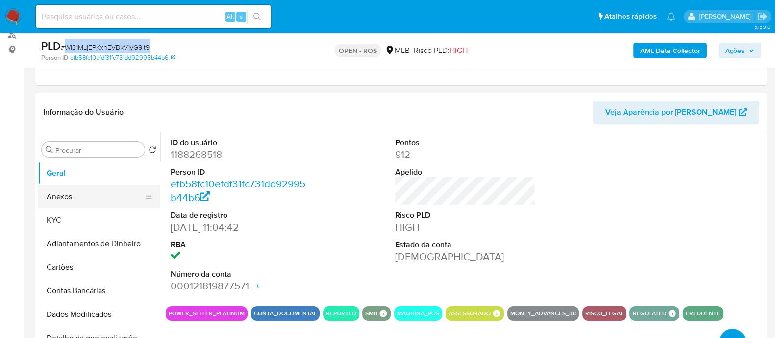
click at [63, 202] on button "Anexos" at bounding box center [95, 197] width 115 height 24
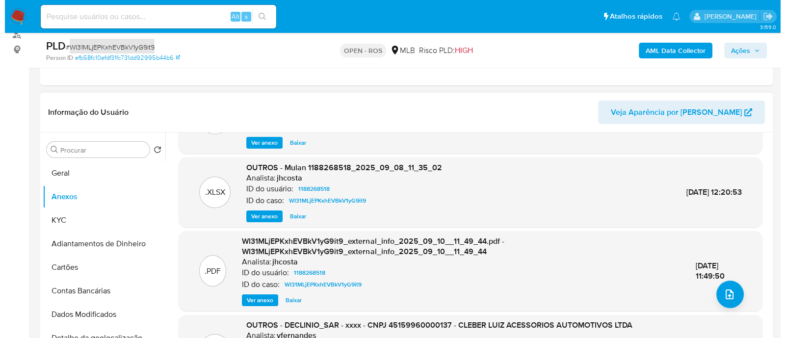
scroll to position [93, 0]
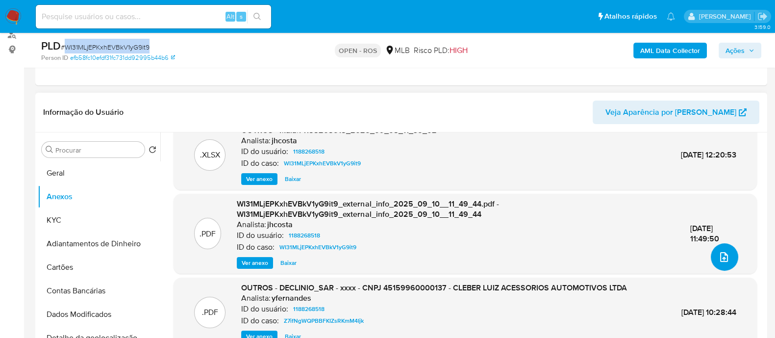
click at [727, 256] on button "upload-file" at bounding box center [724, 256] width 27 height 27
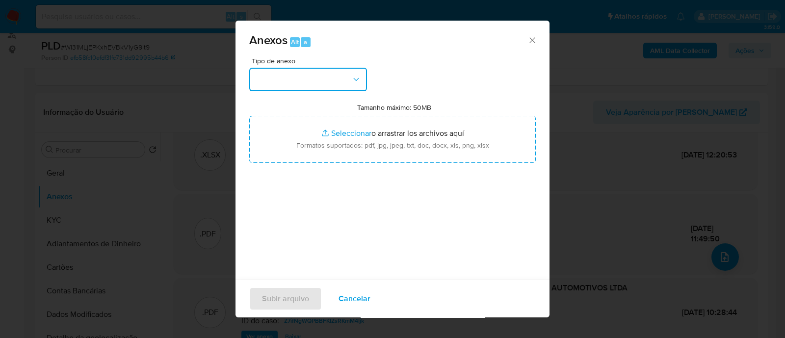
click at [329, 79] on button "button" at bounding box center [308, 80] width 118 height 24
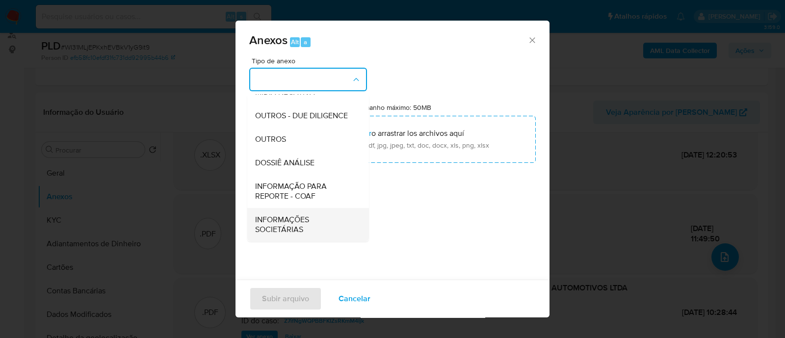
scroll to position [15, 0]
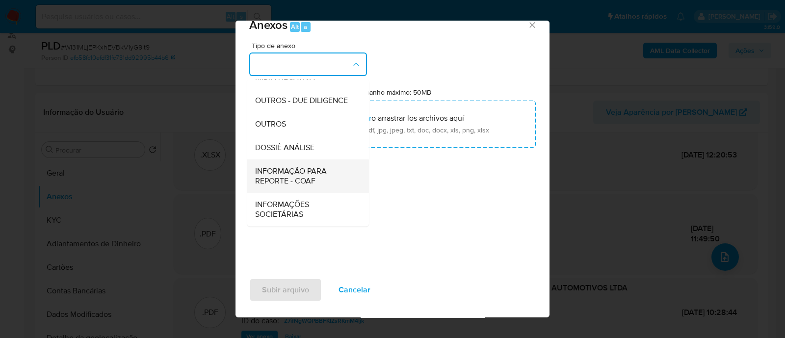
click at [306, 175] on span "INFORMAÇÃO PARA REPORTE - COAF" at bounding box center [305, 176] width 100 height 20
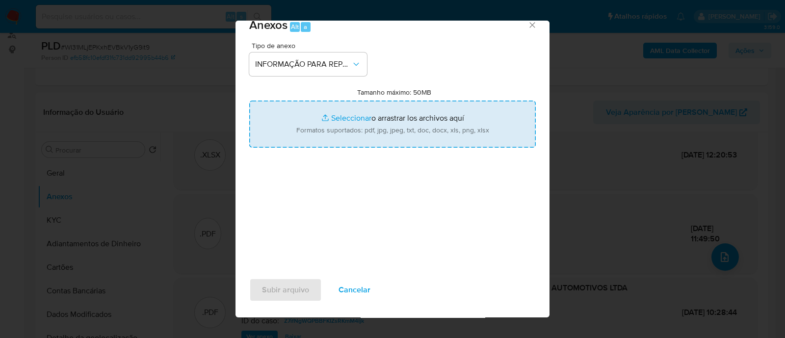
type input "C:\fakepath\2° SAR - WI31MLjEPKxhEVBkV1yG9it9 - CNPJ 45159960000137 - CLEBER LU…"
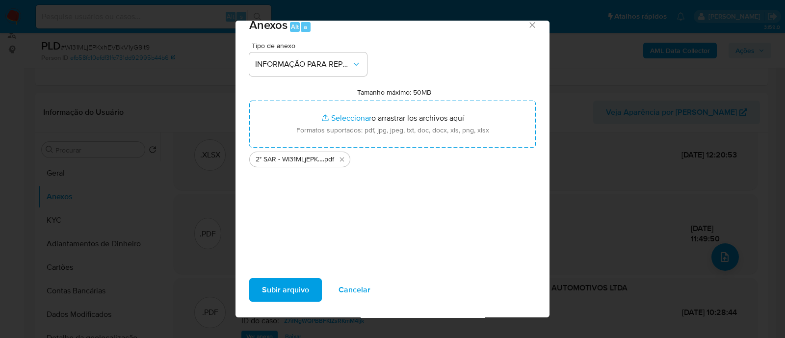
click at [373, 264] on div "Tipo de anexo INFORMAÇÃO PARA REPORTE - COAF Tamanho máximo: 50MB Seleccionar a…" at bounding box center [392, 157] width 286 height 231
click at [289, 296] on span "Subir arquivo" at bounding box center [285, 290] width 47 height 22
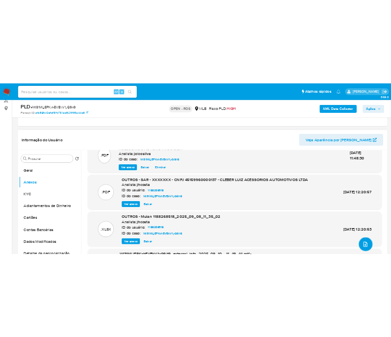
scroll to position [0, 0]
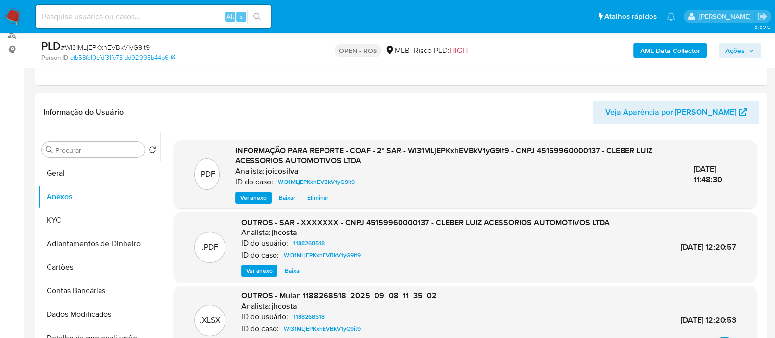
click at [731, 45] on span "Ações" at bounding box center [735, 51] width 19 height 16
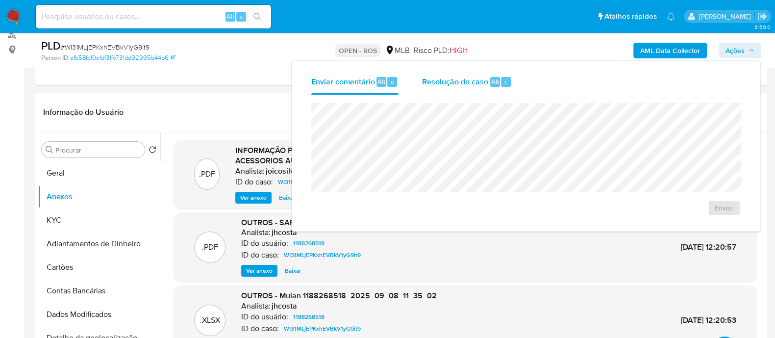
click at [456, 79] on span "Resolução do caso" at bounding box center [455, 81] width 66 height 11
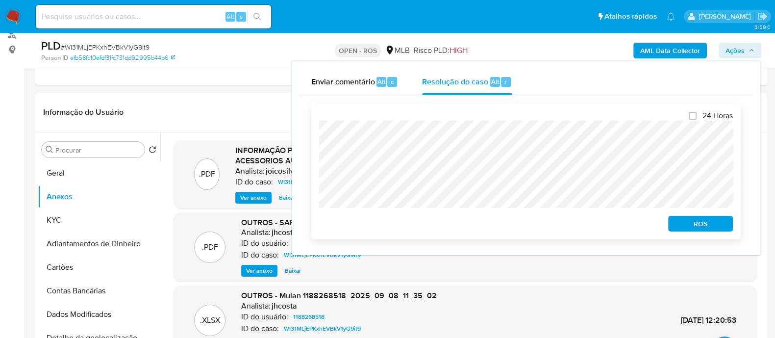
click at [689, 219] on span "ROS" at bounding box center [700, 224] width 51 height 14
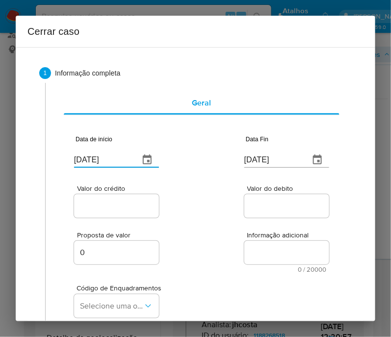
click at [99, 161] on input "[DATE]" at bounding box center [102, 160] width 57 height 16
paste input "01/07"
type input "[DATE]"
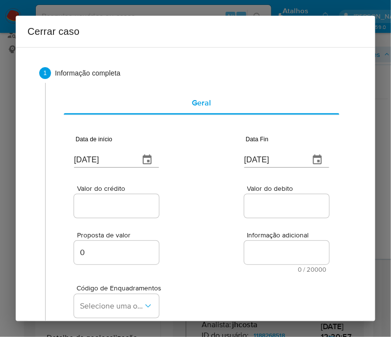
click at [183, 206] on div "Valor do crédito Valor do debito" at bounding box center [201, 196] width 255 height 47
click at [256, 160] on input "[DATE]" at bounding box center [272, 160] width 57 height 16
paste input "07"
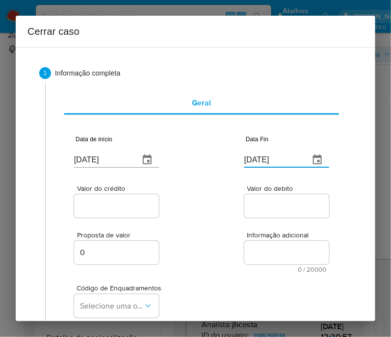
type input "[DATE]"
click at [262, 198] on div at bounding box center [286, 206] width 85 height 24
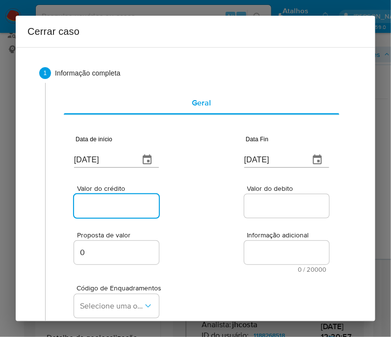
drag, startPoint x: 133, startPoint y: 205, endPoint x: 120, endPoint y: 228, distance: 25.9
click at [133, 205] on input "Valor do crédito" at bounding box center [122, 206] width 96 height 13
click at [104, 202] on input "Valor do crédito" at bounding box center [122, 206] width 96 height 13
paste input "R$7.022.040"
type input "R$7.022.040"
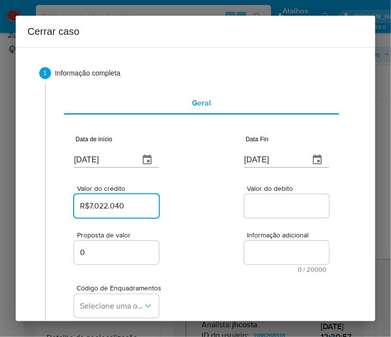
click at [207, 241] on div "Proposta de valor 0 Informação adicional 0 / 20000 20000 caracteres restantes" at bounding box center [201, 246] width 255 height 53
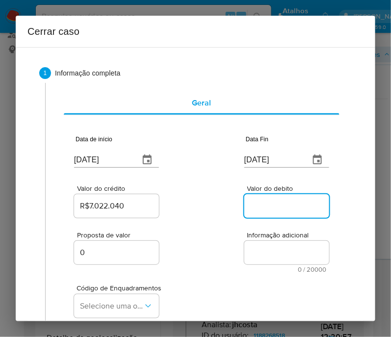
drag, startPoint x: 284, startPoint y: 202, endPoint x: 202, endPoint y: 251, distance: 95.0
click at [284, 202] on input "Valor do debito" at bounding box center [292, 206] width 96 height 13
paste input "R$6.627.075"
type input "R$6.627.075"
drag, startPoint x: 202, startPoint y: 251, endPoint x: 198, endPoint y: 253, distance: 5.0
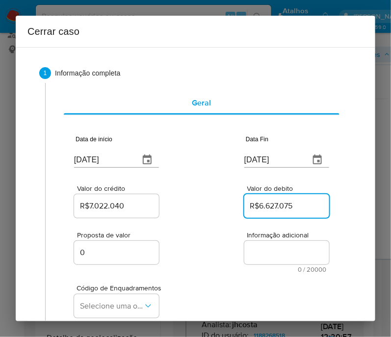
click at [202, 251] on div "Proposta de valor 0 Informação adicional 0 / 20000 20000 caracteres restantes" at bounding box center [201, 246] width 255 height 53
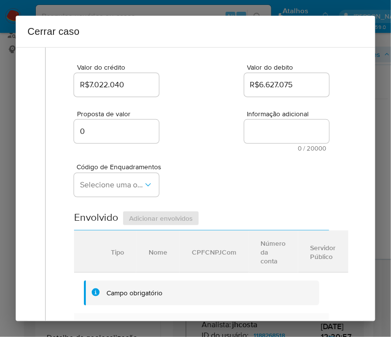
scroll to position [184, 0]
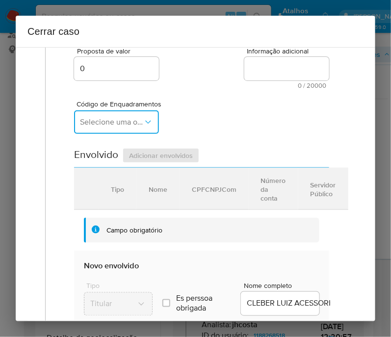
click at [141, 122] on button "Selecione uma opção" at bounding box center [116, 122] width 85 height 24
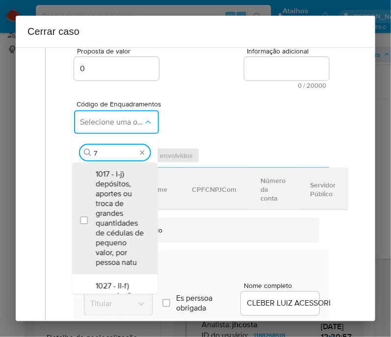
type input "73"
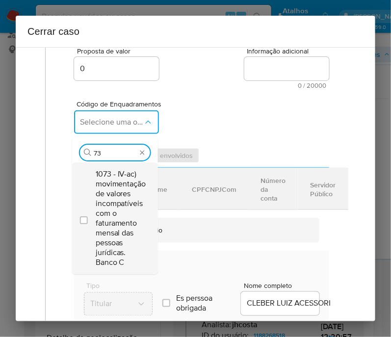
click at [136, 208] on span "1073 - IV-ac) movimentação de valores incompatíveis com o faturamento mensal da…" at bounding box center [121, 218] width 51 height 98
checkbox input "true"
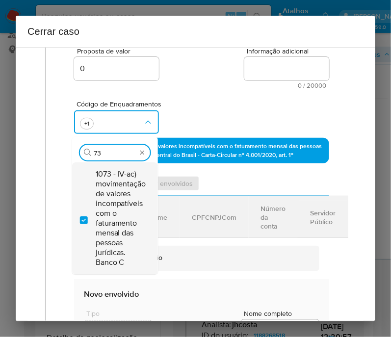
type input "7"
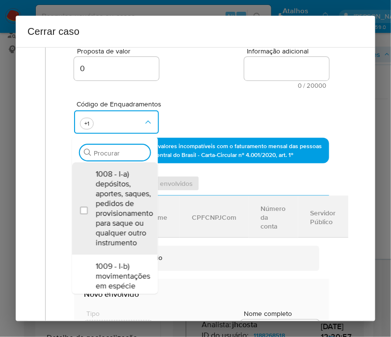
scroll to position [0, 0]
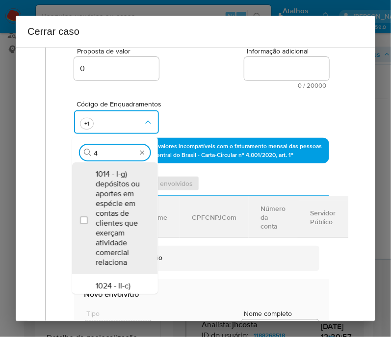
type input "47"
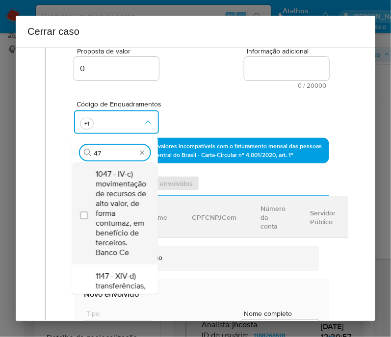
click at [118, 207] on span "1047 - IV-c) movimentação de recursos de alto valor, de forma contumaz, em bene…" at bounding box center [121, 213] width 51 height 88
checkbox input "true"
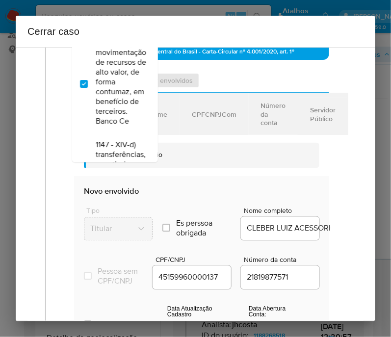
scroll to position [368, 0]
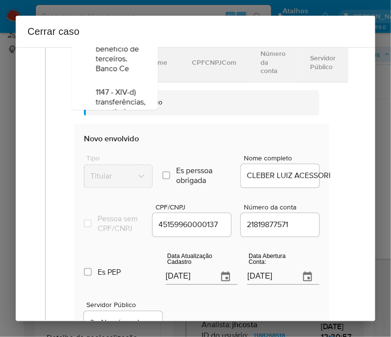
type input "47"
click at [189, 281] on input "16/09/2025" at bounding box center [188, 277] width 45 height 16
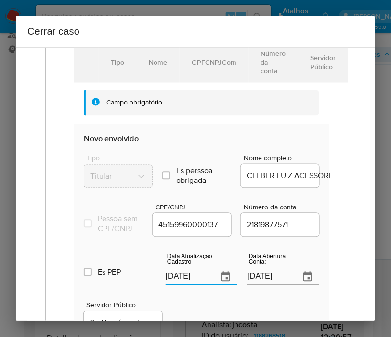
click at [189, 281] on input "16/09/2025" at bounding box center [188, 277] width 45 height 16
paste input "3/08"
type input "13/08/2025"
click at [181, 306] on div "Servidor Público 0 - Nao é servidor/[PERSON_NAME] possui informacao" at bounding box center [201, 314] width 235 height 49
click at [278, 281] on input "17/09/2022" at bounding box center [269, 277] width 45 height 16
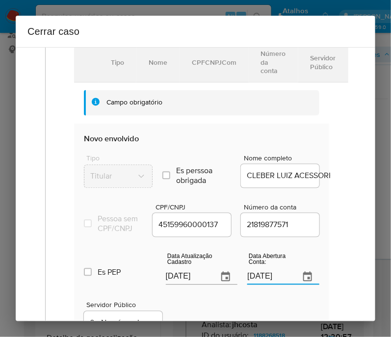
click at [278, 281] on input "17/09/2022" at bounding box center [269, 277] width 45 height 16
paste input "text"
type input "17/09/2022"
click at [351, 222] on div "1 Informação completa Geral Data de início 01/07/2025 Data Fin 07/09/2025 Valor…" at bounding box center [195, 85] width 336 height 794
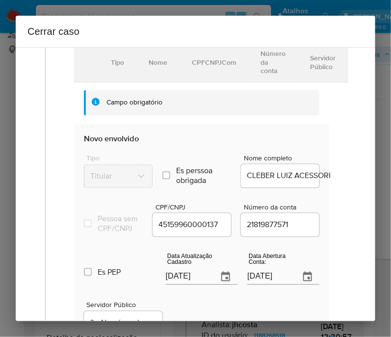
scroll to position [429, 0]
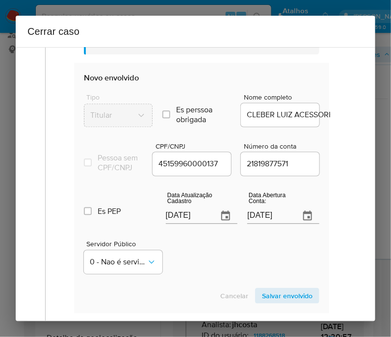
click at [285, 299] on span "Salvar envolvido" at bounding box center [287, 296] width 51 height 14
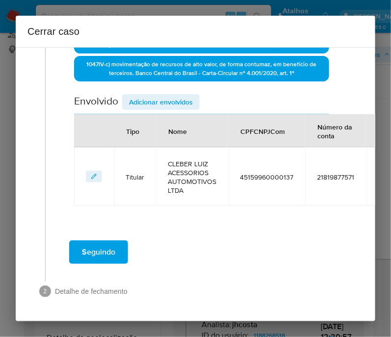
scroll to position [308, 0]
click at [174, 95] on span "Adicionar envolvidos" at bounding box center [161, 102] width 64 height 14
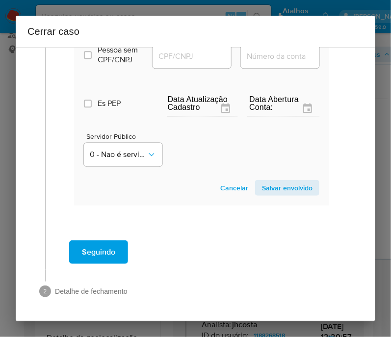
scroll to position [430, 0]
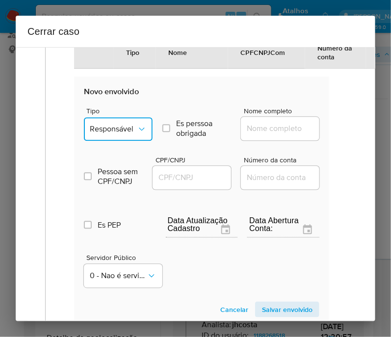
click at [137, 130] on icon "Tipo de envolvimento" at bounding box center [142, 130] width 10 height 10
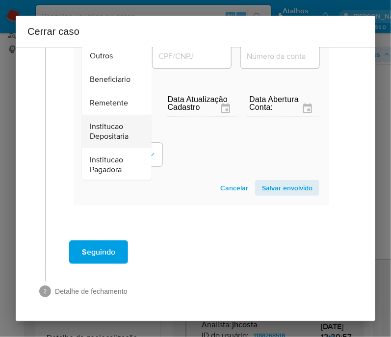
scroll to position [122, 0]
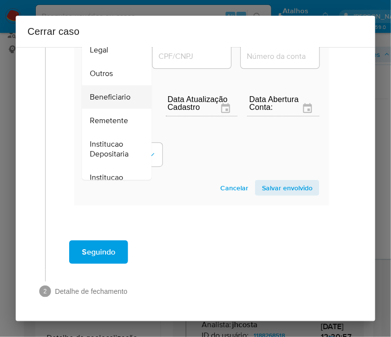
click at [108, 92] on span "Beneficiario" at bounding box center [110, 97] width 41 height 10
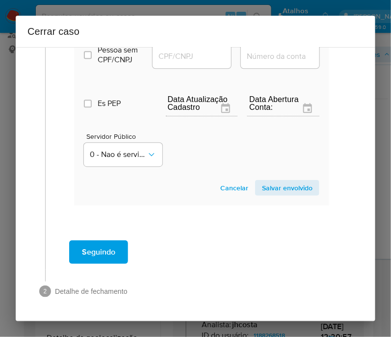
scroll to position [386, 0]
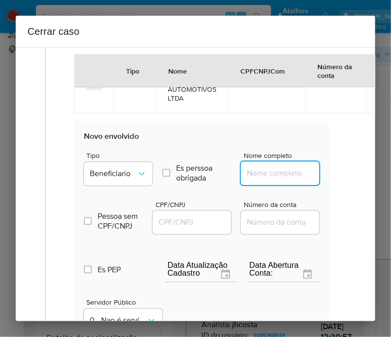
click at [264, 179] on input "Nome completo" at bounding box center [289, 173] width 96 height 13
paste input "Trkbit Tecnologia E Informacao Ltda, 41586874000150"
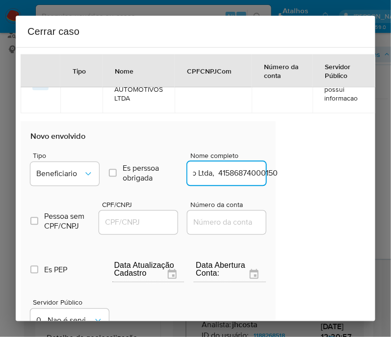
drag, startPoint x: 255, startPoint y: 181, endPoint x: 365, endPoint y: 180, distance: 109.3
click at [365, 180] on div "1 Informação completa Geral Data de início 01/07/2025 Data Fin 07/09/2025 Valor…" at bounding box center [195, 184] width 359 height 274
type input "Trkbit Tecnologia E Informacao Ltda"
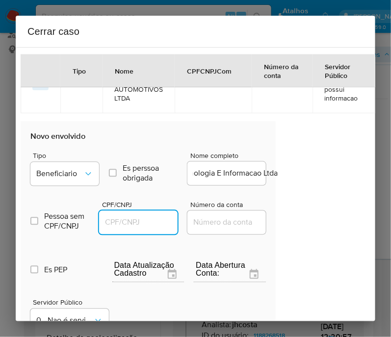
scroll to position [0, 0]
click at [146, 228] on input "CPF/CNPJ" at bounding box center [147, 222] width 96 height 13
paste input "41586874000150"
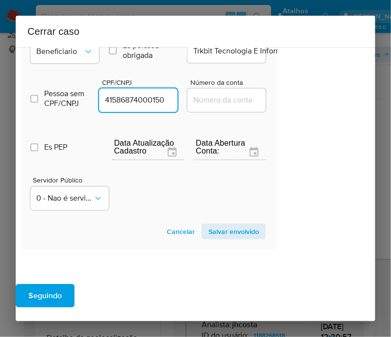
type input "41586874000150"
click at [224, 227] on section "Novo envolvido Tipo Beneficiario Es perssoa obrigada Is PObrigada Nome completo…" at bounding box center [148, 124] width 255 height 251
click at [226, 238] on span "Salvar envolvido" at bounding box center [233, 232] width 51 height 14
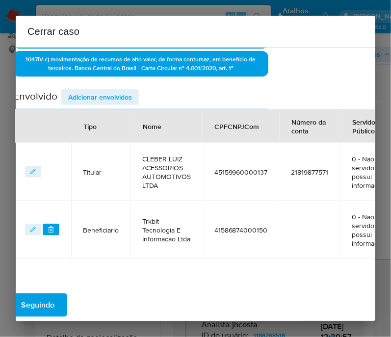
scroll to position [243, 61]
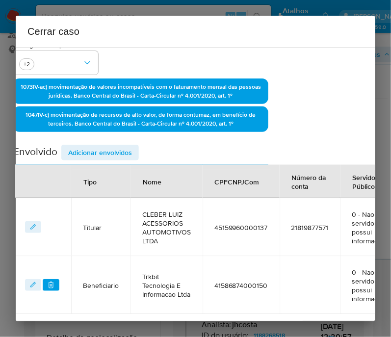
click at [124, 148] on div "Data de início 01/07/2025 Data Fin 07/09/2025 Valor do crédito R$7.022.040 Valo…" at bounding box center [140, 96] width 255 height 435
click at [122, 154] on span "Adicionar envolvidos" at bounding box center [100, 153] width 64 height 14
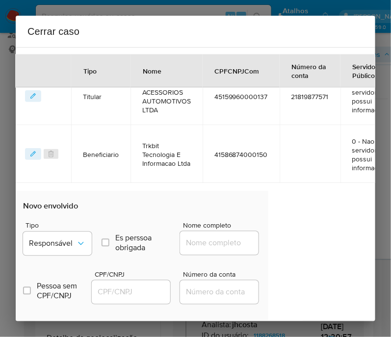
scroll to position [427, 61]
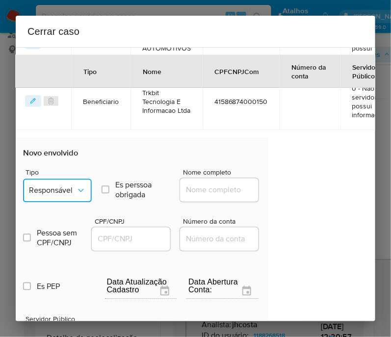
click at [76, 196] on icon "Tipo de envolvimento" at bounding box center [81, 191] width 10 height 10
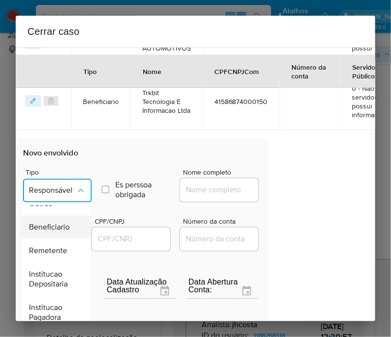
scroll to position [184, 0]
click at [64, 223] on span "Beneficiario" at bounding box center [49, 228] width 41 height 10
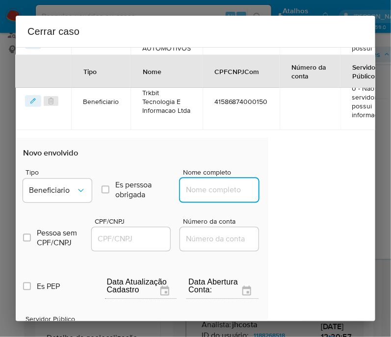
click at [191, 192] on input "Nome completo" at bounding box center [228, 190] width 96 height 13
paste input "Comercial Hutlon Do Brasil Ltda, 15561763000189"
drag, startPoint x: 195, startPoint y: 196, endPoint x: 292, endPoint y: 197, distance: 97.1
click at [292, 197] on div "1 Informação completa Geral Data de início 01/07/2025 Data Fin 07/09/2025 Valor…" at bounding box center [135, 61] width 336 height 867
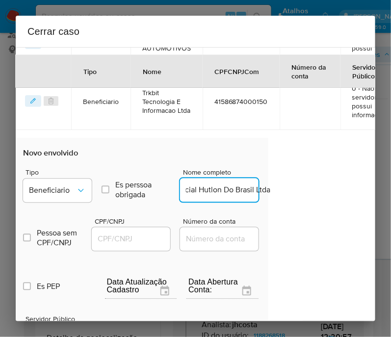
scroll to position [0, 26]
type input "Comercial Hutlon Do Brasil Ltda"
click at [132, 246] on input "CPF/CNPJ" at bounding box center [140, 239] width 96 height 13
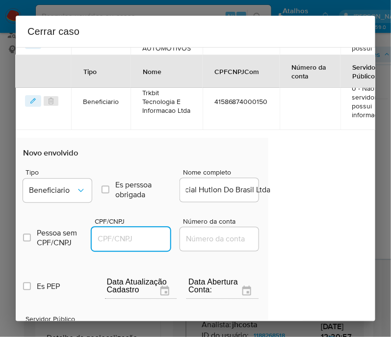
scroll to position [0, 0]
paste input "15561763000189"
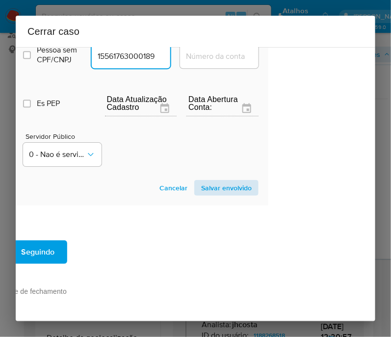
type input "15561763000189"
click at [222, 188] on span "Salvar envolvido" at bounding box center [226, 188] width 51 height 14
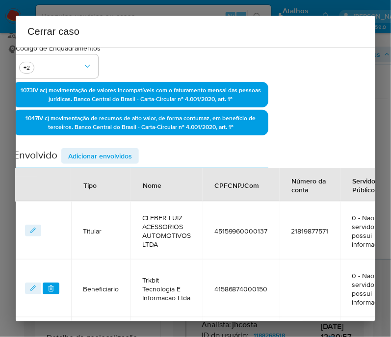
click at [103, 163] on span "Adicionar envolvidos" at bounding box center [100, 156] width 64 height 14
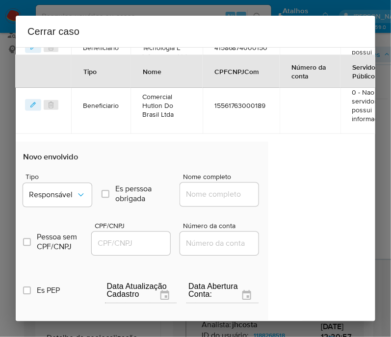
scroll to position [485, 61]
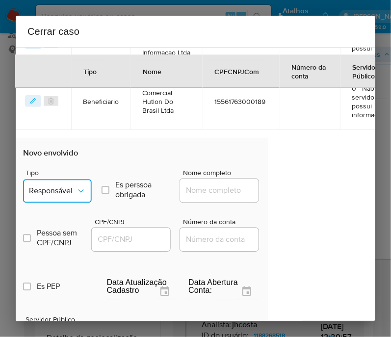
click at [56, 187] on button "Responsável" at bounding box center [57, 191] width 69 height 24
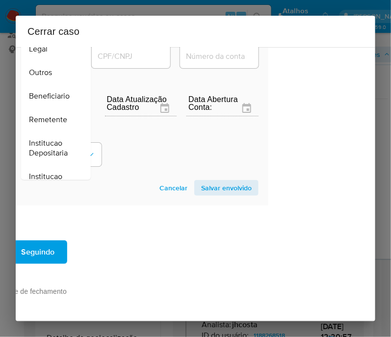
scroll to position [122, 0]
click at [54, 92] on span "Beneficiario" at bounding box center [49, 97] width 41 height 10
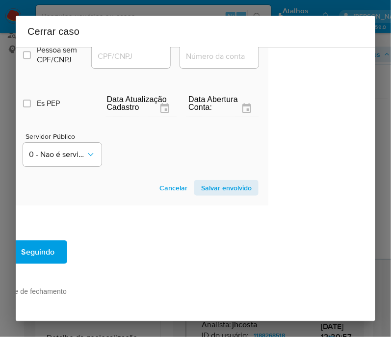
scroll to position [502, 61]
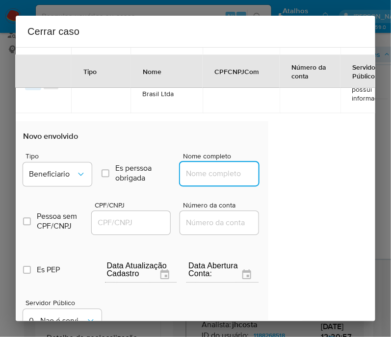
click at [216, 176] on input "Nome completo" at bounding box center [228, 173] width 96 height 13
paste input "N2 Comercio De Produtos Eletronicos Ltda, 34485668000279"
drag, startPoint x: 190, startPoint y: 180, endPoint x: 297, endPoint y: 182, distance: 106.9
click at [297, 182] on div "1 Informação completa Geral Data de início 01/07/2025 Data Fin 07/09/2025 Valor…" at bounding box center [195, 184] width 359 height 274
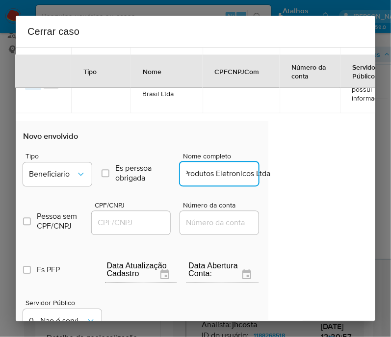
scroll to position [0, 65]
type input "N2 Comercio De Produtos Eletronicos Ltda"
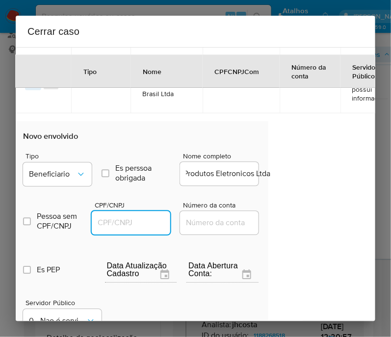
scroll to position [0, 0]
click at [130, 222] on input "CPF/CNPJ" at bounding box center [140, 222] width 96 height 13
paste input "34485668000279"
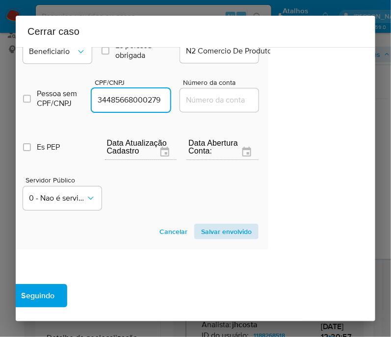
type input "34485668000279"
click at [223, 233] on span "Salvar envolvido" at bounding box center [226, 232] width 51 height 14
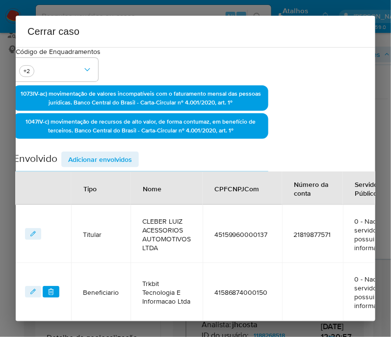
click at [118, 165] on span "Adicionar envolvidos" at bounding box center [100, 159] width 64 height 14
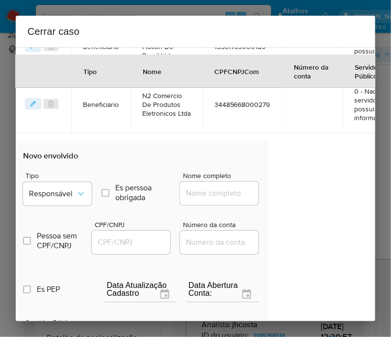
scroll to position [543, 61]
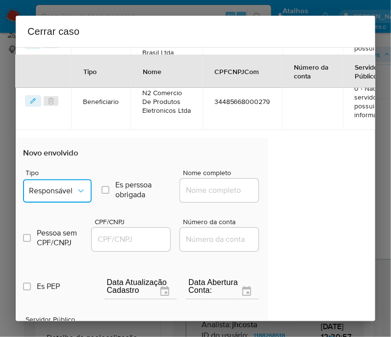
click at [54, 195] on span "Responsável" at bounding box center [52, 191] width 47 height 10
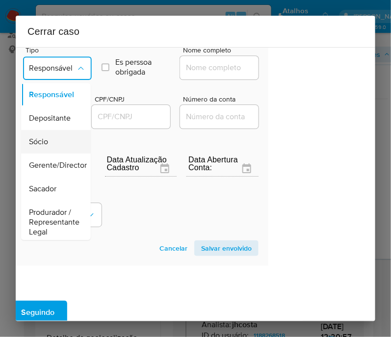
scroll to position [0, 0]
click at [46, 146] on span "Sócio" at bounding box center [38, 142] width 19 height 10
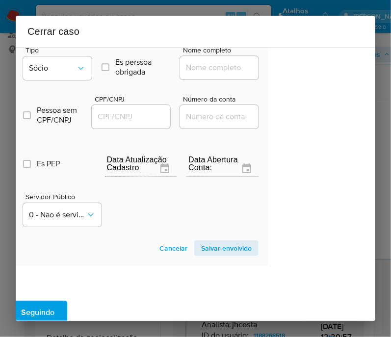
click at [198, 73] on input "Nome completo" at bounding box center [228, 67] width 96 height 13
paste input "CLEBER LUIZ AGUIAR, 29294400824"
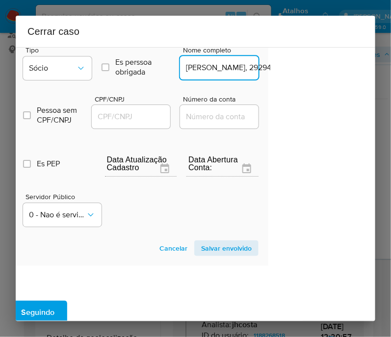
scroll to position [0, 48]
click at [204, 74] on input "CLEBER LUIZ AGUIAR, 29294400824" at bounding box center [228, 67] width 96 height 13
drag, startPoint x: 205, startPoint y: 75, endPoint x: 271, endPoint y: 74, distance: 65.7
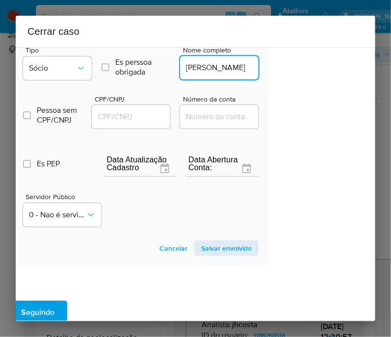
type input "CLEBER LUIZ AGUIAR"
click at [147, 128] on div at bounding box center [131, 117] width 78 height 24
click at [151, 118] on input "CPF/CNPJ" at bounding box center [140, 116] width 96 height 13
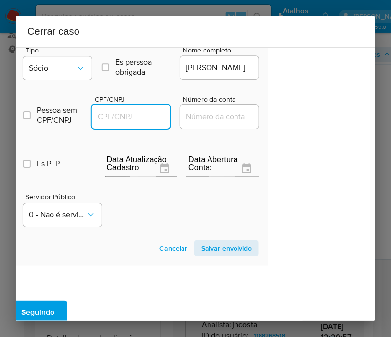
paste input "29294400824"
type input "29294400824"
click at [216, 252] on span "Salvar envolvido" at bounding box center [226, 248] width 51 height 14
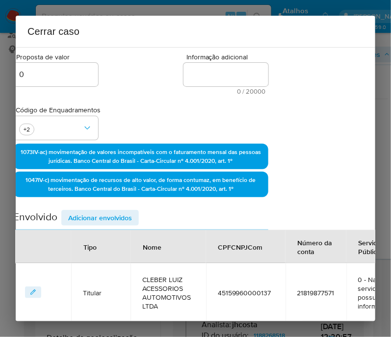
scroll to position [110, 61]
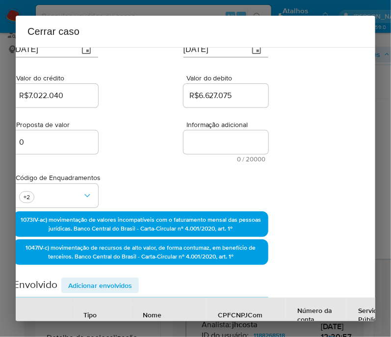
click at [208, 145] on textarea "Informação adicional" at bounding box center [225, 142] width 85 height 24
paste textarea "Informações do Cliente CLEBER LUIZ ACESSORIOS AUTOMOTIVOS LTDA, CNPJ 4515996000…"
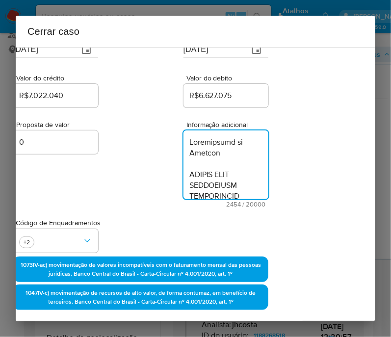
click at [183, 190] on textarea "Informação adicional" at bounding box center [225, 164] width 85 height 69
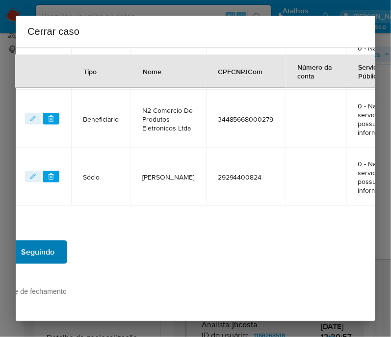
scroll to position [584, 61]
type textarea "Informações do Cliente CLEBER LUIZ ACESSORIOS AUTOMOTIVOS LTDA, CNPJ 4515996000…"
click at [47, 245] on span "Seguindo" at bounding box center [37, 252] width 33 height 22
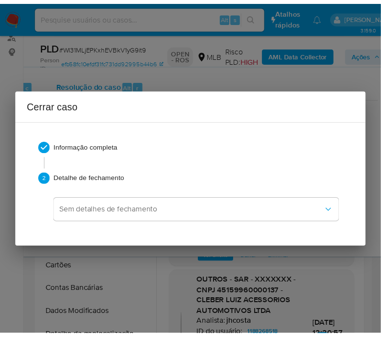
scroll to position [2015, 0]
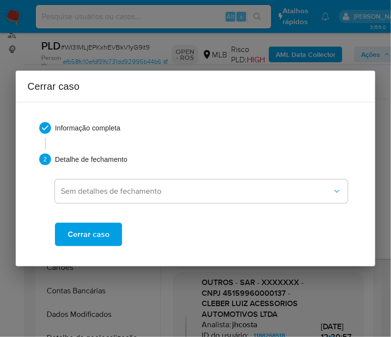
click at [70, 230] on span "Cerrar caso" at bounding box center [89, 235] width 42 height 22
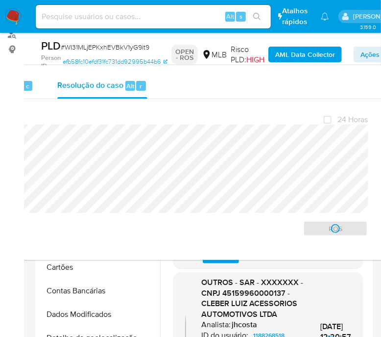
click at [92, 48] on span "# WI31MLjEPKxhEVBkV1yG9it9" at bounding box center [105, 47] width 89 height 10
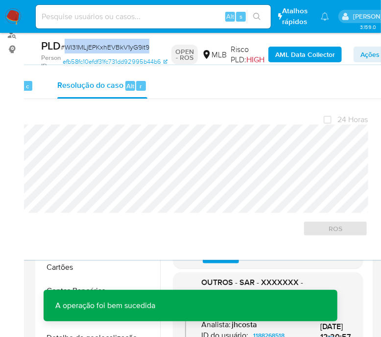
copy span "WI31MLjEPKxhEVBkV1yG9it9"
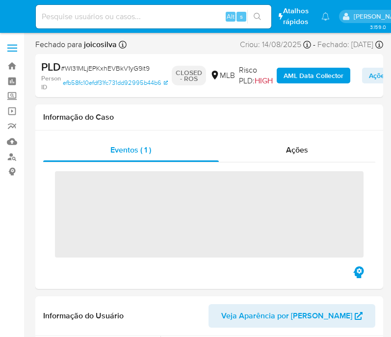
select select "10"
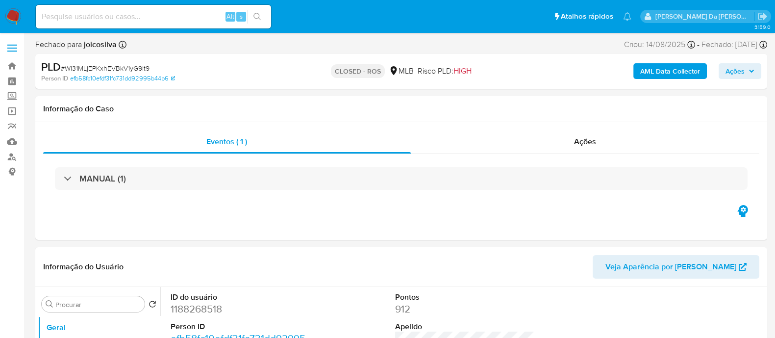
drag, startPoint x: 723, startPoint y: 68, endPoint x: 712, endPoint y: 79, distance: 16.3
click at [390, 68] on button "Ações" at bounding box center [740, 71] width 43 height 16
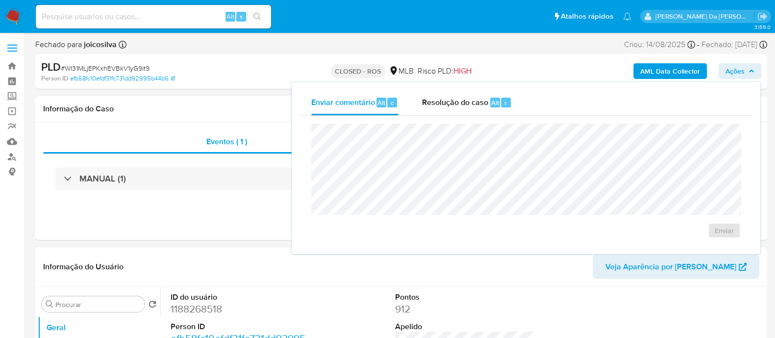
click at [390, 107] on span "Resolução do caso" at bounding box center [455, 102] width 66 height 11
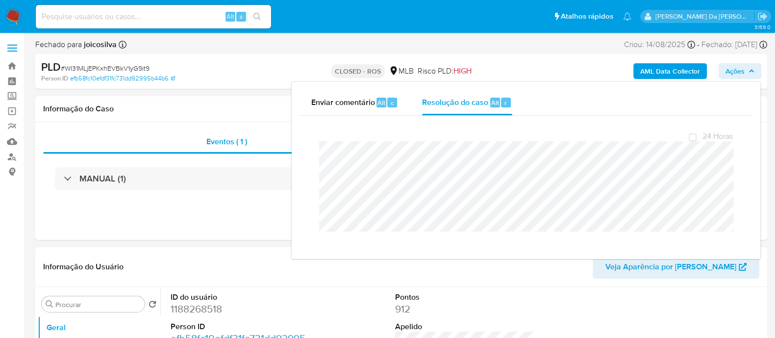
click at [15, 19] on img at bounding box center [13, 16] width 17 height 17
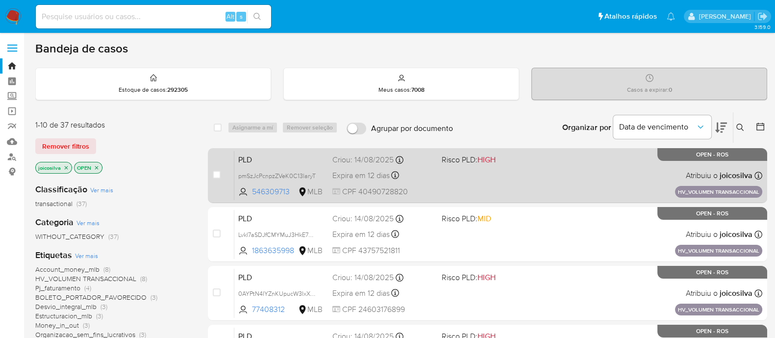
click at [551, 189] on div "PLD pmSzJcPcnpzZVeK0C13laryT 546309713 MLB Risco PLD: HIGH Criou: [DATE] Criou:…" at bounding box center [498, 176] width 528 height 50
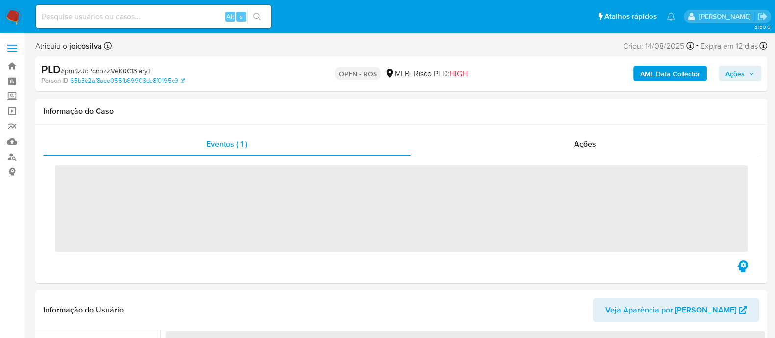
click at [142, 70] on span "# pmSzJcPcnpzZVeK0C13laryT" at bounding box center [106, 71] width 90 height 10
select select "10"
copy span "pmSzJcPcnpzZVeK0C13laryT"
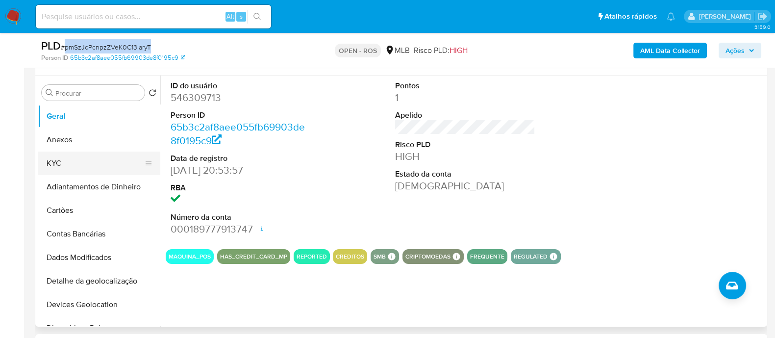
scroll to position [184, 0]
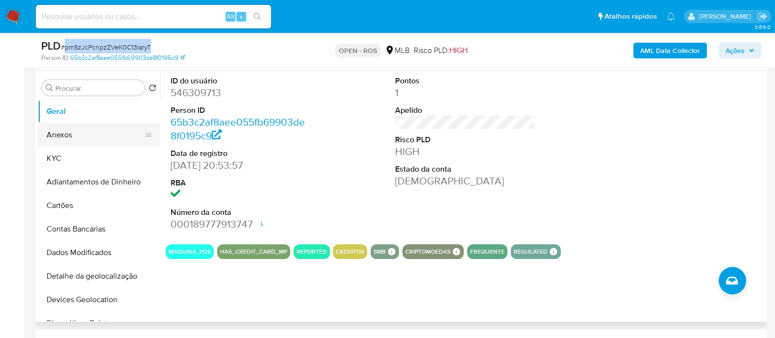
click at [81, 136] on button "Anexos" at bounding box center [95, 135] width 115 height 24
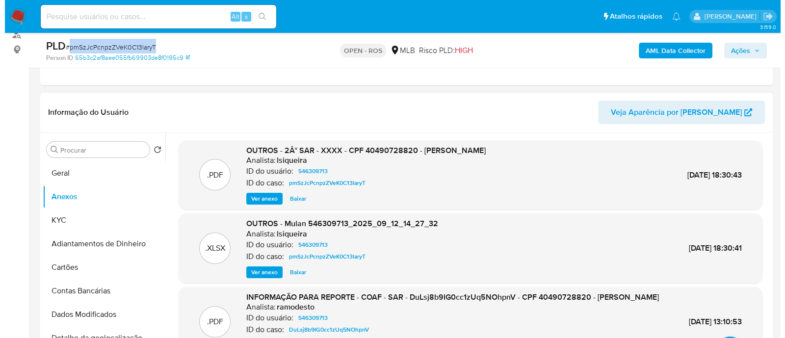
scroll to position [93, 0]
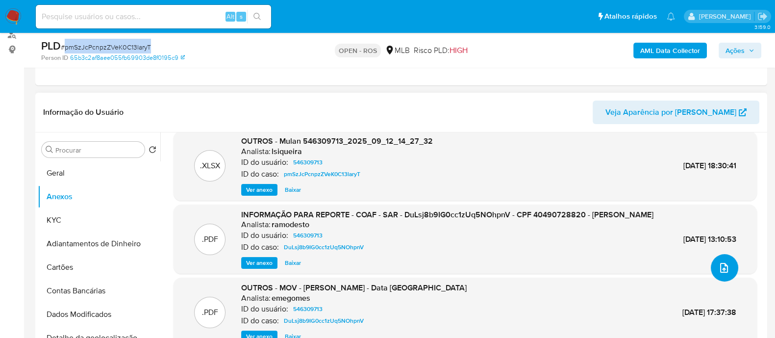
click at [720, 263] on icon "upload-file" at bounding box center [724, 268] width 8 height 10
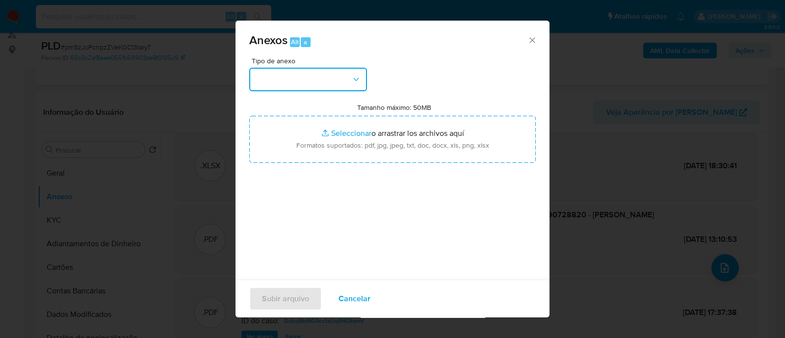
click at [333, 77] on button "button" at bounding box center [308, 80] width 118 height 24
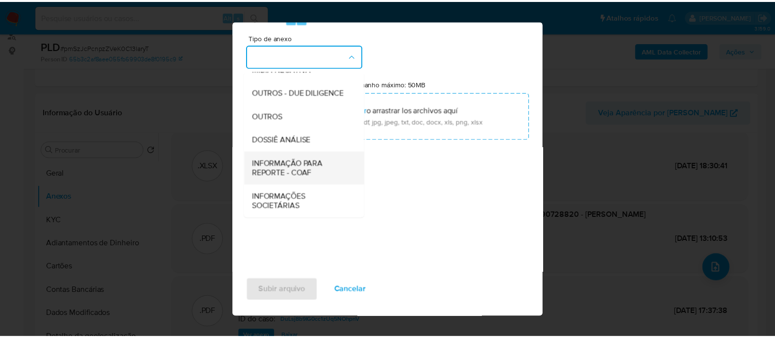
scroll to position [24, 0]
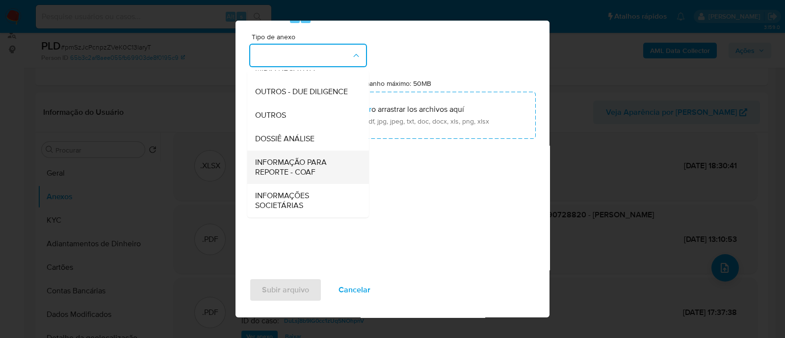
click at [309, 163] on span "INFORMAÇÃO PARA REPORTE - COAF" at bounding box center [305, 167] width 100 height 20
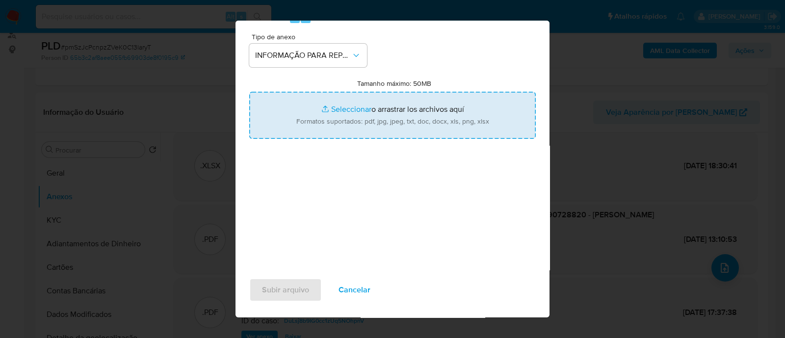
type input "C:\fakepath\2° SAR - pmSzJcPcnpzZVeK0C13laryT - CPF 40490728820 - [PERSON_NAME]…"
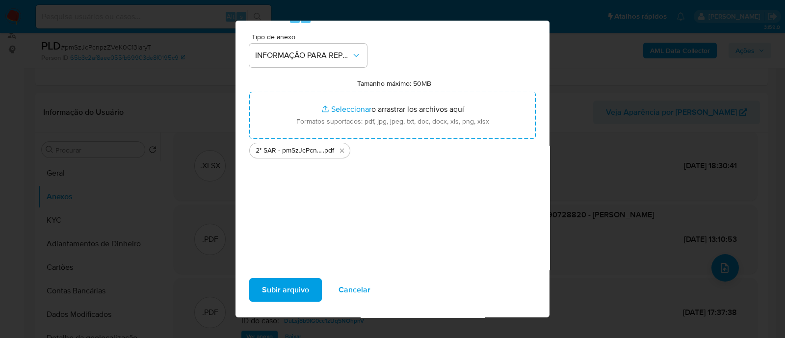
click at [297, 290] on span "Subir arquivo" at bounding box center [285, 290] width 47 height 22
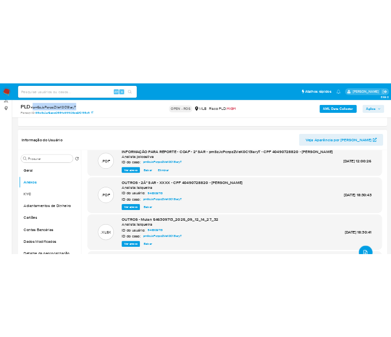
scroll to position [0, 0]
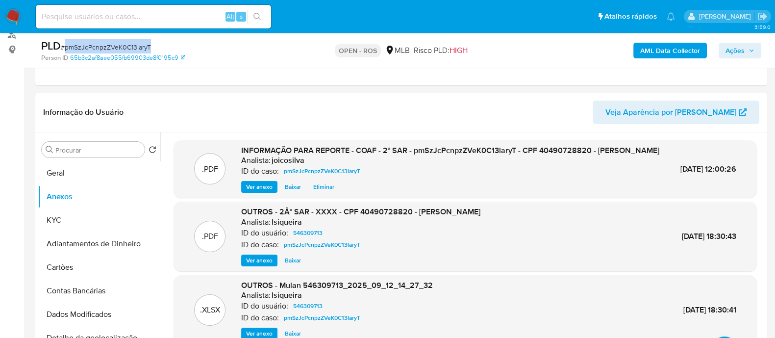
click at [749, 44] on span "Ações" at bounding box center [740, 51] width 29 height 14
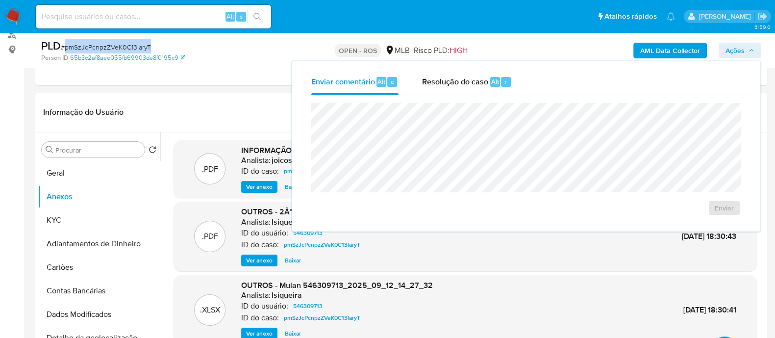
click at [444, 77] on span "Resolução do caso" at bounding box center [455, 81] width 66 height 11
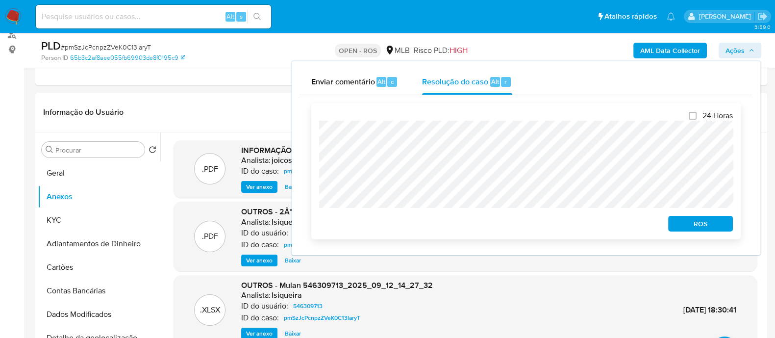
click at [715, 228] on span "ROS" at bounding box center [700, 224] width 51 height 14
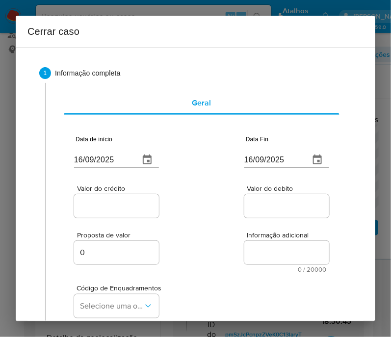
click at [96, 161] on input "16/09/2025" at bounding box center [102, 160] width 57 height 16
paste input "01/07"
type input "[DATE]"
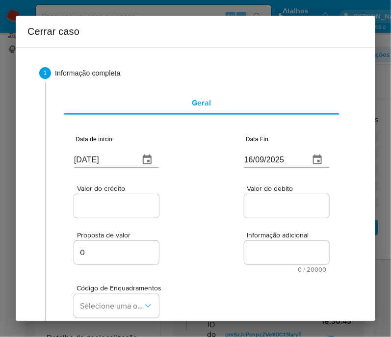
click at [299, 318] on div "Código de Enquadramentos Selecione uma opção" at bounding box center [201, 297] width 255 height 49
click at [253, 160] on input "16/09/2025" at bounding box center [272, 160] width 57 height 16
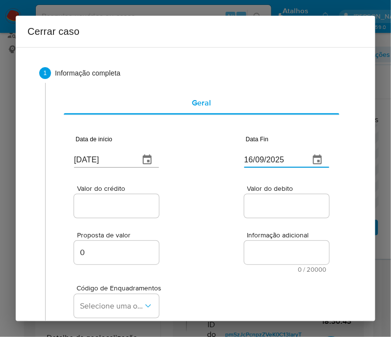
paste input "05"
type input "05/09/2025"
click at [249, 218] on div "Valor do debito" at bounding box center [286, 202] width 85 height 35
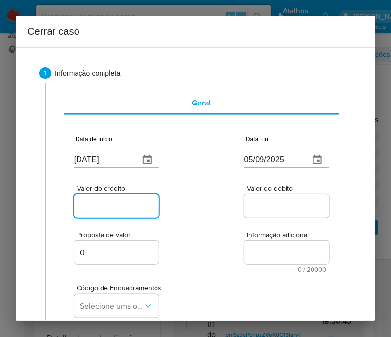
click at [127, 207] on input "Valor do crédito" at bounding box center [122, 206] width 96 height 13
drag, startPoint x: 120, startPoint y: 211, endPoint x: 190, endPoint y: 215, distance: 70.2
click at [120, 211] on input "Valor do crédito" at bounding box center [122, 206] width 96 height 13
paste input "R$458.963"
type input "R$458.963"
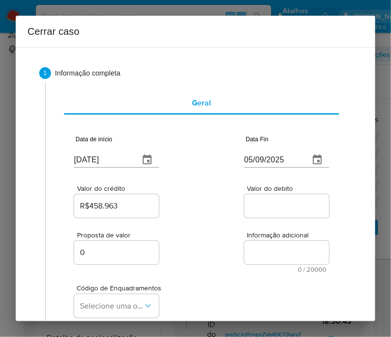
click at [190, 215] on div "Valor do crédito R$458.963 Valor do debito" at bounding box center [201, 196] width 255 height 47
drag, startPoint x: 253, startPoint y: 205, endPoint x: 216, endPoint y: 252, distance: 59.3
click at [253, 205] on input "Valor do debito" at bounding box center [292, 206] width 96 height 13
paste input "R$458.363"
type input "R$458.363"
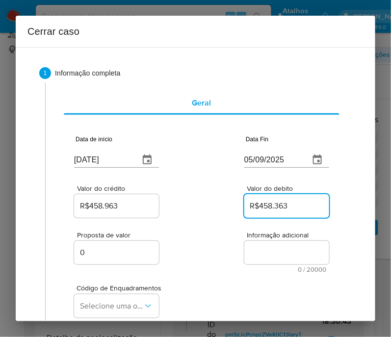
drag, startPoint x: 216, startPoint y: 252, endPoint x: 120, endPoint y: 253, distance: 95.6
click at [212, 253] on div "Proposta de valor 0 Informação adicional 0 / 20000 20000 caracteres restantes" at bounding box center [201, 246] width 255 height 53
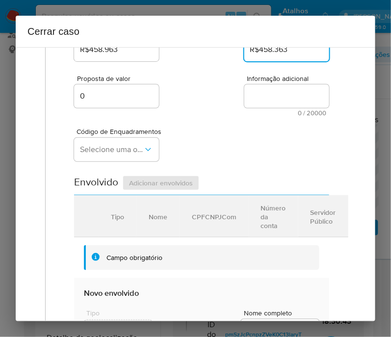
scroll to position [184, 0]
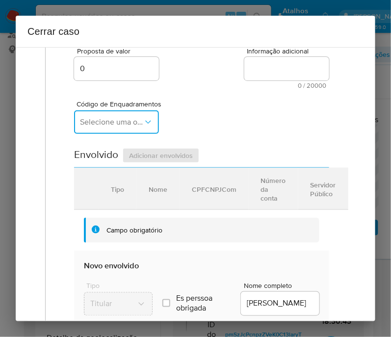
click at [118, 127] on span "Selecione uma opção" at bounding box center [111, 122] width 63 height 10
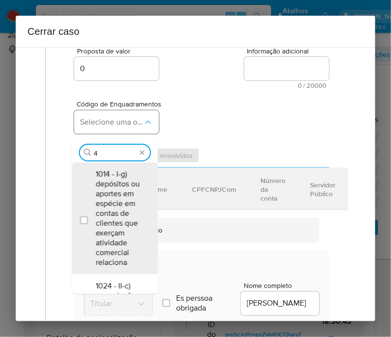
type input "45"
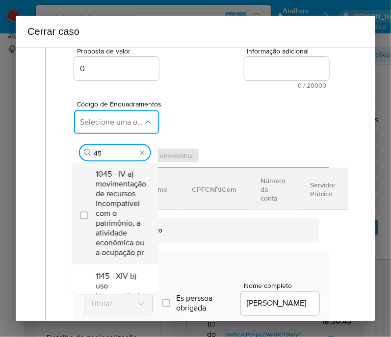
click at [123, 185] on span "1045 - IV-a) movimentação de recursos incompatível com o patrimônio, a atividad…" at bounding box center [121, 213] width 51 height 88
checkbox input "true"
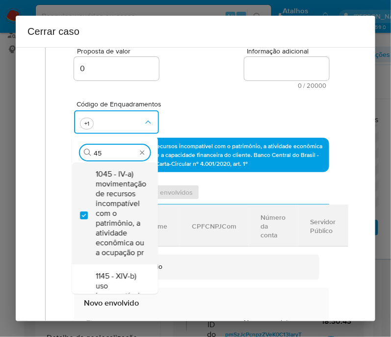
type input "4"
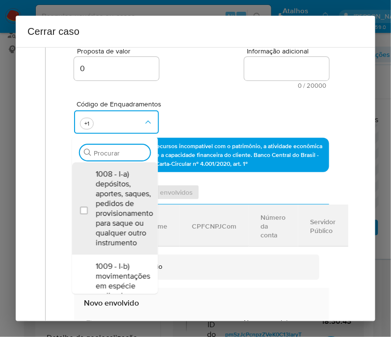
scroll to position [0, 0]
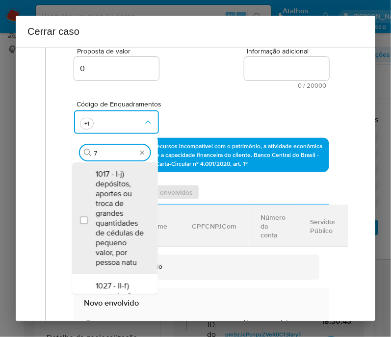
type input "73"
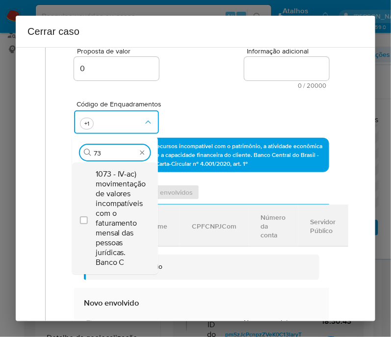
click at [122, 211] on span "1073 - IV-ac) movimentação de valores incompatíveis com o faturamento mensal da…" at bounding box center [121, 218] width 51 height 98
checkbox input "true"
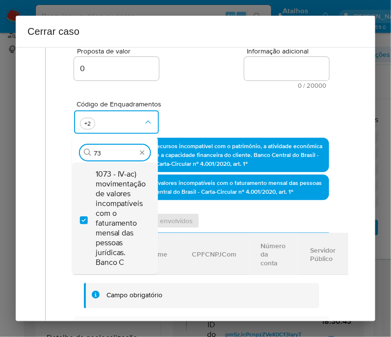
type input "7"
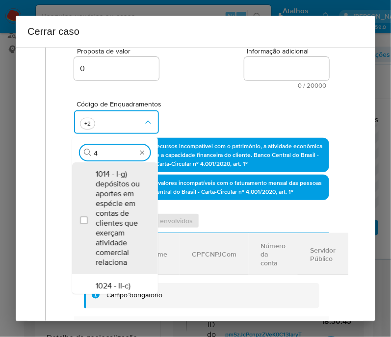
type input "47"
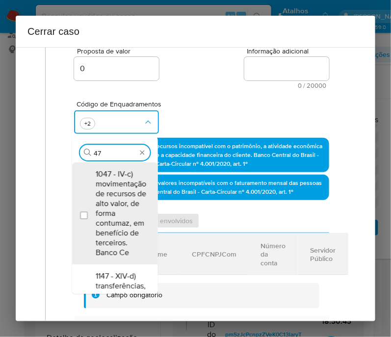
click at [122, 211] on span "1047 - IV-c) movimentação de recursos de alto valor, de forma contumaz, em bene…" at bounding box center [121, 213] width 51 height 88
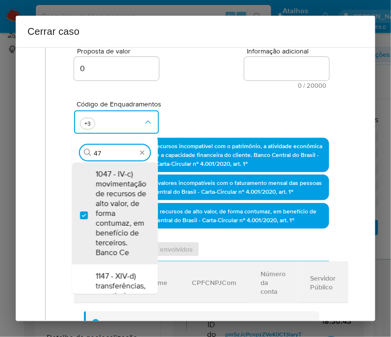
checkbox input "true"
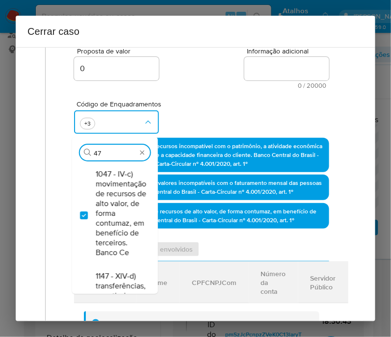
type input "4"
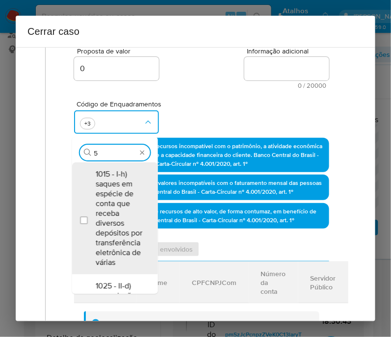
type input "55"
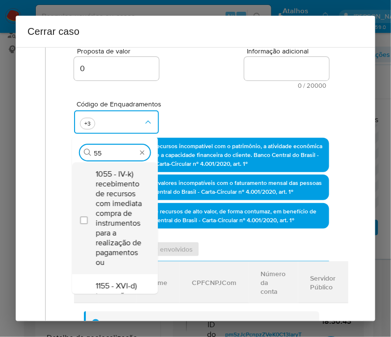
drag, startPoint x: 122, startPoint y: 213, endPoint x: 129, endPoint y: 204, distance: 11.4
click at [125, 212] on span "1055 - IV-k) recebimento de recursos com imediata compra de instrumentos para a…" at bounding box center [120, 218] width 49 height 98
checkbox input "true"
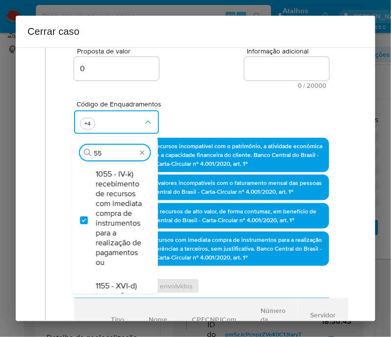
click at [168, 94] on div "Código de Enquadramentos Procurar 55 1055 - IV-k) recebimento de recursos com i…" at bounding box center [201, 113] width 255 height 49
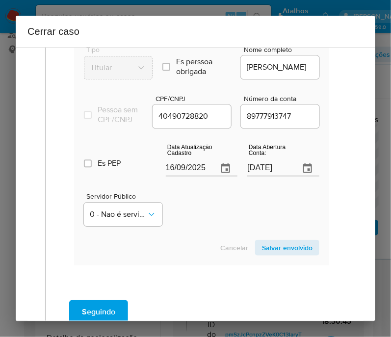
scroll to position [552, 0]
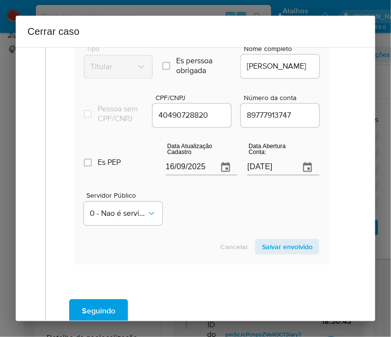
click at [186, 169] on input "16/09/2025" at bounding box center [188, 167] width 45 height 16
paste input "9/08"
type input "[DATE]"
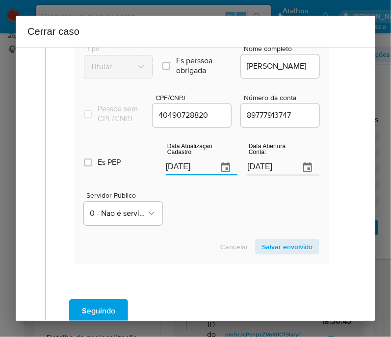
click at [193, 203] on div "Servidor Público 0 - Nao é servidor/[PERSON_NAME] possui informacao" at bounding box center [201, 204] width 235 height 49
click at [293, 246] on span "Salvar envolvido" at bounding box center [287, 247] width 51 height 14
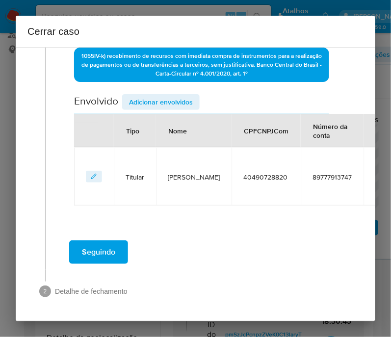
drag, startPoint x: 153, startPoint y: 93, endPoint x: 153, endPoint y: 98, distance: 5.4
click at [153, 95] on span "Adicionar envolvidos" at bounding box center [161, 102] width 64 height 14
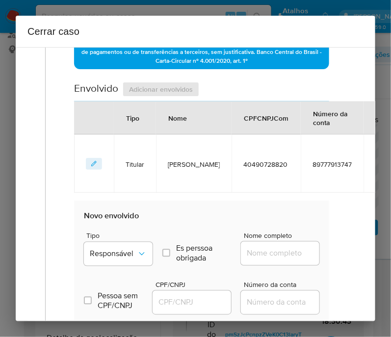
scroll to position [564, 0]
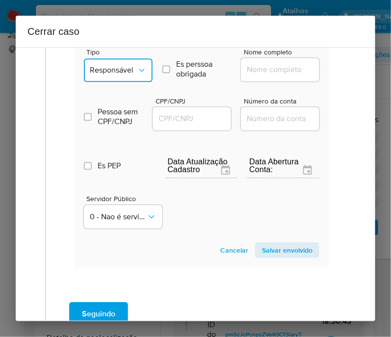
click at [145, 65] on button "Responsável" at bounding box center [118, 70] width 69 height 24
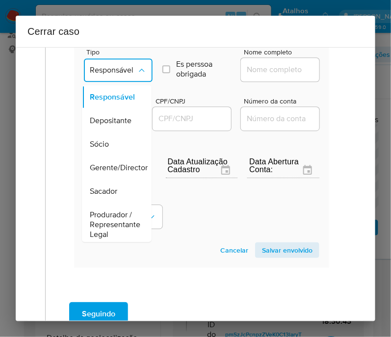
scroll to position [184, 0]
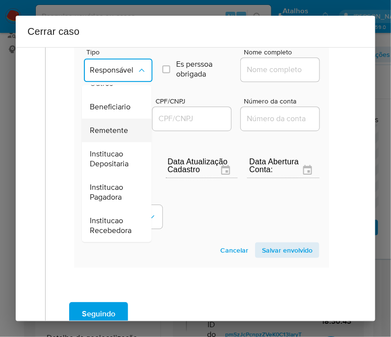
click at [105, 125] on span "Remetente" at bounding box center [109, 130] width 38 height 10
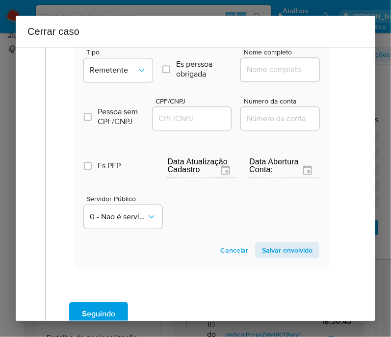
click at [290, 72] on input "Nome completo" at bounding box center [289, 69] width 96 height 13
paste input "Kaizen Gaming Brasil Ltda., 46786961000174"
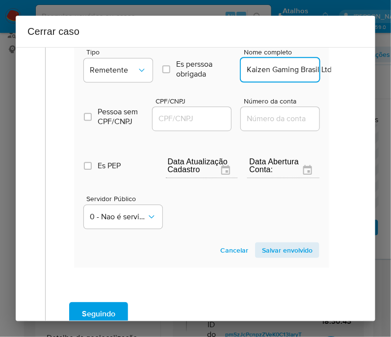
scroll to position [0, 74]
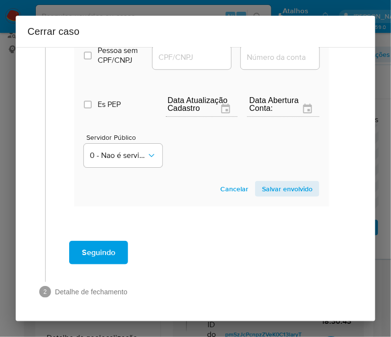
drag, startPoint x: 256, startPoint y: 77, endPoint x: 348, endPoint y: 77, distance: 91.7
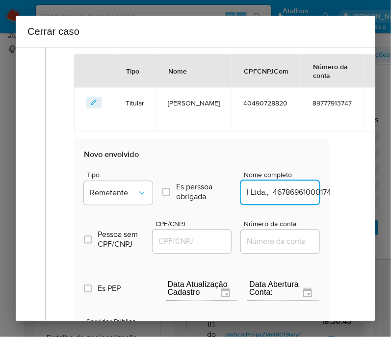
click at [269, 193] on input "Kaizen Gaming Brasil Ltda., 46786961000174" at bounding box center [289, 192] width 96 height 13
drag, startPoint x: 257, startPoint y: 196, endPoint x: 335, endPoint y: 196, distance: 78.0
click at [335, 196] on div "Geral Data de início [DATE] Data Fin [DATE] Valor do crédito R$458.963 Valor do…" at bounding box center [201, 30] width 292 height 778
type input "Kaizen Gaming Brasil Ltda."
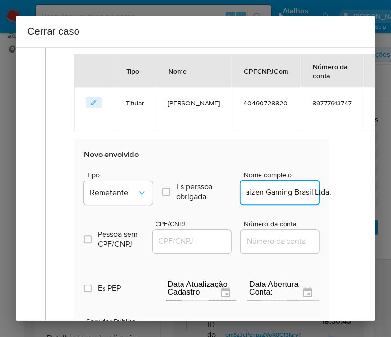
scroll to position [0, 0]
click at [199, 245] on input "CPF/CNPJ" at bounding box center [200, 241] width 96 height 13
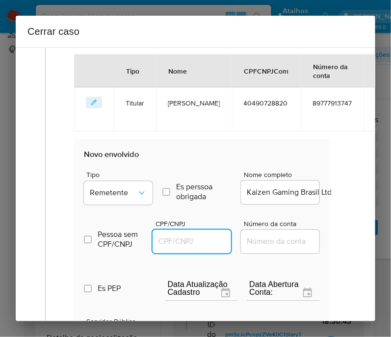
paste input "46786961000174"
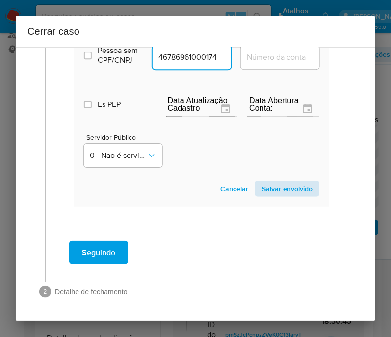
type input "46786961000174"
click at [274, 187] on span "Salvar envolvido" at bounding box center [287, 189] width 51 height 14
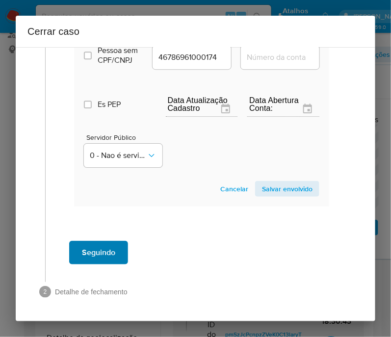
scroll to position [438, 0]
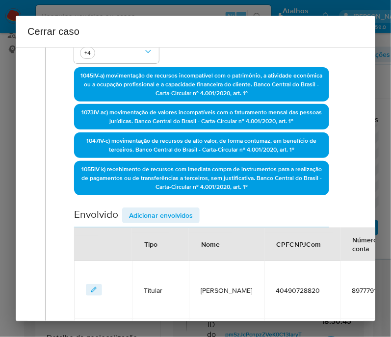
click at [152, 222] on span "Adicionar envolvidos" at bounding box center [161, 215] width 64 height 14
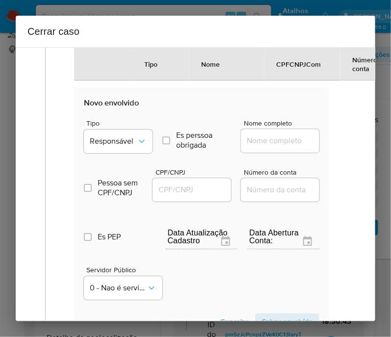
scroll to position [561, 0]
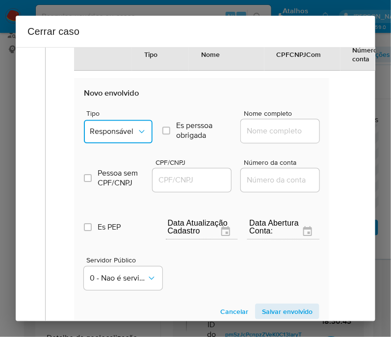
drag, startPoint x: 129, startPoint y: 124, endPoint x: 136, endPoint y: 145, distance: 22.2
click at [129, 125] on button "Responsável" at bounding box center [118, 132] width 69 height 24
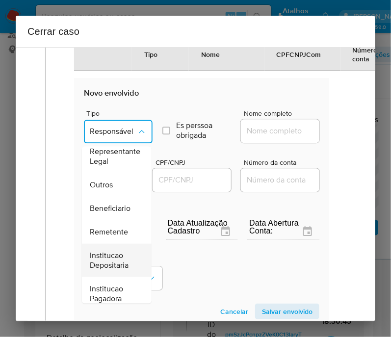
scroll to position [184, 0]
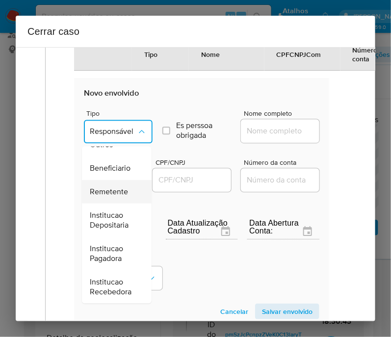
click at [112, 179] on div "Remetente" at bounding box center [114, 191] width 48 height 24
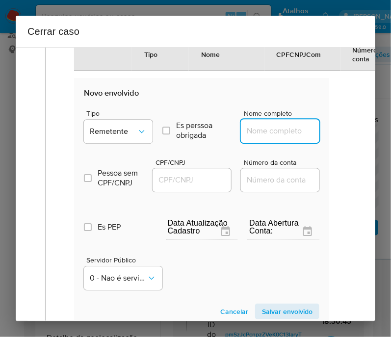
click at [248, 137] on input "Nome completo" at bounding box center [289, 131] width 96 height 13
paste input "[PERSON_NAME], 42888270862"
drag, startPoint x: 266, startPoint y: 136, endPoint x: 340, endPoint y: 136, distance: 73.5
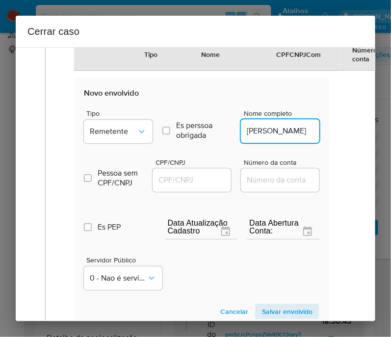
scroll to position [0, 0]
type input "[PERSON_NAME]"
drag, startPoint x: 199, startPoint y: 185, endPoint x: 228, endPoint y: 189, distance: 29.2
click at [199, 184] on input "CPF/CNPJ" at bounding box center [200, 180] width 96 height 13
paste input "42888270862"
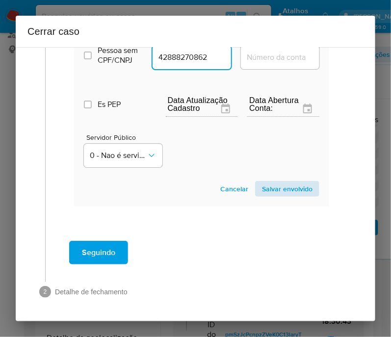
type input "42888270862"
click at [274, 188] on span "Salvar envolvido" at bounding box center [287, 189] width 51 height 14
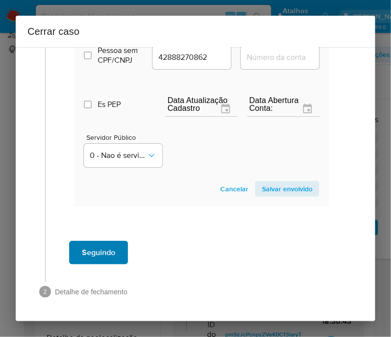
scroll to position [496, 0]
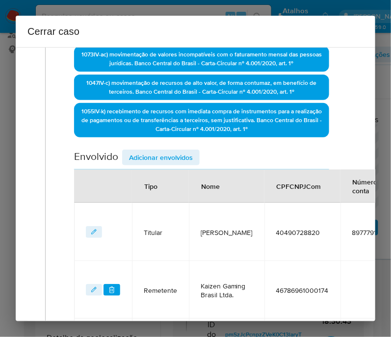
click at [145, 160] on span "Adicionar envolvidos" at bounding box center [161, 158] width 64 height 14
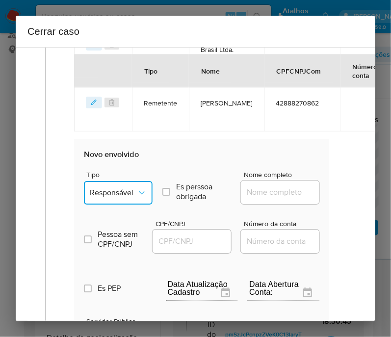
click at [113, 197] on div "Tipo Responsável Es perssoa obrigada Is PObrigada Nome completo Pessoa sem CPF/…" at bounding box center [201, 257] width 235 height 196
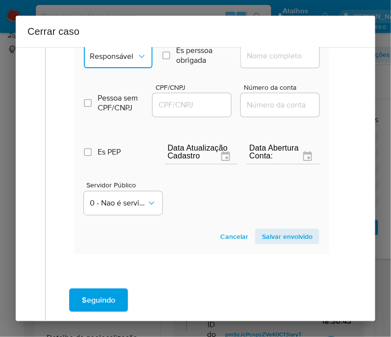
scroll to position [571, 0]
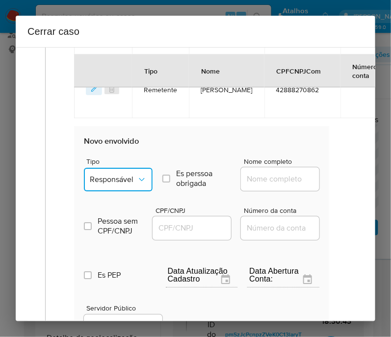
click at [119, 191] on button "Responsável" at bounding box center [118, 180] width 69 height 24
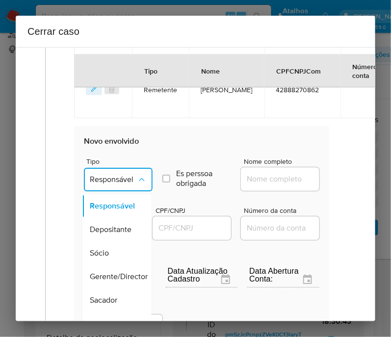
scroll to position [184, 0]
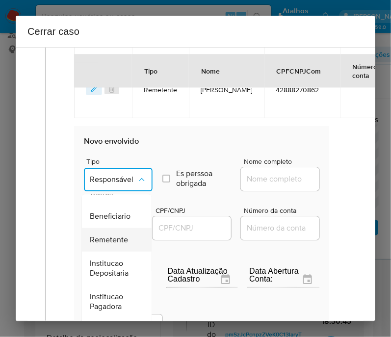
click at [113, 239] on span "Remetente" at bounding box center [109, 239] width 38 height 10
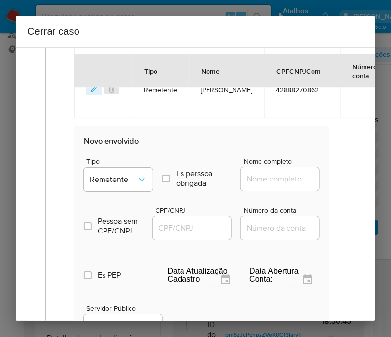
drag, startPoint x: 269, startPoint y: 171, endPoint x: 263, endPoint y: 183, distance: 13.6
click at [267, 176] on div at bounding box center [280, 179] width 78 height 24
click at [263, 183] on input "Nome completo" at bounding box center [289, 179] width 96 height 13
paste input "[PERSON_NAME], 43281665810"
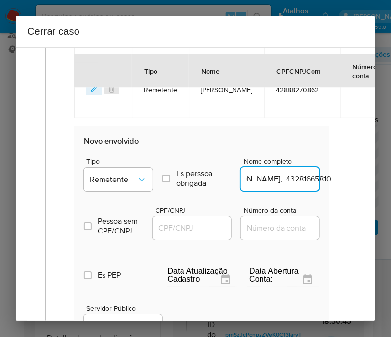
scroll to position [571, 83]
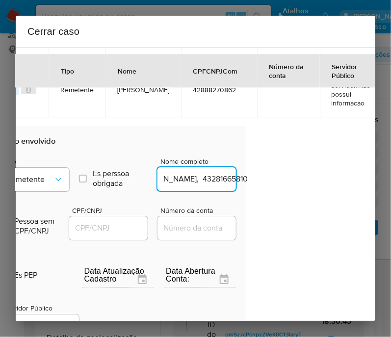
drag, startPoint x: 270, startPoint y: 182, endPoint x: 391, endPoint y: 186, distance: 121.2
type input "[PERSON_NAME]"
drag, startPoint x: 114, startPoint y: 234, endPoint x: 132, endPoint y: 230, distance: 18.9
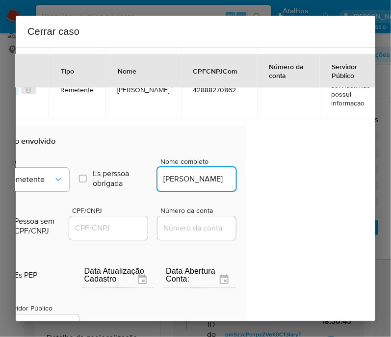
click at [114, 234] on input "CPF/CNPJ" at bounding box center [117, 228] width 96 height 13
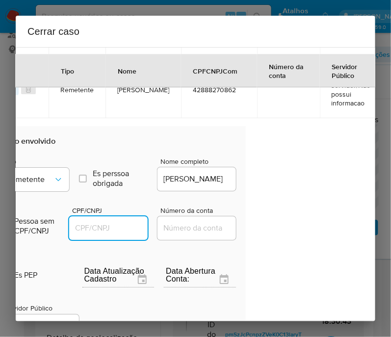
paste input "43281665810"
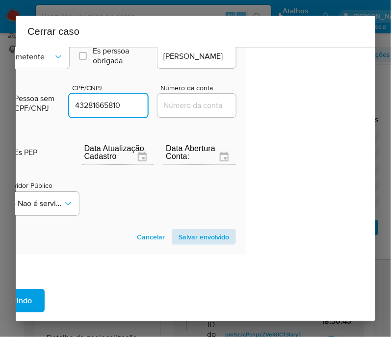
type input "43281665810"
click at [194, 235] on span "Salvar envolvido" at bounding box center [203, 237] width 51 height 14
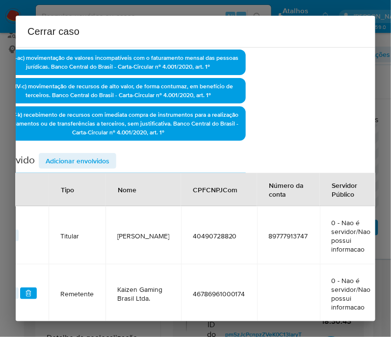
click at [89, 165] on span "Adicionar envolvidos" at bounding box center [78, 161] width 64 height 14
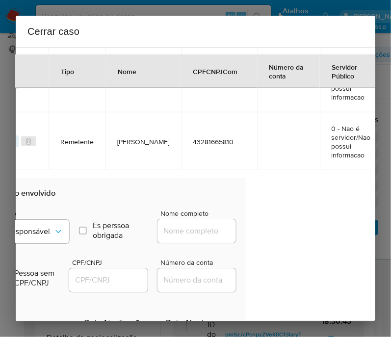
scroll to position [615, 83]
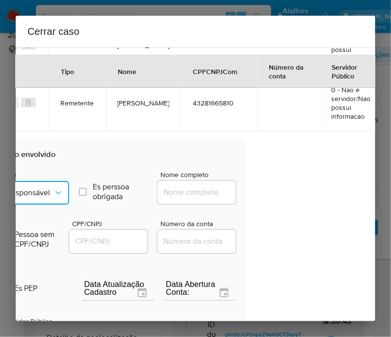
click at [48, 198] on span "Responsável" at bounding box center [29, 193] width 47 height 10
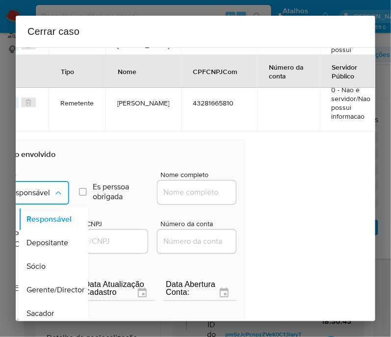
scroll to position [184, 0]
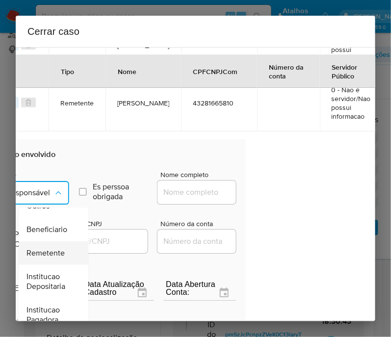
click at [51, 248] on span "Remetente" at bounding box center [45, 253] width 38 height 10
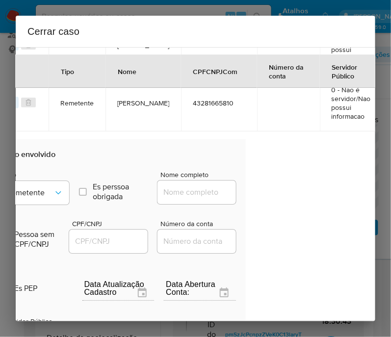
click at [192, 189] on input "Nome completo" at bounding box center [205, 192] width 96 height 13
paste input "[PERSON_NAME], 39963655866"
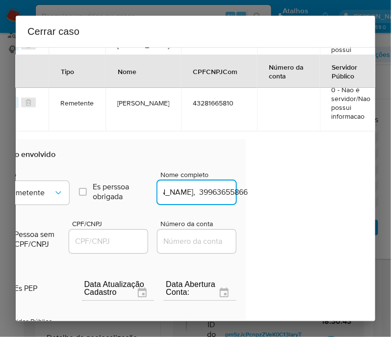
drag, startPoint x: 184, startPoint y: 197, endPoint x: 283, endPoint y: 202, distance: 99.2
click at [283, 202] on div "1 Informação completa Geral Data de início [DATE] Data Fin [DATE] Valor do créd…" at bounding box center [195, 184] width 359 height 274
drag, startPoint x: 181, startPoint y: 197, endPoint x: 272, endPoint y: 202, distance: 90.8
click at [272, 202] on div "1 Informação completa Geral Data de início [DATE] Data Fin [DATE] Valor do créd…" at bounding box center [195, 184] width 359 height 274
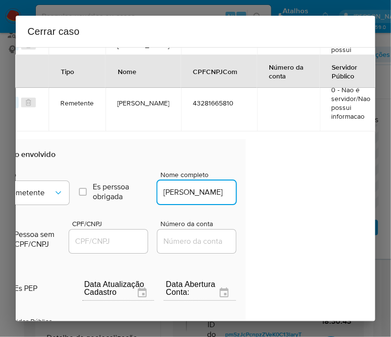
type input "[PERSON_NAME]"
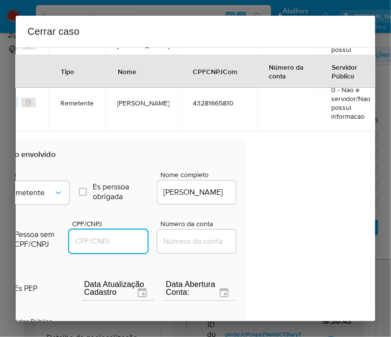
click at [139, 244] on input "CPF/CNPJ" at bounding box center [117, 241] width 96 height 13
paste input "39963655866"
type input "39963655866"
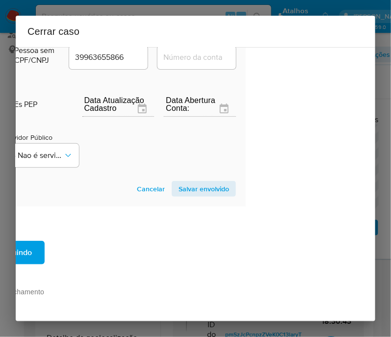
click at [197, 186] on span "Salvar envolvido" at bounding box center [203, 189] width 51 height 14
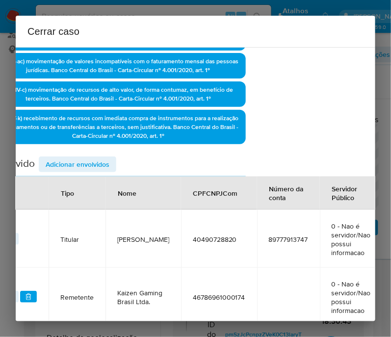
click at [100, 171] on span "Adicionar envolvidos" at bounding box center [78, 164] width 64 height 14
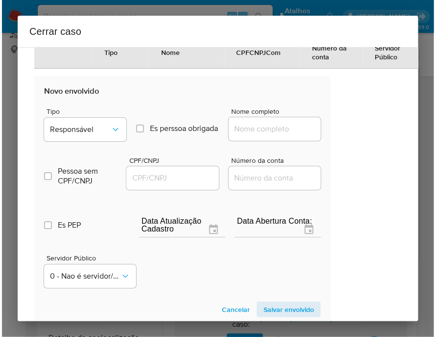
scroll to position [728, 38]
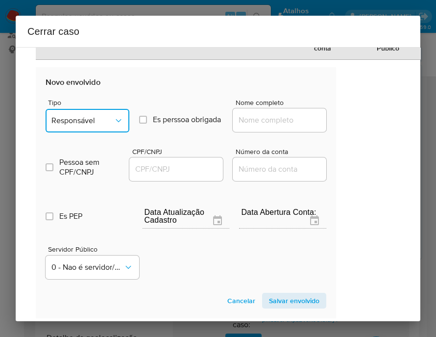
click at [87, 128] on button "Responsável" at bounding box center [88, 121] width 84 height 24
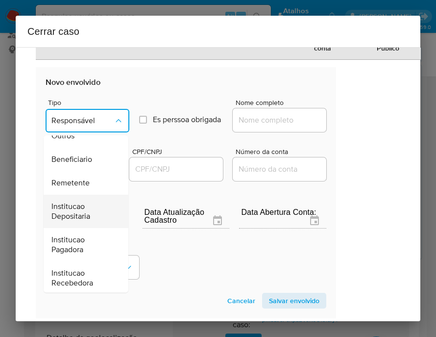
scroll to position [174, 0]
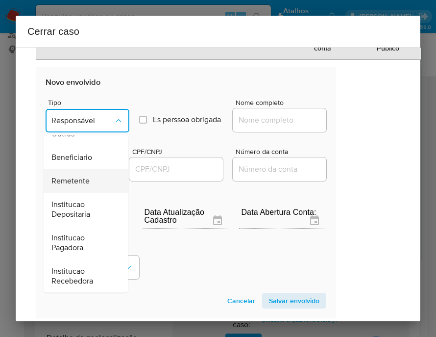
click at [83, 186] on span "Remetente" at bounding box center [70, 181] width 38 height 10
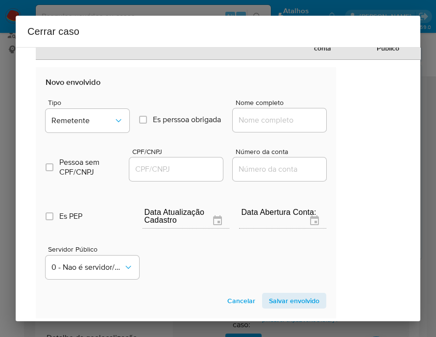
click at [278, 127] on input "Nome completo" at bounding box center [281, 120] width 96 height 13
paste input "Recreio Jogos Ltda, 58414105000177"
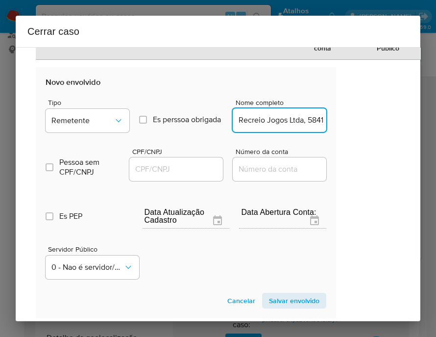
scroll to position [0, 45]
drag, startPoint x: 253, startPoint y: 137, endPoint x: 353, endPoint y: 137, distance: 100.0
type input "Recreio Jogos Ltda"
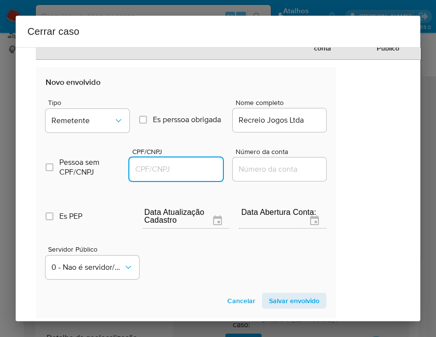
drag, startPoint x: 127, startPoint y: 181, endPoint x: 149, endPoint y: 179, distance: 21.2
click at [129, 176] on input "CPF/CNPJ" at bounding box center [177, 169] width 96 height 13
click at [152, 176] on input "CPF/CNPJ" at bounding box center [177, 169] width 96 height 13
paste input "58414105000177"
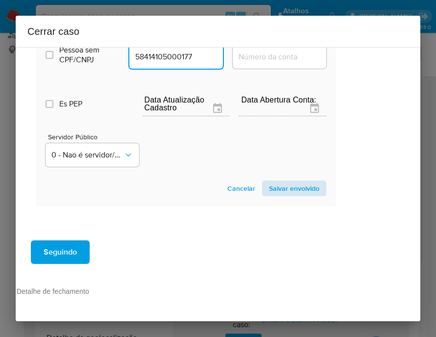
type input "58414105000177"
click at [269, 181] on span "Salvar envolvido" at bounding box center [294, 188] width 51 height 14
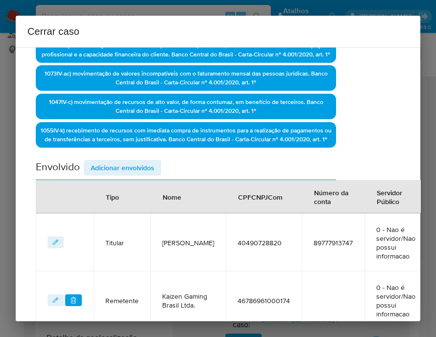
scroll to position [234, 38]
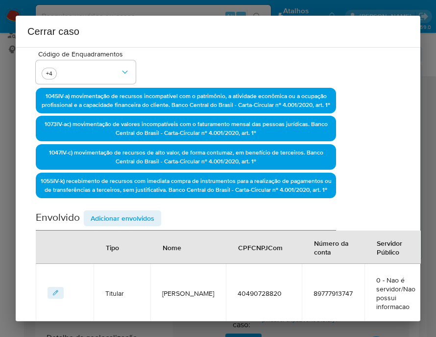
click at [122, 230] on div "Envolvido Adicionar envolvidos" at bounding box center [186, 220] width 301 height 20
click at [136, 225] on span "Adicionar envolvidos" at bounding box center [123, 218] width 64 height 14
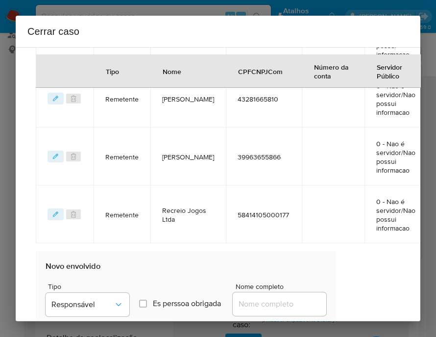
scroll to position [724, 38]
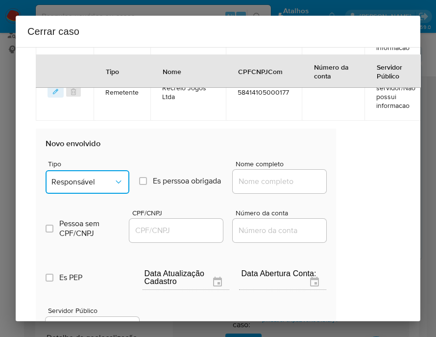
click at [96, 187] on span "Responsável" at bounding box center [82, 182] width 62 height 10
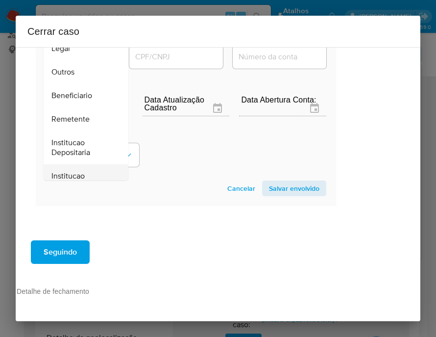
scroll to position [113, 0]
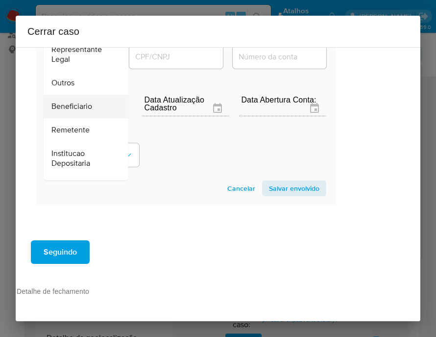
click at [83, 117] on div "Beneficiario" at bounding box center [82, 107] width 63 height 24
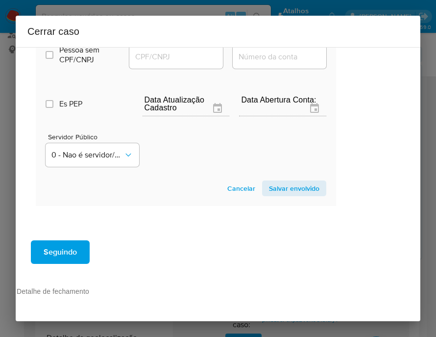
scroll to position [740, 38]
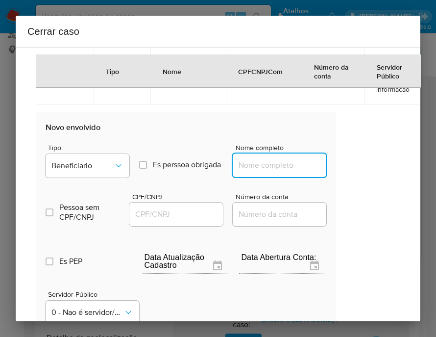
click at [258, 172] on input "Nome completo" at bounding box center [281, 165] width 96 height 13
paste input "Orbion Gaming Ltda, 58368179000114"
click at [247, 172] on input "Orbion Gaming Ltda, 58368179000114" at bounding box center [281, 165] width 96 height 13
drag, startPoint x: 250, startPoint y: 180, endPoint x: 345, endPoint y: 178, distance: 95.6
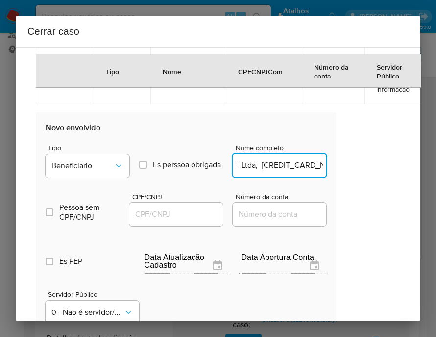
type input "Orbion Gaming Ltda"
click at [182, 221] on input "CPF/CNPJ" at bounding box center [177, 214] width 96 height 13
paste input "58368179000114"
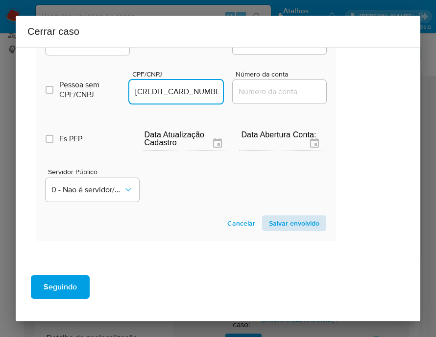
type input "58368179000114"
click at [288, 230] on span "Salvar envolvido" at bounding box center [294, 223] width 51 height 14
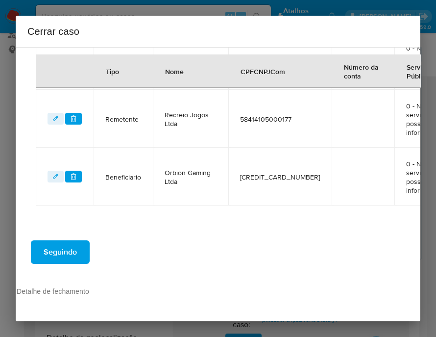
scroll to position [721, 38]
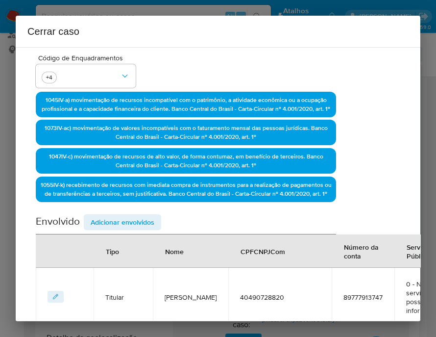
click at [121, 229] on span "Adicionar envolvidos" at bounding box center [123, 222] width 64 height 14
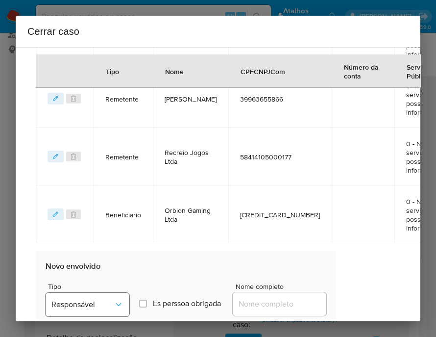
scroll to position [843, 38]
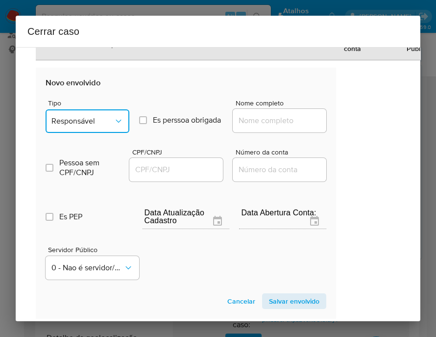
click at [85, 129] on button "Responsável" at bounding box center [88, 121] width 84 height 24
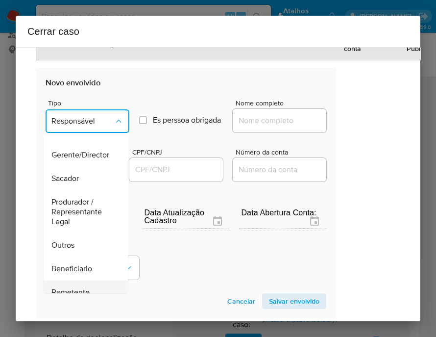
scroll to position [51, 0]
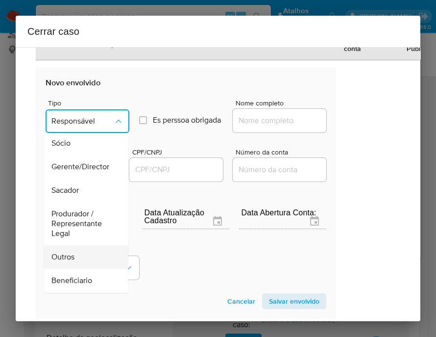
click at [78, 269] on div "Outros" at bounding box center [82, 257] width 63 height 24
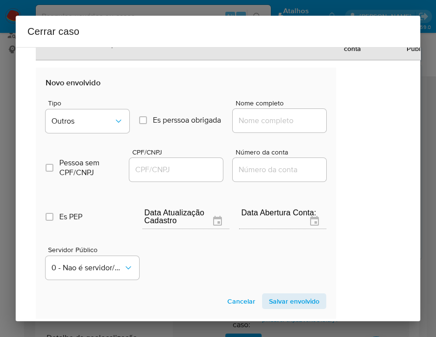
click at [264, 132] on div at bounding box center [280, 121] width 94 height 24
click at [269, 127] on input "Nome completo" at bounding box center [281, 120] width 96 height 13
paste input "Manoel Francisco Da Silva, 32292017000156"
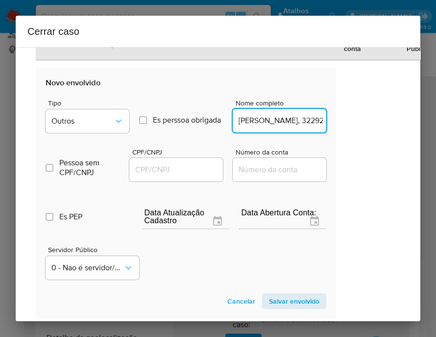
scroll to position [0, 73]
drag, startPoint x: 250, startPoint y: 138, endPoint x: 328, endPoint y: 136, distance: 78.0
type input "Manoel Francisco Da Silva"
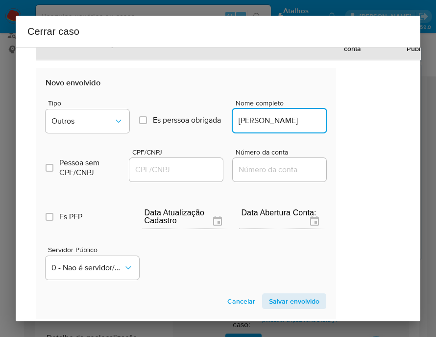
drag, startPoint x: 170, startPoint y: 182, endPoint x: 192, endPoint y: 190, distance: 23.9
click at [170, 176] on input "CPF/CNPJ" at bounding box center [177, 169] width 96 height 13
paste input "32292017000156"
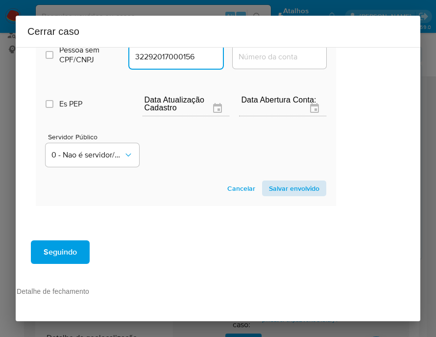
type input "32292017000156"
click at [277, 184] on span "Salvar envolvido" at bounding box center [294, 188] width 51 height 14
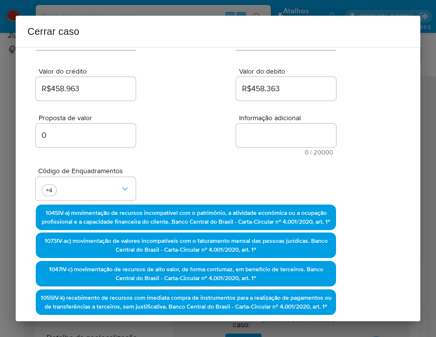
scroll to position [104, 38]
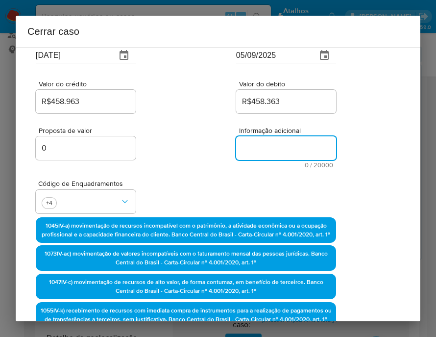
click at [253, 142] on textarea "Informação adicional" at bounding box center [286, 148] width 100 height 24
paste textarea "Informações do Cliente Manoel Francisco da Silva, CPF 40490728820, 36 anos, res…"
type textarea "Informações do Cliente Manoel Francisco da Silva, CPF 40490728820, 36 anos, res…"
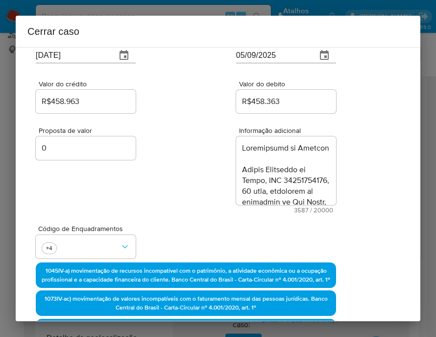
drag, startPoint x: 217, startPoint y: 190, endPoint x: 199, endPoint y: 195, distance: 18.9
click at [214, 192] on div "Proposta de valor 0 Informação adicional 3587 / 20000 16413 caracteres restantes" at bounding box center [186, 164] width 301 height 98
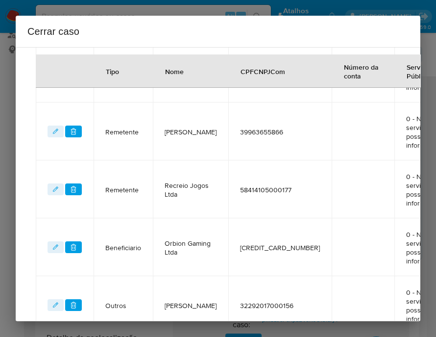
scroll to position [823, 38]
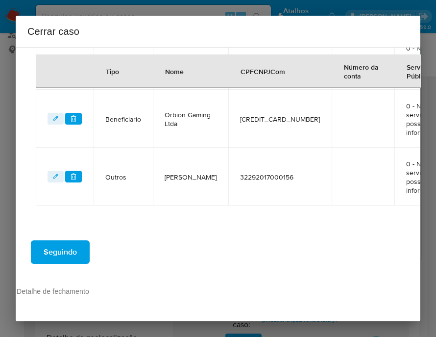
click at [64, 245] on span "Seguindo" at bounding box center [60, 252] width 33 height 22
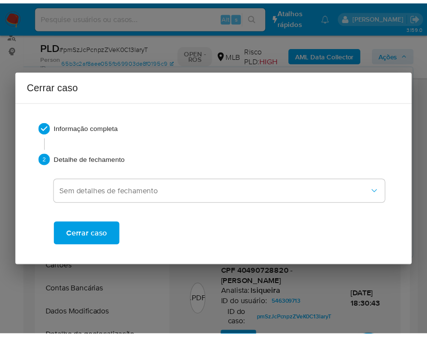
scroll to position [2344, 0]
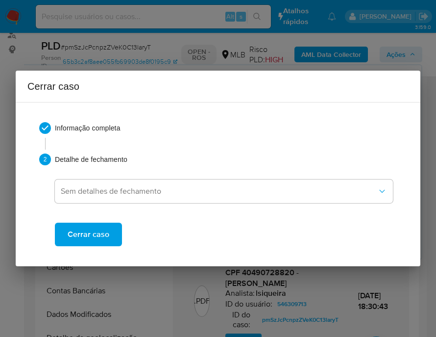
click at [104, 232] on span "Cerrar caso" at bounding box center [89, 235] width 42 height 22
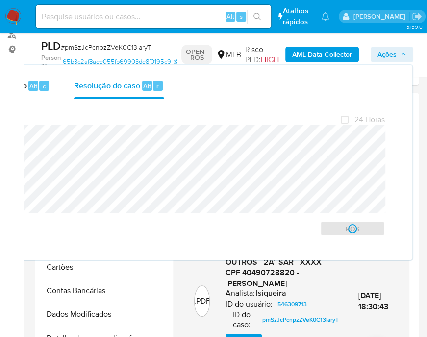
click at [108, 42] on span "# pmSzJcPcnpzZVeK0C13laryT" at bounding box center [106, 47] width 90 height 10
click at [108, 46] on span "# pmSzJcPcnpzZVeK0C13laryT" at bounding box center [106, 47] width 90 height 10
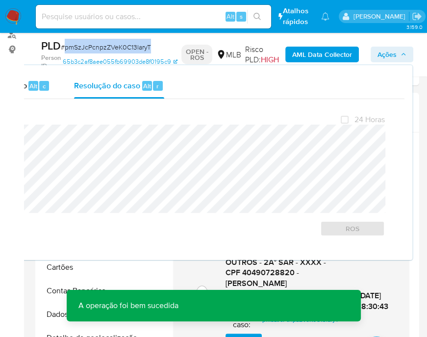
copy span "pmSzJcPcnpzZVeK0C13laryT"
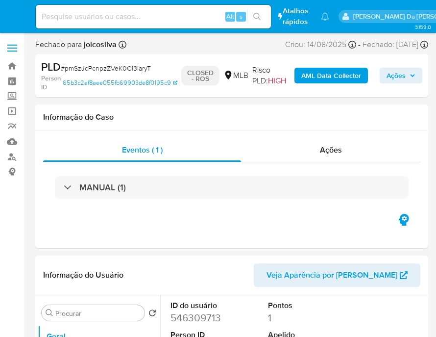
select select "10"
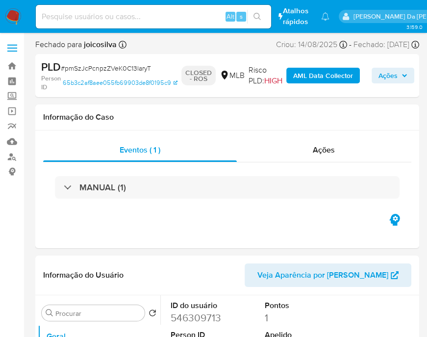
click at [19, 17] on img at bounding box center [13, 16] width 17 height 17
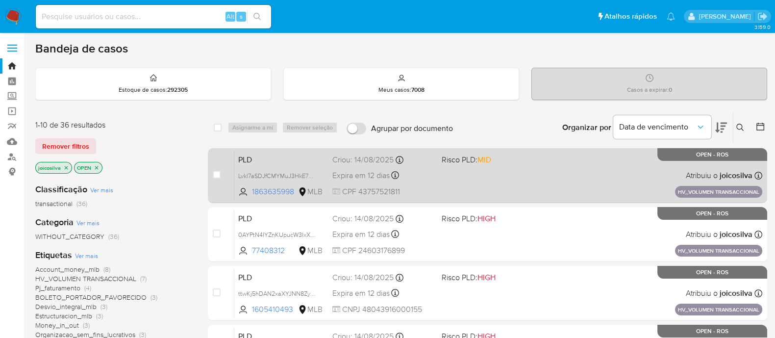
click at [506, 183] on div "PLD Lvkl7aSDJfCMYMuJ3HkE7q3u 1863635998 MLB Risco PLD: MID Criou: [DATE] Criou:…" at bounding box center [498, 176] width 528 height 50
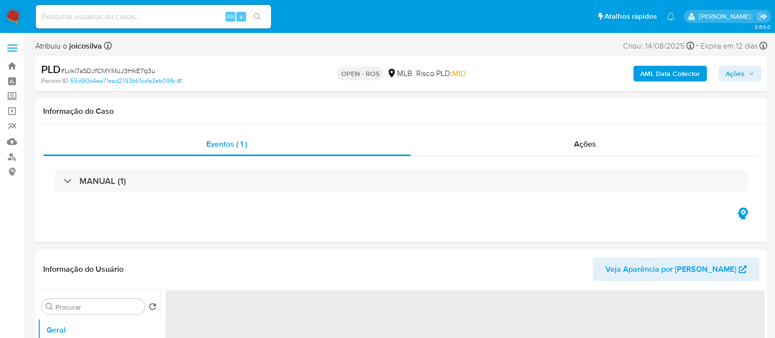
click at [136, 69] on span "# Lvkl7aSDJfCMYMuJ3HkE7q3u" at bounding box center [108, 71] width 95 height 10
select select "10"
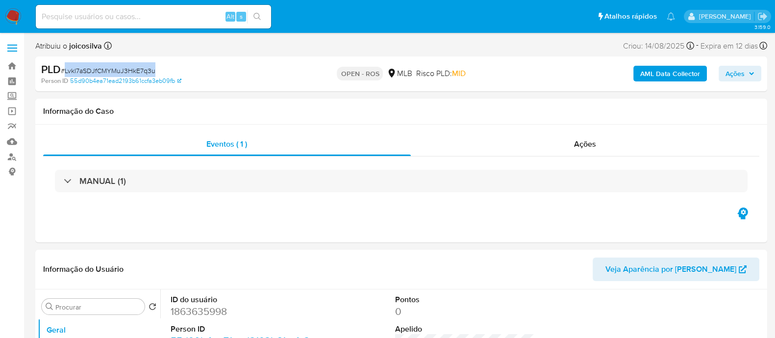
copy span "Lvkl7aSDJfCMYMuJ3HkE7q3u"
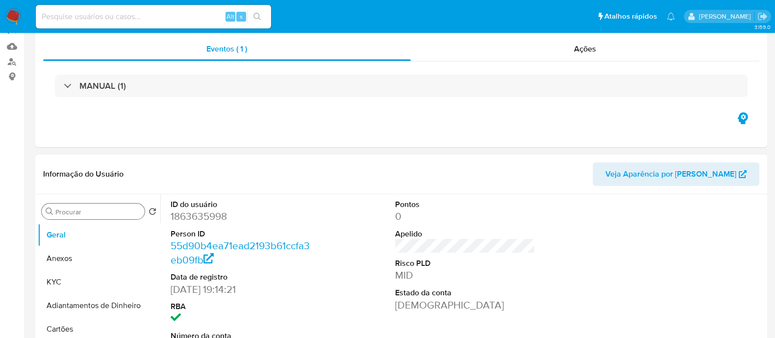
scroll to position [122, 0]
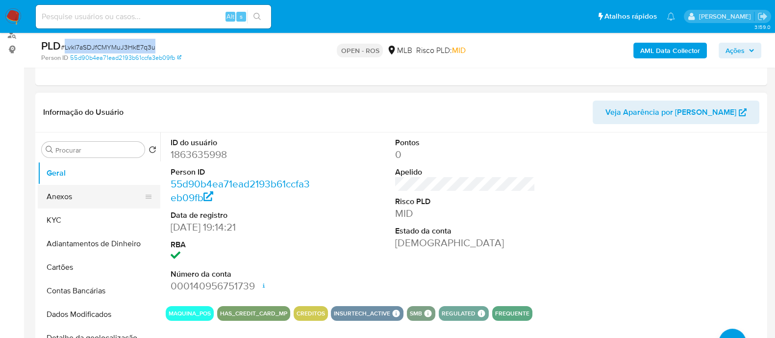
click at [67, 196] on button "Anexos" at bounding box center [95, 197] width 115 height 24
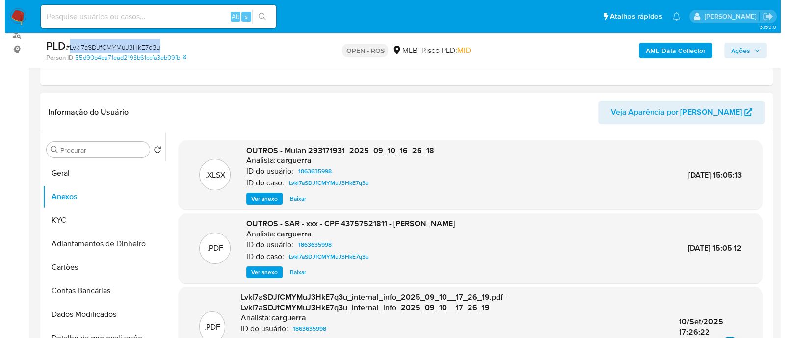
scroll to position [76, 0]
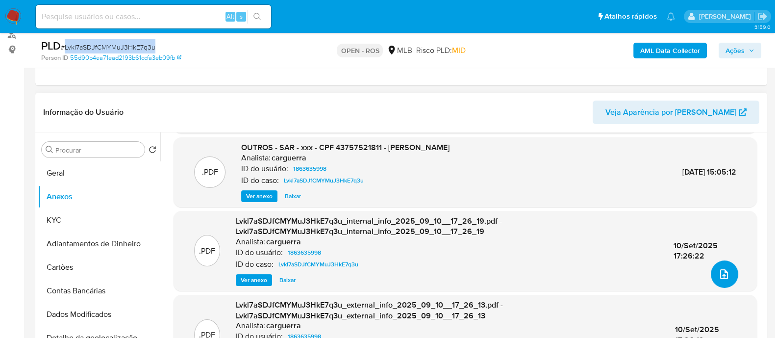
click at [718, 270] on icon "upload-file" at bounding box center [724, 274] width 12 height 12
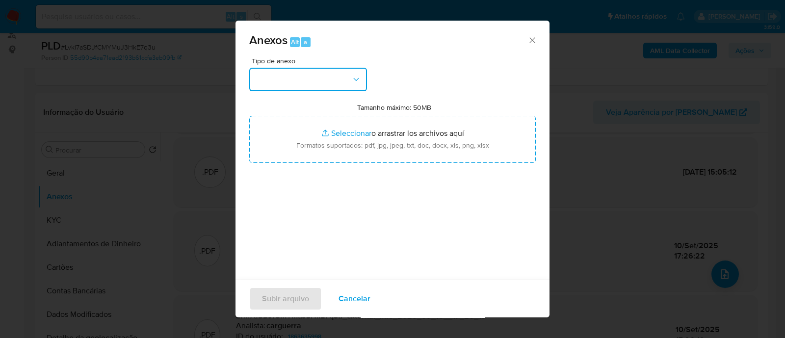
click at [323, 77] on button "button" at bounding box center [308, 80] width 118 height 24
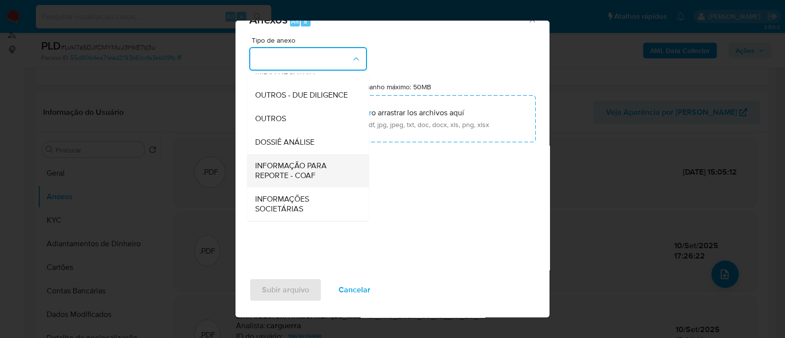
scroll to position [24, 0]
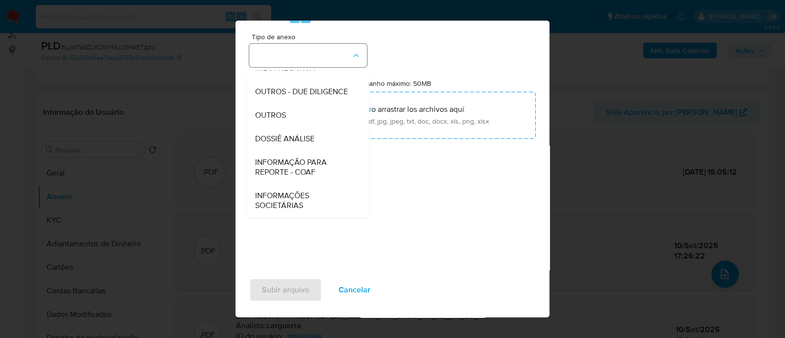
click at [342, 60] on button "button" at bounding box center [308, 56] width 118 height 24
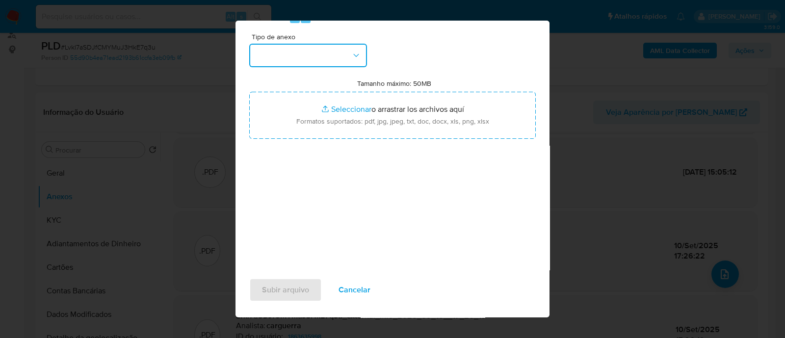
click at [343, 57] on button "button" at bounding box center [308, 56] width 118 height 24
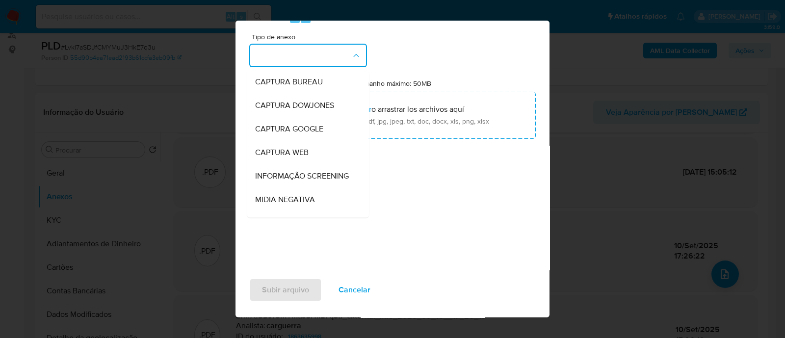
scroll to position [151, 0]
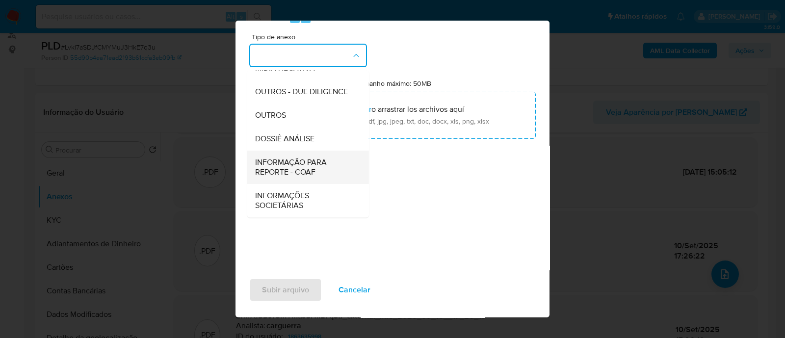
click at [311, 168] on span "INFORMAÇÃO PARA REPORTE - COAF" at bounding box center [305, 167] width 100 height 20
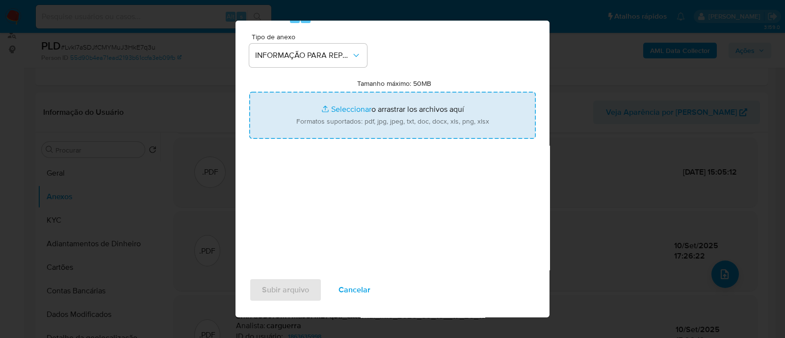
type input "C:\fakepath\SAR - Lvkl7aSDJfCMYMuJ3HkE7q3u - CPF 43757521811 - ANDERSON LOPES D…"
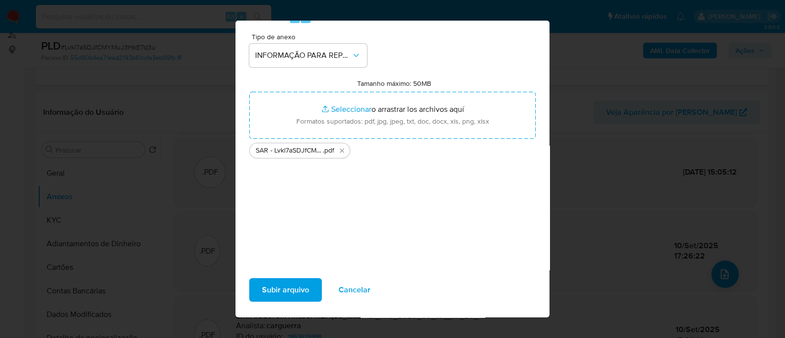
click at [358, 245] on div "Tipo de anexo INFORMAÇÃO PARA REPORTE - COAF Tamanho máximo: 50MB Seleccionar a…" at bounding box center [392, 148] width 286 height 231
click at [274, 301] on span "Subir arquivo" at bounding box center [285, 290] width 47 height 22
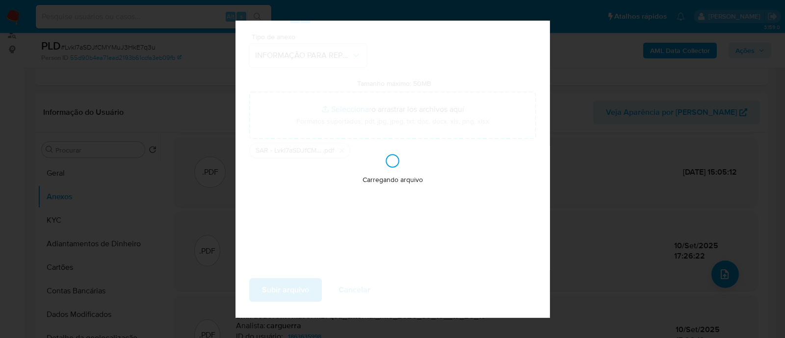
click at [283, 284] on div "Carregando arquivo" at bounding box center [392, 169] width 314 height 297
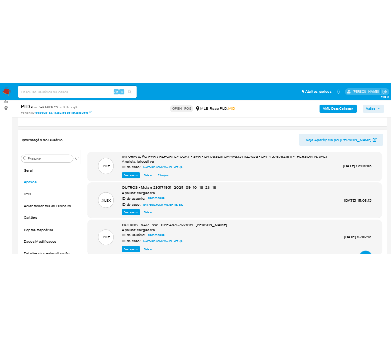
scroll to position [3, 0]
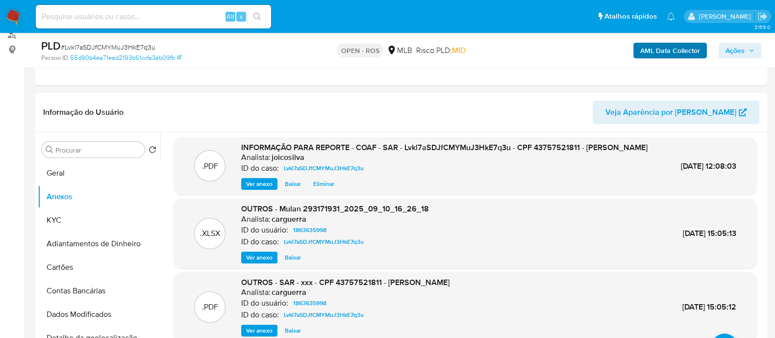
drag, startPoint x: 729, startPoint y: 49, endPoint x: 705, endPoint y: 54, distance: 24.7
click at [729, 49] on span "Ações" at bounding box center [735, 51] width 19 height 16
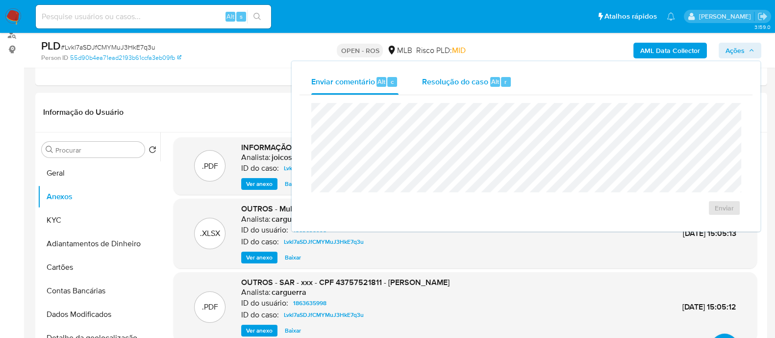
click at [457, 84] on span "Resolução do caso" at bounding box center [455, 81] width 66 height 11
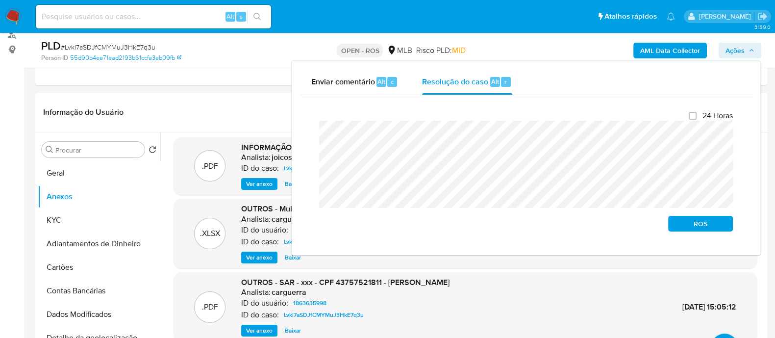
click at [304, 133] on div "Fechamento do caso 24 Horas ROS" at bounding box center [526, 171] width 453 height 152
click at [687, 223] on span "ROS" at bounding box center [700, 224] width 51 height 14
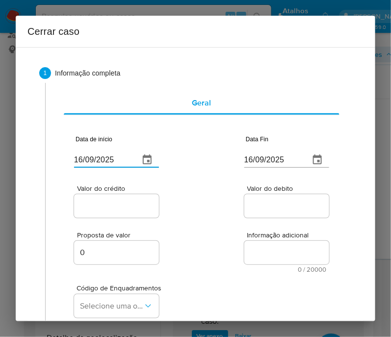
click at [113, 159] on input "16/09/2025" at bounding box center [102, 160] width 57 height 16
paste input "01/05"
type input "01/05/2025"
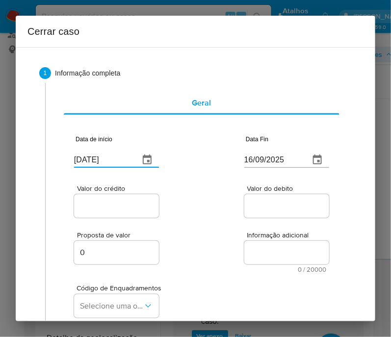
click at [202, 222] on div "Proposta de valor 0 Informação adicional 0 / 20000 20000 caracteres restantes" at bounding box center [201, 246] width 255 height 53
click at [271, 152] on input "16/09/2025" at bounding box center [272, 160] width 57 height 16
paste input "0"
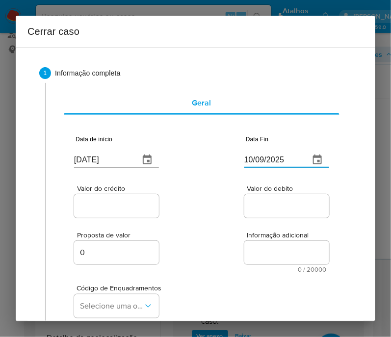
type input "10/09/2025"
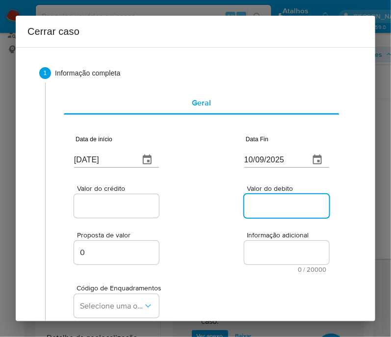
click at [250, 208] on input "Valor do debito" at bounding box center [292, 206] width 96 height 13
click at [151, 200] on input "Valor do crédito" at bounding box center [122, 206] width 96 height 13
click at [109, 198] on div at bounding box center [116, 206] width 85 height 24
click at [109, 200] on div at bounding box center [116, 206] width 85 height 24
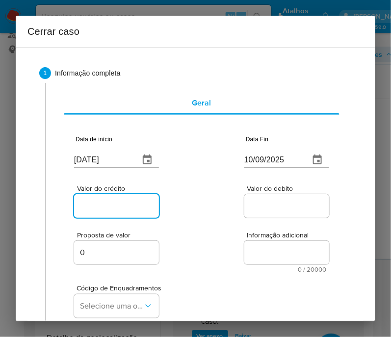
click at [124, 204] on input "Valor do crédito" at bounding box center [122, 206] width 96 height 13
paste input "R$906.516"
type input "R$906.516"
click at [211, 217] on div "Valor do crédito R$906.516 Valor do debito" at bounding box center [201, 196] width 255 height 47
drag, startPoint x: 270, startPoint y: 205, endPoint x: 211, endPoint y: 264, distance: 83.2
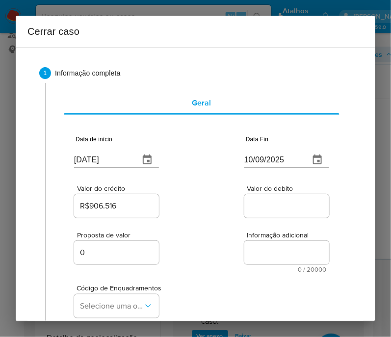
click at [270, 205] on input "Valor do debito" at bounding box center [292, 206] width 96 height 13
paste input "R$918.970"
type input "R$918.970"
click at [211, 264] on div "Proposta de valor 0 Informação adicional 0 / 20000 20000 caracteres restantes" at bounding box center [201, 246] width 255 height 53
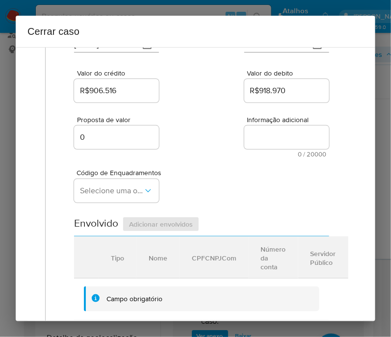
scroll to position [122, 0]
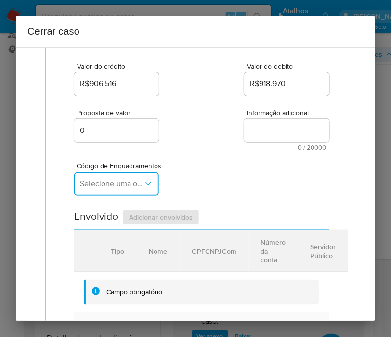
click at [128, 195] on button "Selecione uma opção" at bounding box center [116, 184] width 85 height 24
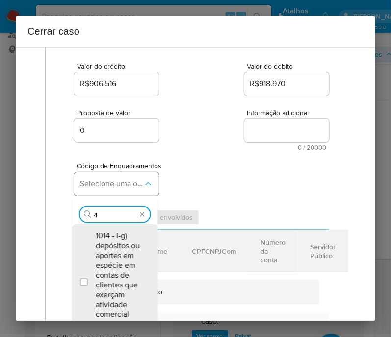
type input "45"
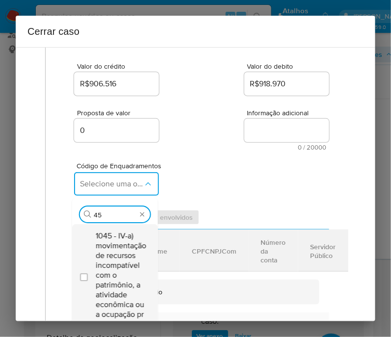
click at [121, 247] on span "1045 - IV-a) movimentação de recursos incompatível com o patrimônio, a atividad…" at bounding box center [121, 275] width 51 height 88
checkbox input "true"
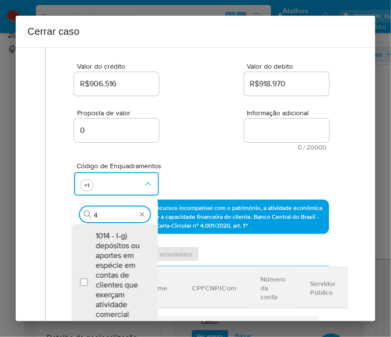
scroll to position [0, 0]
type input "47"
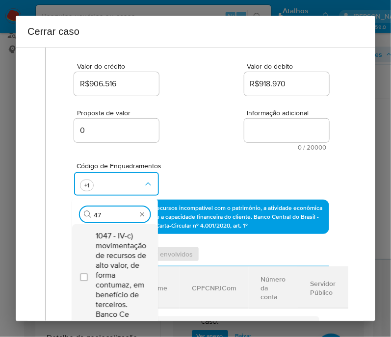
click at [121, 253] on span "1047 - IV-c) movimentação de recursos de alto valor, de forma contumaz, em bene…" at bounding box center [121, 275] width 51 height 88
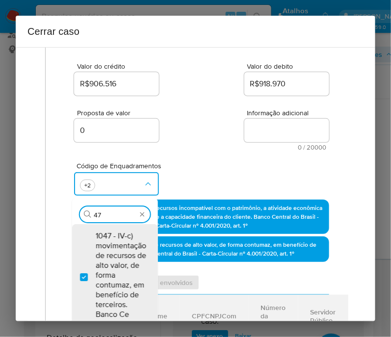
checkbox input "true"
click at [193, 174] on div "Código de Enquadramentos Procurar 47 1047 - IV-c) movimentação de recursos de a…" at bounding box center [201, 175] width 255 height 49
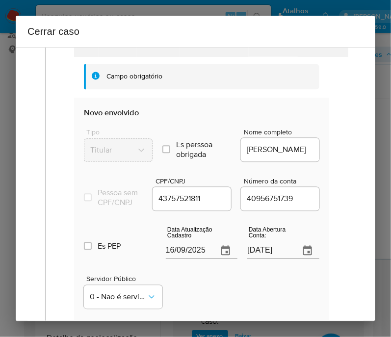
scroll to position [429, 0]
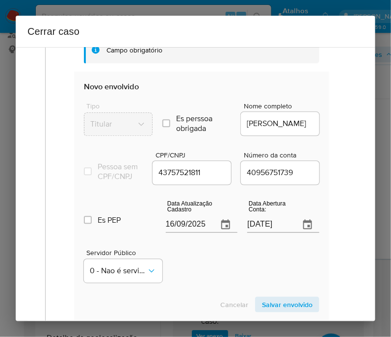
click at [192, 227] on input "16/09/2025" at bounding box center [188, 225] width 45 height 16
paste input "7/01"
type input "17/01/2025"
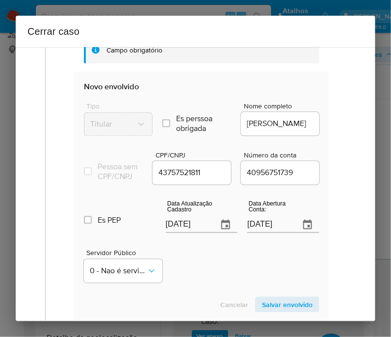
click at [192, 271] on div "Servidor Público 0 - Nao é servidor/[PERSON_NAME] possui informacao" at bounding box center [201, 262] width 235 height 49
click at [257, 231] on input "18/06/2024" at bounding box center [269, 225] width 45 height 16
paste input "text"
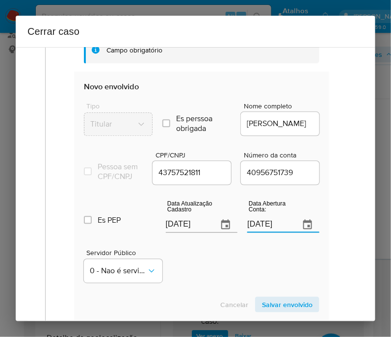
type input "18/06/2024"
click at [244, 263] on div "Servidor Público 0 - Nao é servidor/[PERSON_NAME] possui informacao" at bounding box center [201, 262] width 235 height 49
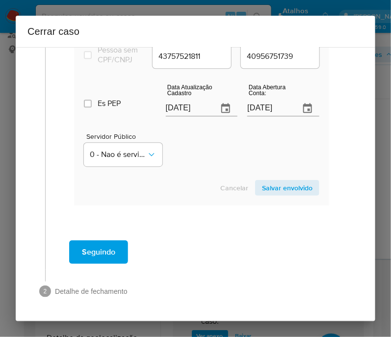
click at [289, 178] on section "Novo envolvido Tipo Titular Es perssoa obrigada Is PObrigada Nome completo ANDE…" at bounding box center [201, 80] width 255 height 251
click at [286, 185] on span "Salvar envolvido" at bounding box center [287, 188] width 51 height 14
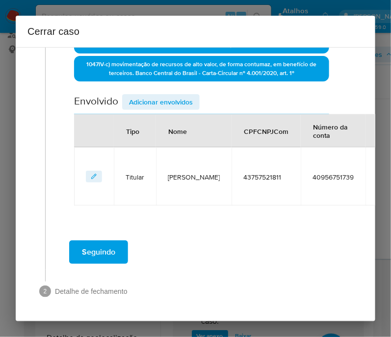
scroll to position [316, 0]
click at [159, 96] on span "Adicionar envolvidos" at bounding box center [161, 102] width 64 height 14
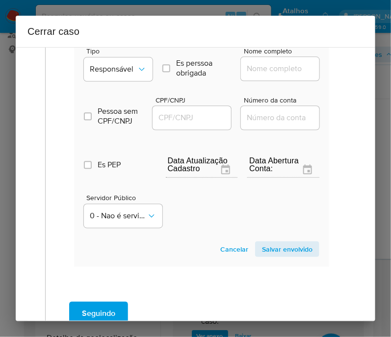
scroll to position [500, 0]
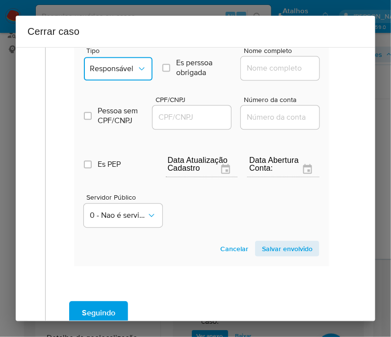
click at [139, 73] on icon "Tipo de envolvimento" at bounding box center [142, 69] width 10 height 10
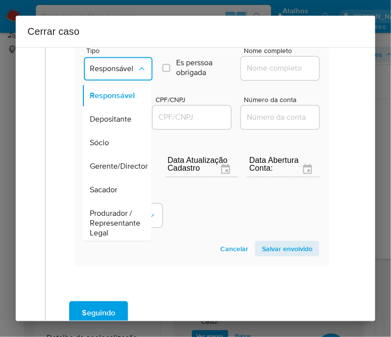
scroll to position [184, 0]
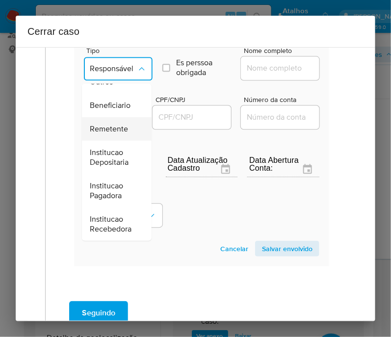
click at [116, 126] on span "Remetente" at bounding box center [109, 129] width 38 height 10
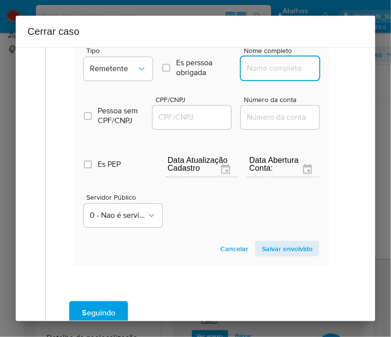
drag, startPoint x: 261, startPoint y: 73, endPoint x: 271, endPoint y: 78, distance: 11.2
click at [261, 73] on input "Nome completo" at bounding box center [289, 68] width 96 height 13
paste input "R Gasparoto, 58532618000182"
drag, startPoint x: 254, startPoint y: 76, endPoint x: 350, endPoint y: 76, distance: 96.1
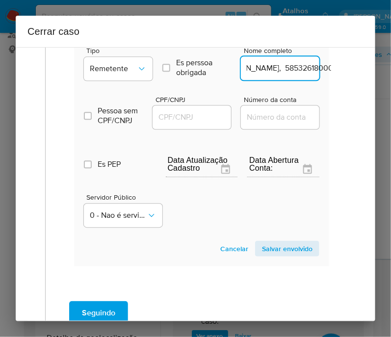
type input "R Gasparoto"
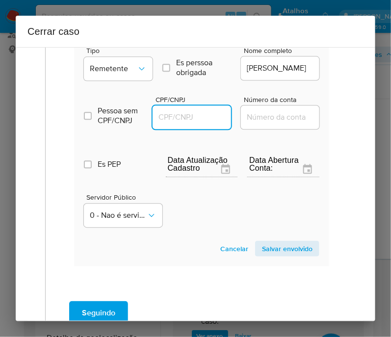
click at [177, 124] on input "CPF/CNPJ" at bounding box center [200, 117] width 96 height 13
paste input "58532618000182"
type input "58532618000182"
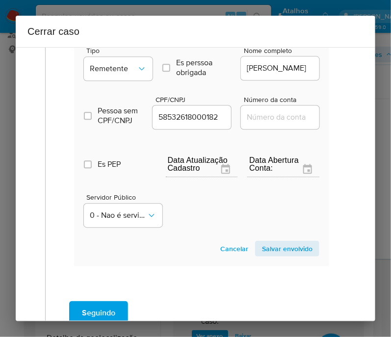
click at [277, 255] on span "Salvar envolvido" at bounding box center [287, 249] width 51 height 14
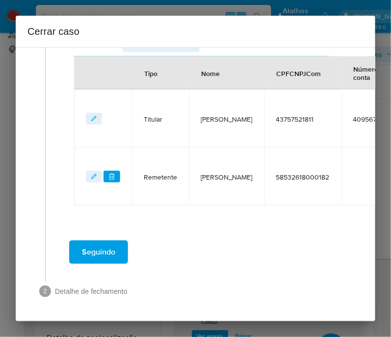
scroll to position [375, 0]
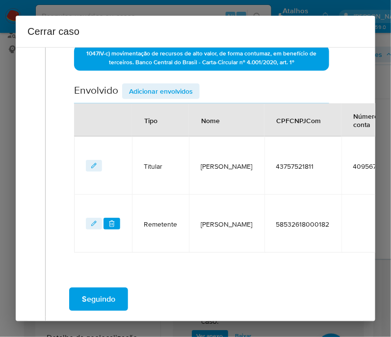
click at [157, 97] on span "Adicionar envolvidos" at bounding box center [161, 91] width 64 height 14
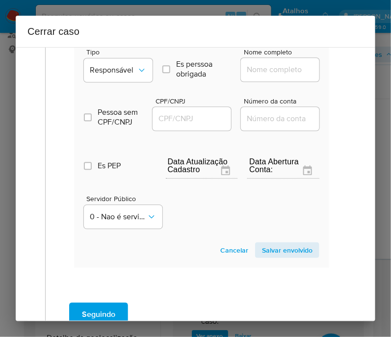
scroll to position [558, 0]
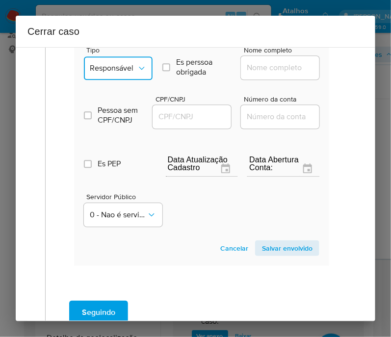
click at [122, 73] on span "Responsável" at bounding box center [113, 68] width 47 height 10
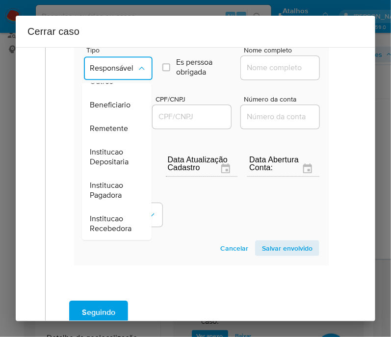
scroll to position [184, 0]
click at [103, 126] on span "Remetente" at bounding box center [109, 129] width 38 height 10
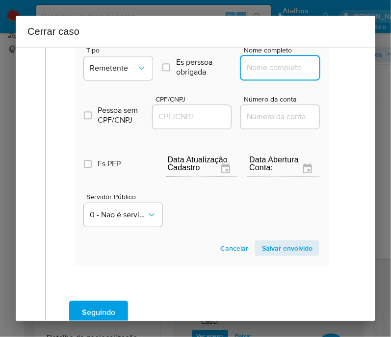
drag, startPoint x: 236, startPoint y: 78, endPoint x: 252, endPoint y: 77, distance: 15.2
click at [249, 74] on input "Nome completo" at bounding box center [289, 67] width 96 height 13
paste input "Visao Digital Servicos Ltda, 57532705000177"
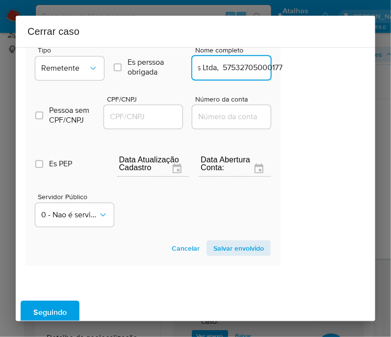
drag, startPoint x: 255, startPoint y: 76, endPoint x: 367, endPoint y: 77, distance: 111.8
click at [367, 77] on div "1 Informação completa Geral Data de início 01/05/2025 Data Fin 10/09/2025 Valor…" at bounding box center [195, 184] width 359 height 274
type input "Visao Digital Servicos Ltda"
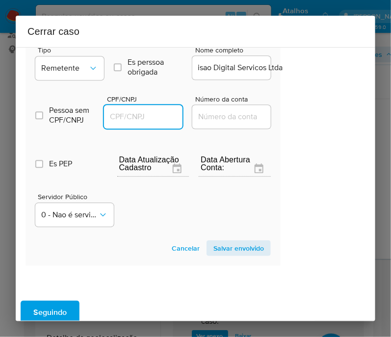
click at [157, 118] on input "CPF/CNPJ" at bounding box center [152, 116] width 96 height 13
paste input "57532705000177"
type input "57532705000177"
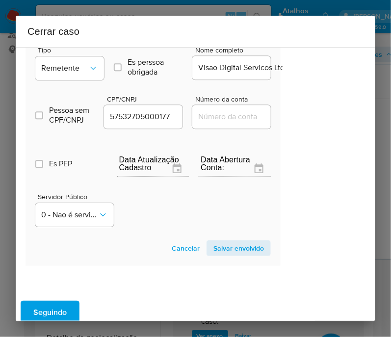
click at [341, 129] on div "1 Informação completa Geral Data de início 01/05/2025 Data Fin 10/09/2025 Valor…" at bounding box center [195, 184] width 359 height 274
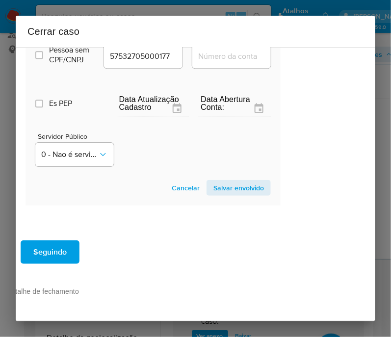
scroll to position [633, 49]
click at [228, 181] on span "Salvar envolvido" at bounding box center [238, 188] width 51 height 14
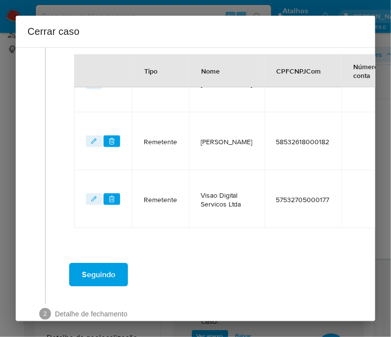
scroll to position [432, 0]
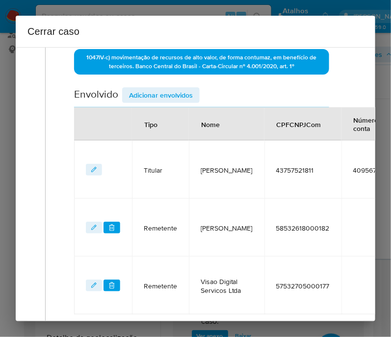
click at [181, 100] on span "Adicionar envolvidos" at bounding box center [161, 95] width 64 height 14
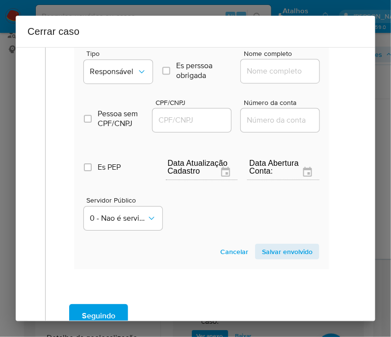
scroll to position [616, 0]
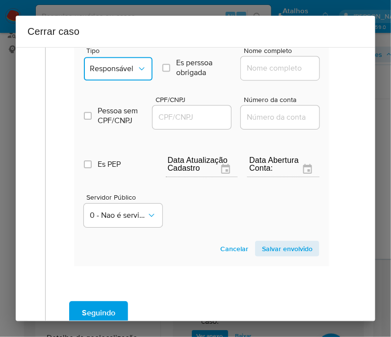
click at [94, 62] on button "Responsável" at bounding box center [118, 69] width 69 height 24
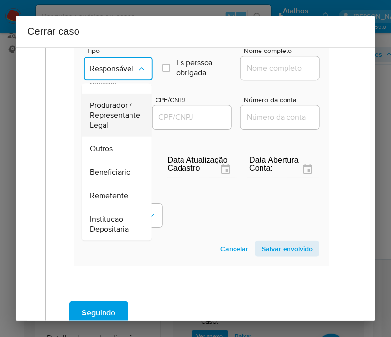
scroll to position [184, 0]
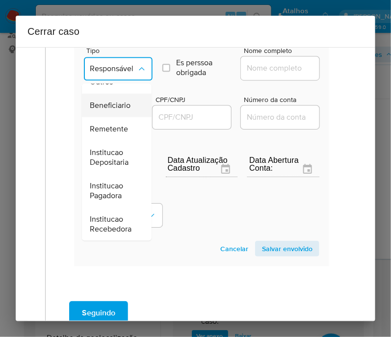
click at [121, 101] on span "Beneficiario" at bounding box center [110, 106] width 41 height 10
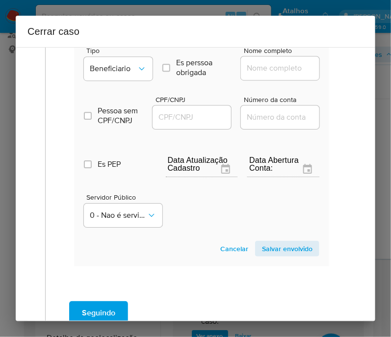
click at [281, 60] on div "Nome completo" at bounding box center [280, 65] width 78 height 37
click at [277, 72] on input "Nome completo" at bounding box center [289, 68] width 96 height 13
paste input "Orbion Gaming Ltda, 58368179000114"
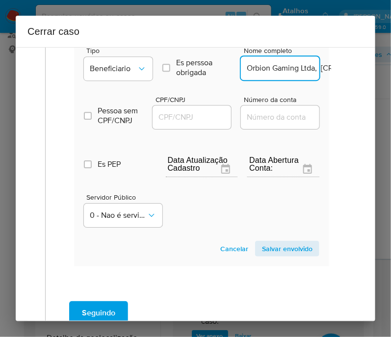
scroll to position [0, 51]
drag, startPoint x: 257, startPoint y: 76, endPoint x: 354, endPoint y: 75, distance: 96.1
type input "Orbion Gaming Ltda"
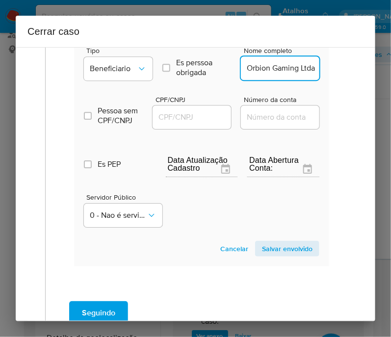
click at [199, 124] on input "CPF/CNPJ" at bounding box center [200, 117] width 96 height 13
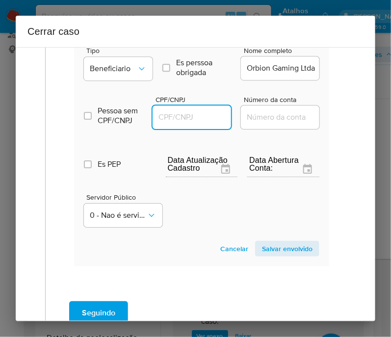
paste input "58368179000114"
type input "58368179000114"
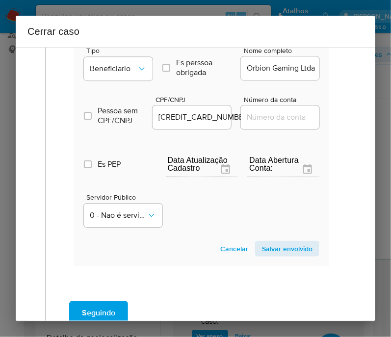
click at [276, 255] on span "Salvar envolvido" at bounding box center [287, 249] width 51 height 14
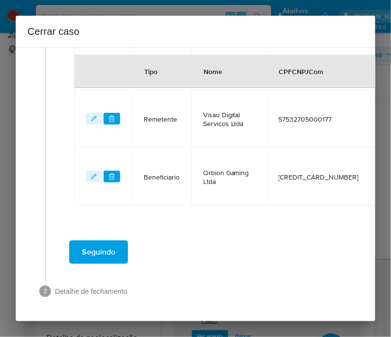
scroll to position [490, 0]
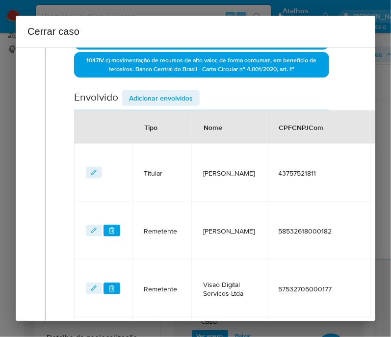
click at [172, 105] on span "Adicionar envolvidos" at bounding box center [161, 98] width 64 height 14
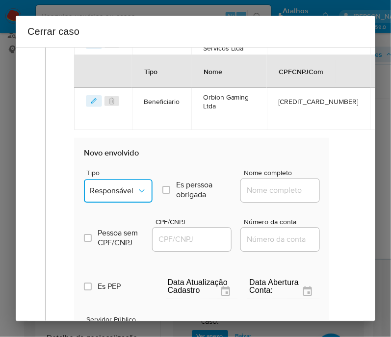
click at [115, 202] on button "Responsável" at bounding box center [118, 191] width 69 height 24
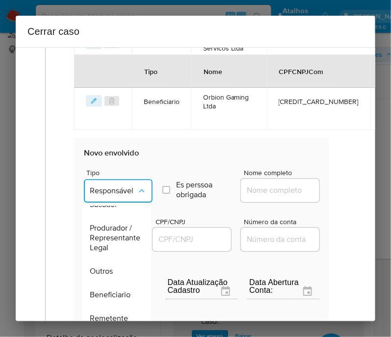
scroll to position [122, 0]
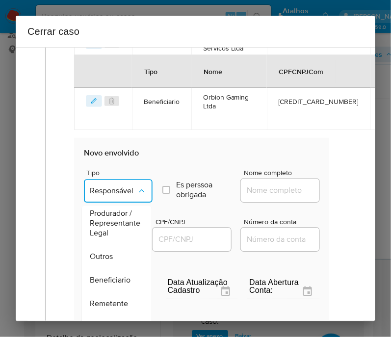
drag, startPoint x: 113, startPoint y: 283, endPoint x: 127, endPoint y: 279, distance: 15.2
click at [113, 284] on span "Beneficiario" at bounding box center [110, 280] width 41 height 10
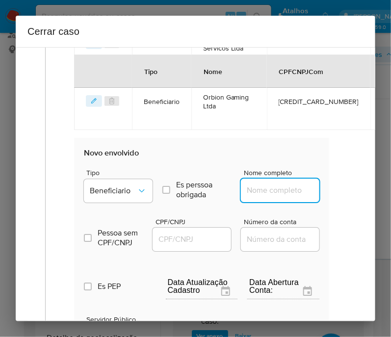
click at [258, 189] on input "Nome completo" at bounding box center [289, 190] width 96 height 13
paste input "Zeroumbet Plataforma Digital Ltda, 55997392000105"
drag, startPoint x: 253, startPoint y: 199, endPoint x: 349, endPoint y: 199, distance: 96.1
click at [349, 199] on div "1 Informação completa Geral Data de início 01/05/2025 Data Fin 10/09/2025 Valor…" at bounding box center [195, 0] width 336 height 992
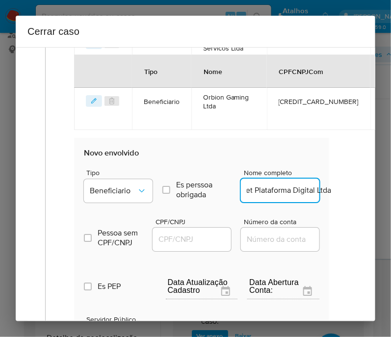
scroll to position [0, 35]
type input "Zeroumbet Plataforma Digital Ltda"
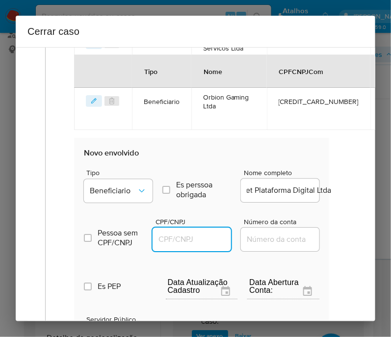
scroll to position [0, 0]
click at [198, 246] on input "CPF/CNPJ" at bounding box center [200, 239] width 96 height 13
paste input "55997392000105"
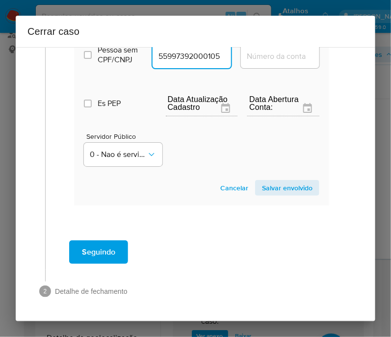
type input "55997392000105"
drag, startPoint x: 284, startPoint y: 218, endPoint x: 294, endPoint y: 205, distance: 15.7
click at [299, 195] on span "Salvar envolvido" at bounding box center [287, 188] width 51 height 14
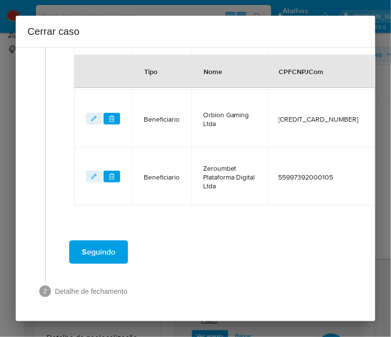
scroll to position [548, 0]
click at [299, 187] on td "55997392000105" at bounding box center [318, 177] width 103 height 58
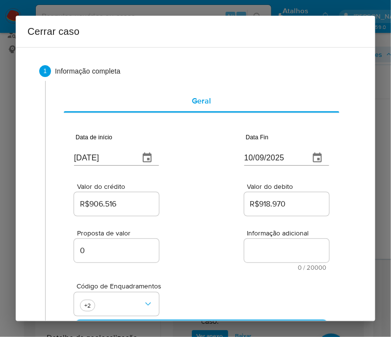
scroll to position [0, 0]
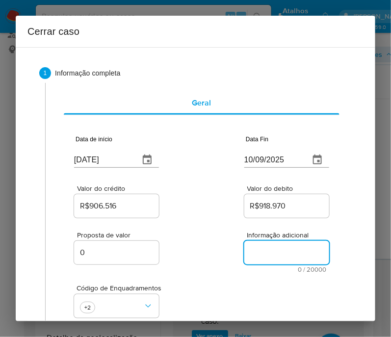
click at [259, 247] on textarea "Informação adicional" at bounding box center [286, 253] width 85 height 24
paste textarea "Informações do Cliente Anderson Lopes de Oliveira, CPF 43757521811, 28 anos, re…"
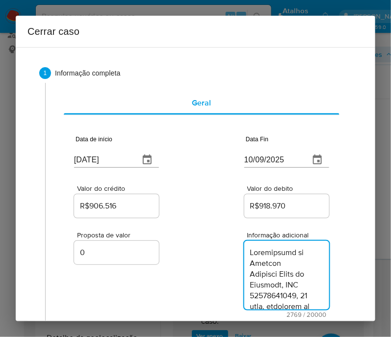
type textarea "Informações do Cliente Anderson Lopes de Oliveira, CPF 43757521811, 28 anos, re…"
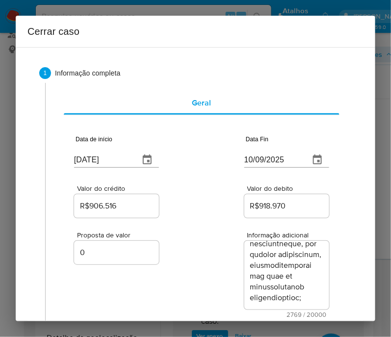
click at [174, 280] on div "Proposta de valor 0 Informação adicional 2769 / 20000 17231 caracteres restantes" at bounding box center [201, 269] width 255 height 98
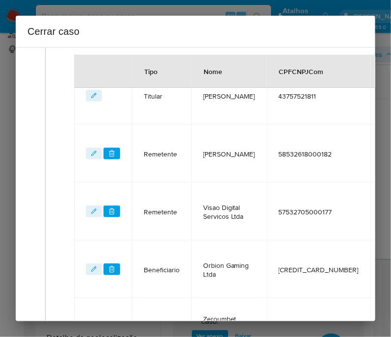
scroll to position [593, 0]
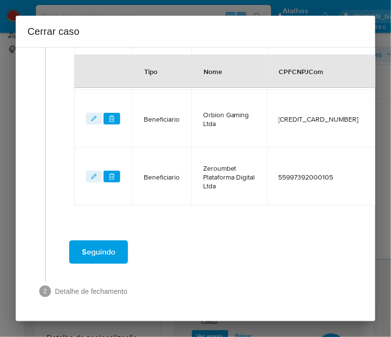
click at [106, 249] on span "Seguindo" at bounding box center [98, 252] width 33 height 22
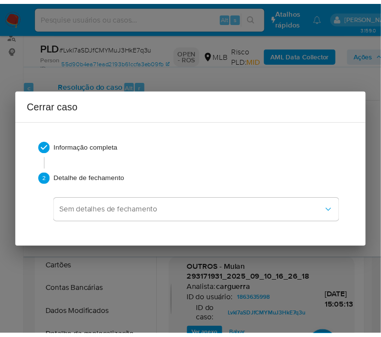
scroll to position [2150, 0]
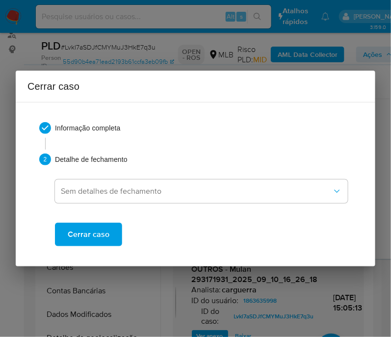
click at [100, 233] on span "Cerrar caso" at bounding box center [89, 235] width 42 height 22
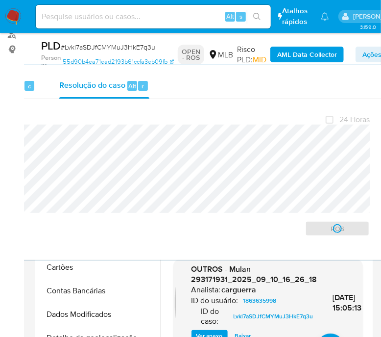
click at [97, 48] on span "# Lvkl7aSDJfCMYMuJ3HkE7q3u" at bounding box center [108, 47] width 95 height 10
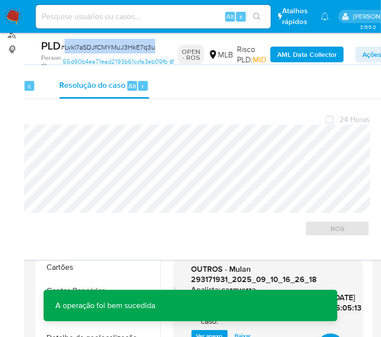
copy span "Lvkl7aSDJfCMYMuJ3HkE7q3u"
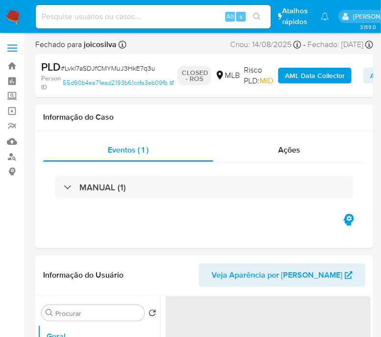
click at [19, 18] on img at bounding box center [13, 16] width 17 height 17
select select "10"
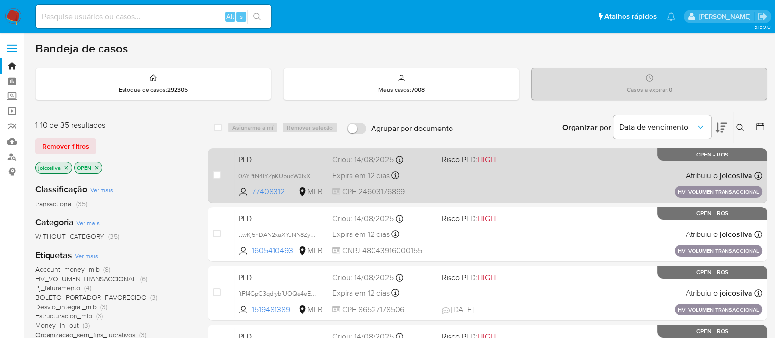
click at [390, 190] on div "PLD 0AYPtN4IYZnKUpucW3IxX8TE 77408312 MLB Risco PLD: HIGH Criou: [DATE] Criou: …" at bounding box center [498, 176] width 528 height 50
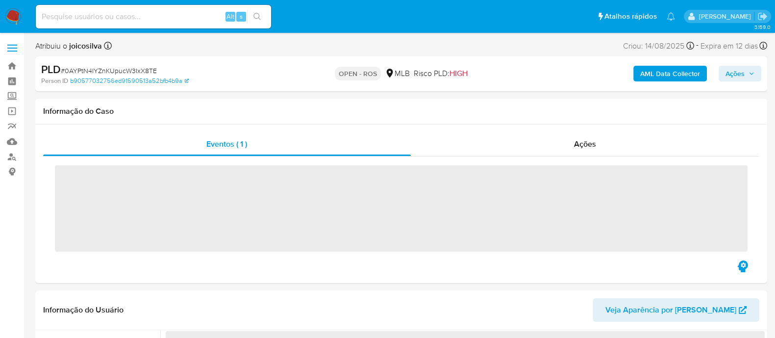
click at [127, 72] on span "# 0AYPtN4IYZnKUpucW3IxX8TE" at bounding box center [109, 71] width 96 height 10
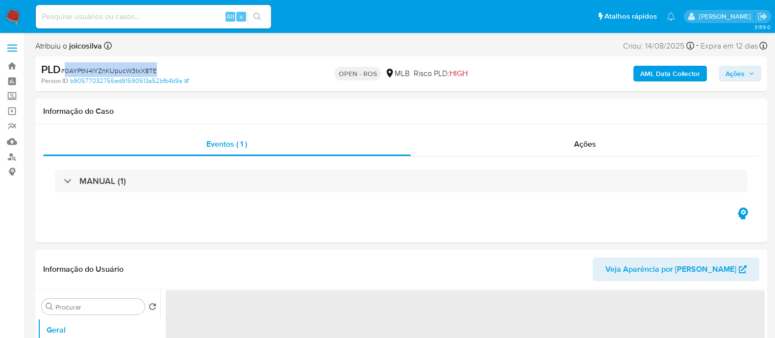
copy span "0AYPtN4IYZnKUpucW3IxX8TE"
select select "10"
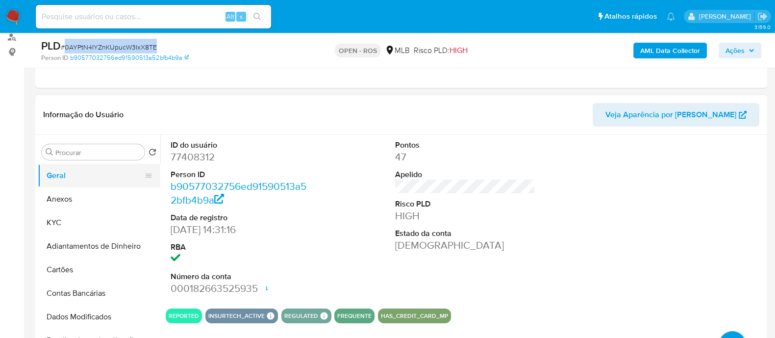
scroll to position [122, 0]
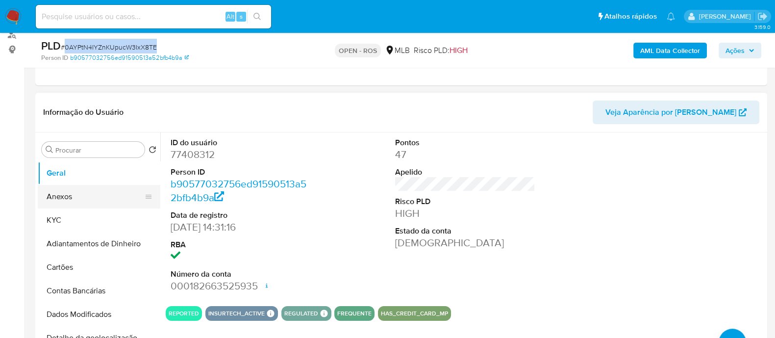
click at [68, 197] on button "Anexos" at bounding box center [95, 197] width 115 height 24
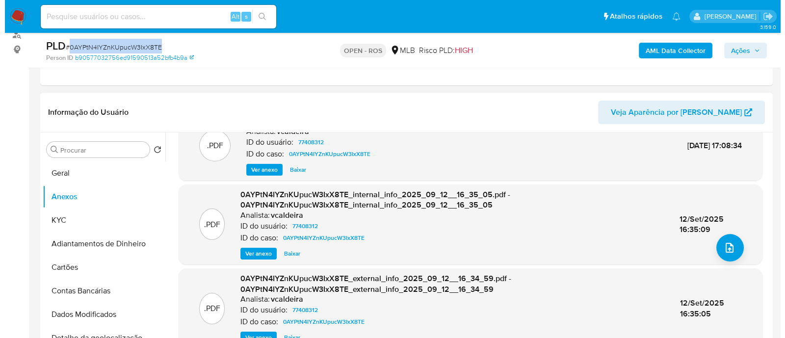
scroll to position [103, 0]
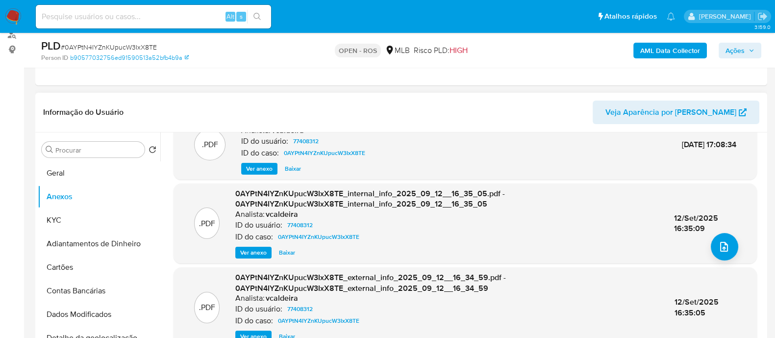
click at [740, 240] on div ".PDF 0AYPtN4IYZnKUpucW3IxX8TE_internal_info_2025_09_12__16_35_05.pdf - 0AYPtN4I…" at bounding box center [465, 223] width 574 height 70
drag, startPoint x: 738, startPoint y: 241, endPoint x: 723, endPoint y: 247, distance: 16.1
click at [736, 242] on div ".PDF 0AYPtN4IYZnKUpucW3IxX8TE_internal_info_2025_09_12__16_35_05.pdf - 0AYPtN4I…" at bounding box center [465, 223] width 574 height 70
click at [723, 247] on icon "upload-file" at bounding box center [724, 247] width 12 height 12
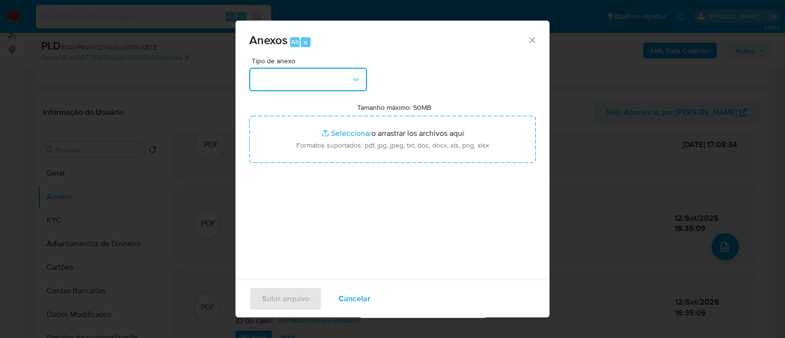
click at [336, 83] on button "button" at bounding box center [308, 80] width 118 height 24
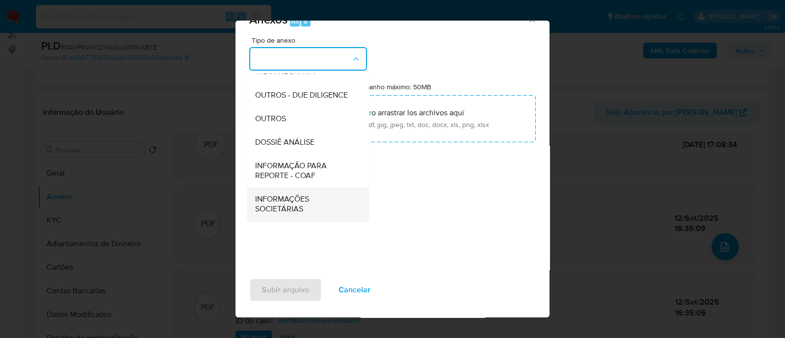
scroll to position [24, 0]
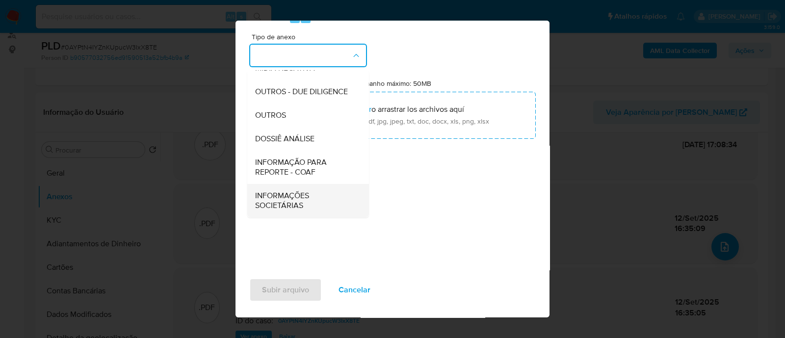
click at [348, 184] on li "INFORMAÇÕES SOCIETÁRIAS" at bounding box center [308, 200] width 122 height 33
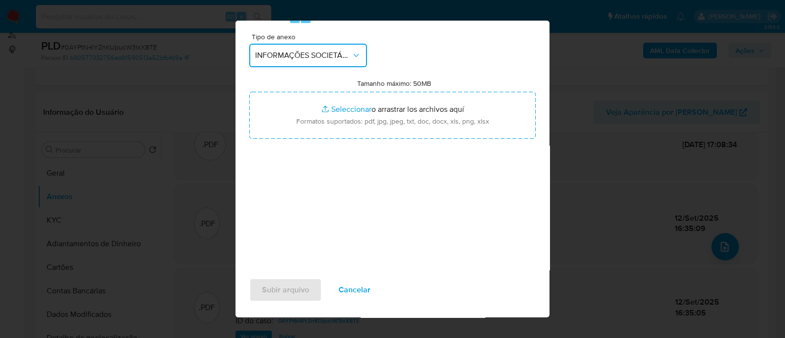
click at [348, 54] on span "INFORMAÇÕES SOCIETÁRIAS" at bounding box center [303, 56] width 96 height 10
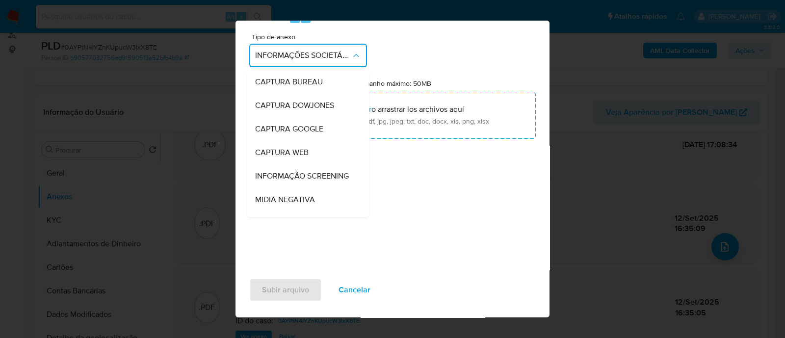
scroll to position [151, 0]
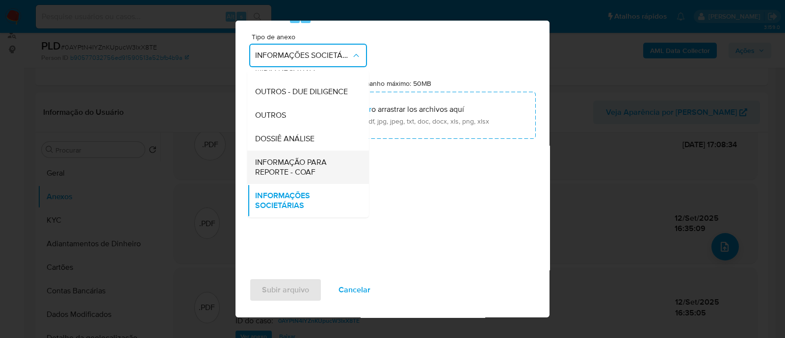
click at [288, 163] on span "INFORMAÇÃO PARA REPORTE - COAF" at bounding box center [305, 167] width 100 height 20
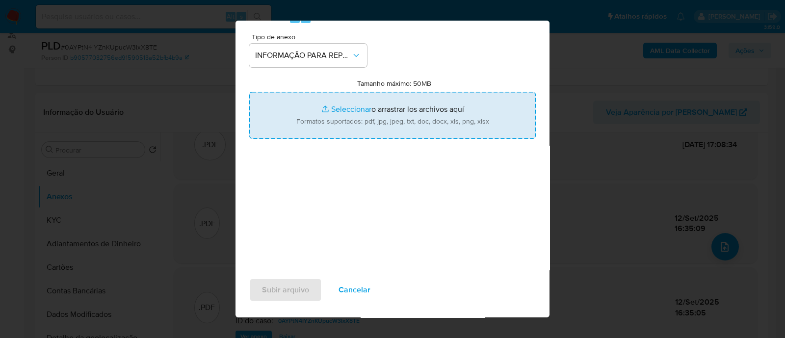
type input "C:\fakepath\2º SAR - 0AYPtN4IYZnKUpucW3IxX8TE - CPF 24603176899 - [PERSON_NAME]…"
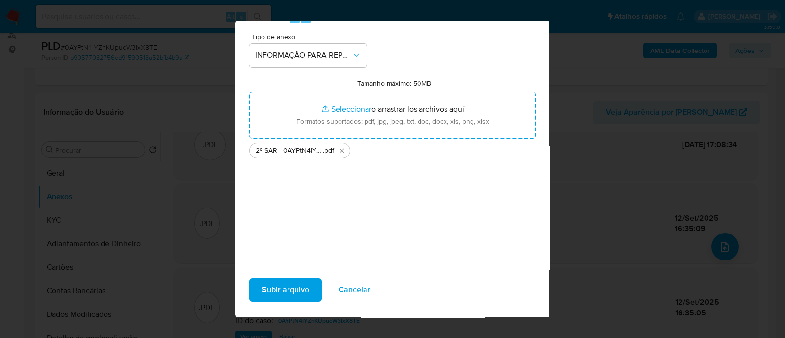
click at [297, 293] on span "Subir arquivo" at bounding box center [285, 290] width 47 height 22
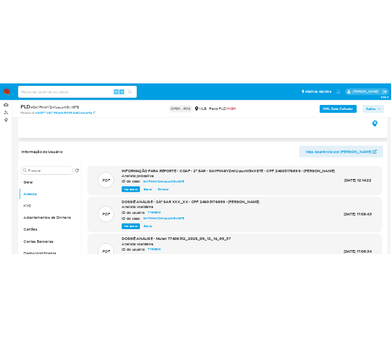
scroll to position [122, 0]
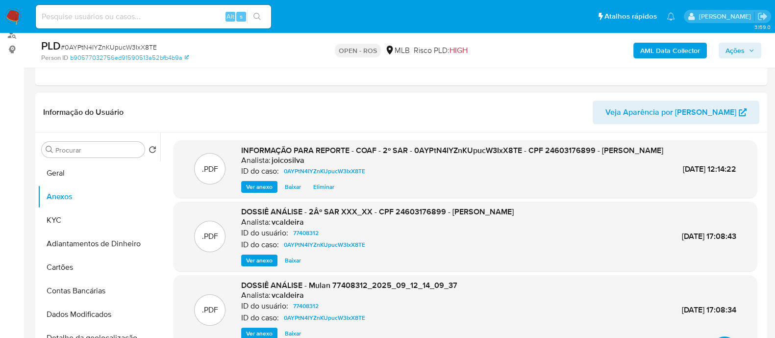
click at [730, 51] on span "Ações" at bounding box center [735, 51] width 19 height 16
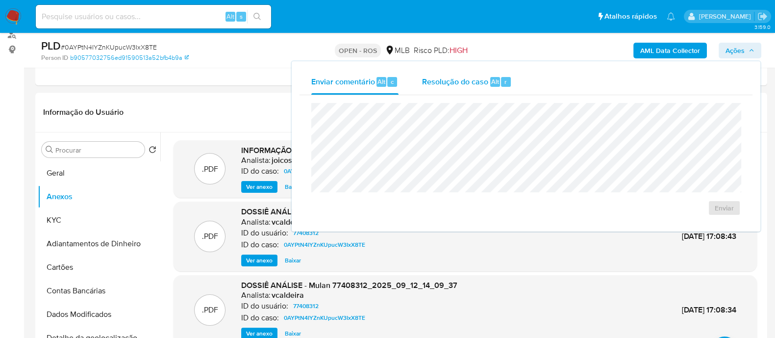
click at [441, 81] on span "Resolução do caso" at bounding box center [455, 81] width 66 height 11
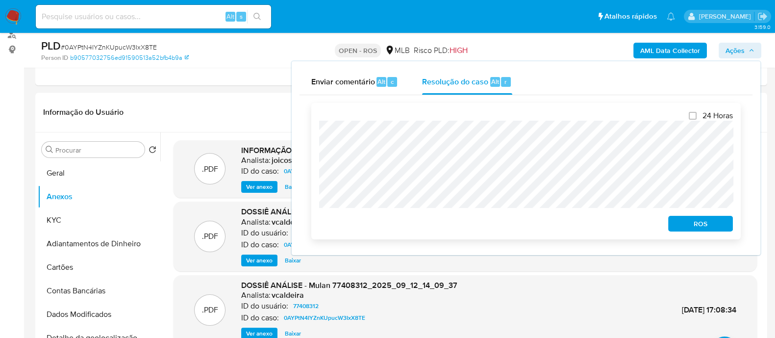
click at [312, 136] on div "24 Horas ROS" at bounding box center [526, 171] width 430 height 136
click at [708, 227] on span "ROS" at bounding box center [700, 224] width 51 height 14
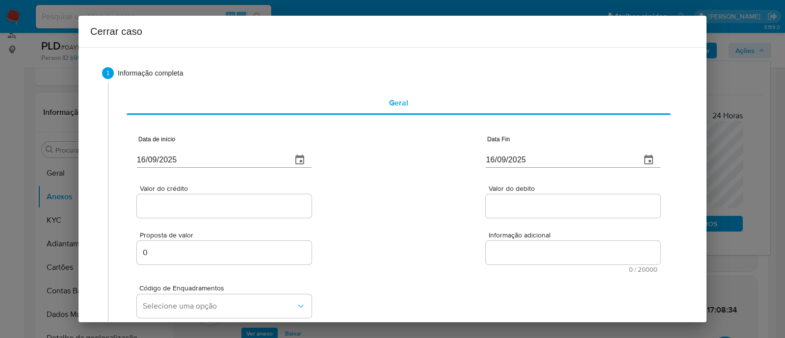
type input "[DATE]"
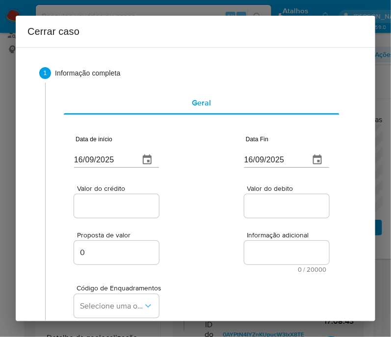
click at [87, 161] on input "16/09/2025" at bounding box center [102, 160] width 57 height 16
paste input "01/07"
type input "[DATE]"
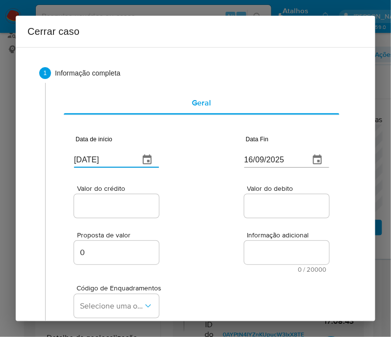
click at [264, 230] on div "Proposta de valor 0 Informação adicional 0 / 20000 20000 caracteres restantes" at bounding box center [201, 246] width 255 height 53
click at [260, 157] on input "16/09/2025" at bounding box center [272, 160] width 57 height 16
paste input "0"
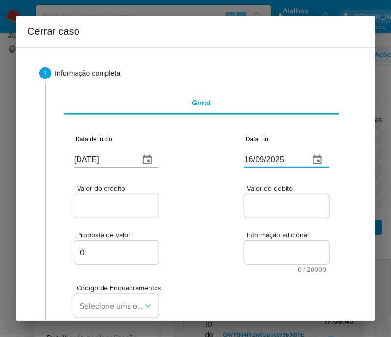
type input "10/09/2025"
click at [272, 209] on input "Valor do debito" at bounding box center [292, 206] width 96 height 13
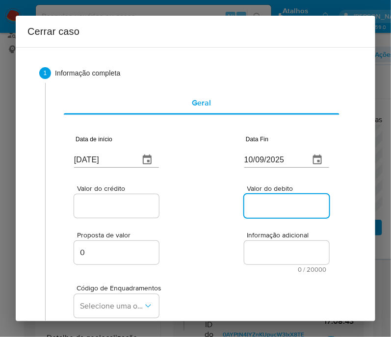
click at [143, 204] on input "Valor do crédito" at bounding box center [122, 206] width 96 height 13
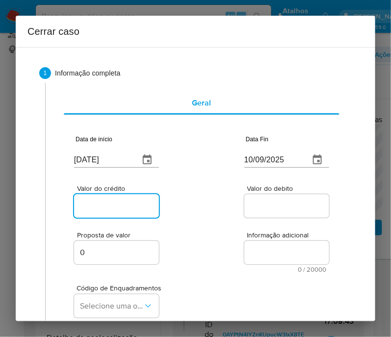
click at [86, 204] on input "Valor do crédito" at bounding box center [122, 206] width 96 height 13
paste input "R$550.133"
type input "R$550.133"
click at [221, 208] on div "Valor do crédito R$550.133 Valor do debito" at bounding box center [201, 196] width 255 height 47
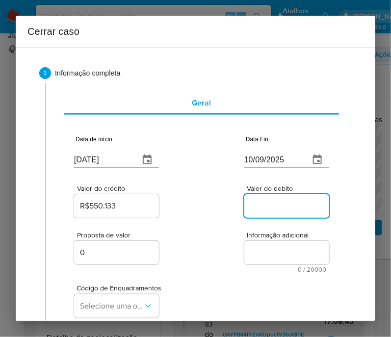
click at [260, 203] on input "Valor do debito" at bounding box center [292, 206] width 96 height 13
paste input "R$819.998"
type input "R$819.998"
click at [218, 239] on div "Proposta de valor 0 Informação adicional 0 / 20000 20000 caracteres restantes" at bounding box center [201, 246] width 255 height 53
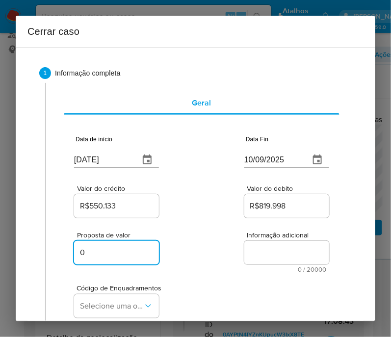
click at [162, 253] on input "0" at bounding box center [122, 252] width 96 height 13
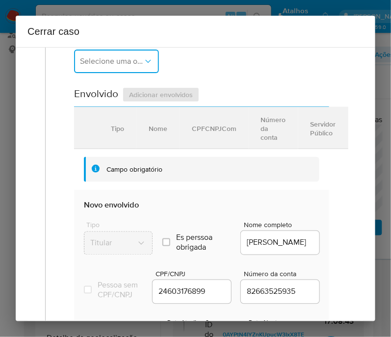
click at [111, 73] on button "Selecione uma opção" at bounding box center [116, 62] width 85 height 24
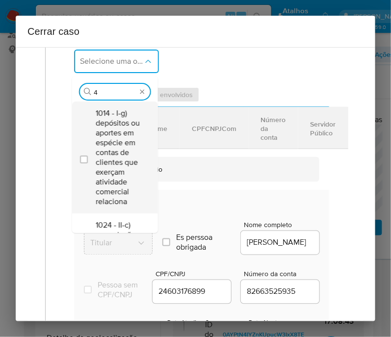
type input "45"
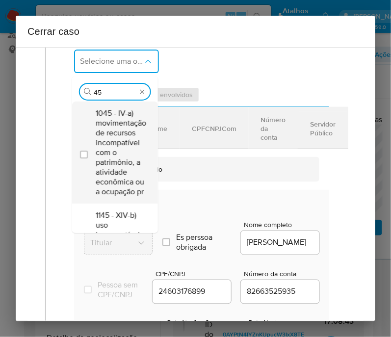
click at [127, 137] on span "1045 - IV-a) movimentação de recursos incompatível com o patrimônio, a atividad…" at bounding box center [121, 152] width 51 height 88
checkbox input "true"
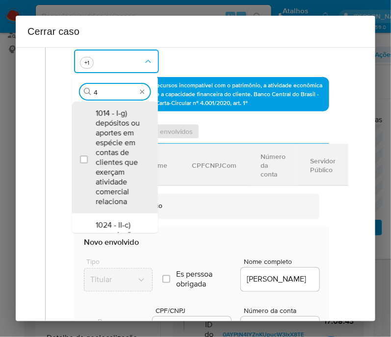
scroll to position [0, 0]
type input "47"
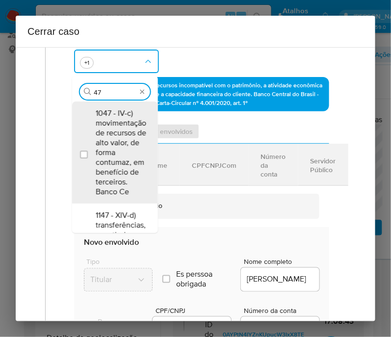
click at [125, 136] on span "1047 - IV-c) movimentação de recursos de alto valor, de forma contumaz, em bene…" at bounding box center [121, 152] width 51 height 88
checkbox input "true"
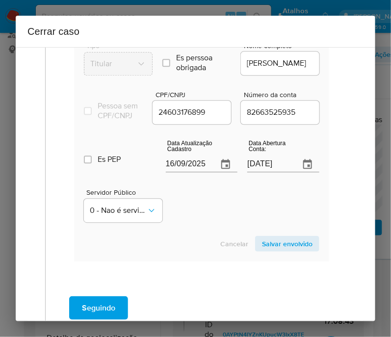
scroll to position [490, 0]
type input "47"
click at [196, 170] on section "Envolvido Adicionar envolvidos Tipo Nome CPFCNPJCom Número da conta Servidor Pú…" at bounding box center [201, 84] width 255 height 354
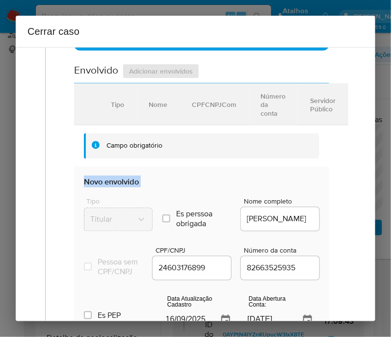
click at [196, 170] on section "Envolvido Adicionar envolvidos Tipo Nome CPFCNPJCom Número da conta Servidor Pú…" at bounding box center [201, 240] width 255 height 354
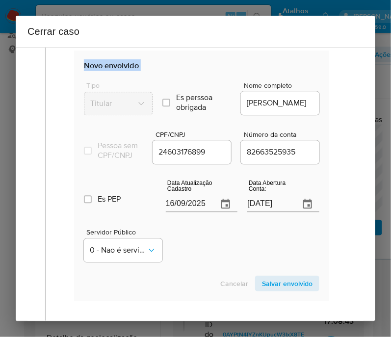
scroll to position [456, 0]
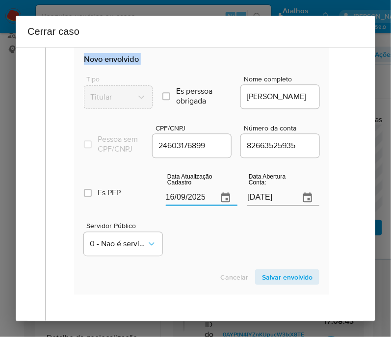
click at [177, 201] on input "16/09/2025" at bounding box center [188, 198] width 45 height 16
paste input "28/04"
type input "[DATE]"
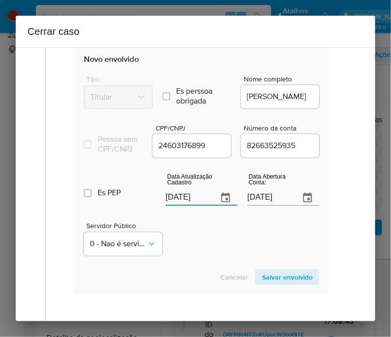
click at [200, 283] on div "Cancelar Salvar envolvido" at bounding box center [201, 277] width 235 height 16
click at [253, 200] on input "[DATE]" at bounding box center [269, 198] width 45 height 16
click at [198, 258] on div "Servidor Público 0 - Nao é servidor/[PERSON_NAME] possui informacao" at bounding box center [201, 234] width 235 height 49
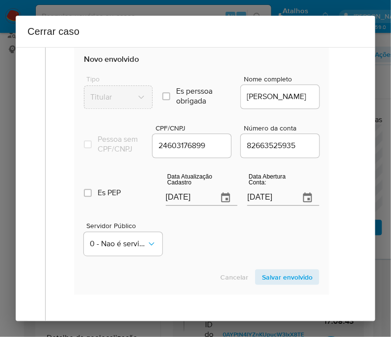
click at [292, 280] on span "Salvar envolvido" at bounding box center [287, 277] width 51 height 14
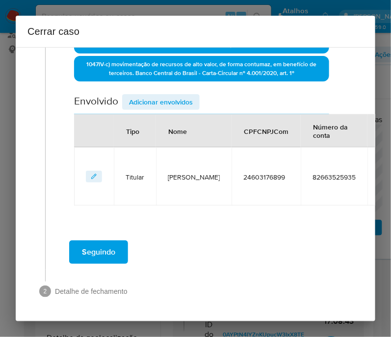
scroll to position [316, 0]
click at [181, 95] on span "Adicionar envolvidos" at bounding box center [161, 102] width 64 height 14
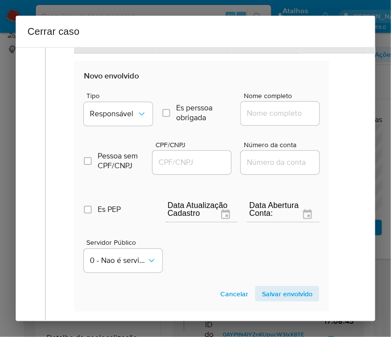
scroll to position [452, 0]
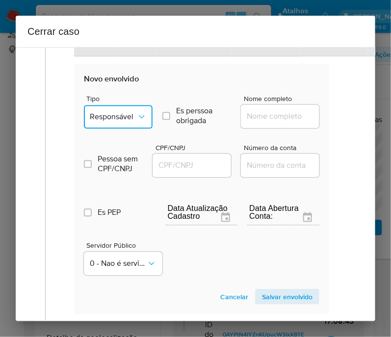
click at [118, 122] on span "Responsável" at bounding box center [113, 117] width 47 height 10
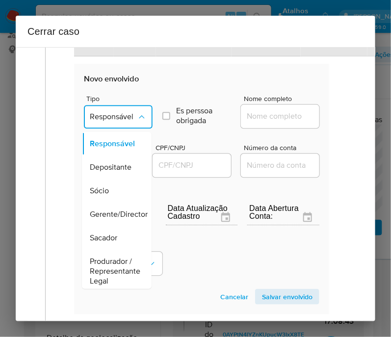
scroll to position [184, 0]
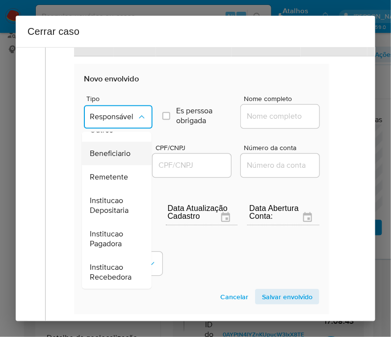
click at [110, 149] on span "Beneficiario" at bounding box center [110, 154] width 41 height 10
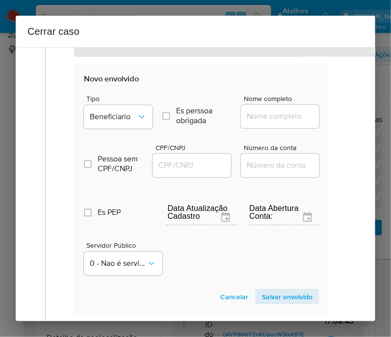
click at [253, 121] on input "Nome completo" at bounding box center [289, 116] width 96 height 13
paste input "[PERSON_NAME], 31349418803"
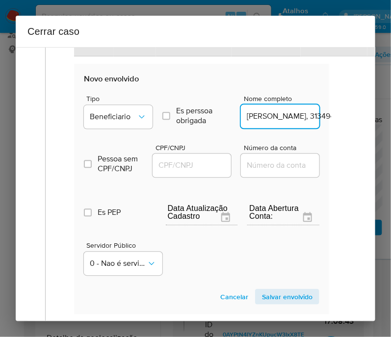
scroll to position [0, 58]
drag, startPoint x: 273, startPoint y: 122, endPoint x: 353, endPoint y: 120, distance: 80.4
click at [353, 120] on div "1 Informação completa Geral Data de início [DATE] Data Fin [DATE] Valor do créd…" at bounding box center [195, 12] width 336 height 818
type input "[PERSON_NAME]"
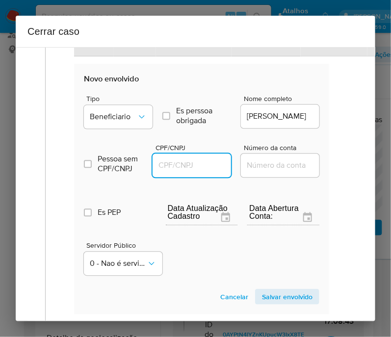
scroll to position [0, 0]
click at [198, 172] on input "CPF/CNPJ" at bounding box center [200, 165] width 96 height 13
paste input "31349418803"
type input "31349418803"
click at [278, 302] on span "Salvar envolvido" at bounding box center [287, 297] width 51 height 14
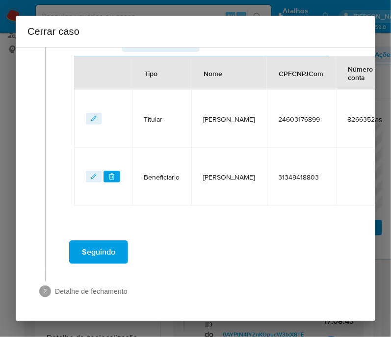
scroll to position [375, 0]
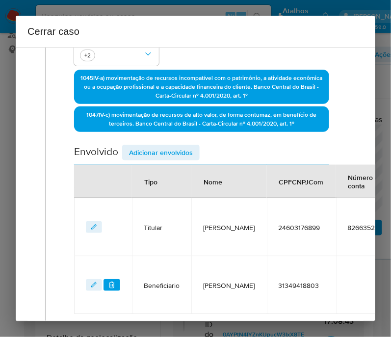
click at [148, 159] on span "Adicionar envolvidos" at bounding box center [161, 153] width 64 height 14
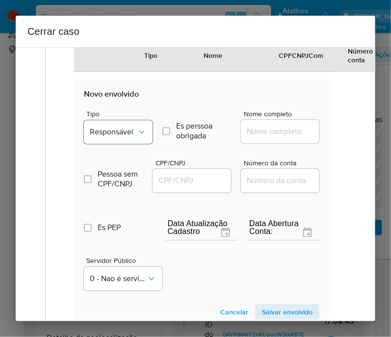
scroll to position [497, 0]
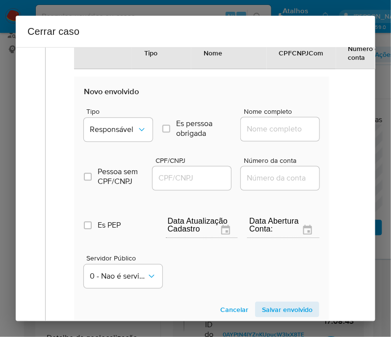
click at [142, 145] on div "Tipo Responsável" at bounding box center [118, 126] width 69 height 37
click at [137, 134] on icon "Tipo de envolvimento" at bounding box center [142, 130] width 10 height 10
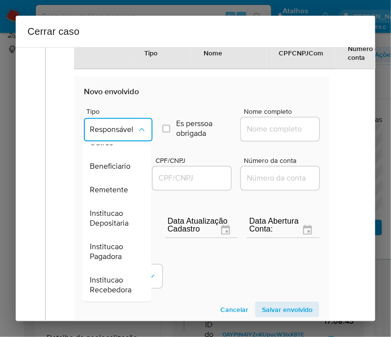
scroll to position [184, 0]
click at [115, 165] on span "Beneficiario" at bounding box center [110, 166] width 41 height 10
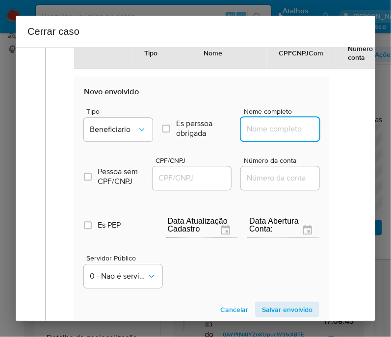
click at [272, 134] on input "Nome completo" at bounding box center [289, 129] width 96 height 13
paste input "[PERSON_NAME], 46547772888"
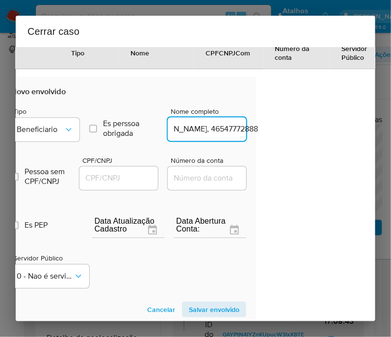
drag, startPoint x: 270, startPoint y: 138, endPoint x: 391, endPoint y: 129, distance: 121.5
type input "[PERSON_NAME]"
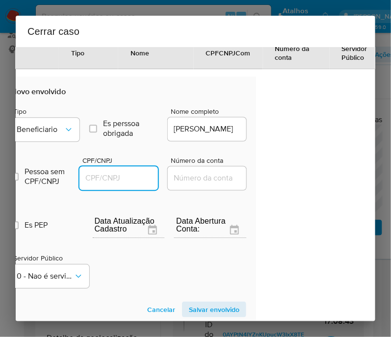
click at [120, 184] on input "CPF/CNPJ" at bounding box center [127, 178] width 96 height 13
paste input "46547772888"
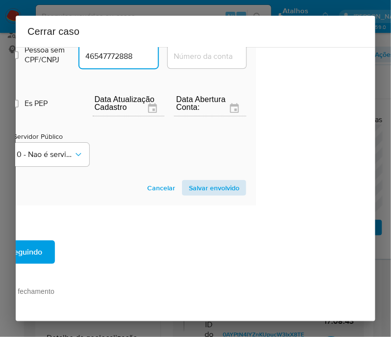
type input "46547772888"
click at [211, 190] on span "Salvar envolvido" at bounding box center [214, 188] width 51 height 14
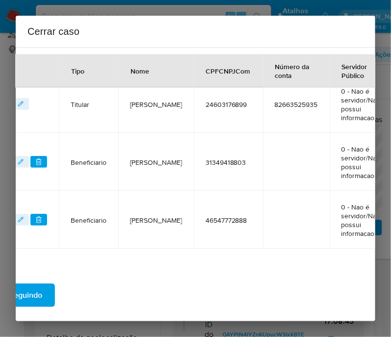
scroll to position [310, 73]
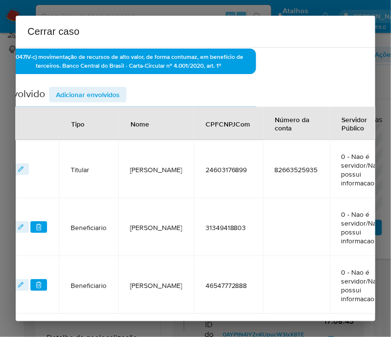
click at [115, 94] on span "Adicionar envolvidos" at bounding box center [88, 95] width 64 height 14
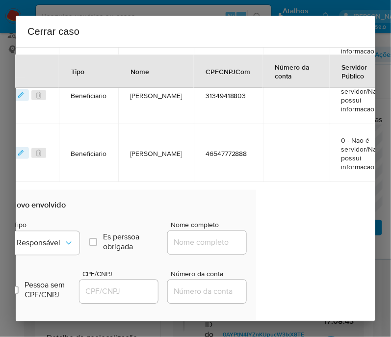
scroll to position [494, 73]
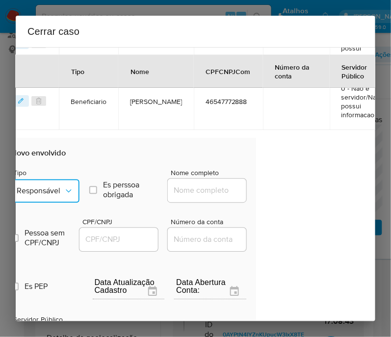
click at [63, 202] on button "Responsável" at bounding box center [45, 191] width 69 height 24
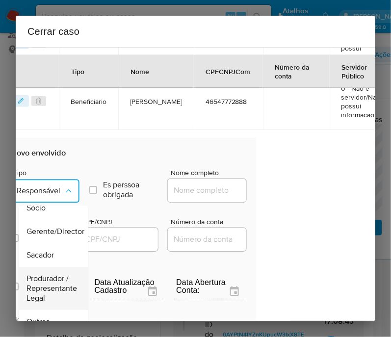
scroll to position [122, 0]
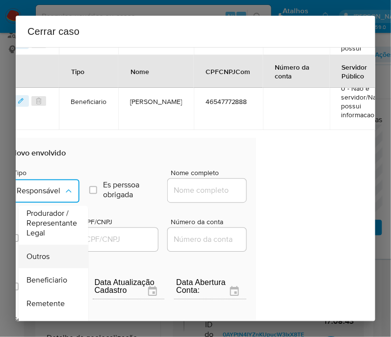
click at [49, 254] on div "Outros" at bounding box center [50, 257] width 48 height 24
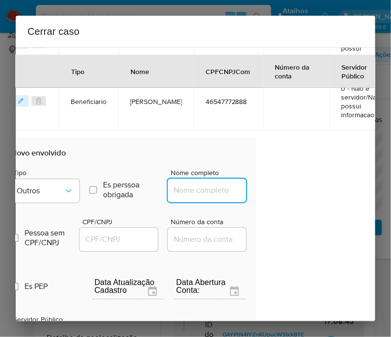
click at [199, 192] on input "Nome completo" at bounding box center [216, 190] width 96 height 13
paste input "Casa Nancy Materiais Para Construção Ltda, 61484093000161"
drag, startPoint x: 188, startPoint y: 195, endPoint x: 209, endPoint y: 197, distance: 20.7
click at [215, 194] on input "Casa Nancy Materiais Para Construção Ltda, 61484093000161" at bounding box center [216, 190] width 96 height 13
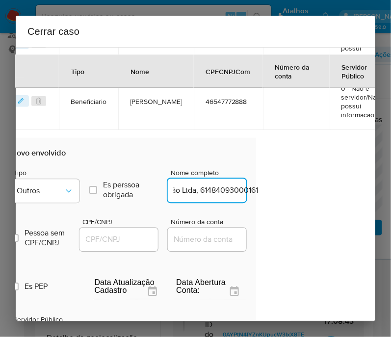
drag, startPoint x: 186, startPoint y: 197, endPoint x: 294, endPoint y: 193, distance: 108.4
click at [294, 193] on div "1 Informação completa Geral Data de início [DATE] Data Fin [DATE] Valor do créd…" at bounding box center [195, 184] width 359 height 274
type input "Casa Nancy Materiais Para Construção Ltda"
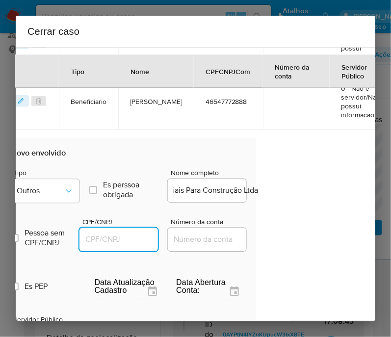
scroll to position [0, 0]
drag, startPoint x: 118, startPoint y: 250, endPoint x: 153, endPoint y: 255, distance: 36.1
click at [118, 246] on input "CPF/CNPJ" at bounding box center [127, 239] width 96 height 13
paste input "61484093000161"
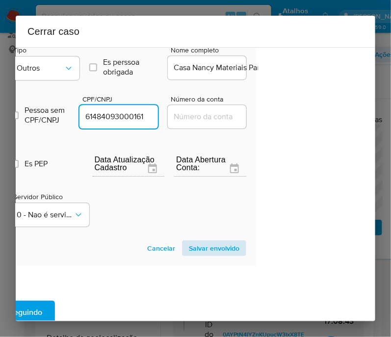
type input "61484093000161"
click at [209, 255] on span "Salvar envolvido" at bounding box center [214, 248] width 51 height 14
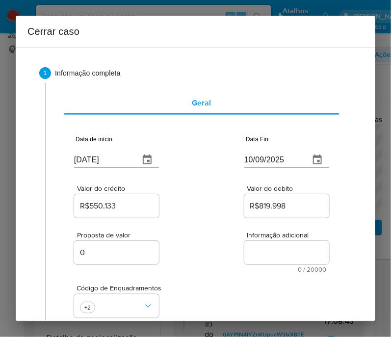
click at [253, 258] on textarea "Informação adicional" at bounding box center [286, 253] width 85 height 24
paste textarea "Loremipsumd si Ametcon Adipis Elits Doeiu Tempo, INC 04552990540, 06 utla, etdo…"
type textarea "Loremipsumd si Ametcon Adipis Elits Doeiu Tempo, INC 04552990540, 06 utla, etdo…"
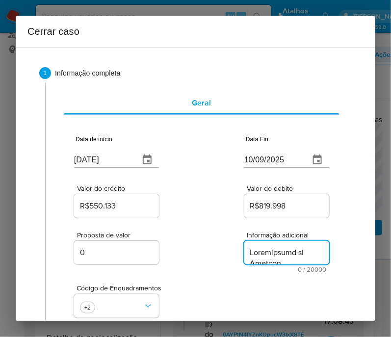
click at [207, 273] on div "Proposta de valor 0 Informação adicional 0 / 20000 20000 caracteres restantes" at bounding box center [201, 246] width 255 height 53
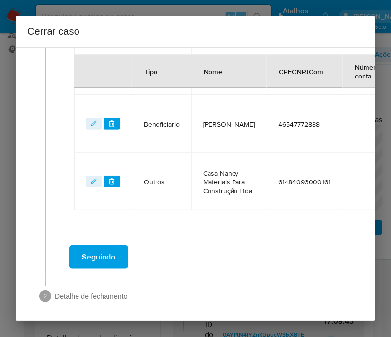
scroll to position [553, 0]
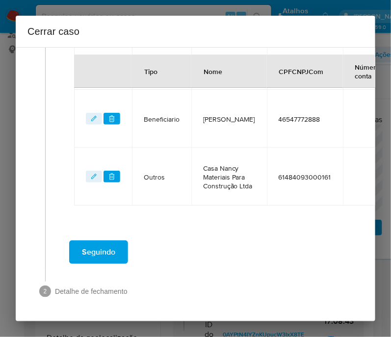
click at [108, 241] on span "Seguindo" at bounding box center [98, 252] width 33 height 22
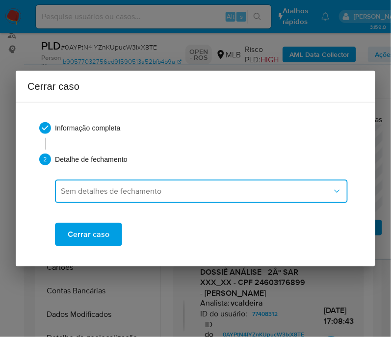
scroll to position [0, 0]
click at [116, 246] on div "Sem detalhes de fechamento Cerrar caso" at bounding box center [201, 207] width 293 height 77
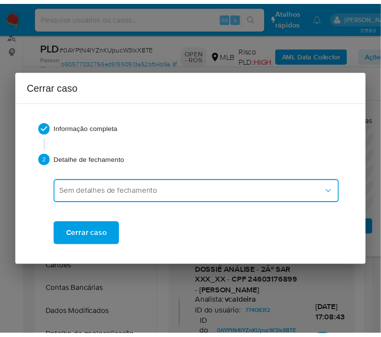
scroll to position [1886, 0]
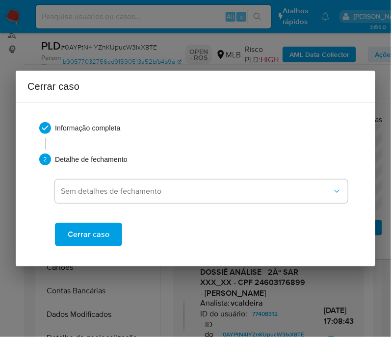
click at [117, 234] on button "Cerrar caso" at bounding box center [88, 235] width 67 height 24
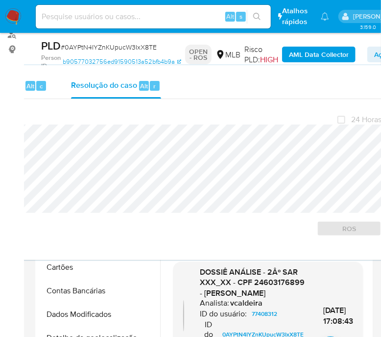
click at [102, 42] on span "# 0AYPtN4IYZnKUpucW3IxX8TE" at bounding box center [109, 47] width 96 height 10
click at [99, 45] on span "# 0AYPtN4IYZnKUpucW3IxX8TE" at bounding box center [109, 47] width 96 height 10
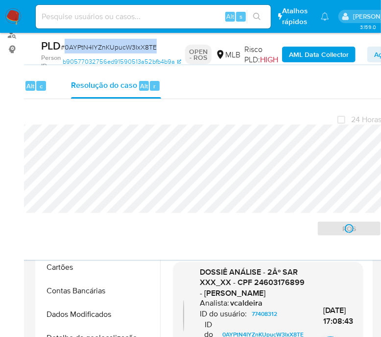
click at [99, 45] on span "# 0AYPtN4IYZnKUpucW3IxX8TE" at bounding box center [109, 47] width 96 height 10
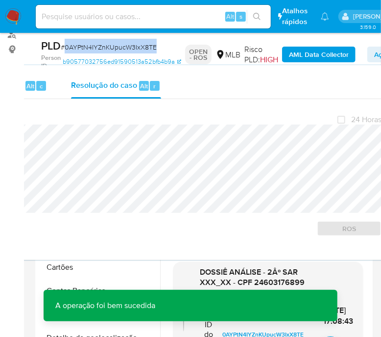
copy span "0AYPtN4IYZnKUpucW3IxX8TE"
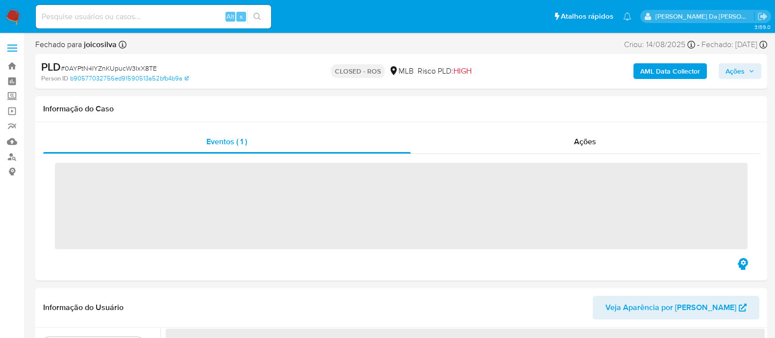
select select "10"
click at [10, 16] on img at bounding box center [13, 16] width 17 height 17
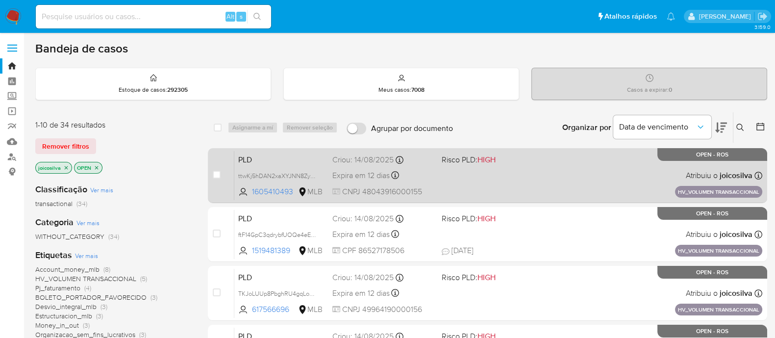
click at [488, 163] on span "HIGH" at bounding box center [487, 159] width 18 height 11
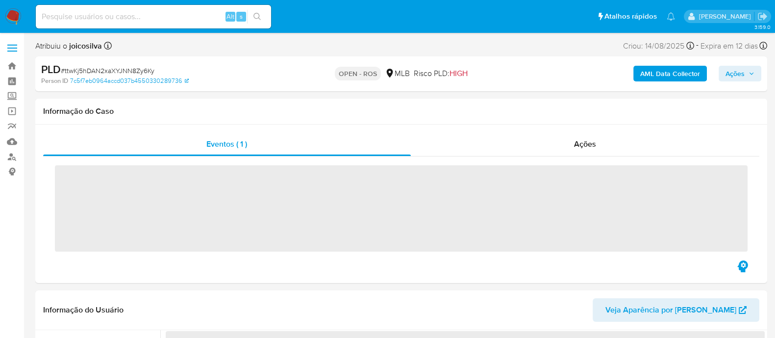
click at [127, 69] on span "# ttwKj5hDAN2xaXYJNN8Zy6Ky" at bounding box center [108, 71] width 94 height 10
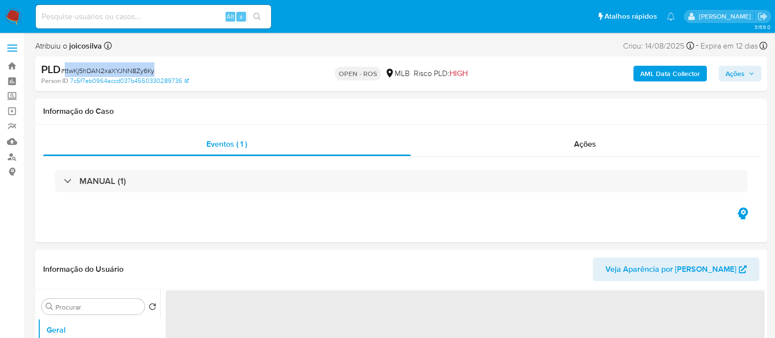
copy span "ttwKj5hDAN2xaXYJNN8Zy6Ky"
select select "10"
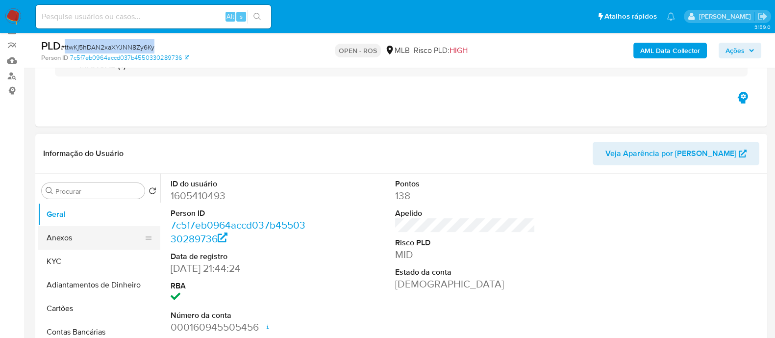
scroll to position [122, 0]
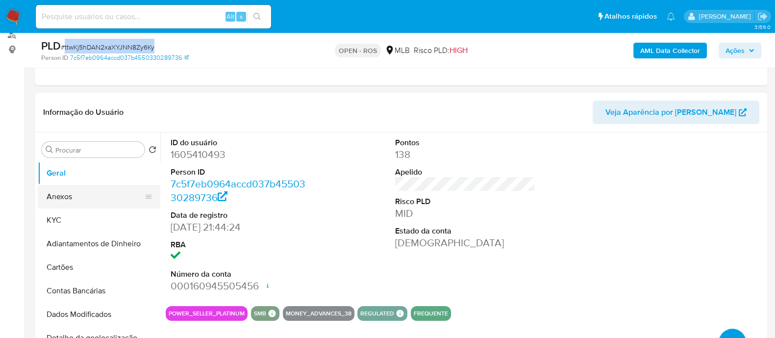
click at [59, 202] on button "Anexos" at bounding box center [95, 197] width 115 height 24
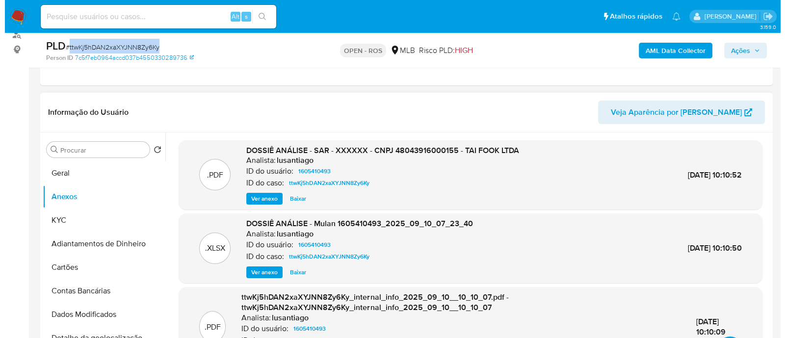
scroll to position [76, 0]
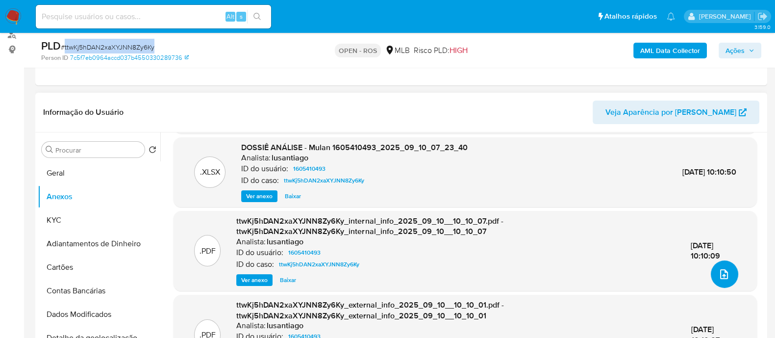
click at [721, 280] on button "upload-file" at bounding box center [724, 273] width 27 height 27
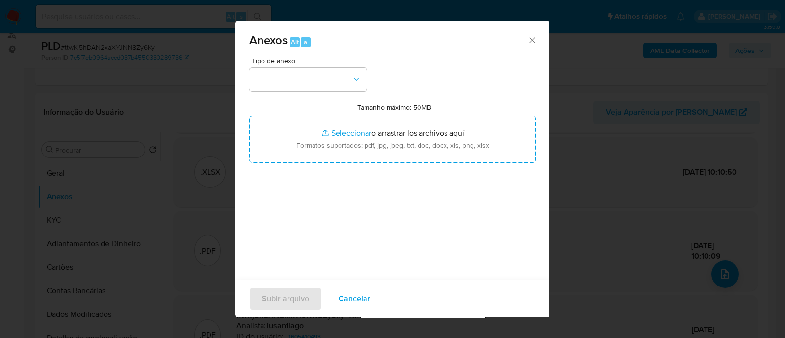
click at [348, 52] on div "Anexos Alt a" at bounding box center [392, 39] width 314 height 37
click at [334, 89] on button "button" at bounding box center [308, 80] width 118 height 24
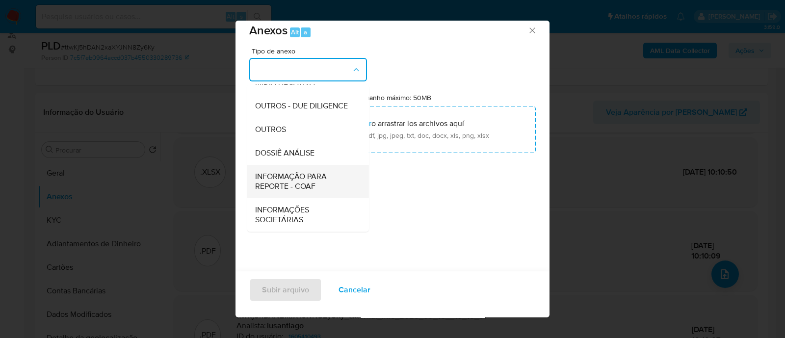
scroll to position [15, 0]
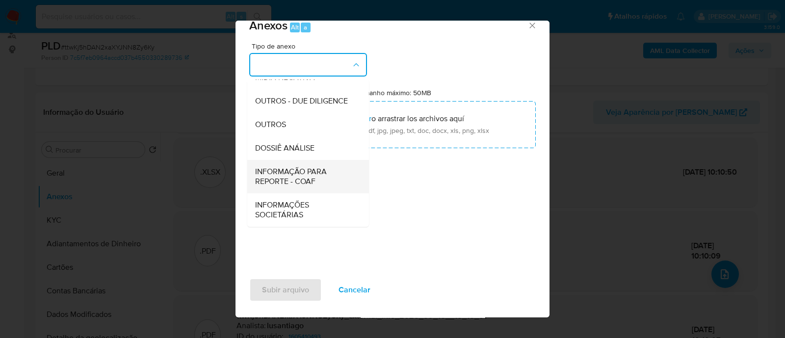
click at [319, 173] on span "INFORMAÇÃO PARA REPORTE - COAF" at bounding box center [305, 177] width 100 height 20
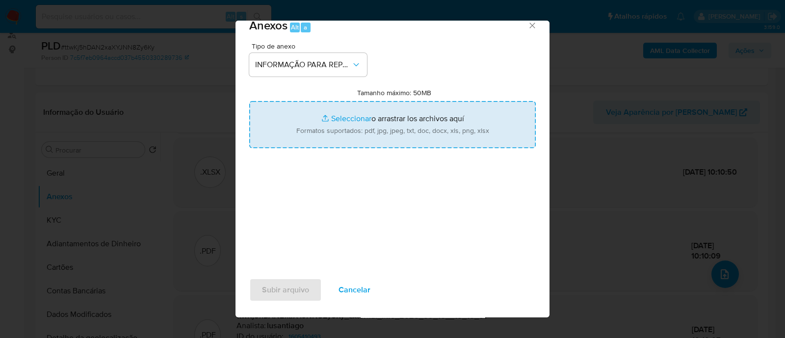
type input "C:\fakepath\SAR - ttwKj5hDAN2xaXYJNN8Zy6Ky - CNPJ 48043916000155 - TAI FOOK LTD…"
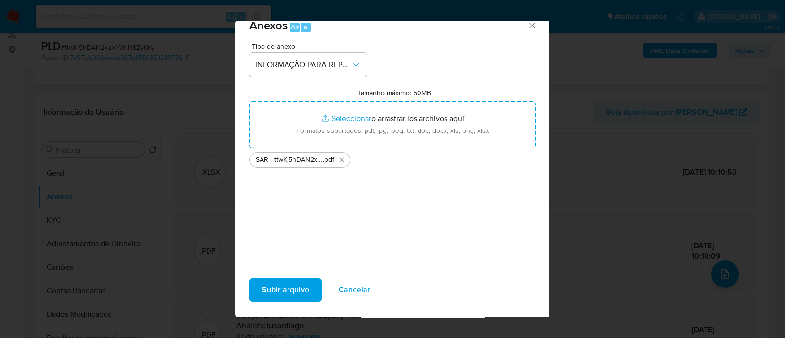
click at [299, 209] on div "Tipo de anexo INFORMAÇÃO PARA REPORTE - COAF Tamanho máximo: 50MB Seleccionar a…" at bounding box center [392, 158] width 286 height 231
drag, startPoint x: 294, startPoint y: 278, endPoint x: 292, endPoint y: 300, distance: 22.2
click at [293, 283] on div "Subir arquivo Cancelar" at bounding box center [392, 294] width 314 height 46
click at [294, 300] on span "Subir arquivo" at bounding box center [285, 290] width 47 height 22
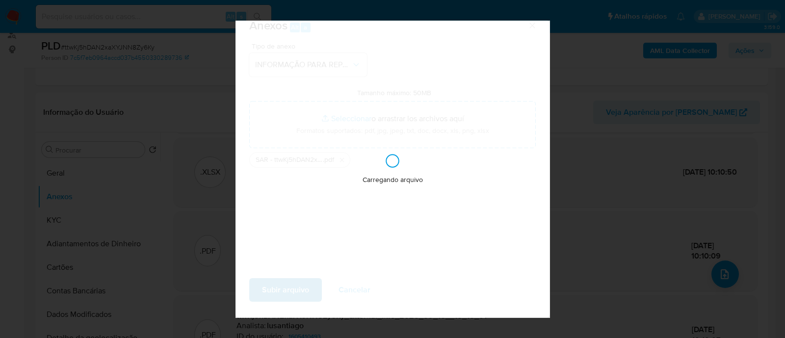
click at [300, 292] on div "Carregando arquivo" at bounding box center [392, 169] width 314 height 297
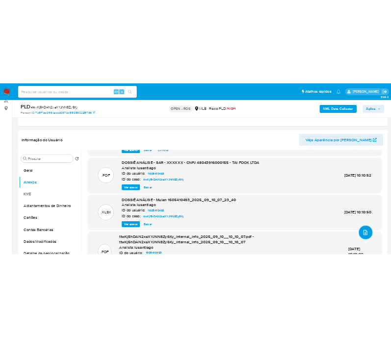
scroll to position [0, 0]
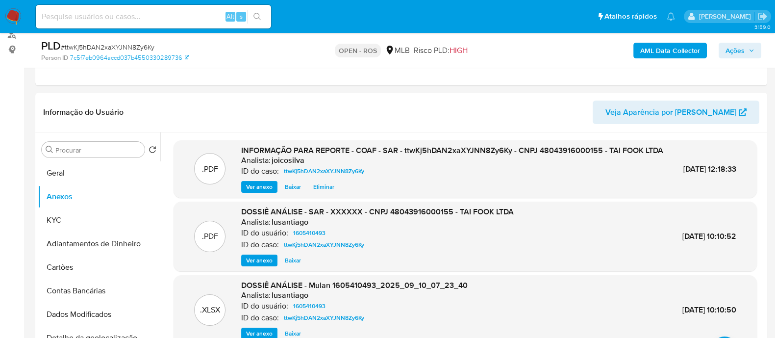
click at [749, 48] on icon "button" at bounding box center [752, 51] width 6 height 6
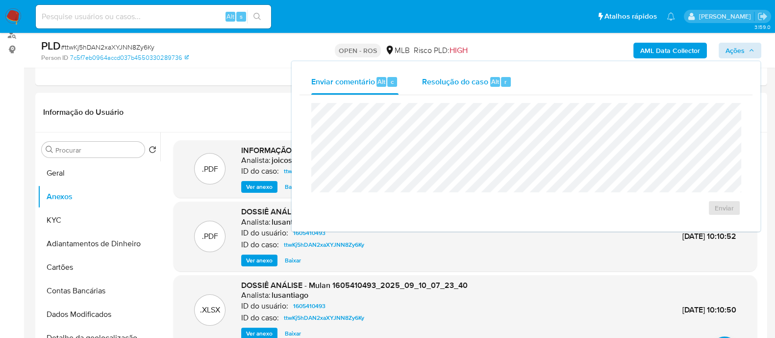
click at [449, 84] on span "Resolução do caso" at bounding box center [455, 81] width 66 height 11
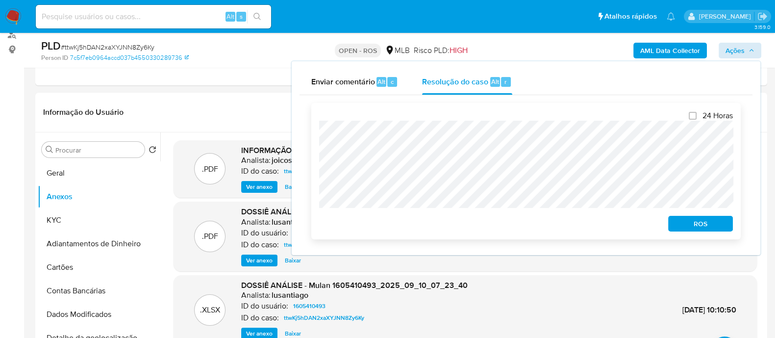
click at [691, 223] on span "ROS" at bounding box center [700, 224] width 51 height 14
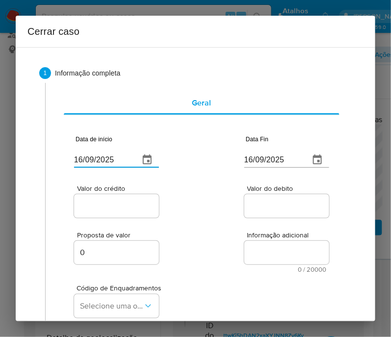
click at [99, 166] on input "16/09/2025" at bounding box center [102, 160] width 57 height 16
click at [102, 160] on input "16/09/2025" at bounding box center [102, 160] width 57 height 16
paste input "01/07"
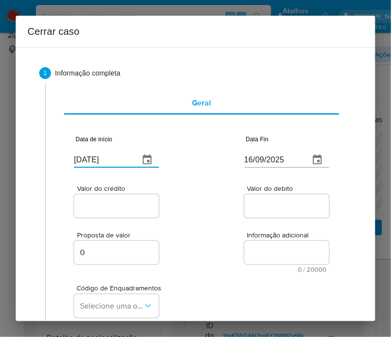
type input "[DATE]"
click at [195, 214] on div "Valor do crédito Valor do debito" at bounding box center [201, 196] width 255 height 47
click at [246, 160] on input "16/09/2025" at bounding box center [272, 160] width 57 height 16
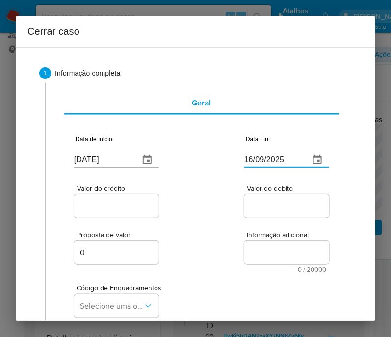
paste input "09"
type input "[DATE]"
click at [193, 236] on div "Proposta de valor 0 Informação adicional 0 / 20000 20000 caracteres restantes" at bounding box center [201, 246] width 255 height 53
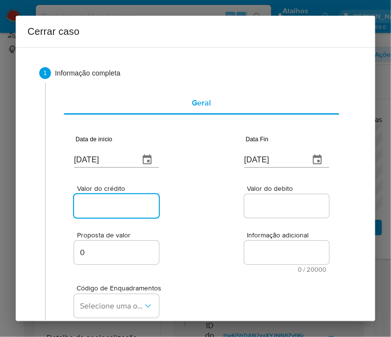
click at [115, 201] on input "Valor do crédito" at bounding box center [122, 206] width 96 height 13
click at [86, 207] on input "Valor do crédito" at bounding box center [122, 206] width 96 height 13
paste input "R$1.968.368"
type input "R$1.968.368"
click at [202, 231] on div "Proposta de valor 0 Informação adicional 0 / 20000 20000 caracteres restantes" at bounding box center [201, 246] width 255 height 53
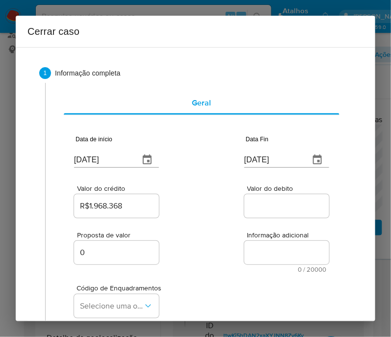
click at [267, 212] on div at bounding box center [286, 206] width 85 height 24
click at [268, 210] on input "Valor do debito" at bounding box center [292, 206] width 96 height 13
paste input "R$1.982.963"
type input "R$1.982.963"
click at [229, 256] on div "Proposta de valor 0 Informação adicional 0 / 20000 20000 caracteres restantes" at bounding box center [201, 246] width 255 height 53
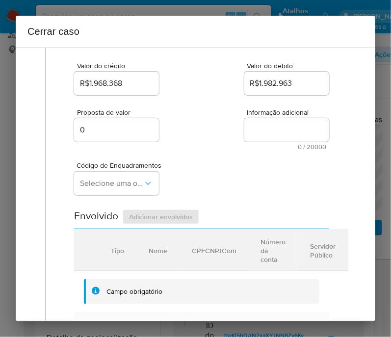
scroll to position [122, 0]
click at [97, 189] on span "Selecione uma opção" at bounding box center [111, 184] width 63 height 10
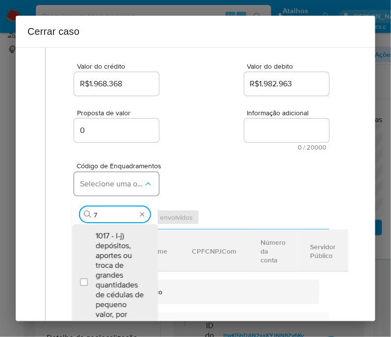
type input "73"
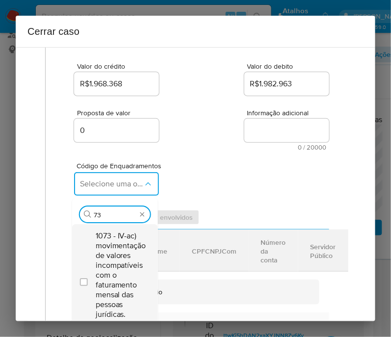
click at [135, 276] on span "1073 - IV-ac) movimentação de valores incompatíveis com o faturamento mensal da…" at bounding box center [121, 280] width 51 height 98
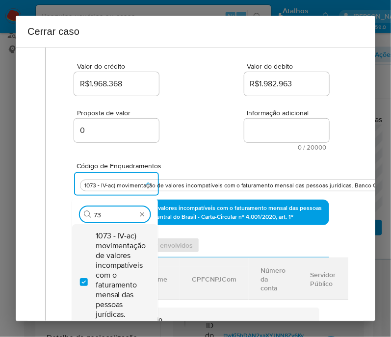
checkbox input "true"
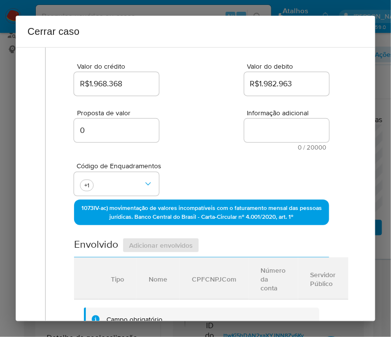
click at [202, 141] on div "Proposta de valor 0 Informação adicional 0 / 20000 20000 caracteres restantes" at bounding box center [201, 124] width 255 height 53
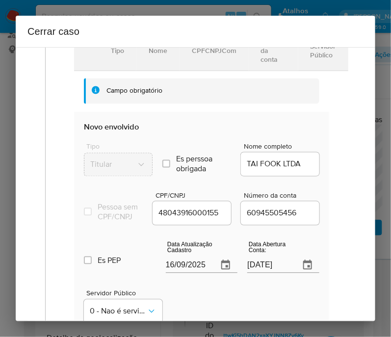
scroll to position [429, 0]
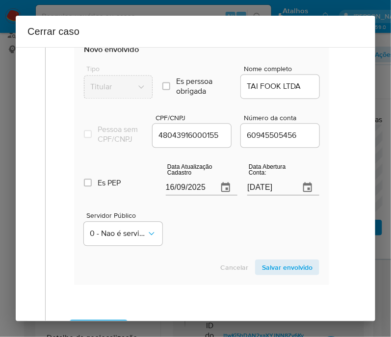
click at [178, 190] on input "16/09/2025" at bounding box center [188, 188] width 45 height 16
paste input "0"
type input "10/09/2025"
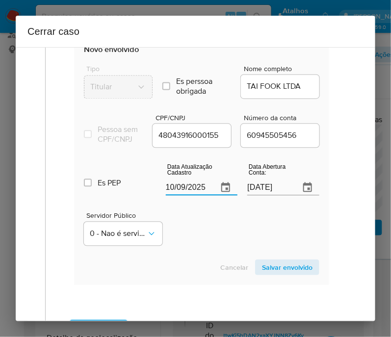
click at [185, 220] on div "Servidor Público 0 - Nao é servidor/[PERSON_NAME] possui informacao" at bounding box center [201, 225] width 235 height 49
click at [262, 192] on input "[DATE]" at bounding box center [269, 188] width 45 height 16
click at [242, 220] on div "Servidor Público 0 - Nao é servidor/[PERSON_NAME] possui informacao" at bounding box center [201, 225] width 235 height 49
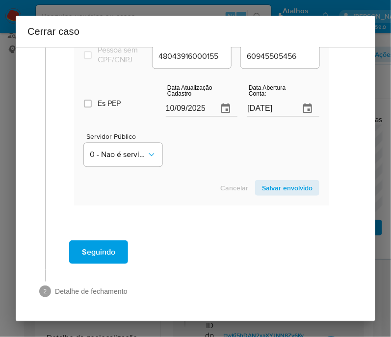
click at [278, 183] on span "Salvar envolvido" at bounding box center [287, 188] width 51 height 14
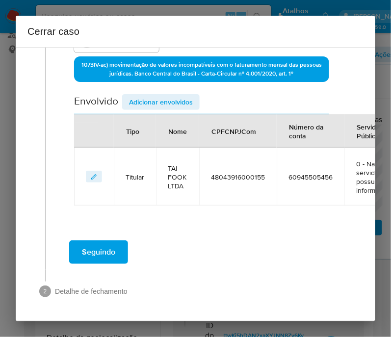
click at [176, 95] on span "Adicionar envolvidos" at bounding box center [161, 102] width 64 height 14
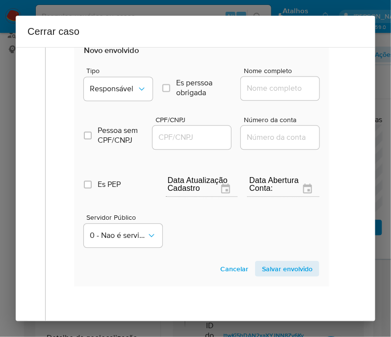
scroll to position [464, 0]
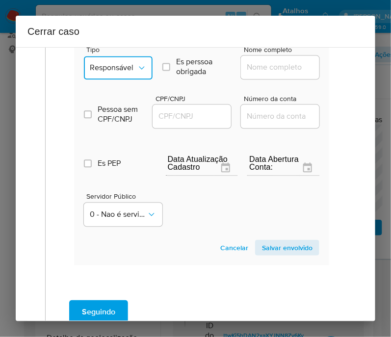
click at [123, 73] on span "Responsável" at bounding box center [113, 68] width 47 height 10
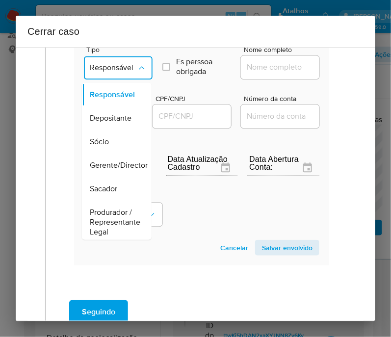
scroll to position [184, 0]
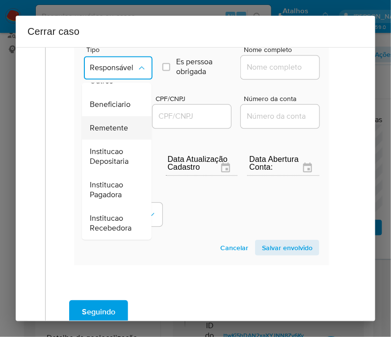
click at [108, 127] on span "Remetente" at bounding box center [109, 128] width 38 height 10
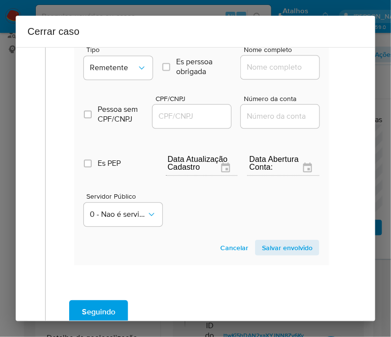
click at [272, 74] on input "Nome completo" at bounding box center [289, 67] width 96 height 13
paste input "Shpp Brasil Instituicao De Pagamento E Servicos De Pagamentos Ltda, 38372267000…"
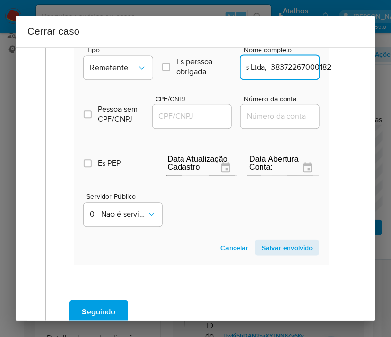
scroll to position [464, 39]
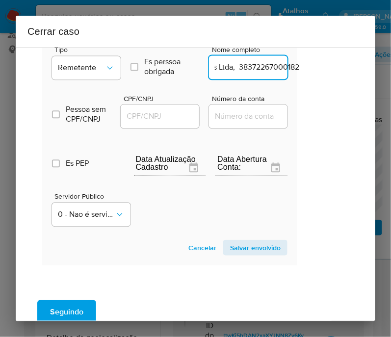
drag, startPoint x: 255, startPoint y: 77, endPoint x: 373, endPoint y: 75, distance: 117.7
click at [373, 75] on div "1 Informação completa Geral Data de início [DATE] Data Fin [DATE] Valor do créd…" at bounding box center [195, 184] width 359 height 274
type input "Shpp Brasil Instituicao De Pagamento E Servicos De Pagamentos Ltda"
click at [165, 123] on input "CPF/CNPJ" at bounding box center [169, 116] width 96 height 13
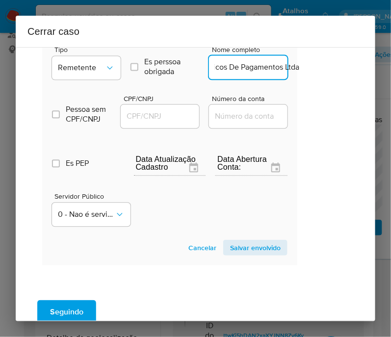
scroll to position [0, 0]
paste input "38372267000182"
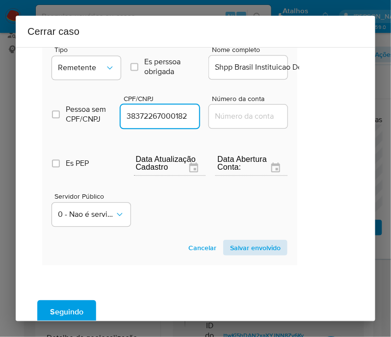
type input "38372267000182"
click at [264, 248] on button "Salvar envolvido" at bounding box center [255, 248] width 64 height 16
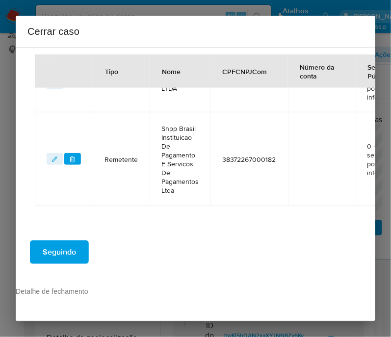
scroll to position [374, 39]
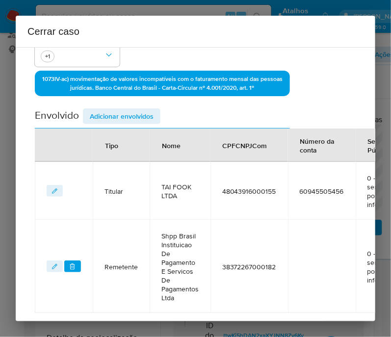
click at [134, 121] on span "Adicionar envolvidos" at bounding box center [122, 116] width 64 height 14
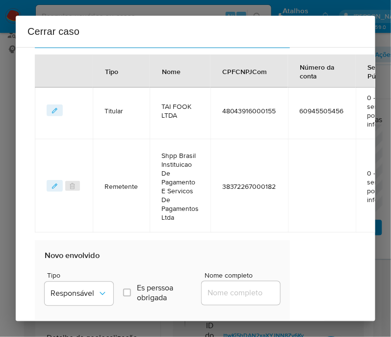
scroll to position [435, 39]
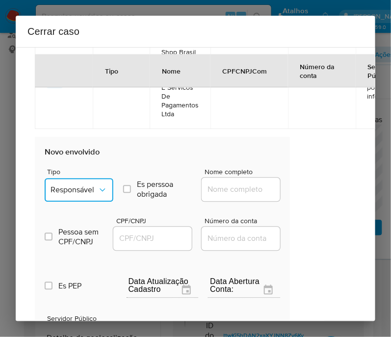
click at [81, 195] on span "Responsável" at bounding box center [74, 190] width 47 height 10
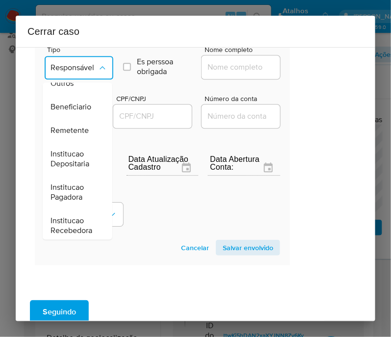
scroll to position [184, 0]
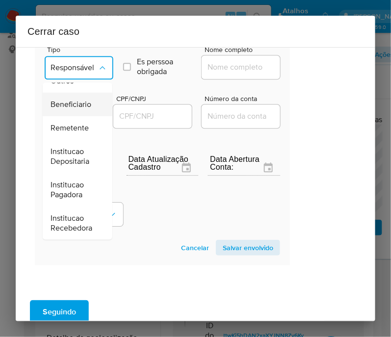
click at [77, 99] on span "Beneficiario" at bounding box center [71, 104] width 41 height 10
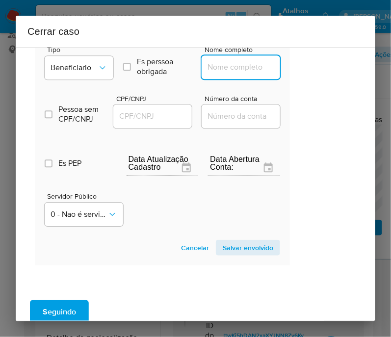
click at [220, 73] on input "Nome completo" at bounding box center [250, 67] width 96 height 13
paste input "Xtransfer Limited, 55524261000100"
click at [217, 74] on input "Xtransfer Limited, 55524261000100" at bounding box center [250, 67] width 96 height 13
drag, startPoint x: 216, startPoint y: 75, endPoint x: 311, endPoint y: 75, distance: 95.6
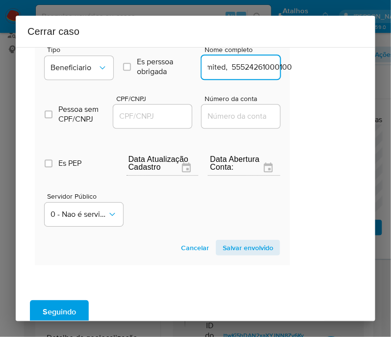
type input "Xtransfer Limited"
click at [151, 128] on div at bounding box center [152, 116] width 78 height 24
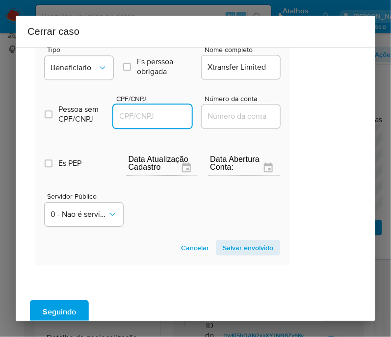
click at [163, 121] on input "CPF/CNPJ" at bounding box center [161, 116] width 96 height 13
paste input "55524261000100"
type input "55524261000100"
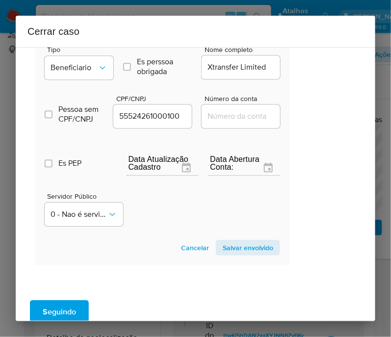
click at [246, 253] on span "Salvar envolvido" at bounding box center [248, 248] width 51 height 14
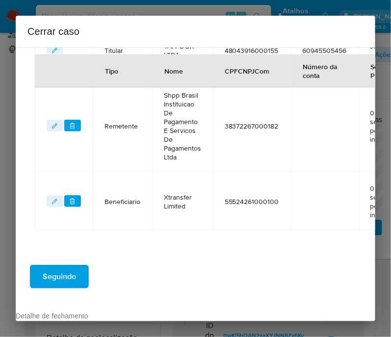
scroll to position [309, 39]
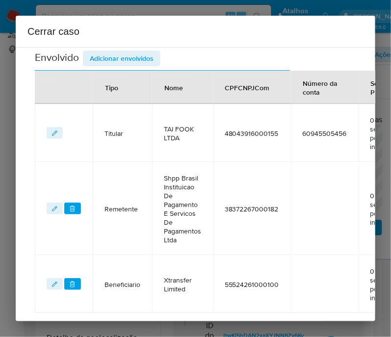
click at [140, 60] on span "Adicionar envolvidos" at bounding box center [122, 58] width 64 height 14
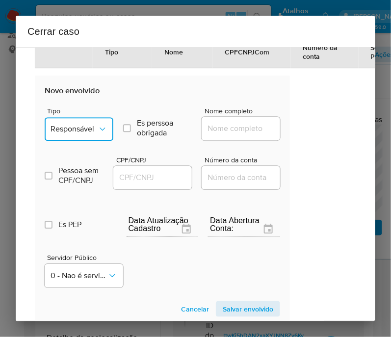
click at [83, 133] on span "Responsável" at bounding box center [74, 129] width 47 height 10
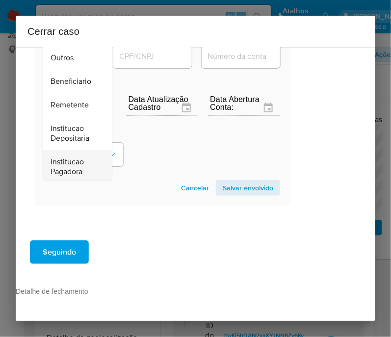
scroll to position [122, 0]
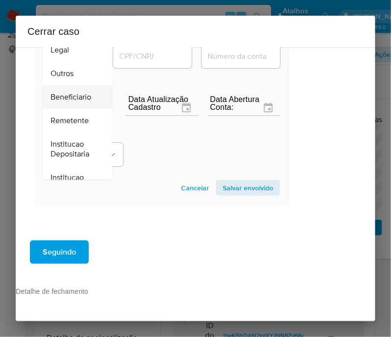
click at [71, 92] on span "Beneficiario" at bounding box center [71, 97] width 41 height 10
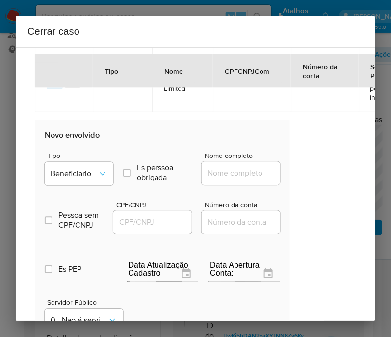
click at [235, 172] on div at bounding box center [241, 173] width 78 height 24
click at [233, 179] on input "Nome completo" at bounding box center [250, 173] width 96 height 13
paste input "Alpha King Eletro Acessorios Ltda, 52603807000112"
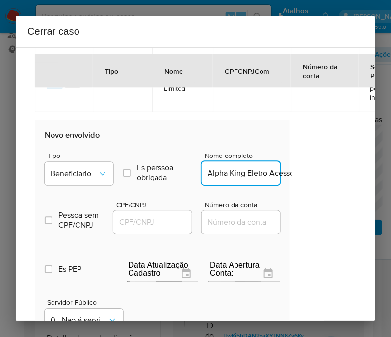
scroll to position [0, 100]
drag, startPoint x: 216, startPoint y: 181, endPoint x: 316, endPoint y: 179, distance: 100.5
click at [316, 179] on div "1 Informação completa Geral Data de início [DATE] Data Fin [DATE] Valor do créd…" at bounding box center [195, 184] width 359 height 274
type input "Alpha King Eletro Acessorios Ltda"
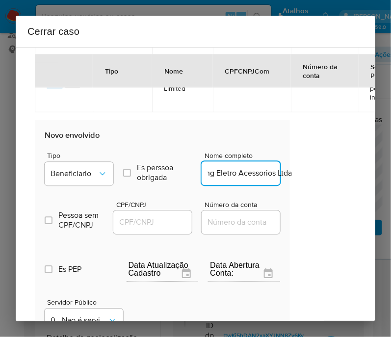
scroll to position [0, 0]
click at [145, 228] on input "CPF/CNPJ" at bounding box center [161, 222] width 96 height 13
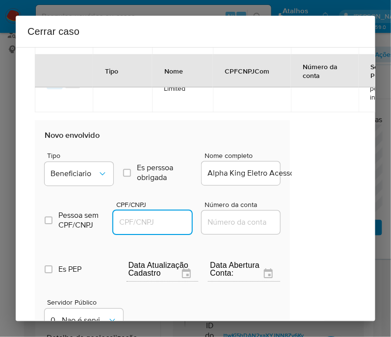
paste input "52603807000112"
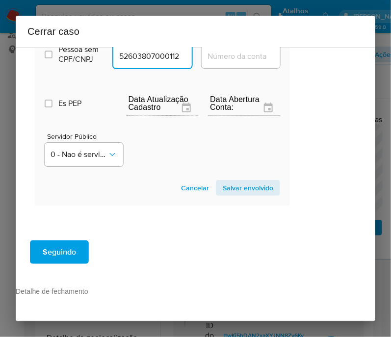
type input "52603807000112"
click at [224, 188] on section "Novo envolvido Tipo Beneficiario Es perssoa obrigada Is PObrigada Nome completo…" at bounding box center [162, 79] width 255 height 251
click at [228, 181] on span "Salvar envolvido" at bounding box center [248, 188] width 51 height 14
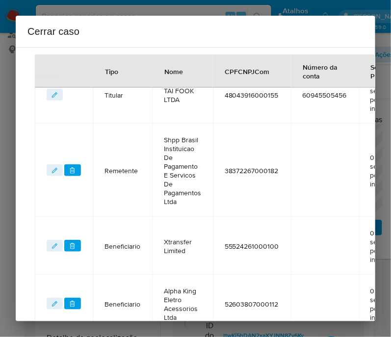
scroll to position [244, 39]
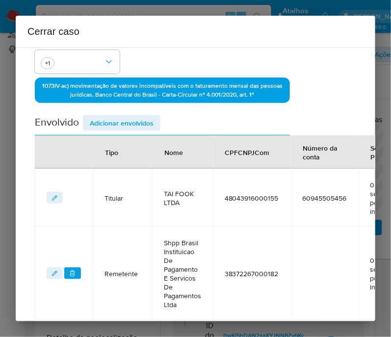
click at [135, 111] on div "Data de início [DATE] Data Fin [DATE] Valor do crédito R$1.968.368 Valor do deb…" at bounding box center [162, 157] width 255 height 558
click at [135, 130] on span "Adicionar envolvidos" at bounding box center [122, 123] width 64 height 14
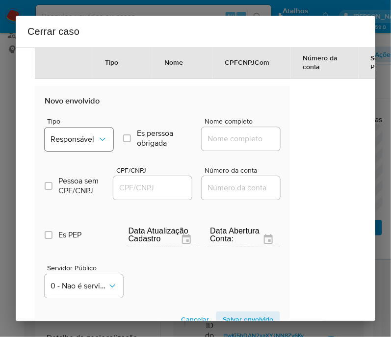
scroll to position [673, 39]
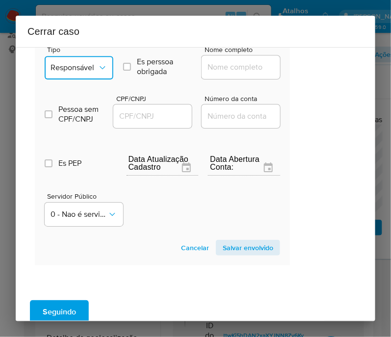
click at [80, 66] on button "Responsável" at bounding box center [79, 68] width 69 height 24
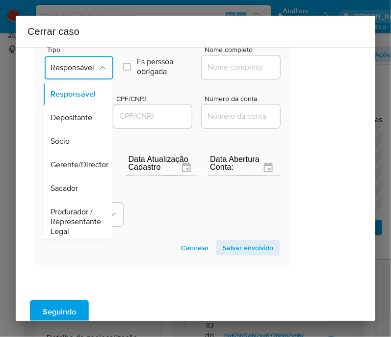
scroll to position [184, 0]
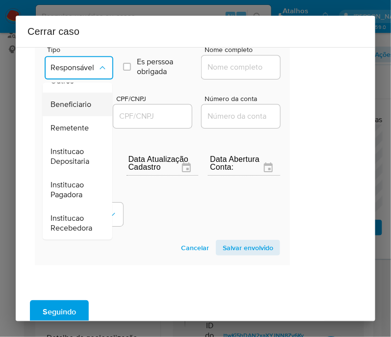
click at [77, 102] on span "Beneficiario" at bounding box center [71, 104] width 41 height 10
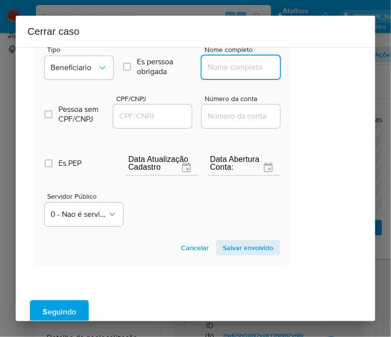
click at [236, 74] on input "Nome completo" at bounding box center [250, 67] width 96 height 13
paste input "Swapy Store - Comercio De Utilidades E Acessorios Eletronicos Ltda, 57354395000…"
drag, startPoint x: 213, startPoint y: 72, endPoint x: 253, endPoint y: 72, distance: 39.2
click at [253, 72] on input "Swapy Store - Comercio De Utilidades E Acessorios Eletronicos Ltda, 57354395000…" at bounding box center [250, 67] width 96 height 13
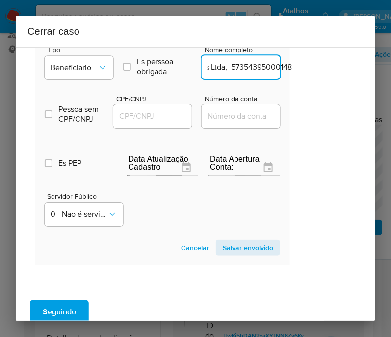
click at [253, 72] on input "Swapy Store - Comercio De Utilidades E Acessorios Eletronicos Ltda, 57354395000…" at bounding box center [250, 67] width 96 height 13
drag, startPoint x: 213, startPoint y: 75, endPoint x: 317, endPoint y: 75, distance: 103.9
click at [317, 75] on div "1 Informação completa Geral Data de início [DATE] Data Fin [DATE] Valor do créd…" at bounding box center [195, 184] width 359 height 274
type input "Swapy Store - Comercio De Utilidades E Acessorios Eletronicos Ltda"
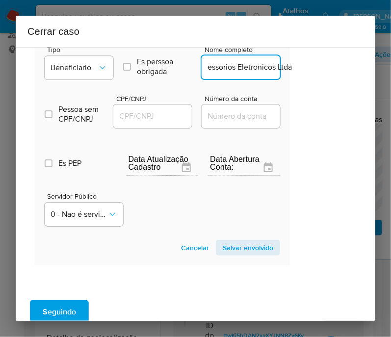
click at [153, 123] on input "CPF/CNPJ" at bounding box center [161, 116] width 96 height 13
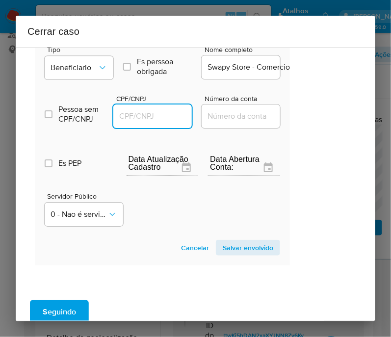
paste input "57354395000148"
type input "57354395000148"
click at [245, 254] on span "Salvar envolvido" at bounding box center [248, 248] width 51 height 14
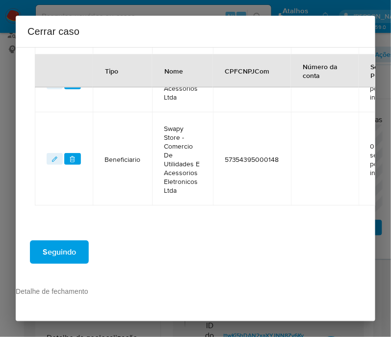
scroll to position [276, 39]
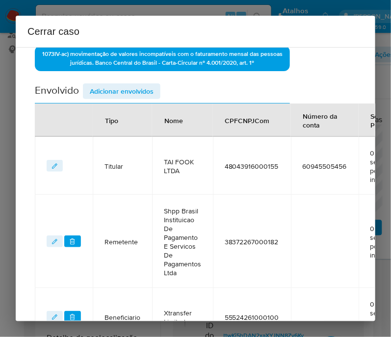
click at [140, 88] on div "Data de início [DATE] Data Fin [DATE] Valor do crédito R$1.968.368 Valor do deb…" at bounding box center [162, 171] width 255 height 651
click at [140, 98] on span "Adicionar envolvidos" at bounding box center [122, 91] width 64 height 14
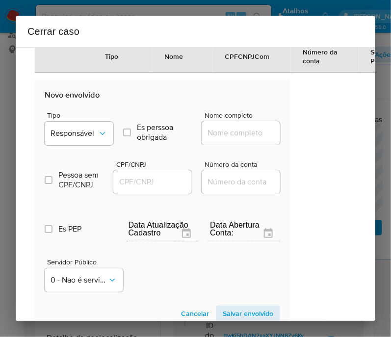
scroll to position [705, 39]
